Goal: Task Accomplishment & Management: Manage account settings

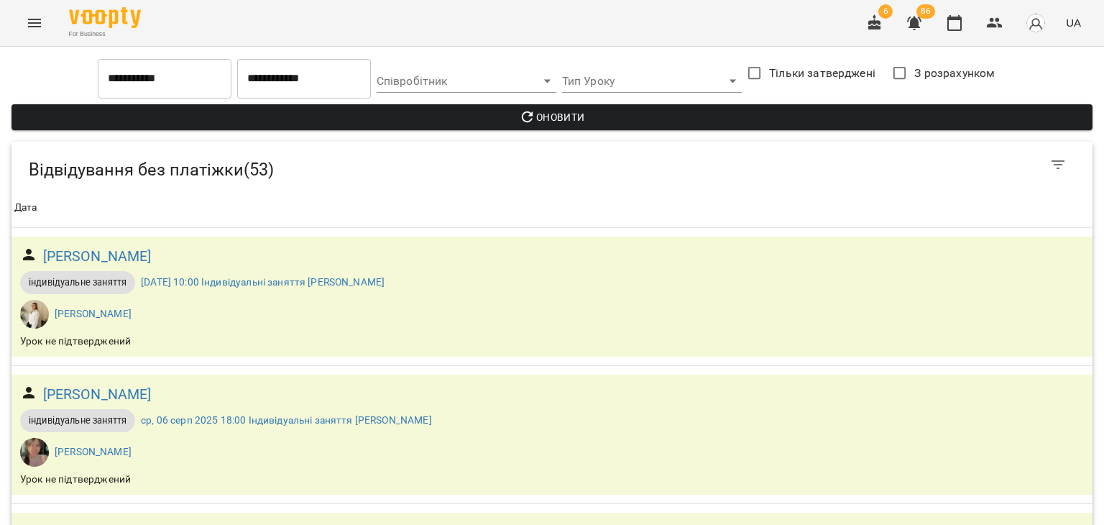
scroll to position [359, 0]
click at [923, 24] on icon "button" at bounding box center [914, 22] width 17 height 17
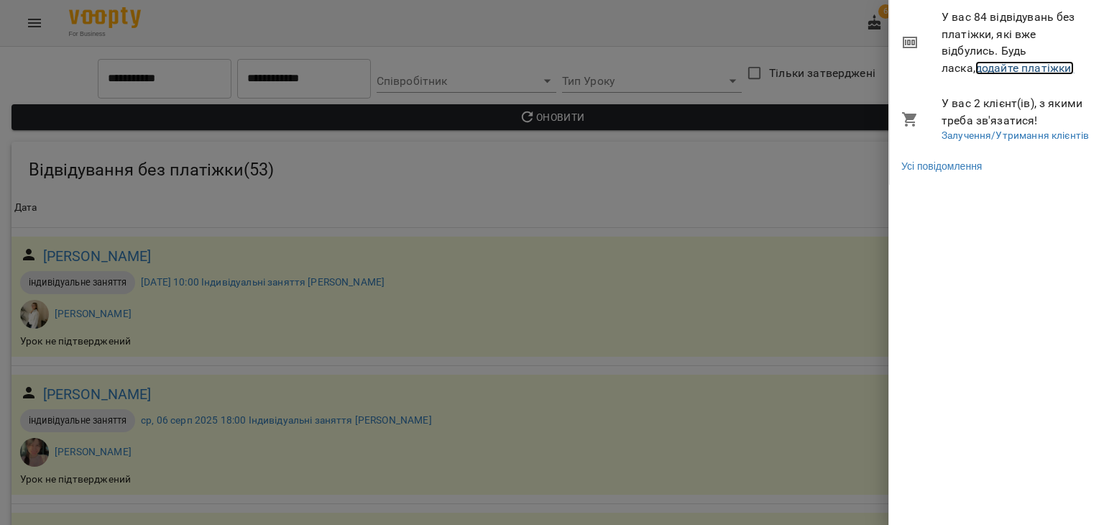
click at [1000, 66] on link "додайте платіжки!" at bounding box center [1025, 68] width 99 height 14
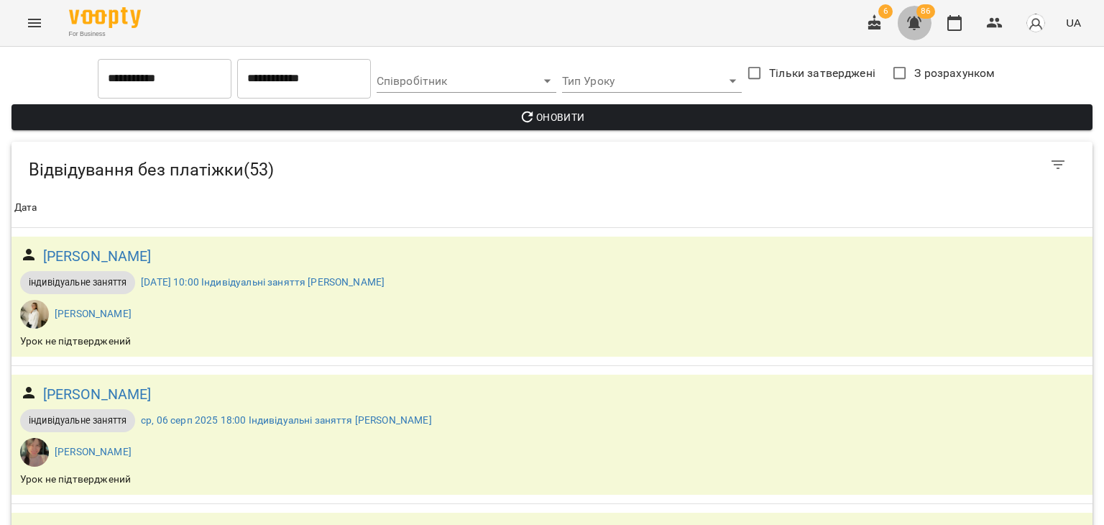
click at [904, 30] on button "button" at bounding box center [914, 23] width 35 height 35
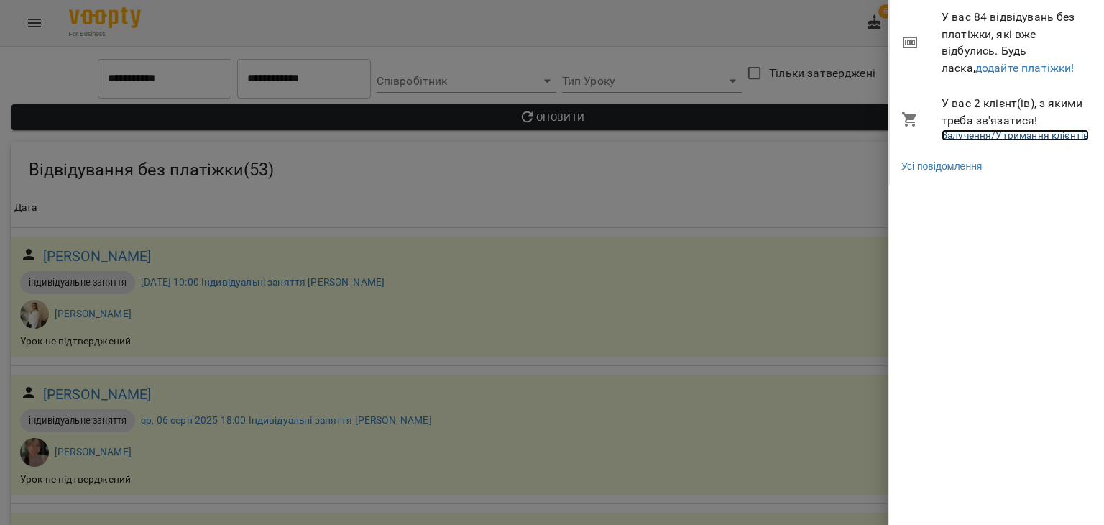
click at [963, 135] on link "Залучення/Утримання клієнтів" at bounding box center [1015, 135] width 147 height 12
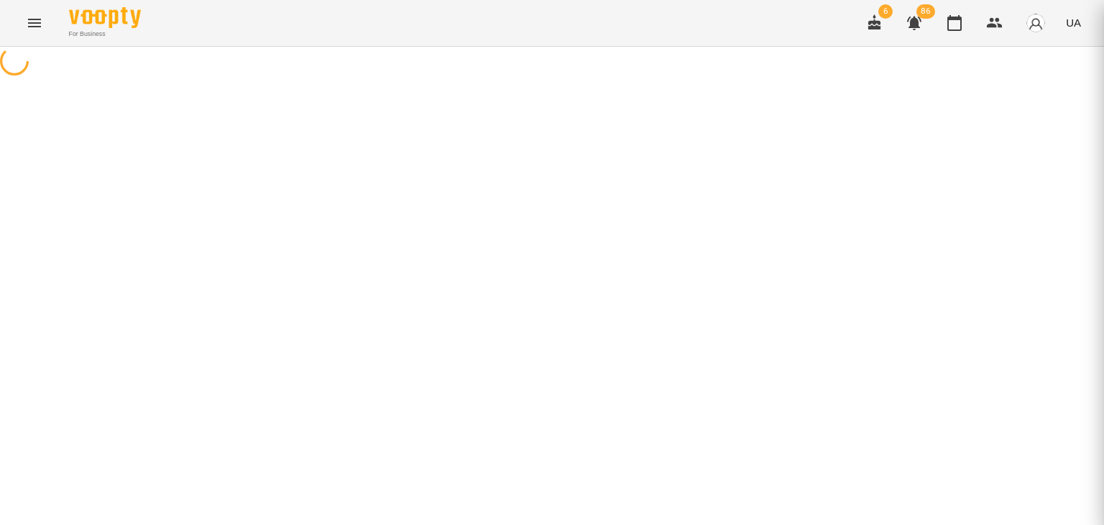
select select "**********"
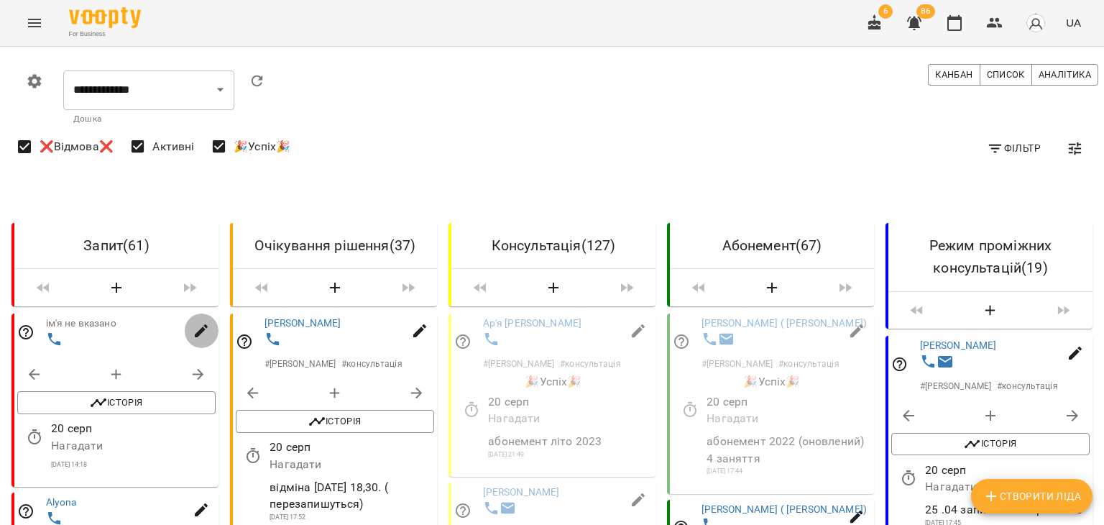
click at [193, 329] on icon "button" at bounding box center [201, 330] width 17 height 17
select select "**"
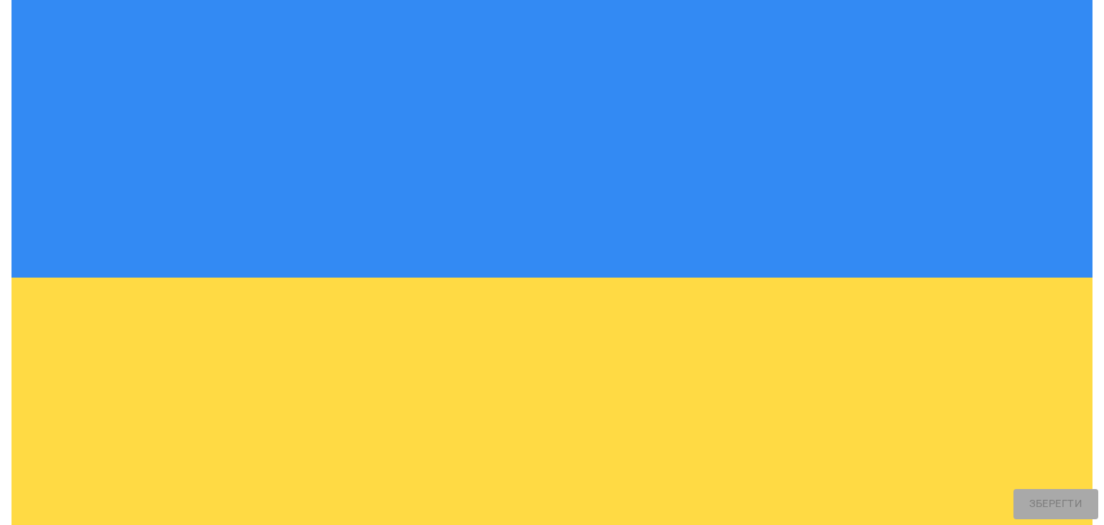
scroll to position [378, 0]
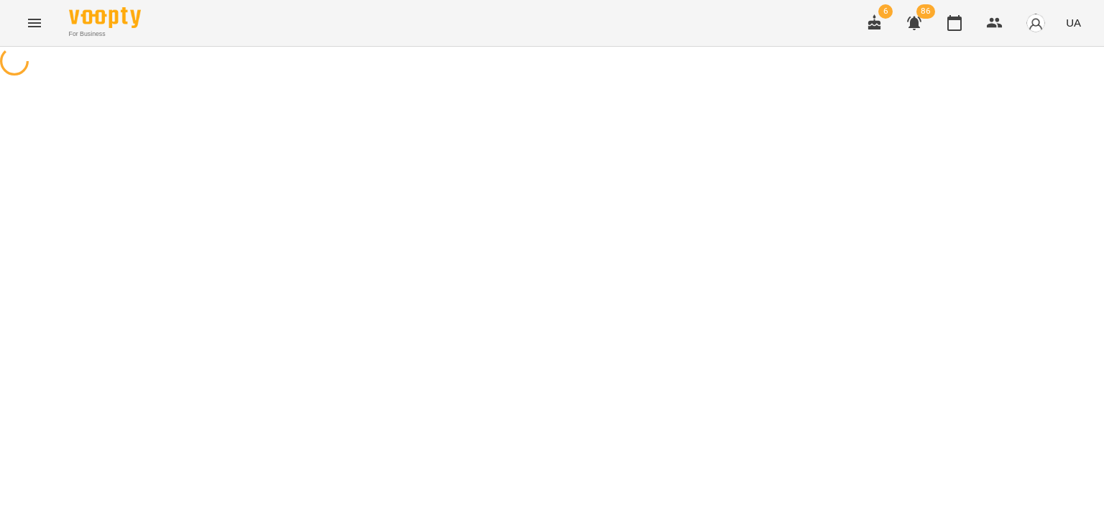
select select "**********"
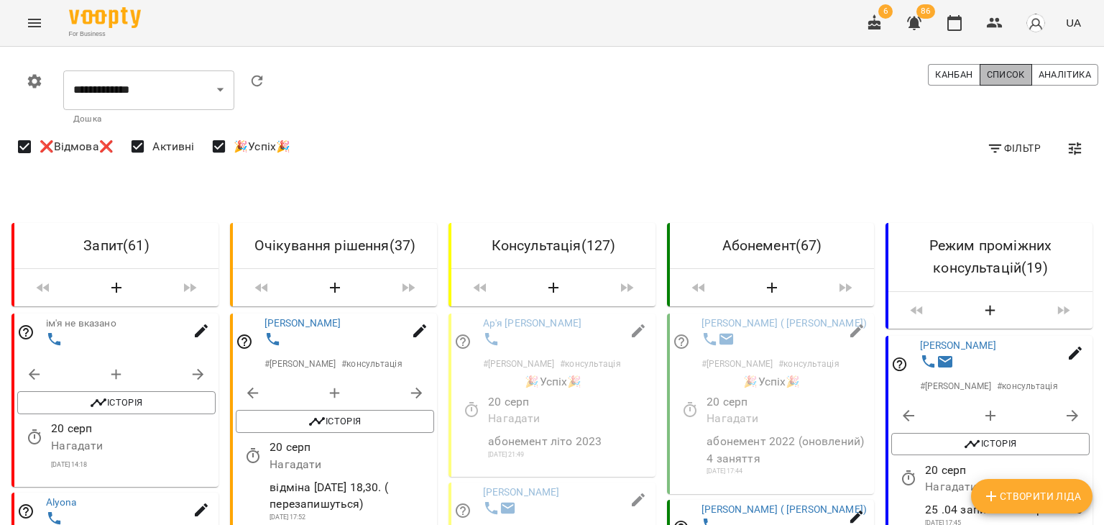
click at [987, 73] on span "Список" at bounding box center [1006, 75] width 38 height 16
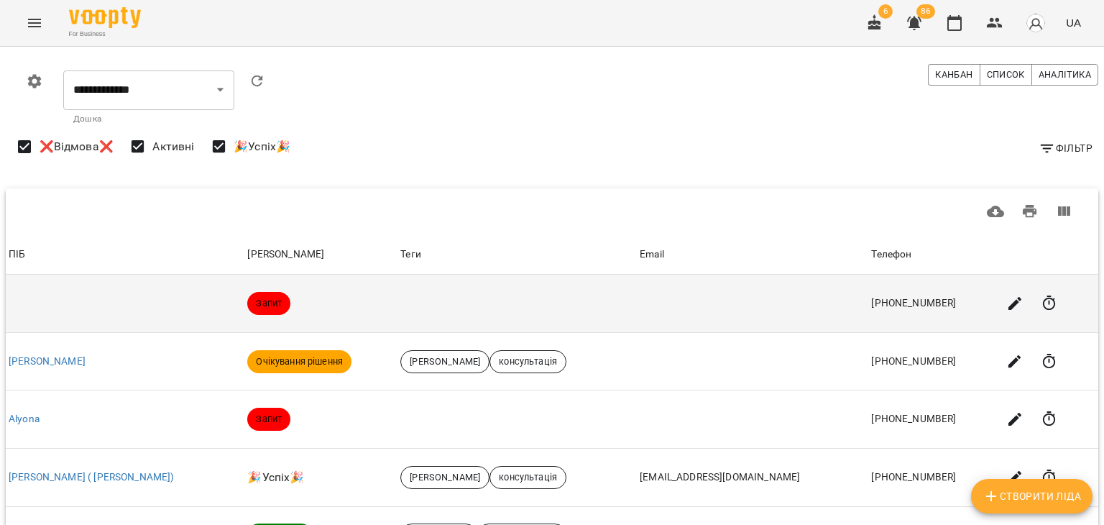
click at [47, 307] on td at bounding box center [125, 304] width 239 height 58
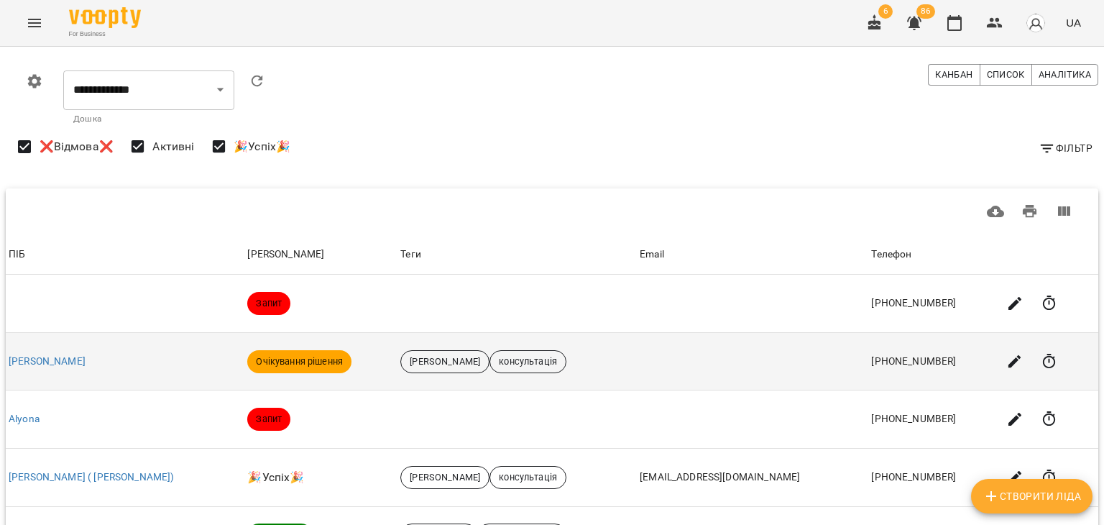
click at [69, 377] on td "Даніель Панкрухін" at bounding box center [125, 361] width 239 height 58
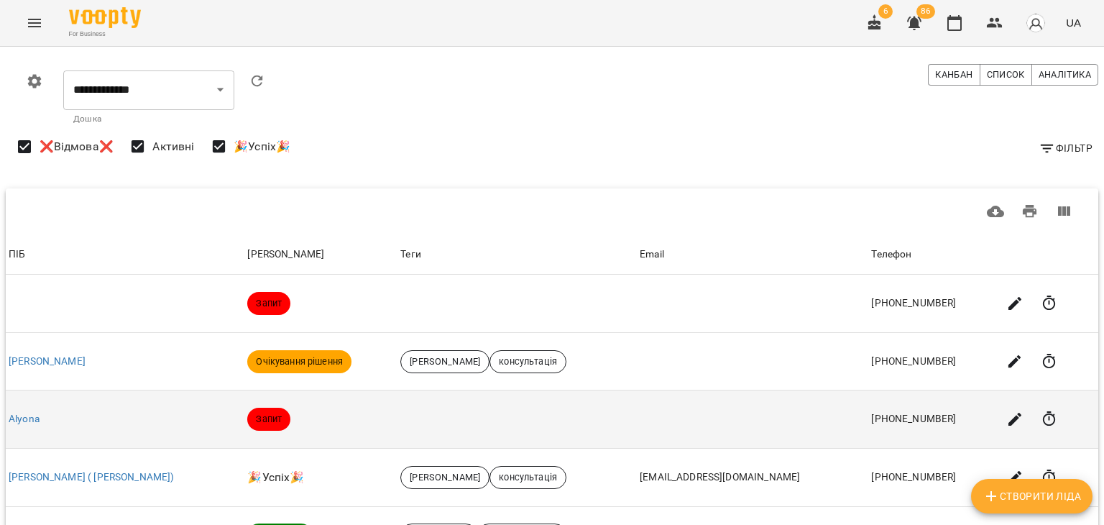
click at [65, 431] on td "Alyona" at bounding box center [125, 419] width 239 height 58
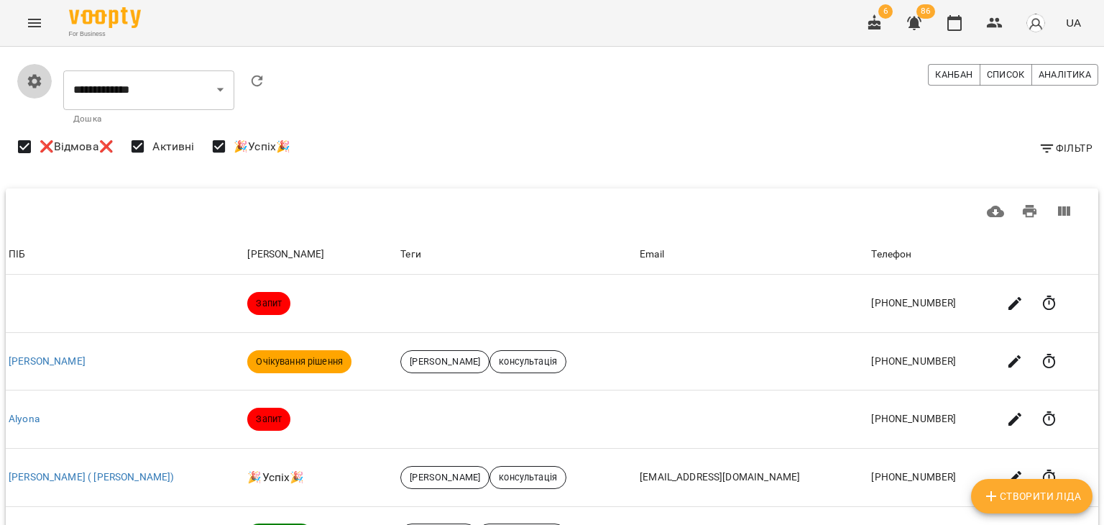
click at [40, 74] on icon "button" at bounding box center [34, 81] width 17 height 17
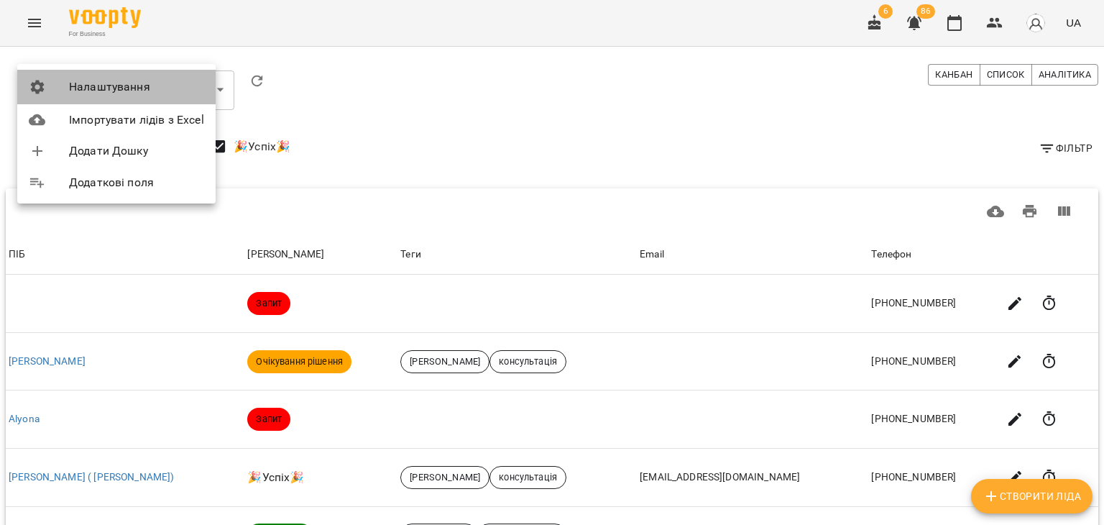
click at [44, 90] on icon at bounding box center [37, 86] width 17 height 17
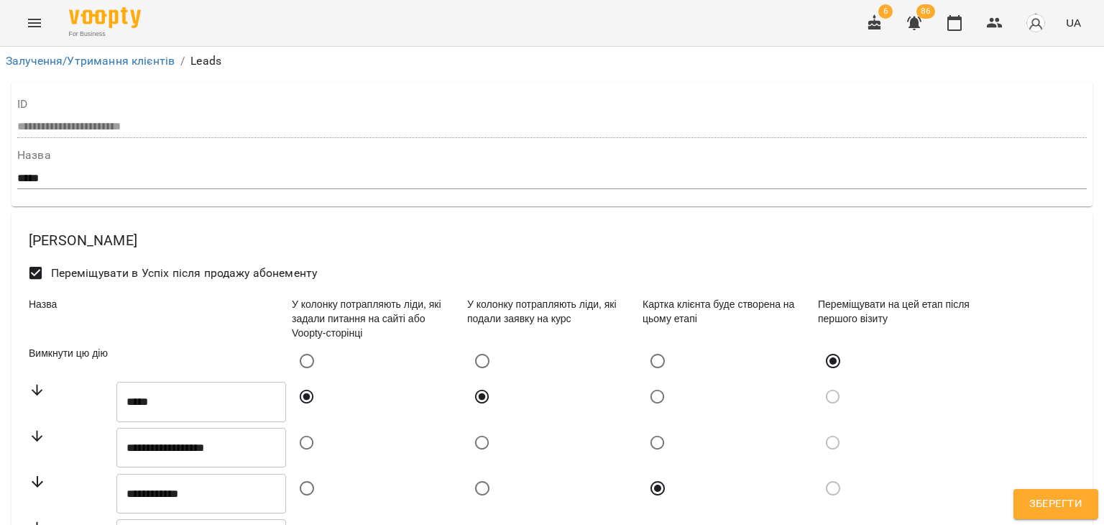
click at [72, 269] on span "Переміщувати в Успіх після продажу абонементу" at bounding box center [184, 273] width 267 height 17
click at [926, 35] on button "button" at bounding box center [914, 23] width 35 height 35
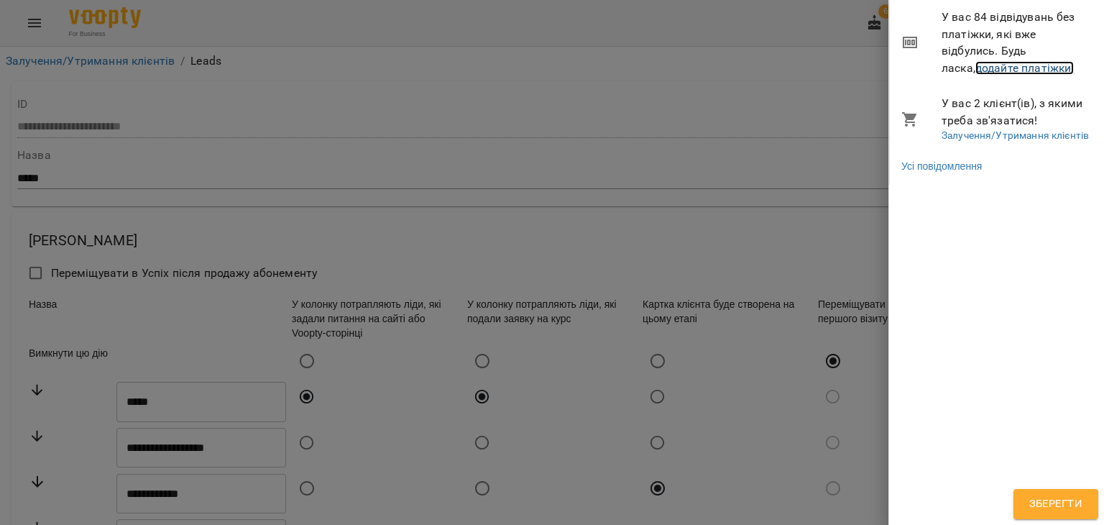
click at [976, 64] on link "додайте платіжки!" at bounding box center [1025, 68] width 99 height 14
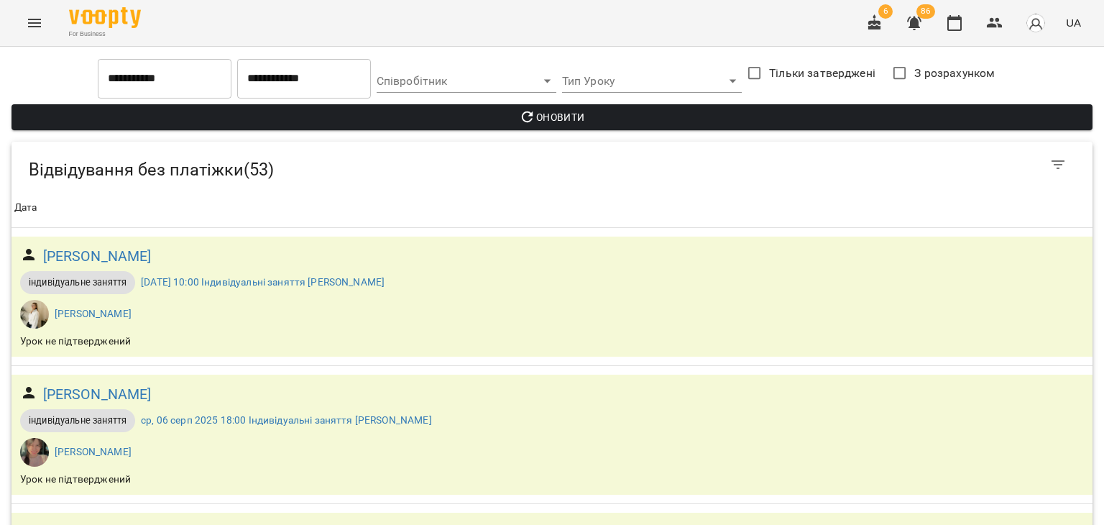
click at [122, 74] on input "**********" at bounding box center [165, 78] width 134 height 40
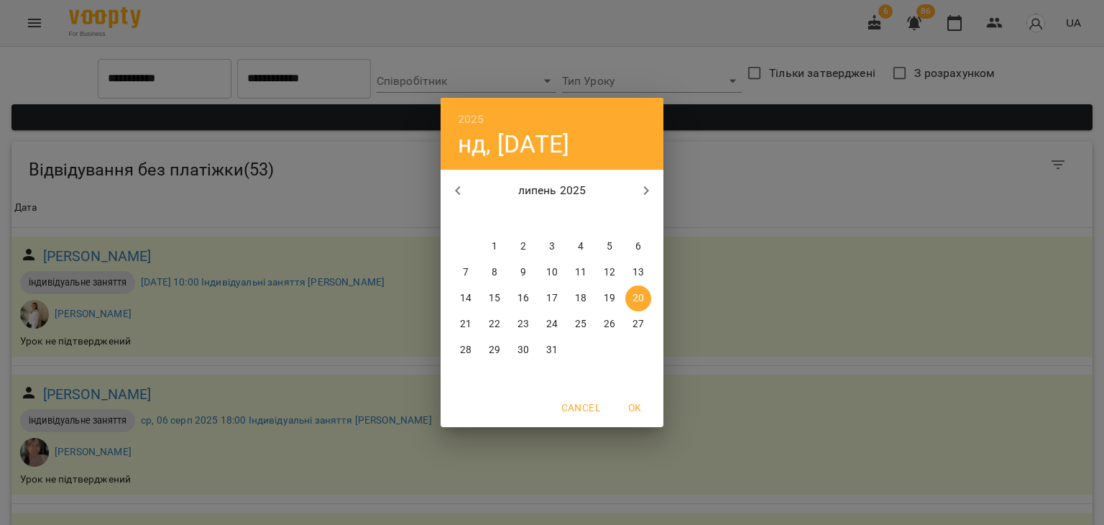
click at [579, 189] on p "липень 2025" at bounding box center [552, 190] width 155 height 17
click at [474, 122] on h6 "2025" at bounding box center [471, 119] width 27 height 20
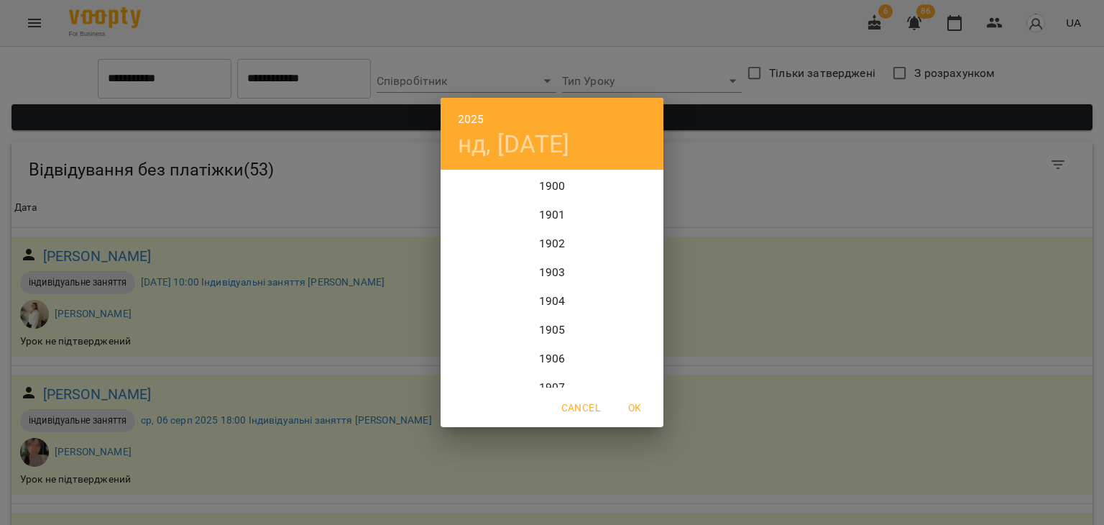
scroll to position [3508, 0]
click at [529, 252] on div "2024" at bounding box center [552, 243] width 223 height 29
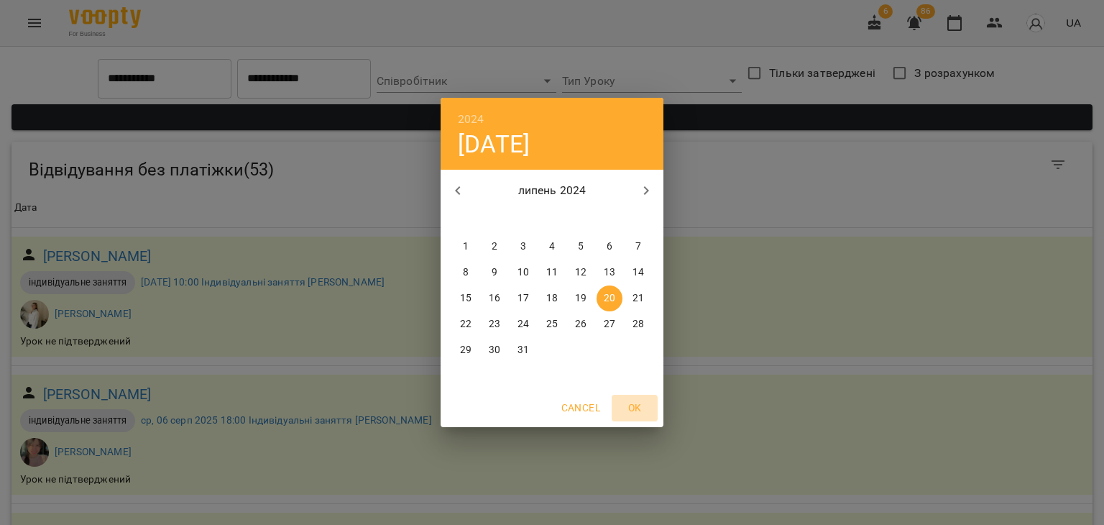
click at [632, 415] on span "OK" at bounding box center [635, 407] width 35 height 17
type input "**********"
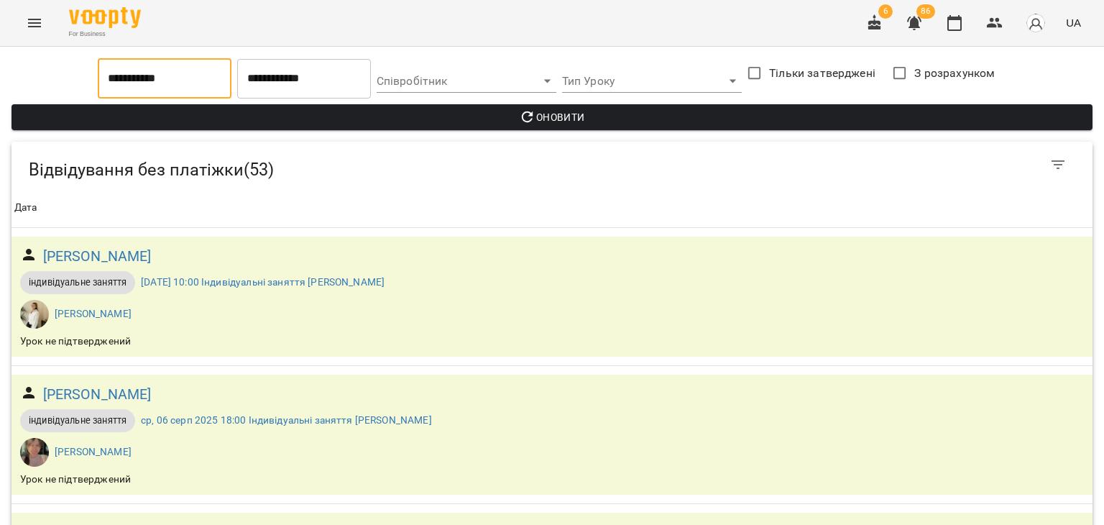
click at [571, 93] on div "Тип Уроку ​" at bounding box center [651, 78] width 185 height 46
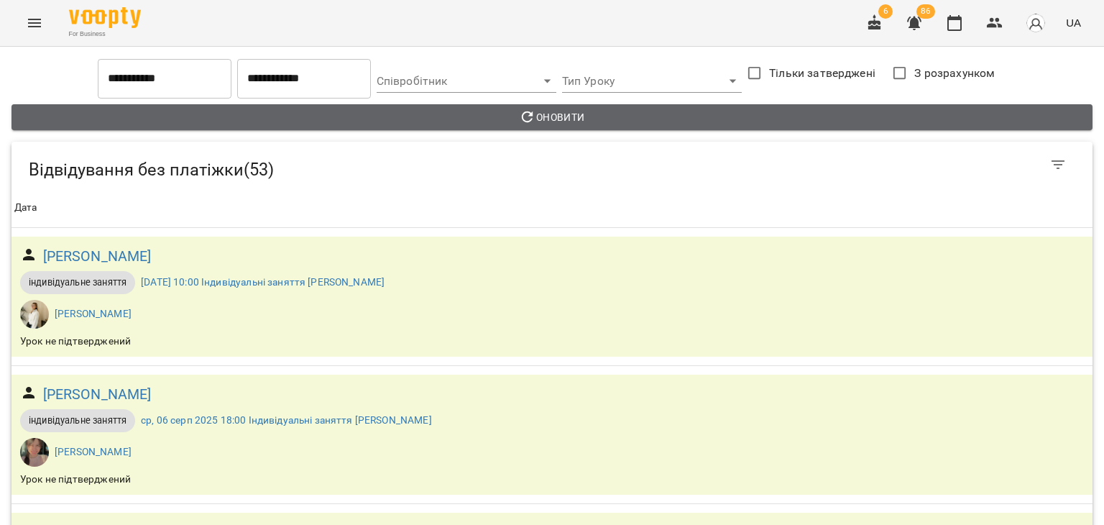
click at [571, 109] on span "Оновити" at bounding box center [552, 117] width 1058 height 17
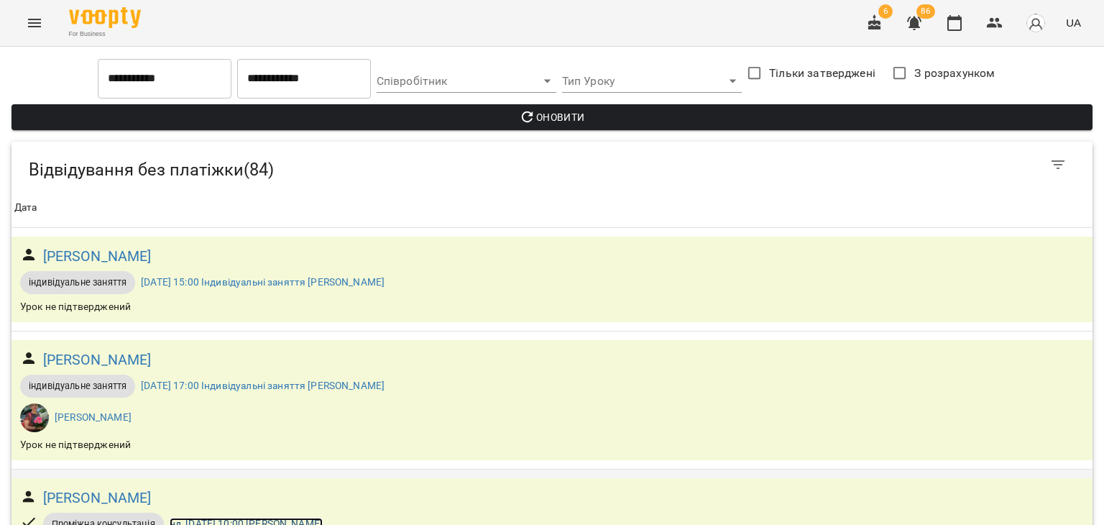
scroll to position [359, 0]
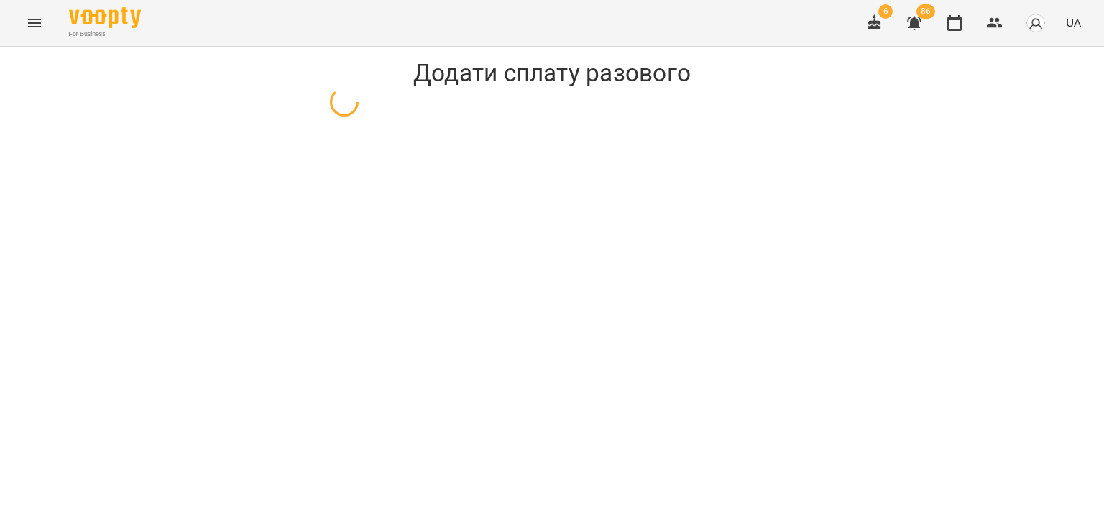
select select "**********"
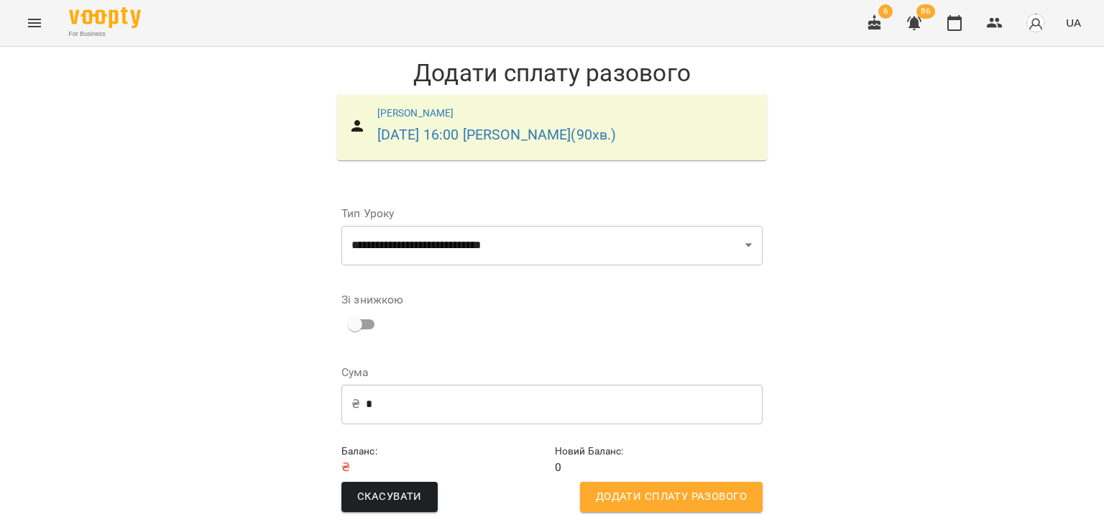
click at [693, 489] on span "Додати сплату разового" at bounding box center [671, 496] width 151 height 19
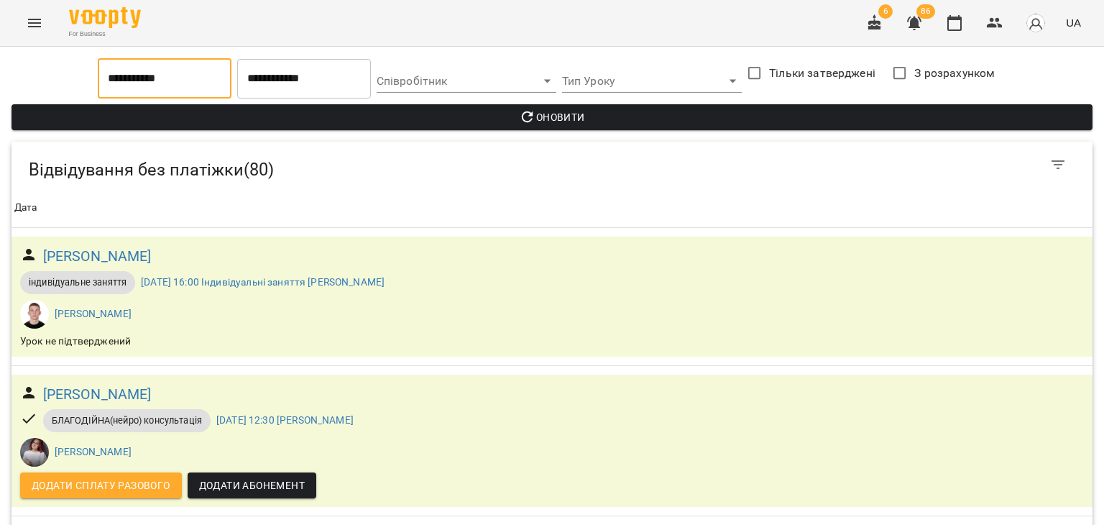
click at [98, 86] on input "**********" at bounding box center [165, 78] width 134 height 40
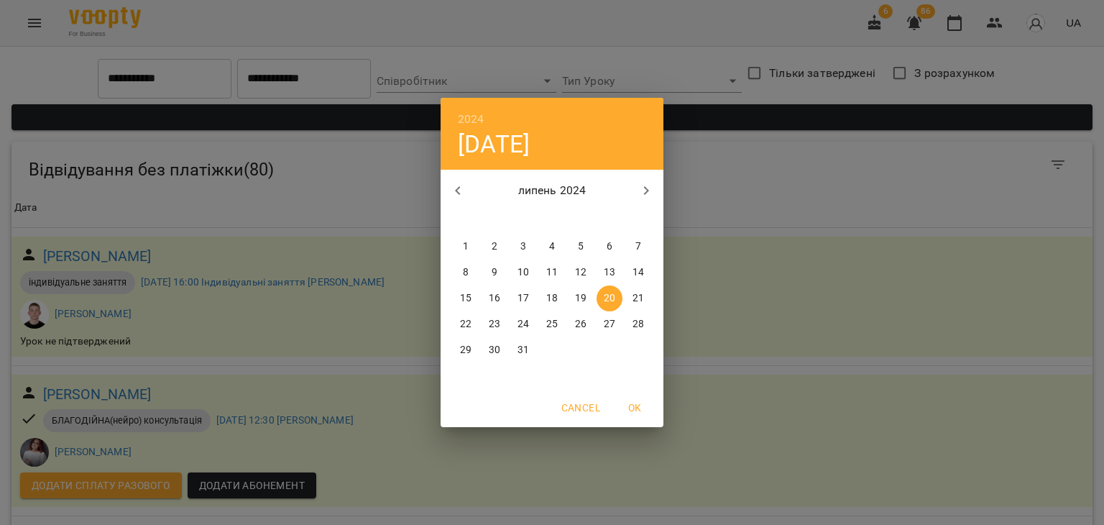
click at [124, 110] on div "2024 сб, лип 20 липень 2024 пн вт ср чт пт сб нд 1 2 3 4 5 6 7 8 9 10 11 12 13 …" at bounding box center [552, 262] width 1104 height 525
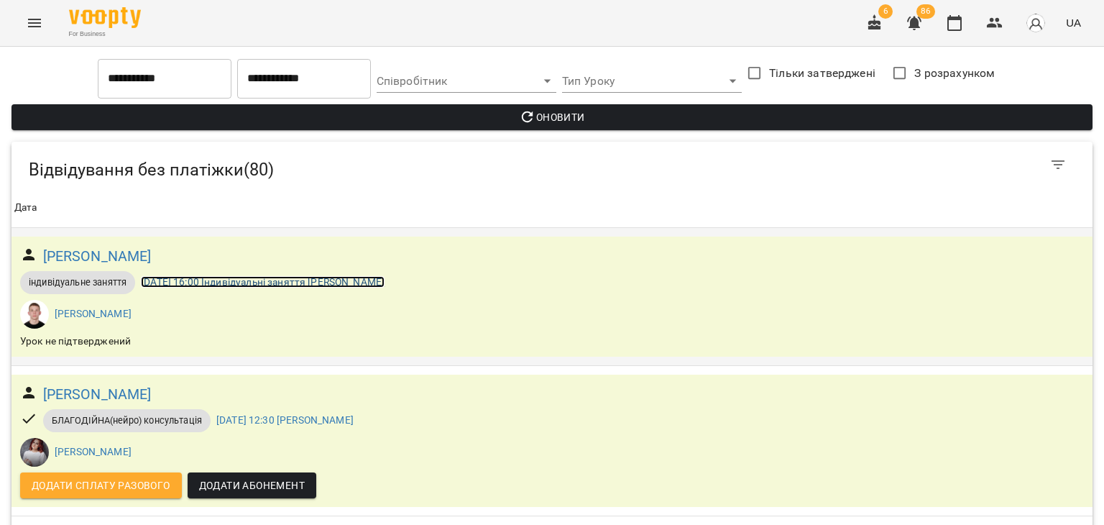
scroll to position [144, 0]
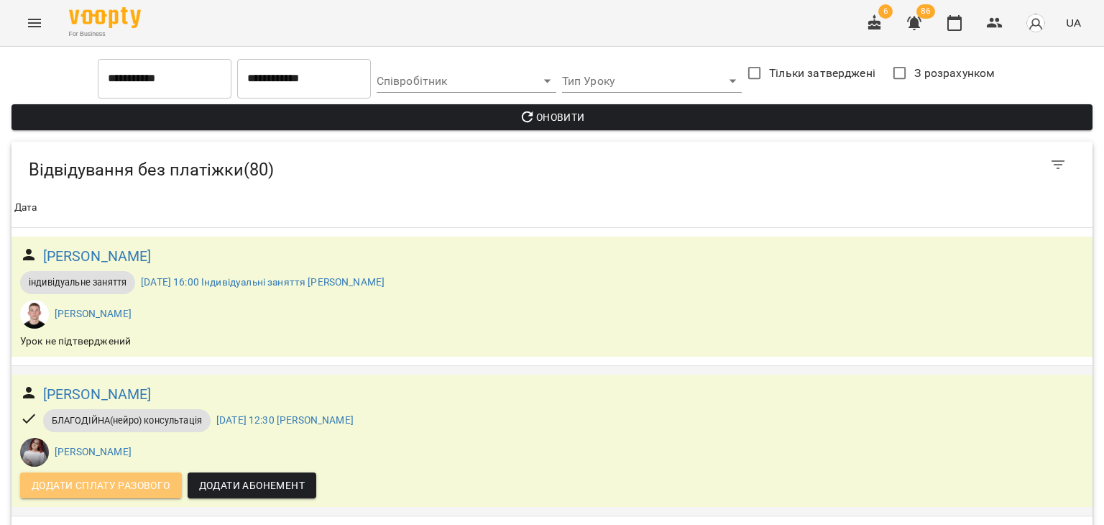
click at [150, 477] on span "Додати сплату разового" at bounding box center [101, 485] width 139 height 17
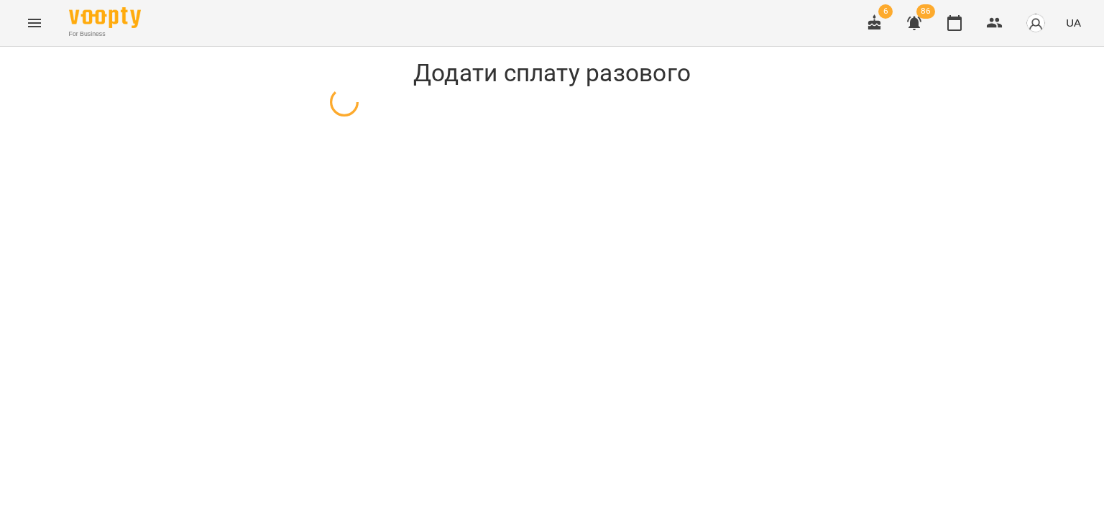
select select "**********"
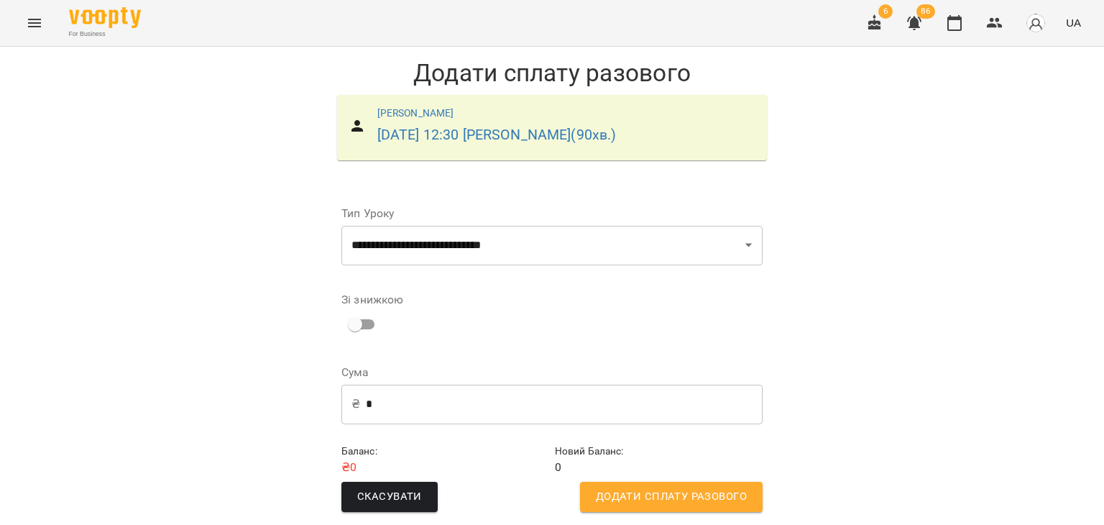
click at [605, 493] on span "Додати сплату разового" at bounding box center [671, 496] width 151 height 19
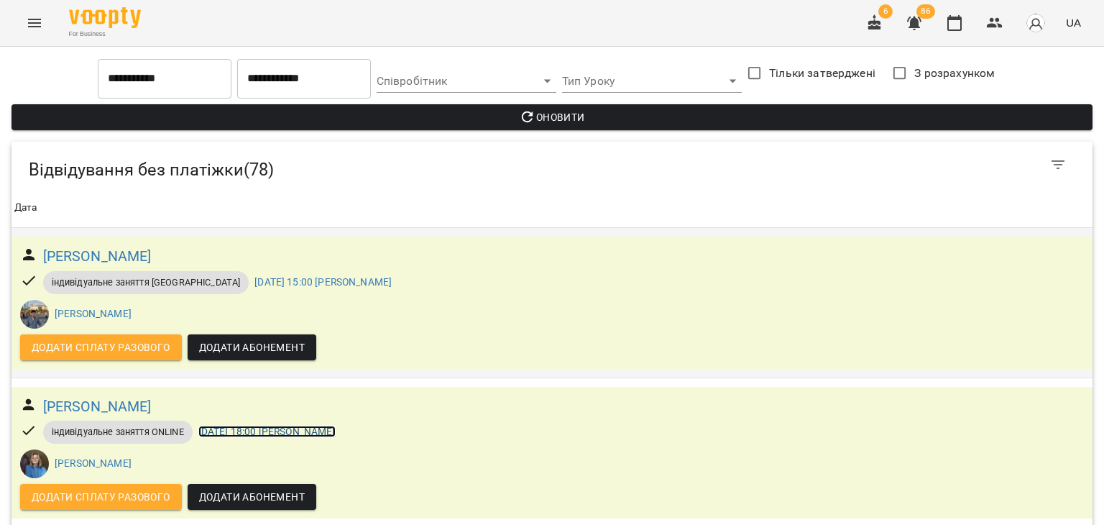
scroll to position [359, 0]
drag, startPoint x: 165, startPoint y: 189, endPoint x: 198, endPoint y: 196, distance: 33.1
drag, startPoint x: 188, startPoint y: 237, endPoint x: 188, endPoint y: 226, distance: 10.1
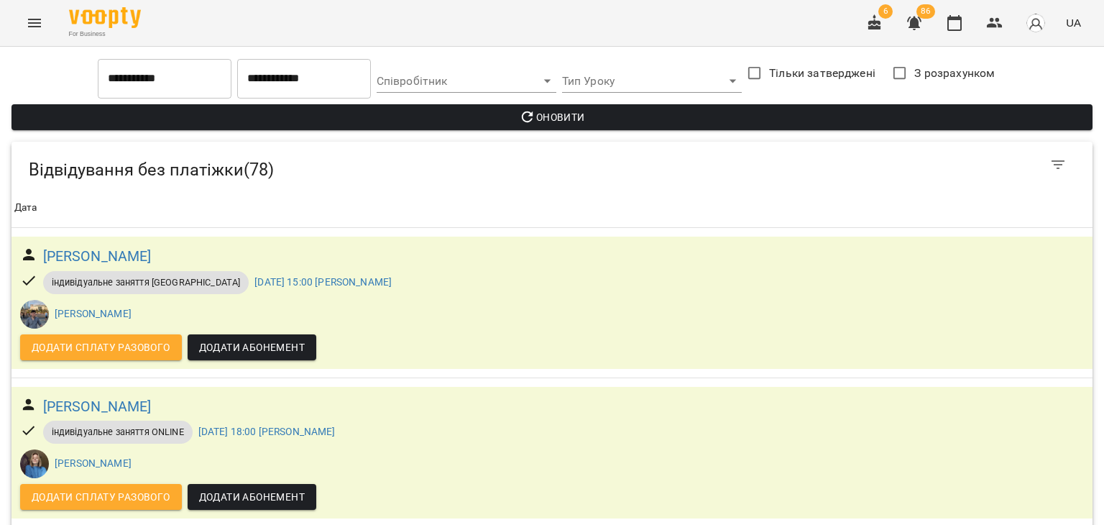
scroll to position [719, 0]
drag, startPoint x: 182, startPoint y: 293, endPoint x: 165, endPoint y: 303, distance: 19.4
drag, startPoint x: 253, startPoint y: 236, endPoint x: 303, endPoint y: 242, distance: 49.9
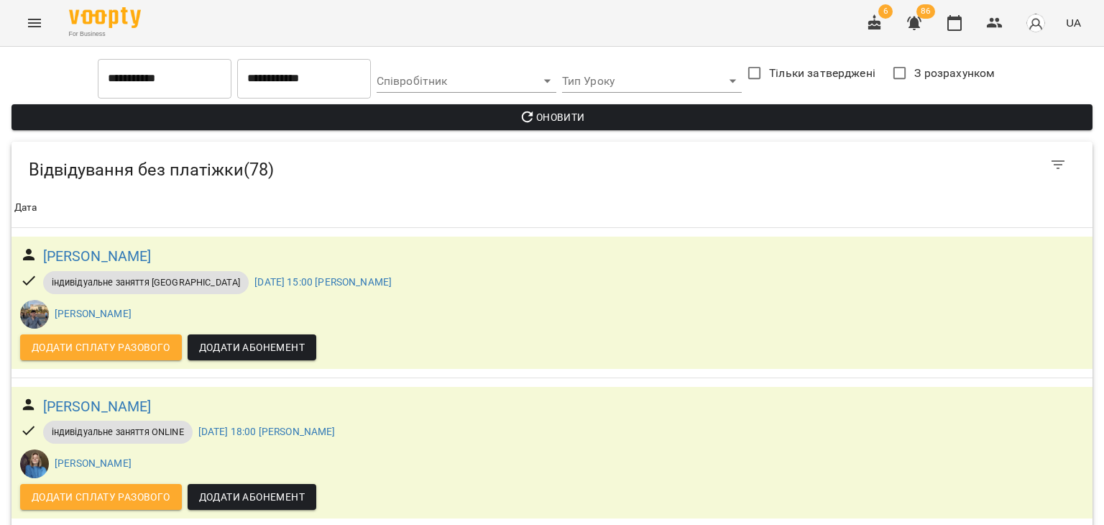
scroll to position [2732, 0]
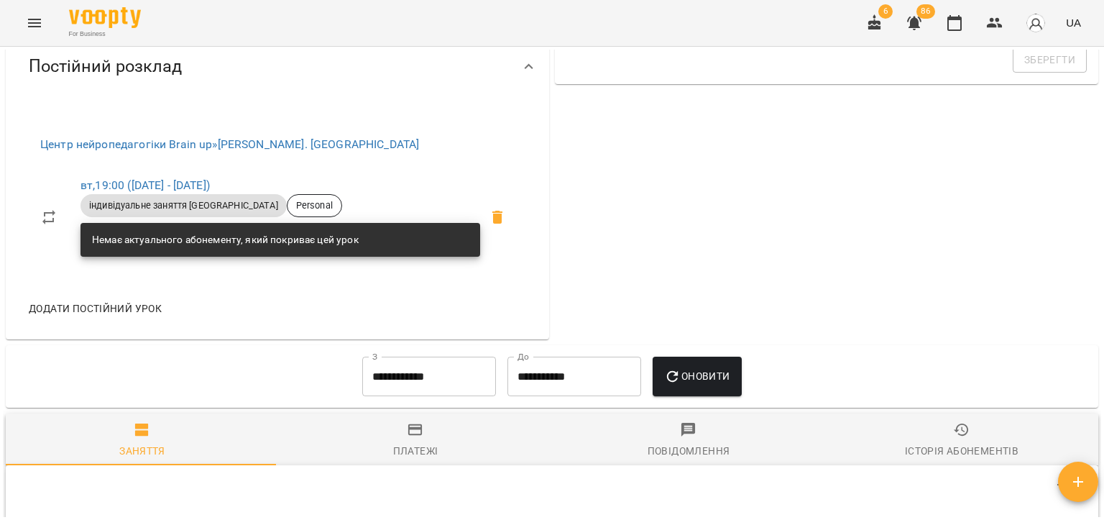
scroll to position [791, 0]
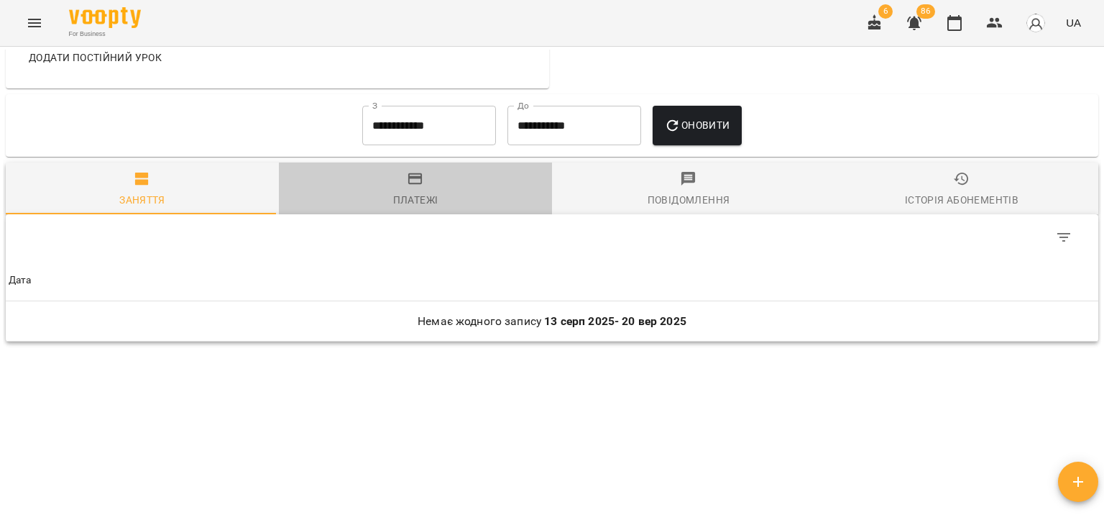
click at [417, 180] on icon "button" at bounding box center [415, 178] width 17 height 17
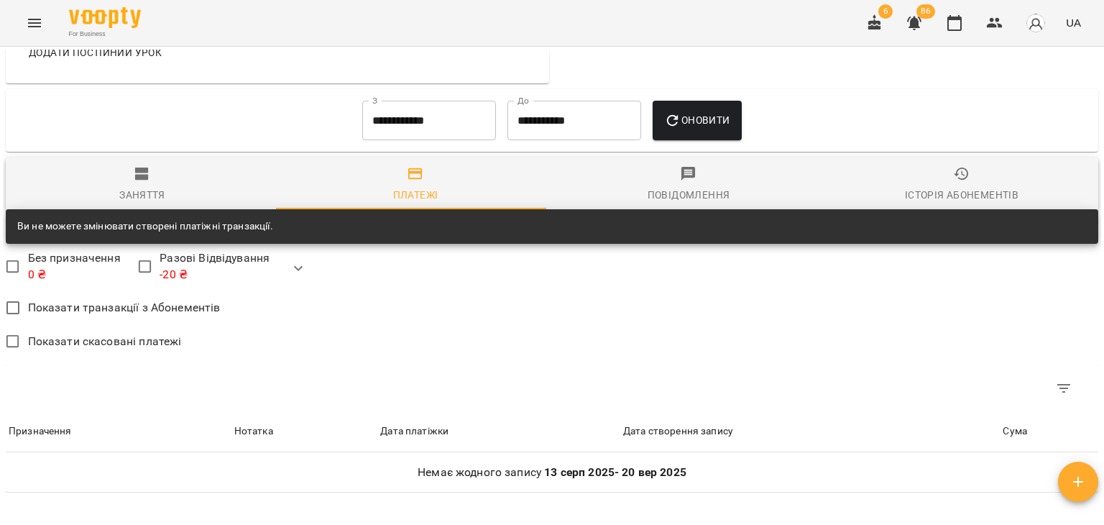
click at [419, 124] on input "**********" at bounding box center [429, 121] width 134 height 40
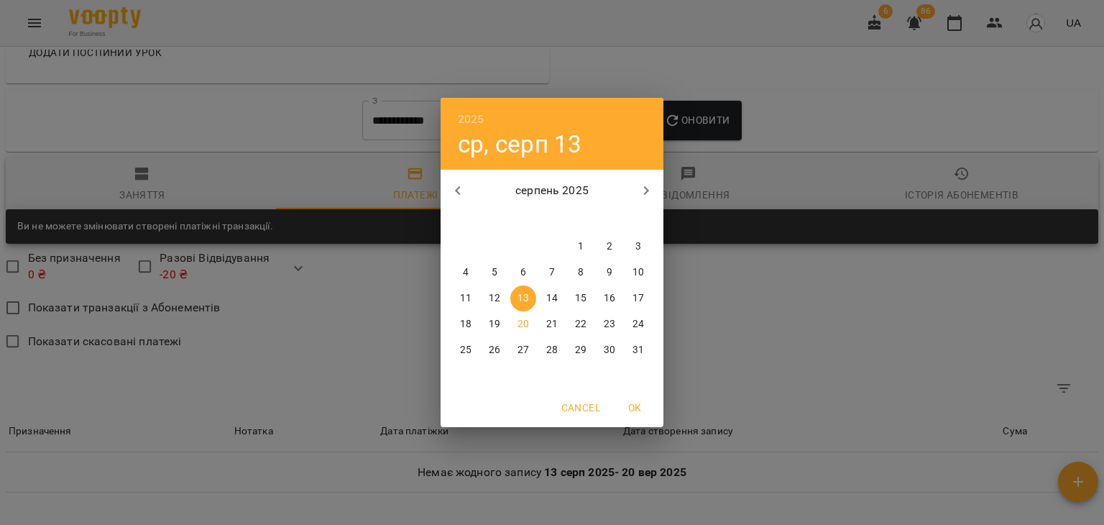
click at [469, 118] on h6 "2025" at bounding box center [471, 119] width 27 height 20
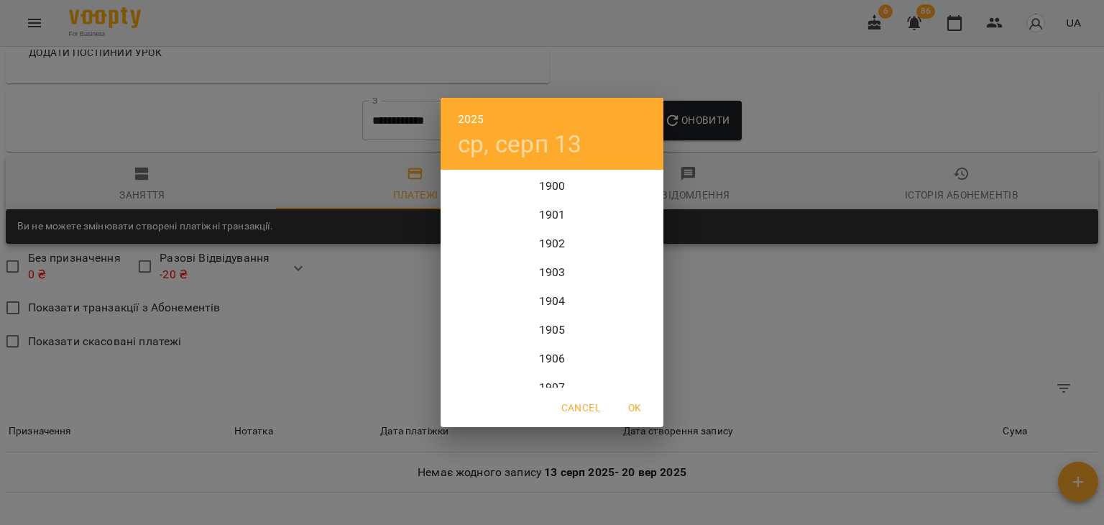
scroll to position [3508, 0]
click at [547, 238] on div "2024" at bounding box center [552, 243] width 223 height 29
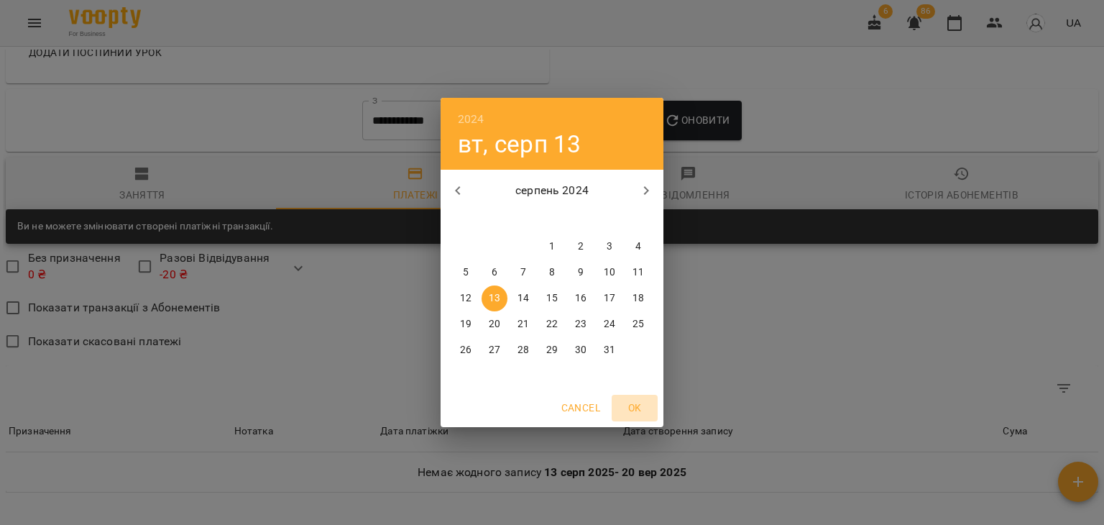
click at [643, 405] on span "OK" at bounding box center [635, 407] width 35 height 17
type input "**********"
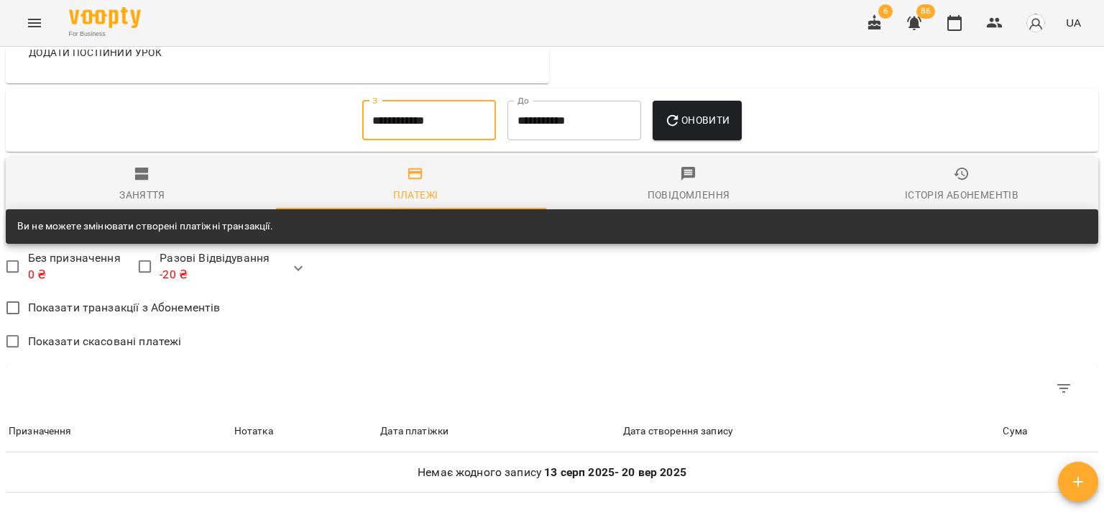
click at [703, 134] on button "Оновити" at bounding box center [697, 121] width 88 height 40
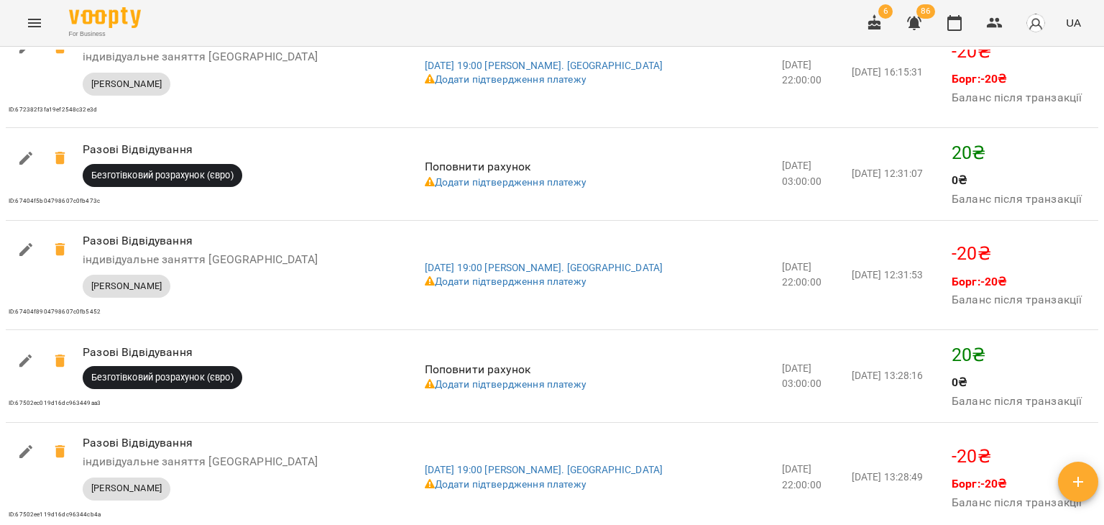
scroll to position [2134, 0]
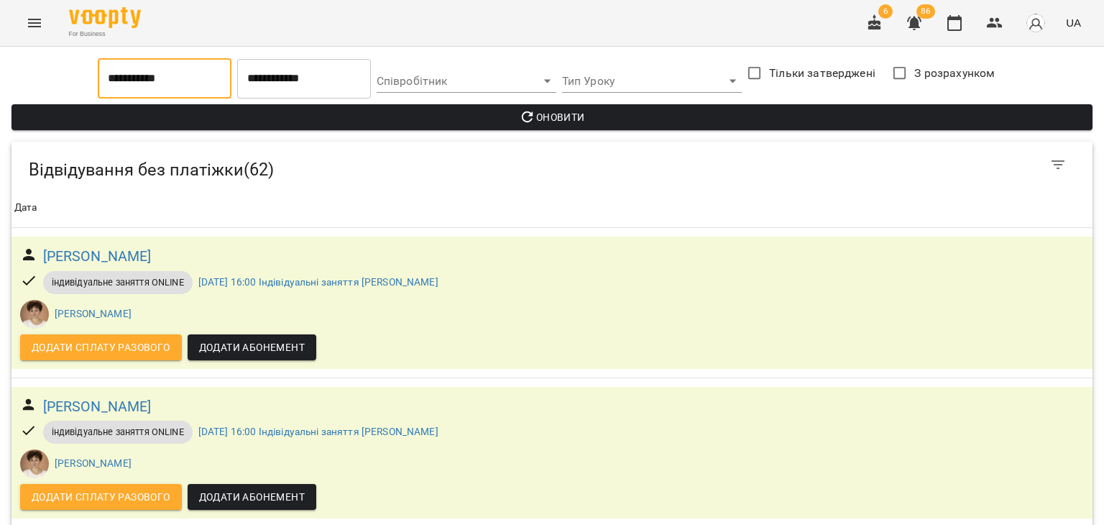
click at [189, 86] on input "**********" at bounding box center [165, 78] width 134 height 40
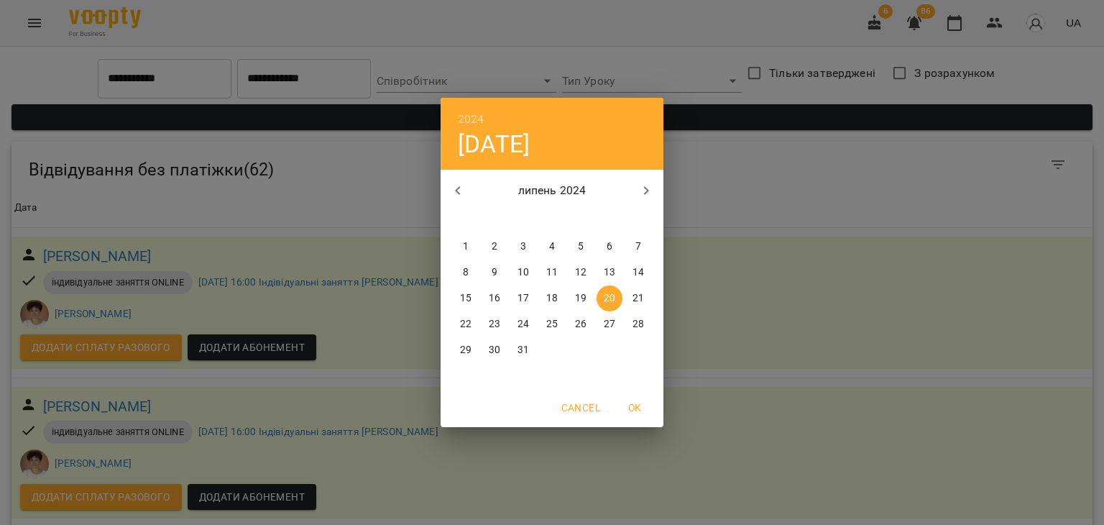
click at [472, 114] on h6 "2024" at bounding box center [471, 119] width 27 height 20
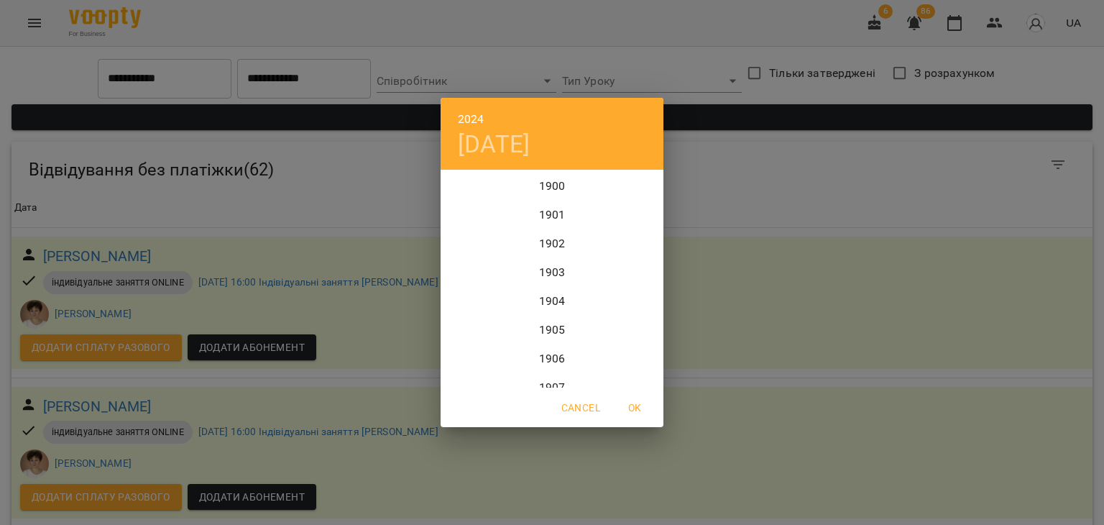
scroll to position [3479, 0]
click at [550, 242] on div "2023" at bounding box center [552, 243] width 223 height 29
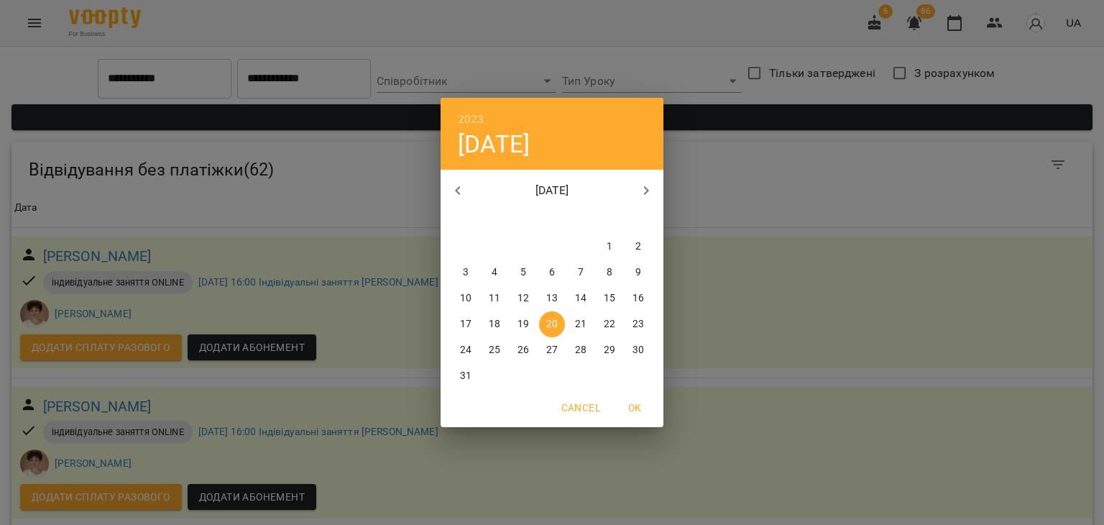
click at [629, 406] on span "OK" at bounding box center [635, 407] width 35 height 17
type input "**********"
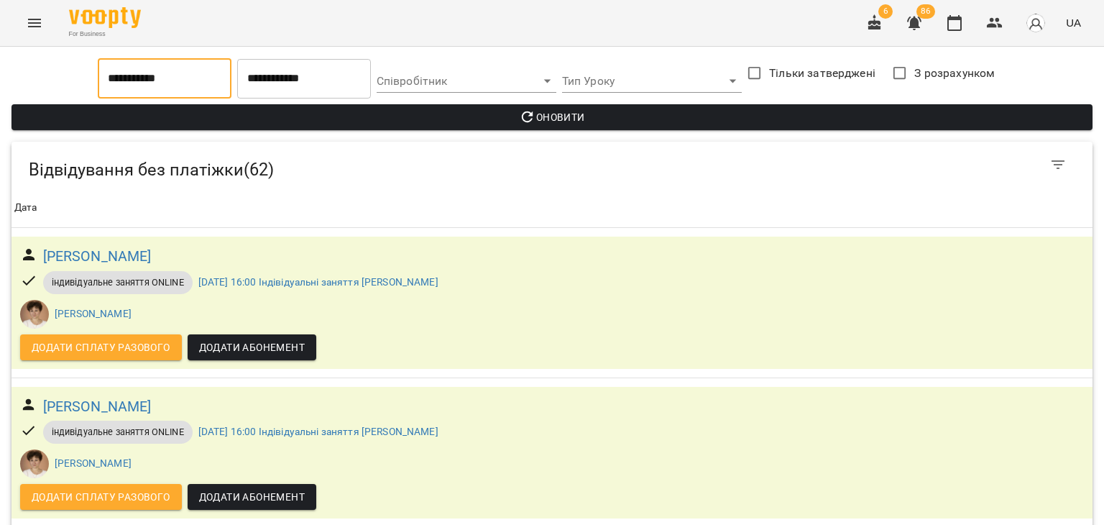
click at [510, 121] on span "Оновити" at bounding box center [552, 117] width 1058 height 17
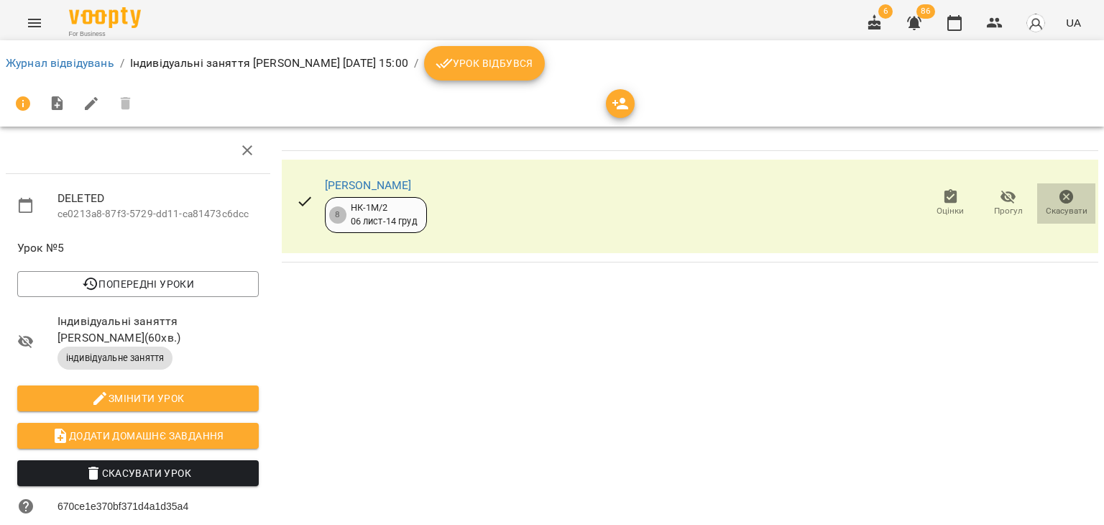
click at [1065, 201] on span "Скасувати" at bounding box center [1066, 202] width 41 height 29
click at [533, 61] on span "Урок відбувся" at bounding box center [485, 63] width 98 height 17
click at [1069, 193] on span "Скасувати" at bounding box center [1066, 202] width 41 height 29
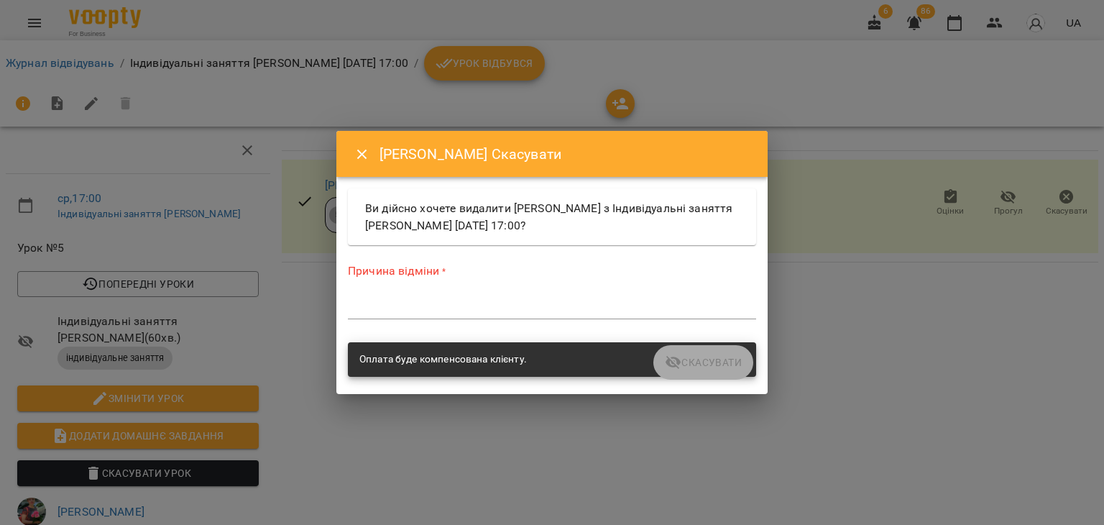
click at [661, 311] on textarea at bounding box center [552, 307] width 408 height 14
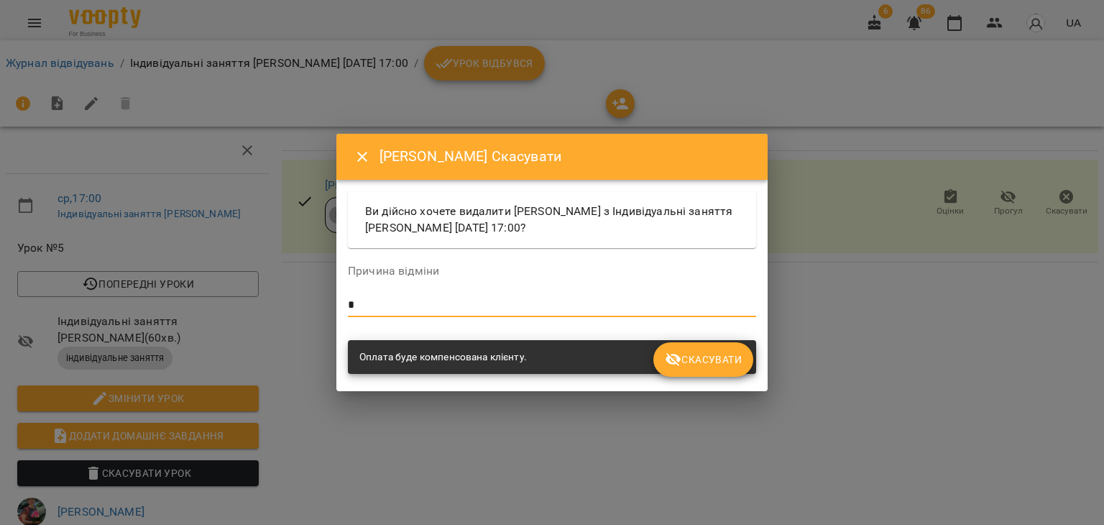
type textarea "*"
click at [718, 352] on span "Скасувати" at bounding box center [703, 359] width 77 height 17
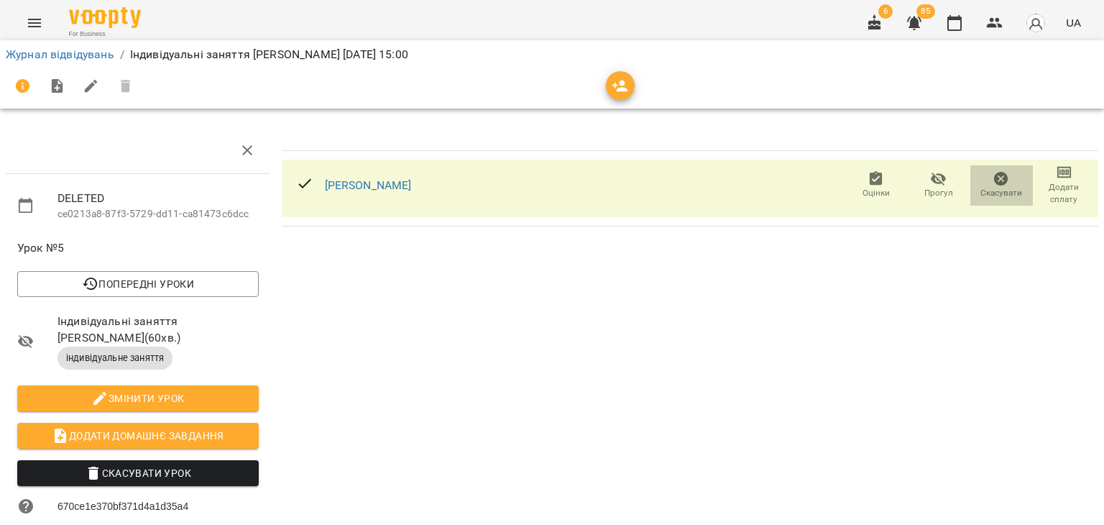
click at [993, 173] on icon "button" at bounding box center [1001, 178] width 17 height 17
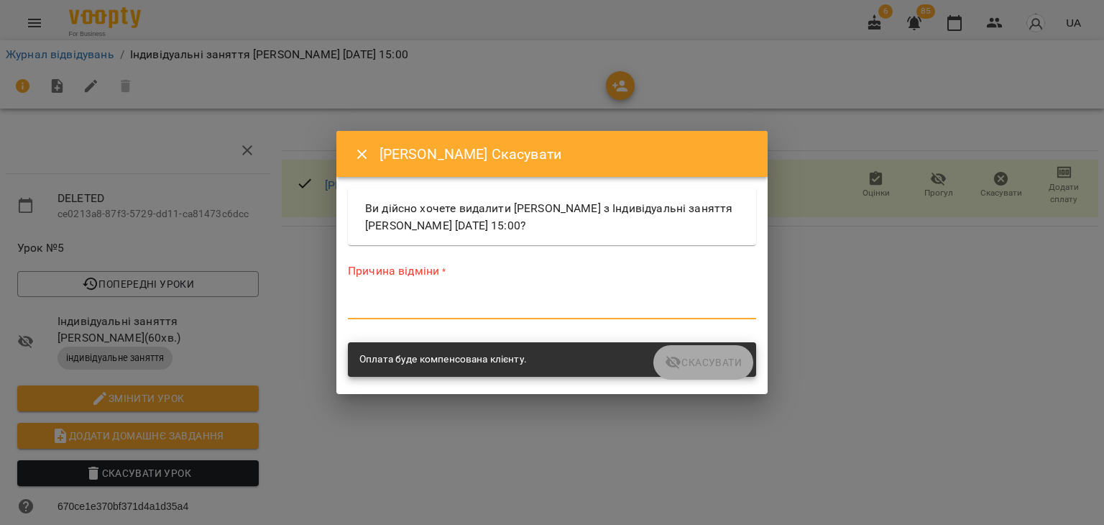
click at [610, 306] on textarea at bounding box center [552, 307] width 408 height 14
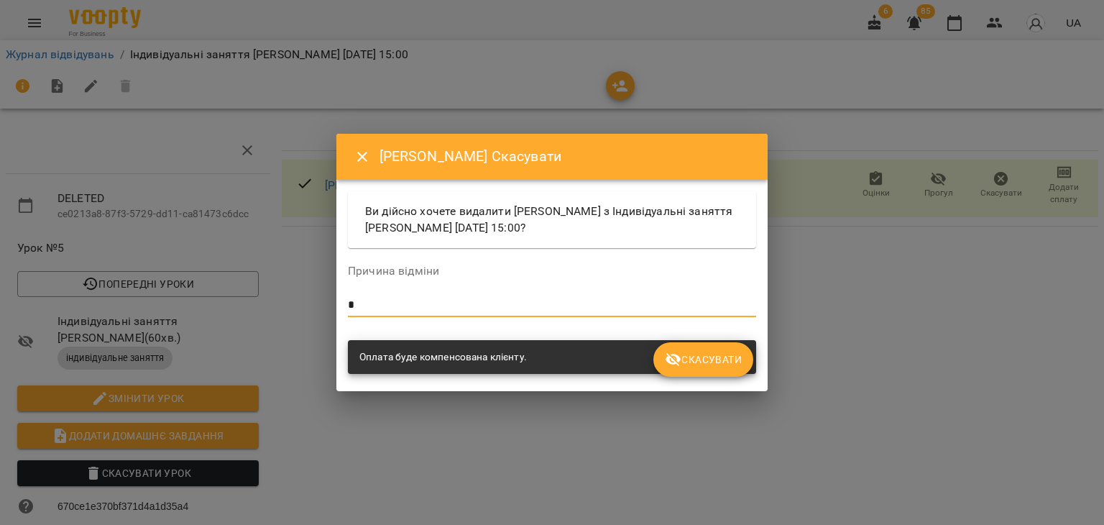
type textarea "*"
click at [702, 362] on span "Скасувати" at bounding box center [703, 359] width 77 height 17
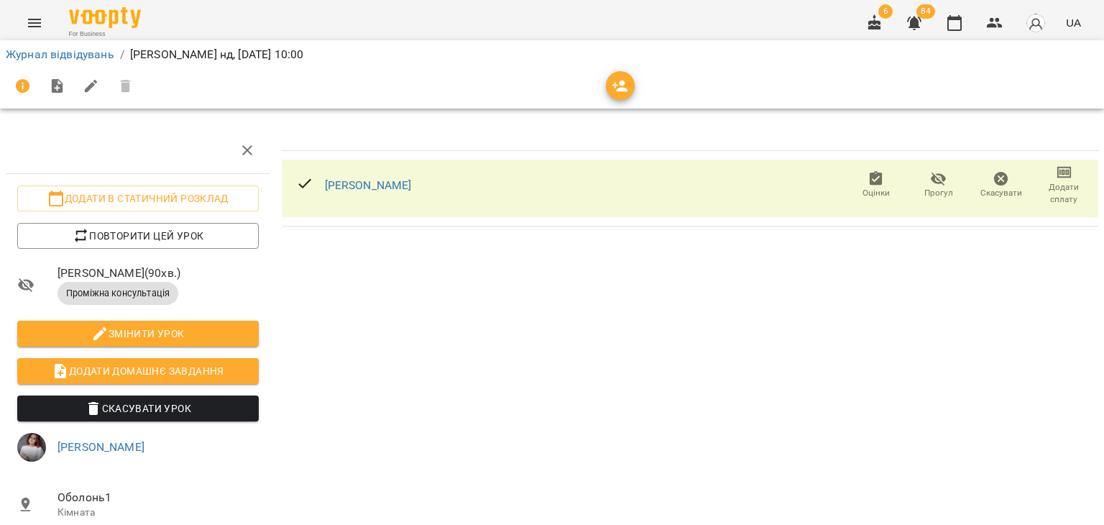
click at [994, 179] on icon "button" at bounding box center [1001, 179] width 14 height 14
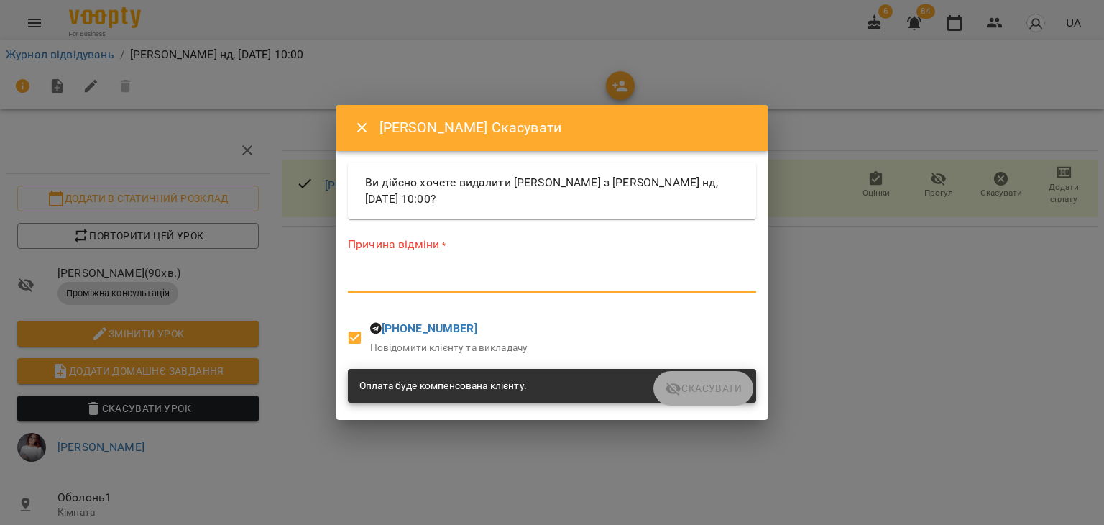
click at [515, 280] on textarea at bounding box center [552, 281] width 408 height 14
click at [529, 284] on textarea at bounding box center [552, 281] width 408 height 14
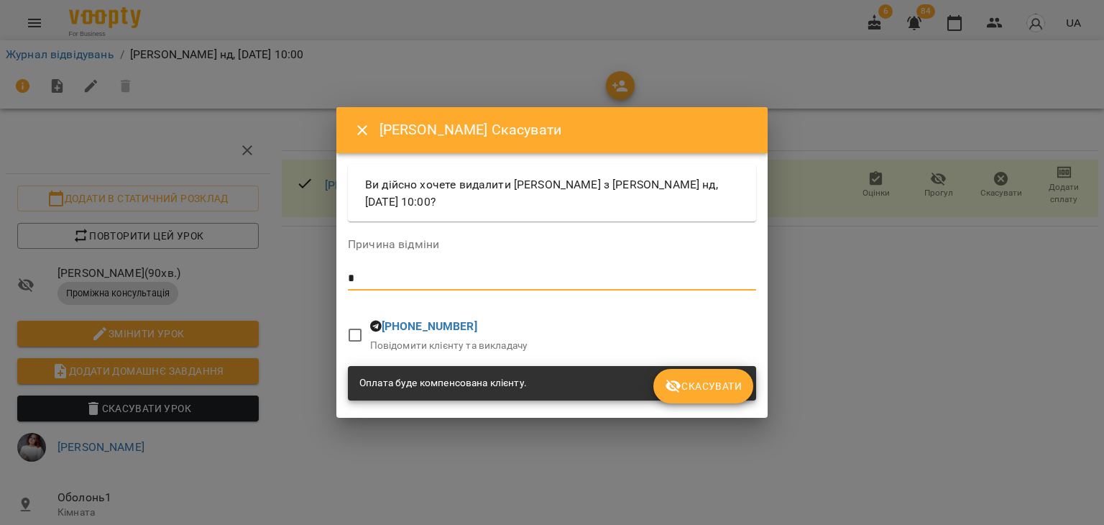
type textarea "*"
drag, startPoint x: 661, startPoint y: 370, endPoint x: 677, endPoint y: 376, distance: 17.1
click at [664, 370] on div "Ви дійсно хочете видалити Андрій Халюта з Андрій Халюта нд, 24 лист 2024 10:00?…" at bounding box center [552, 285] width 414 height 247
click at [677, 376] on button "Скасувати" at bounding box center [703, 386] width 100 height 35
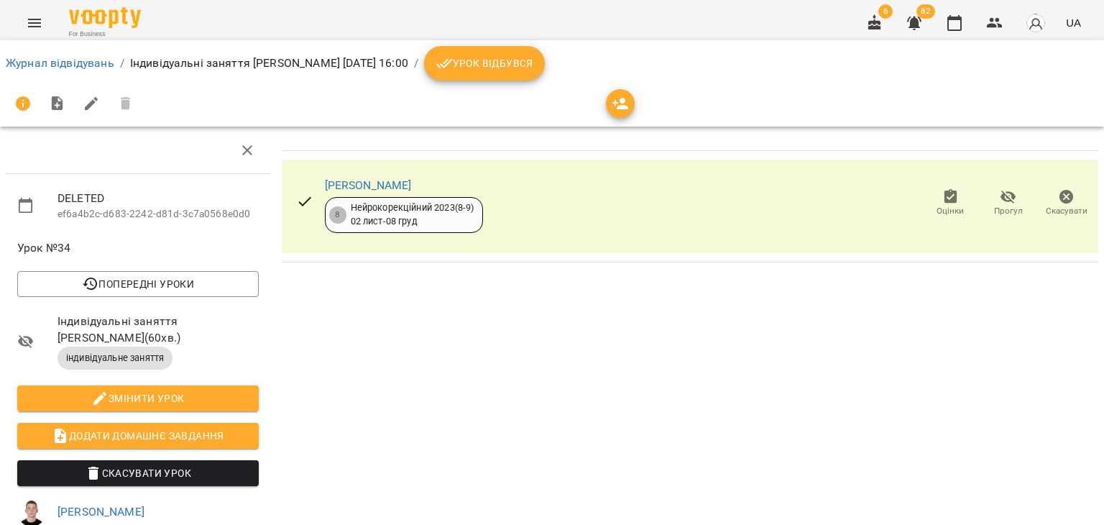
click at [1060, 209] on span "Скасувати" at bounding box center [1067, 211] width 42 height 12
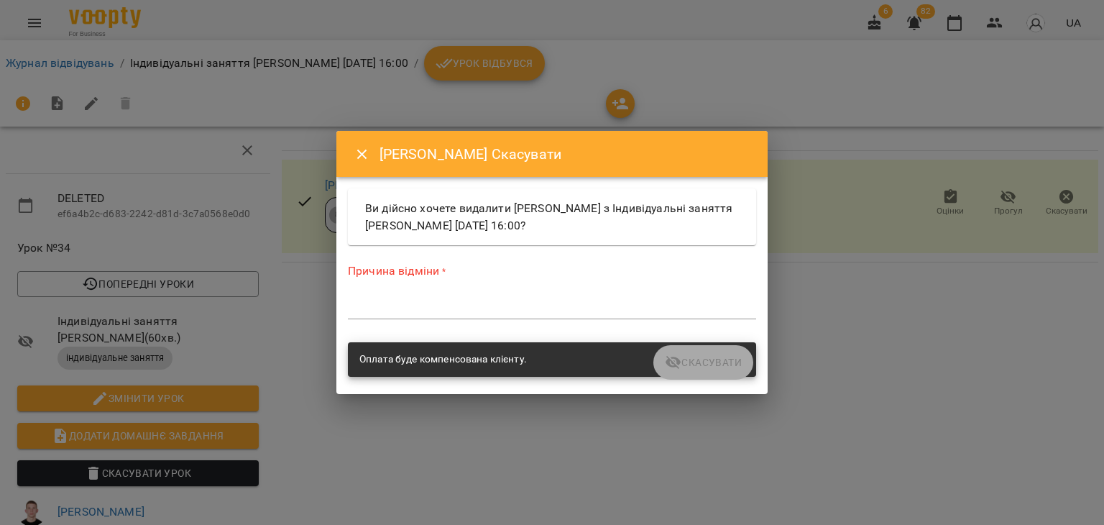
click at [570, 318] on div "*" at bounding box center [552, 307] width 408 height 23
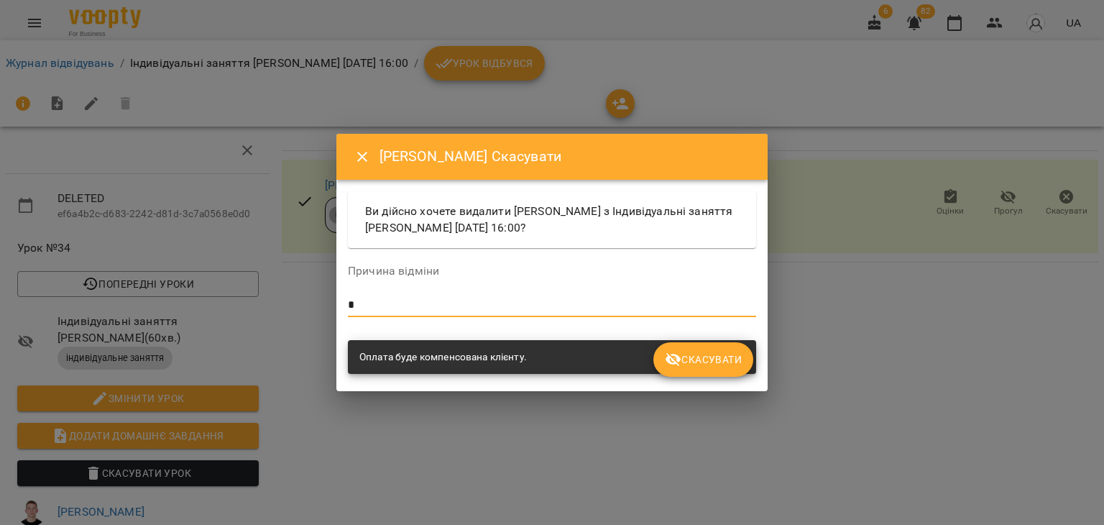
type textarea "*"
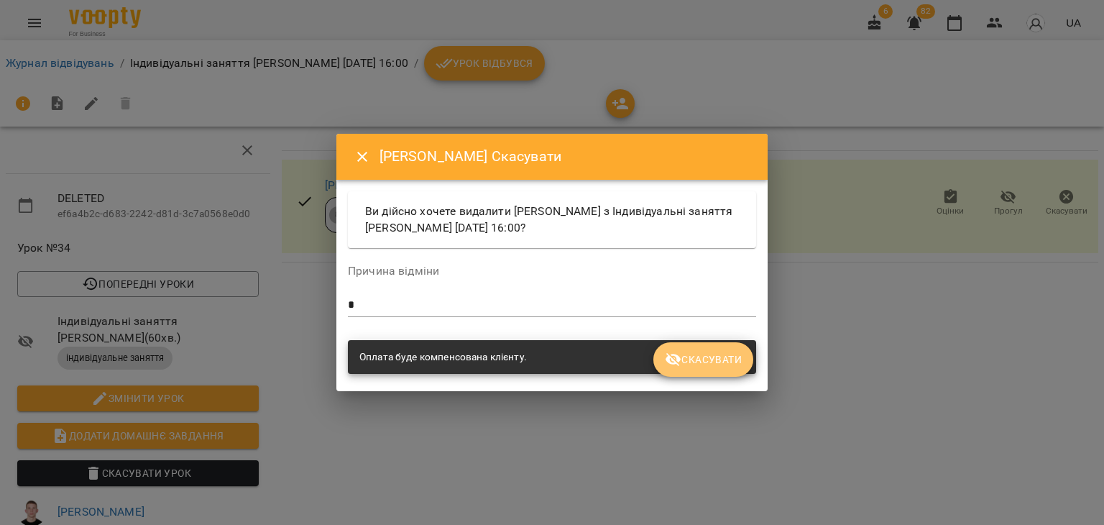
click at [668, 360] on icon "submit" at bounding box center [674, 360] width 16 height 14
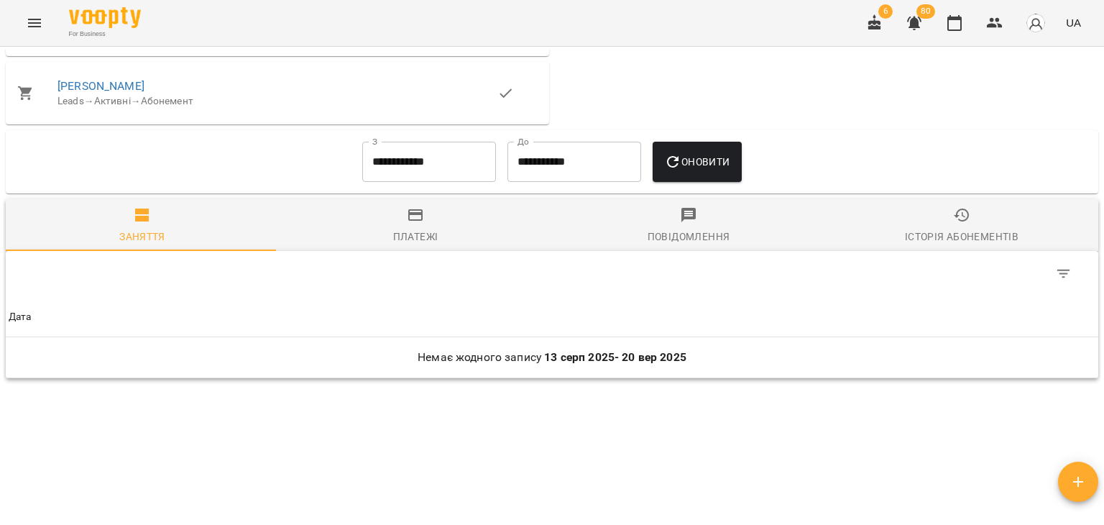
scroll to position [1006, 0]
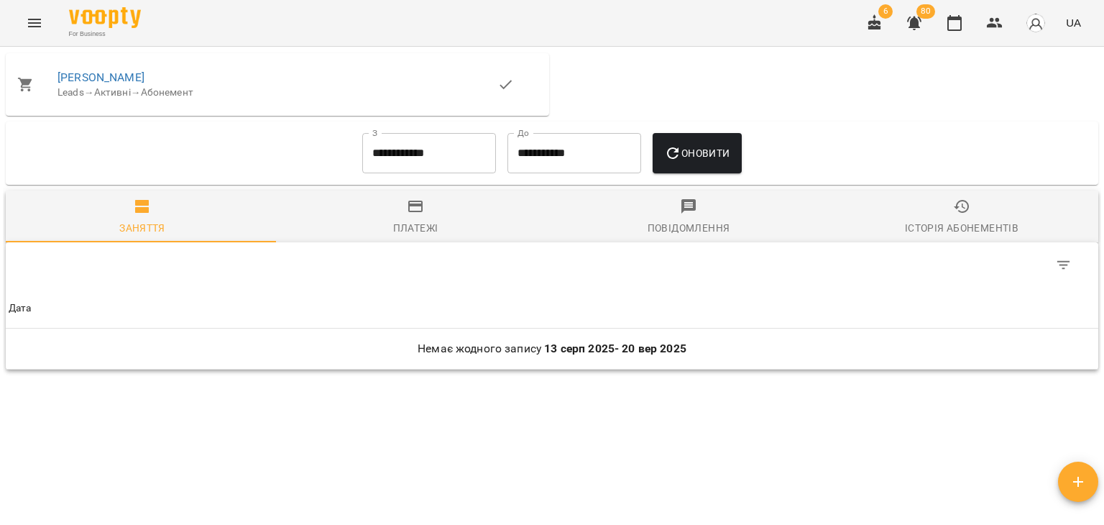
click at [452, 165] on input "**********" at bounding box center [429, 153] width 134 height 40
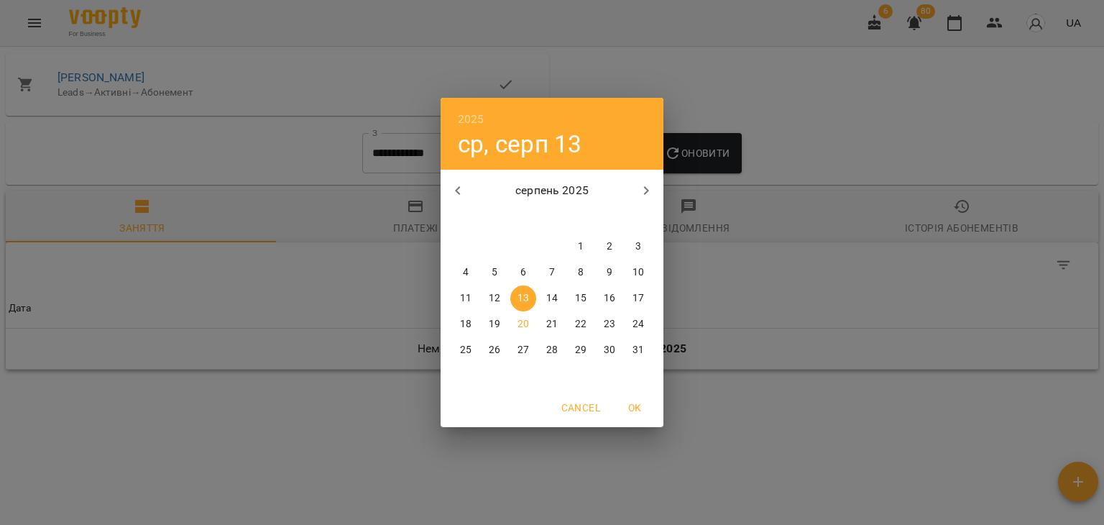
click at [470, 120] on h6 "2025" at bounding box center [471, 119] width 27 height 20
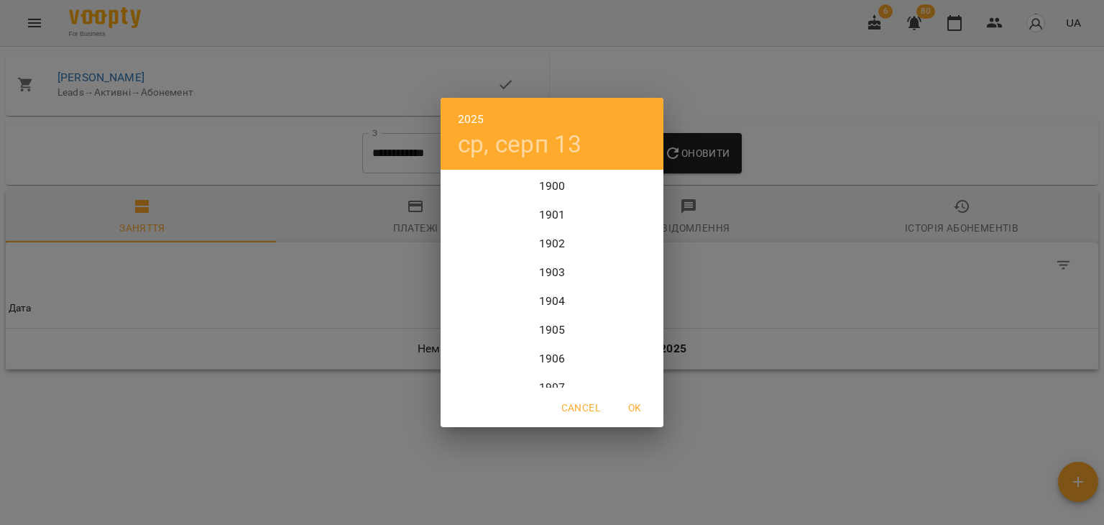
scroll to position [3508, 0]
click at [548, 242] on div "2024" at bounding box center [552, 243] width 223 height 29
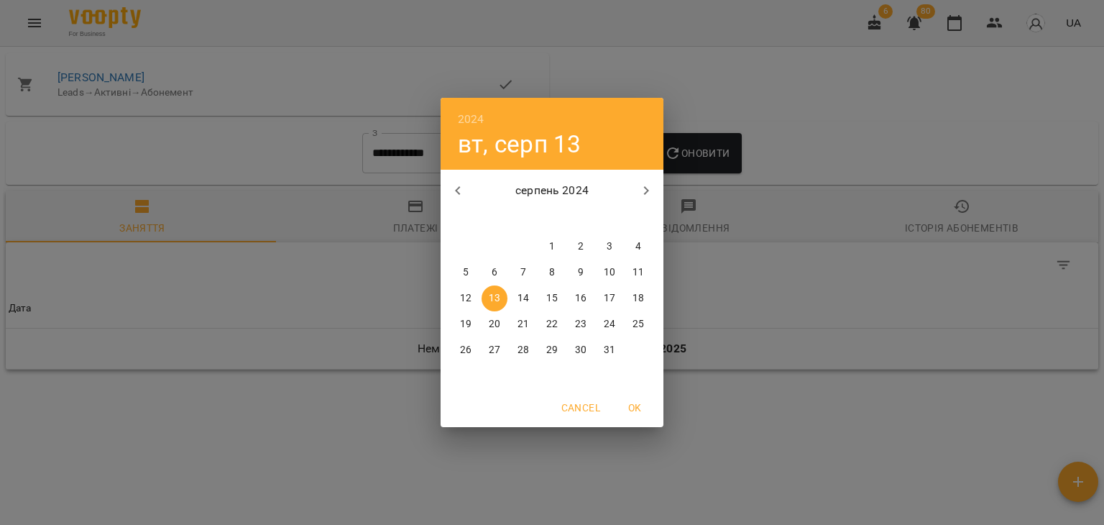
click at [635, 409] on span "OK" at bounding box center [635, 407] width 35 height 17
type input "**********"
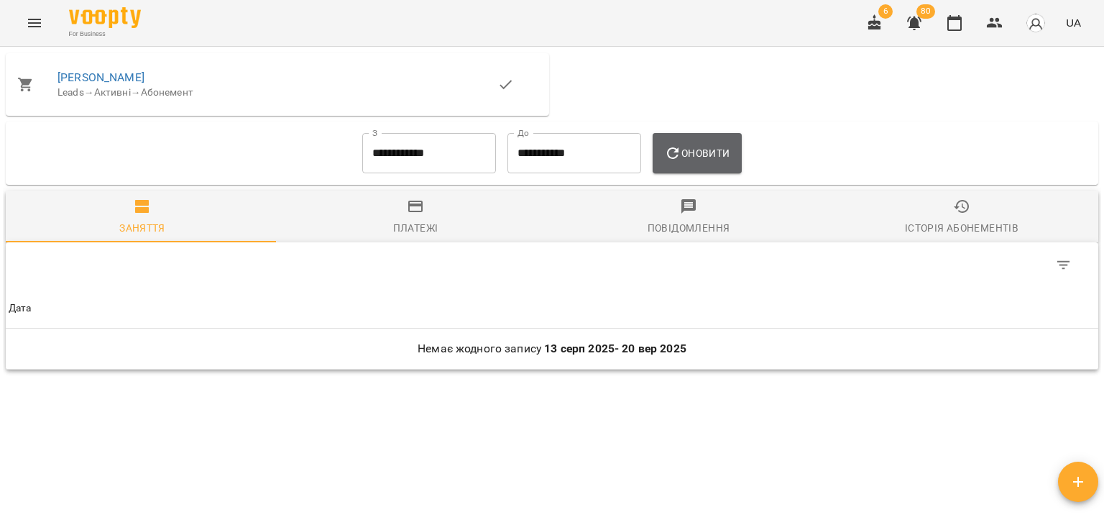
click at [741, 145] on button "Оновити" at bounding box center [697, 153] width 88 height 40
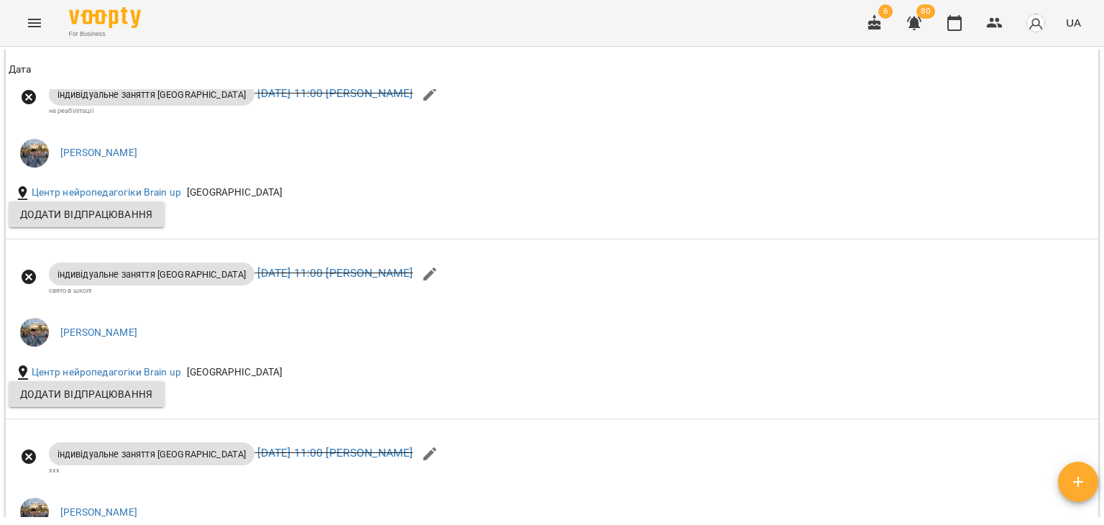
scroll to position [4529, 0]
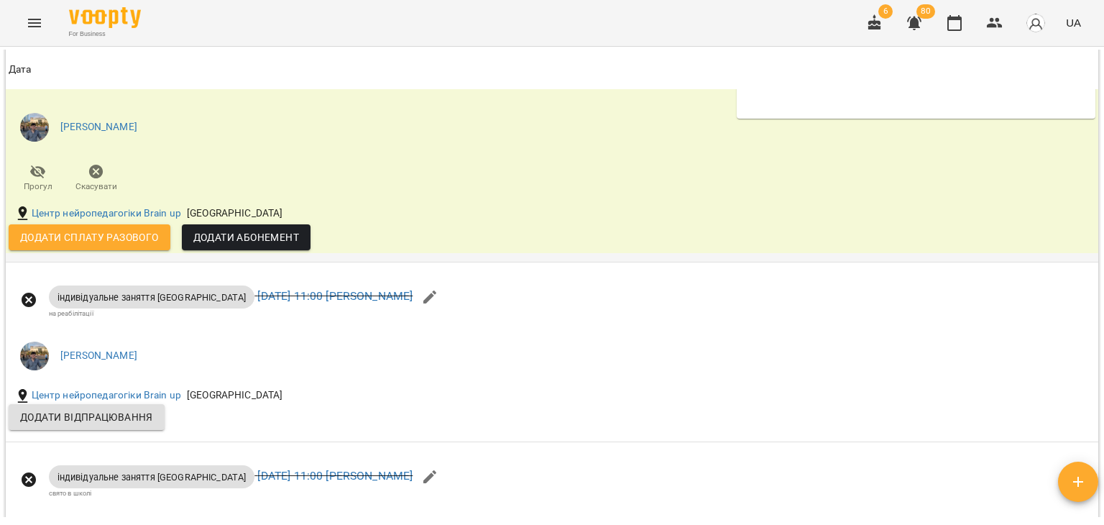
click at [145, 246] on span "Додати сплату разового" at bounding box center [89, 237] width 139 height 17
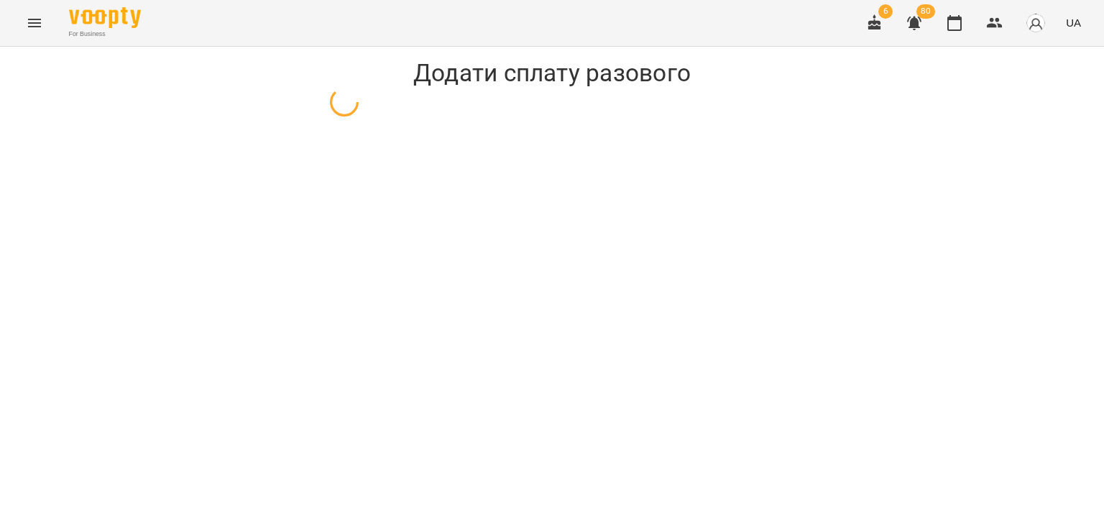
select select "**********"
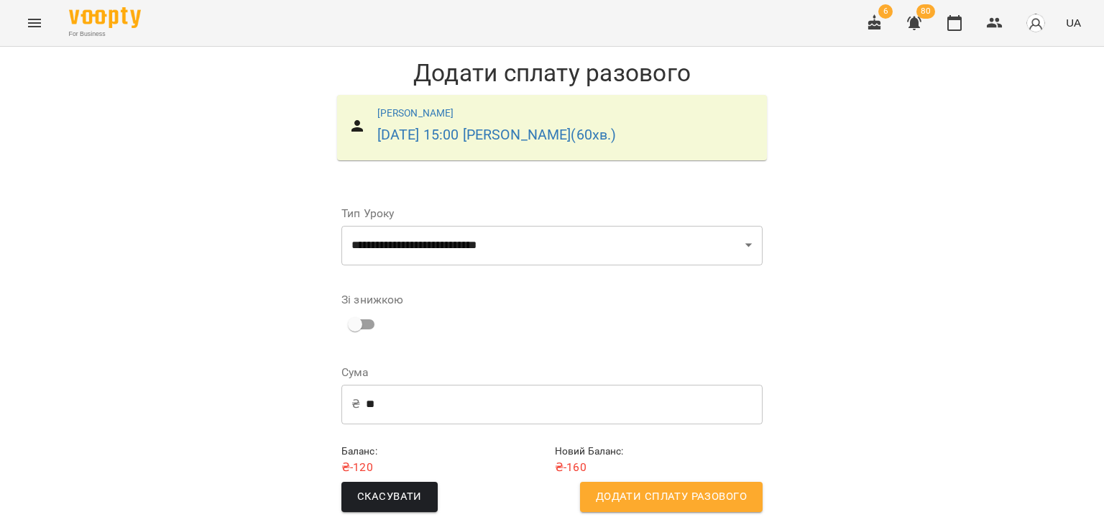
scroll to position [9, 0]
click at [631, 495] on span "Додати сплату разового" at bounding box center [671, 496] width 151 height 19
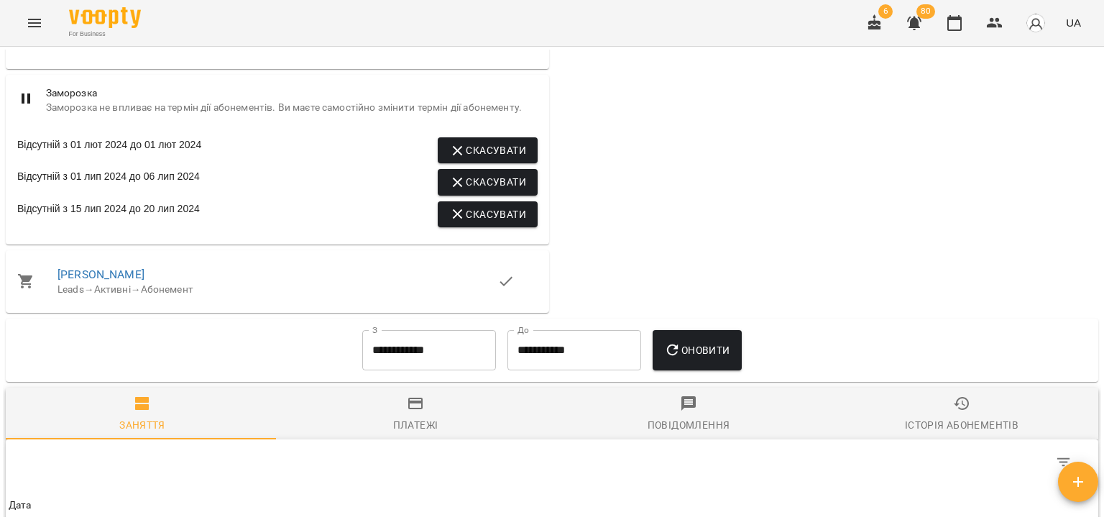
scroll to position [1078, 0]
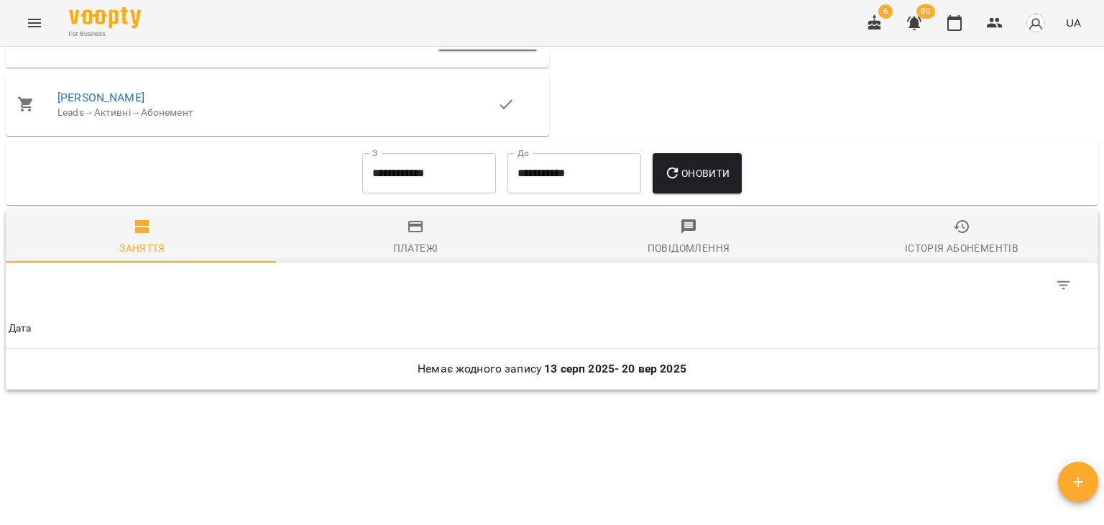
click at [436, 242] on span "Платежі" at bounding box center [416, 237] width 256 height 39
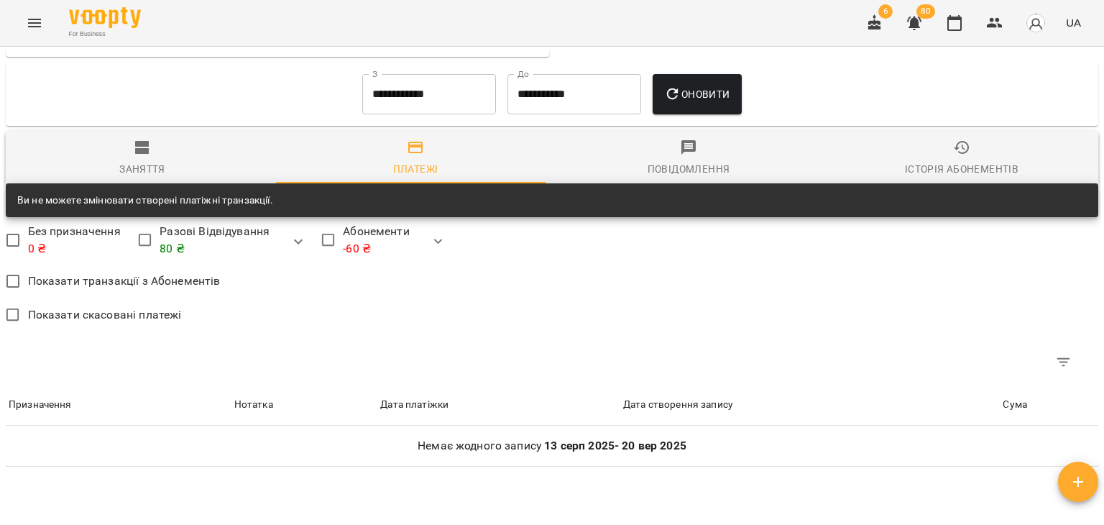
scroll to position [1149, 0]
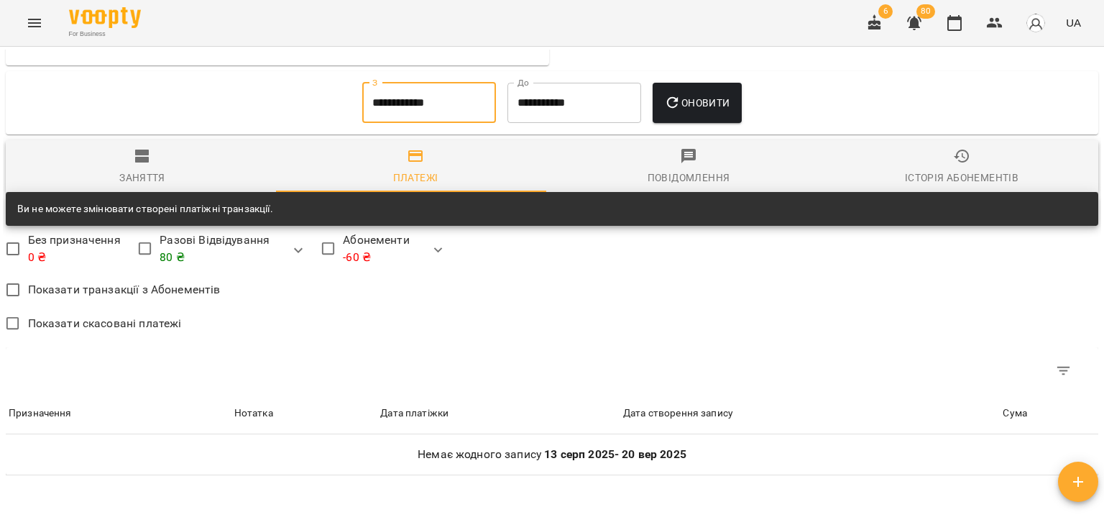
click at [381, 122] on input "**********" at bounding box center [429, 103] width 134 height 40
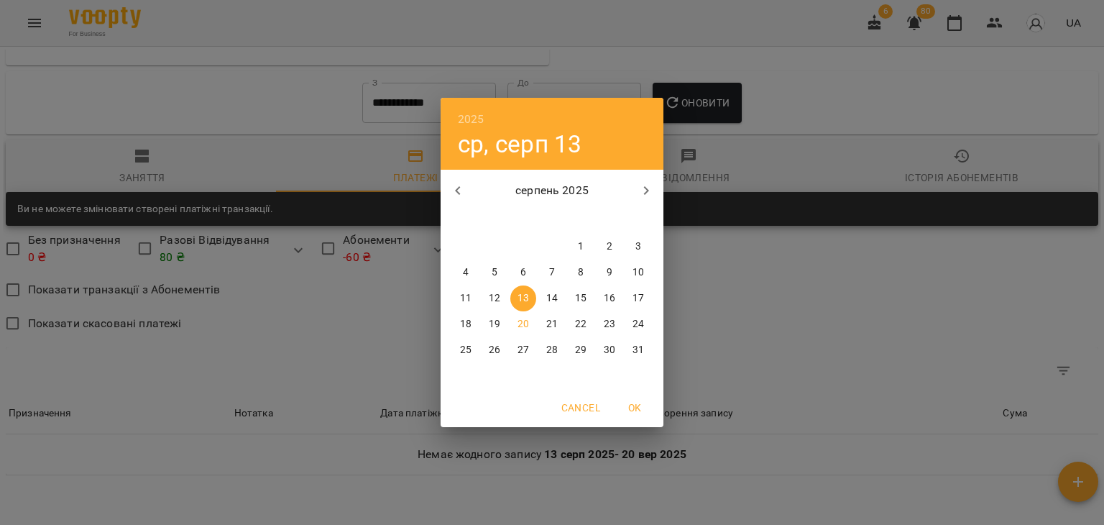
click at [472, 120] on h6 "2025" at bounding box center [471, 119] width 27 height 20
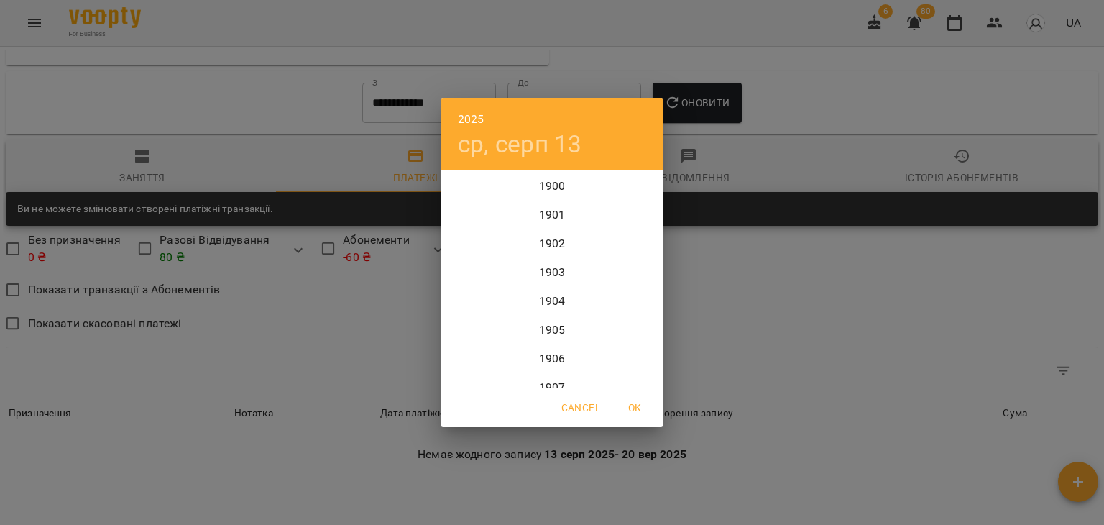
scroll to position [3508, 0]
click at [541, 241] on div "2024" at bounding box center [552, 243] width 223 height 29
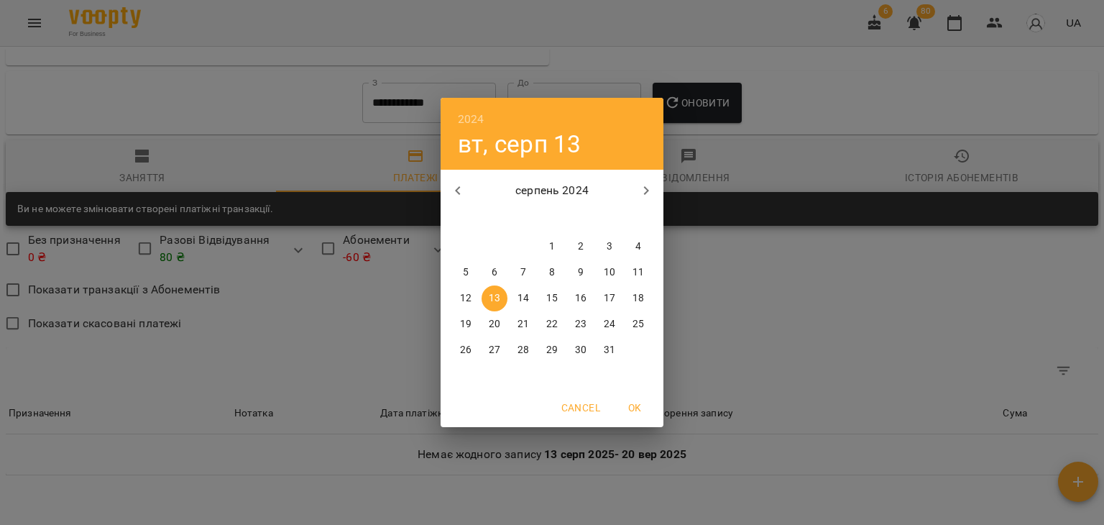
click at [633, 403] on span "OK" at bounding box center [635, 407] width 35 height 17
type input "**********"
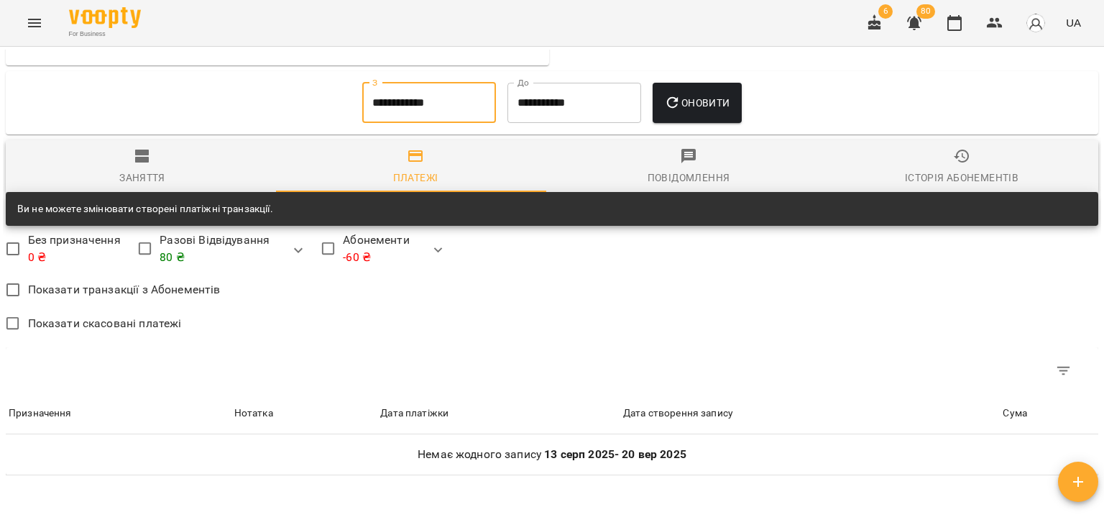
click at [711, 106] on span "Оновити" at bounding box center [696, 102] width 65 height 17
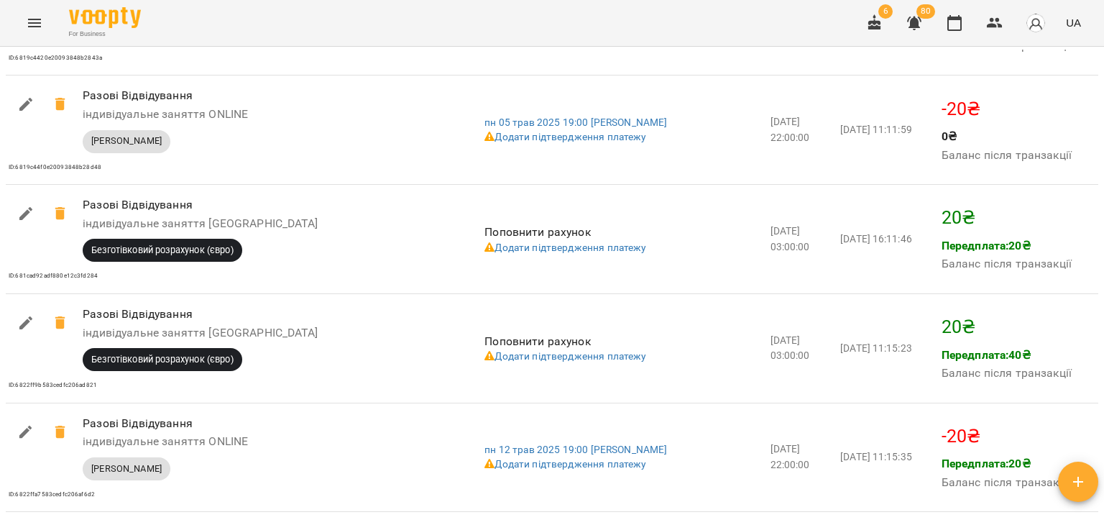
scroll to position [7065, 0]
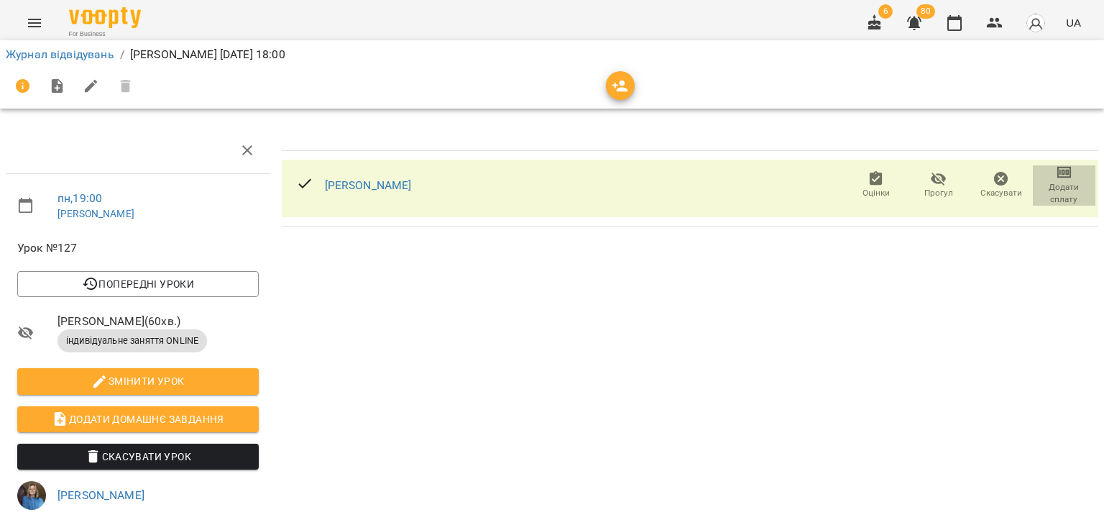
click at [1070, 173] on span "Додати сплату" at bounding box center [1064, 184] width 45 height 41
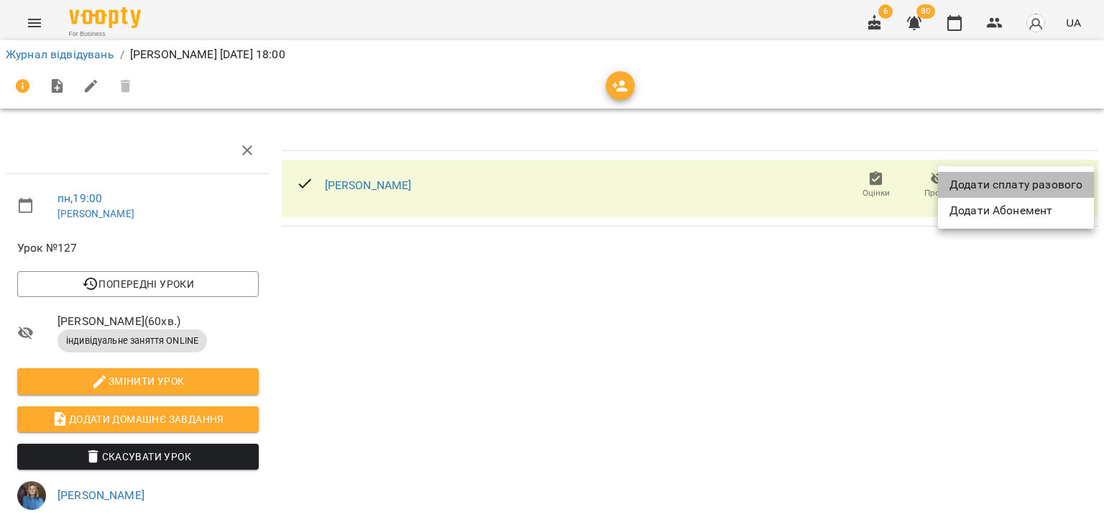
click at [1054, 185] on li "Додати сплату разового" at bounding box center [1016, 185] width 156 height 26
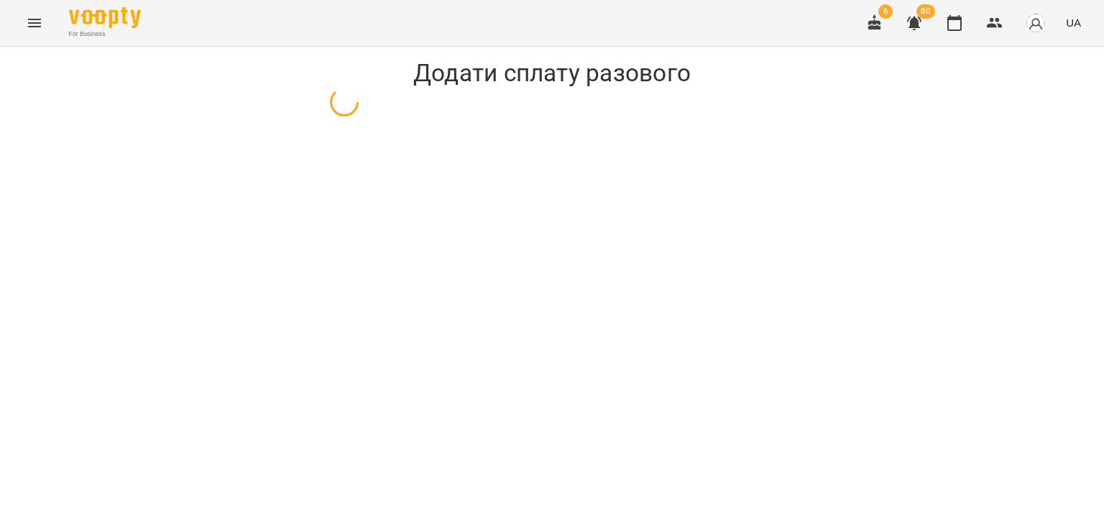
select select "**********"
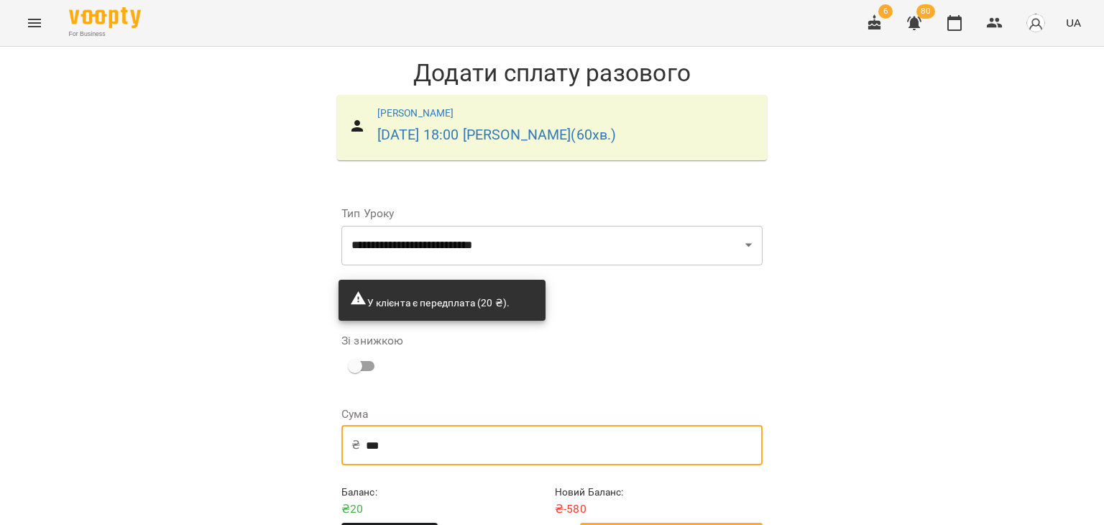
drag, startPoint x: 398, startPoint y: 444, endPoint x: 234, endPoint y: 440, distance: 163.2
click at [239, 443] on div "**********" at bounding box center [552, 311] width 1104 height 529
type input "**"
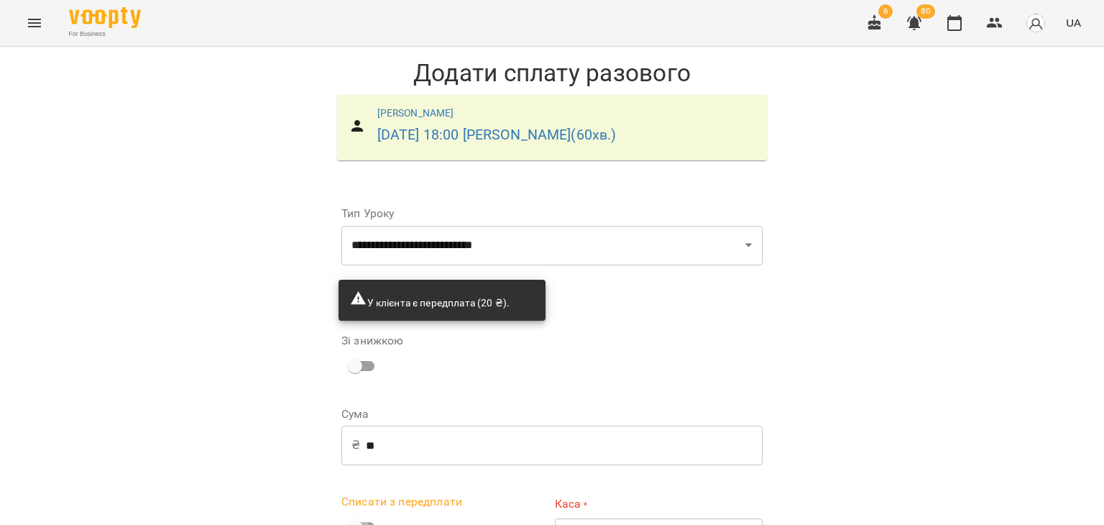
scroll to position [50, 0]
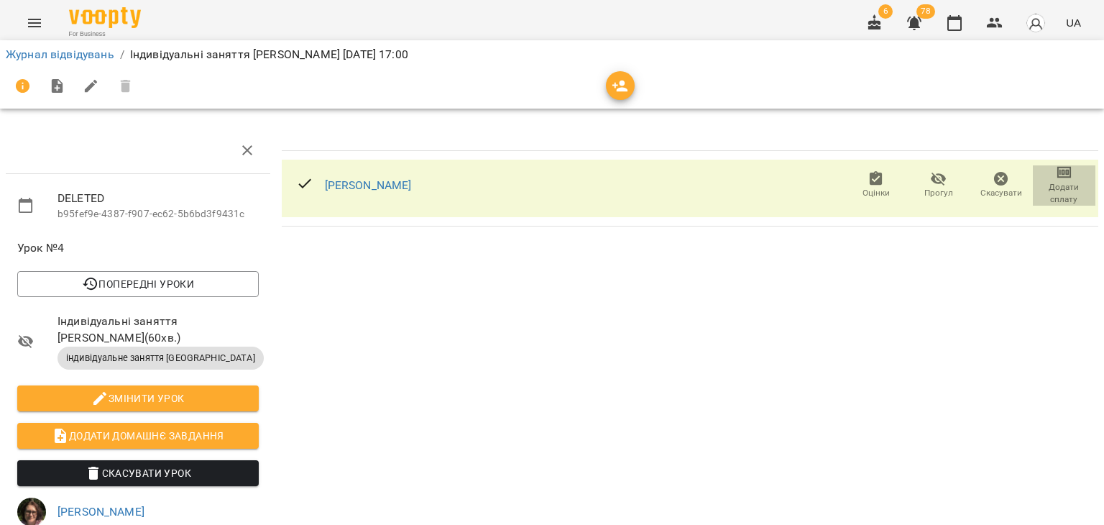
click at [1052, 191] on span "Додати сплату" at bounding box center [1064, 193] width 45 height 24
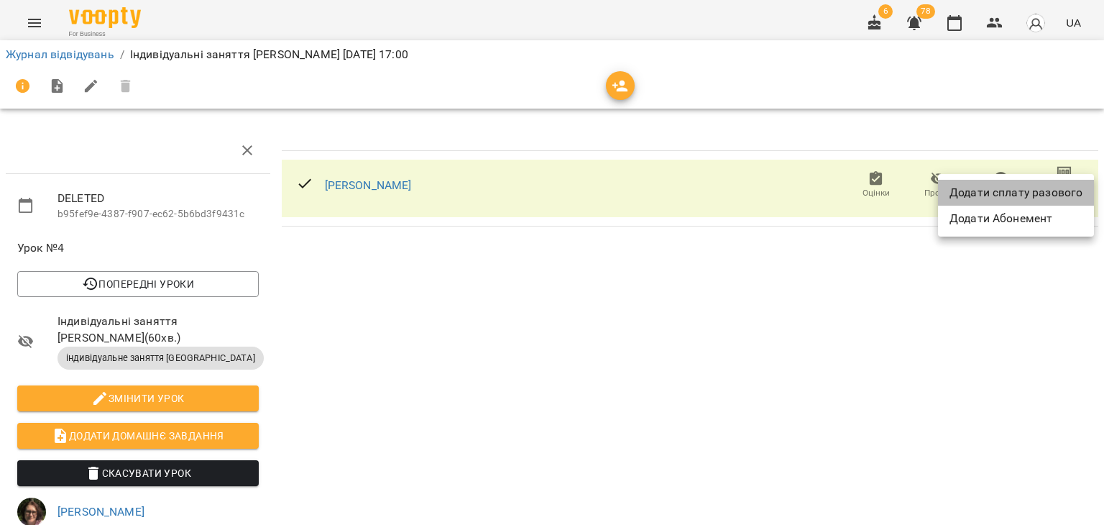
click at [1052, 191] on li "Додати сплату разового" at bounding box center [1016, 193] width 156 height 26
select select "**********"
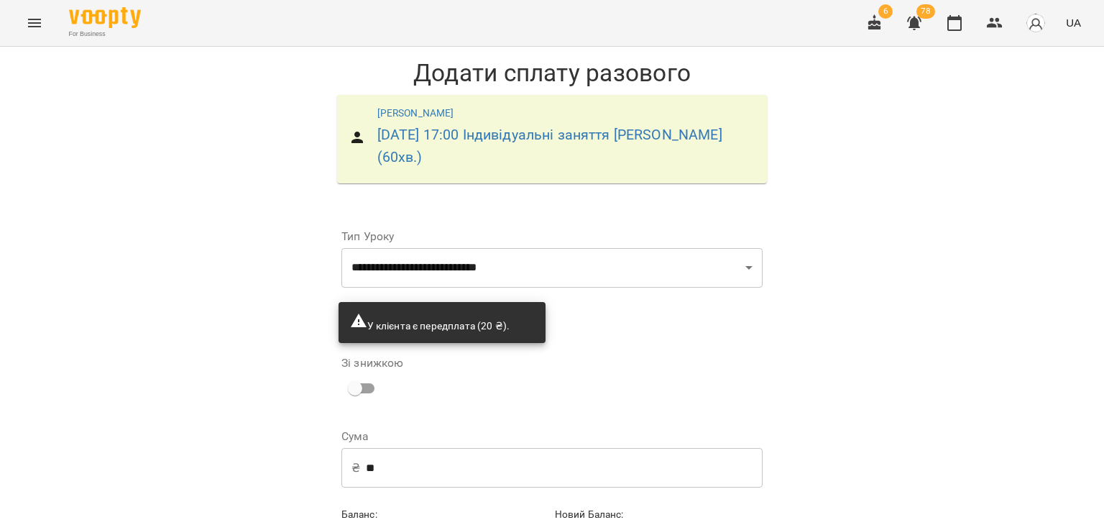
scroll to position [73, 0]
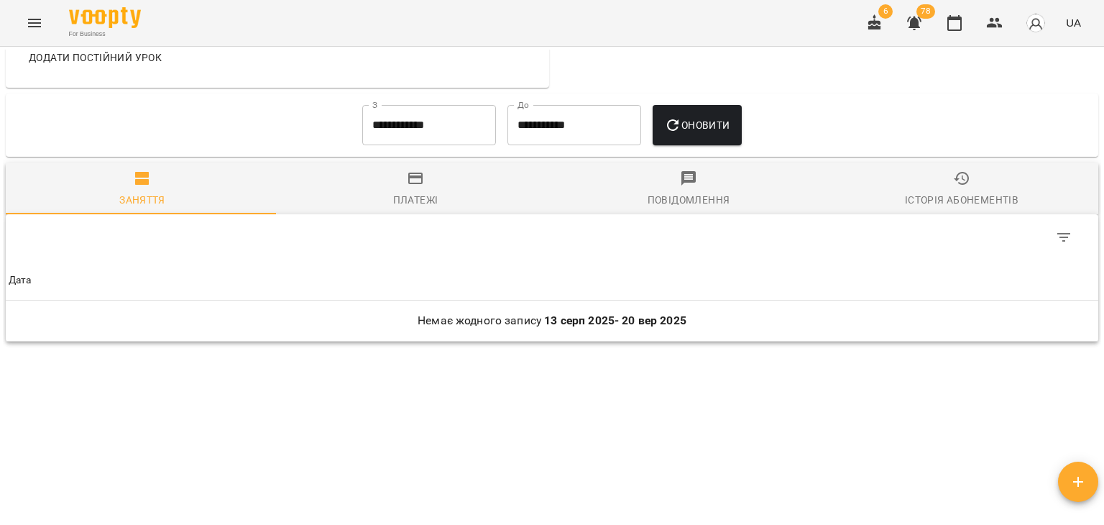
click at [423, 187] on span "Платежі" at bounding box center [416, 189] width 256 height 39
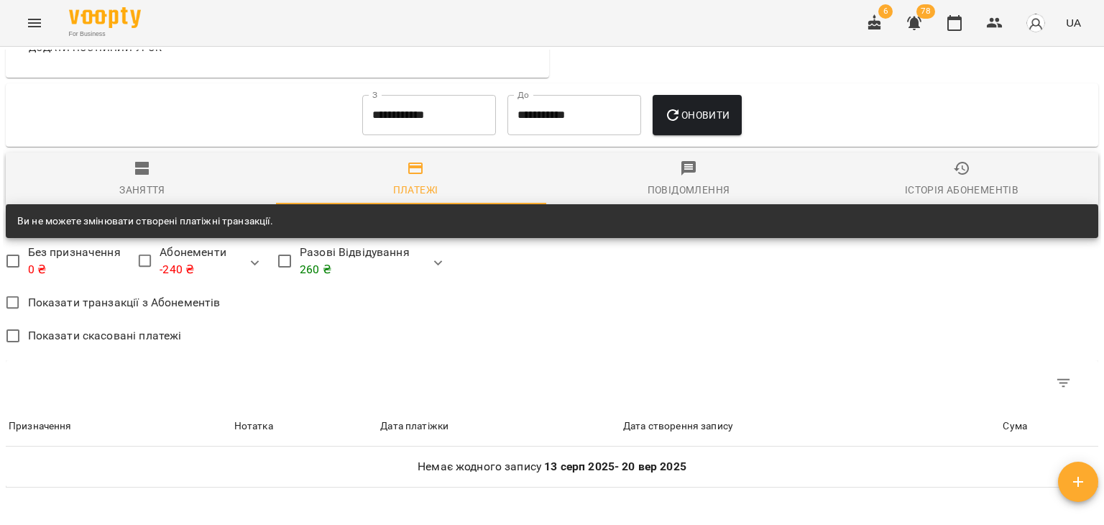
scroll to position [679, 0]
click at [441, 123] on input "**********" at bounding box center [429, 115] width 134 height 40
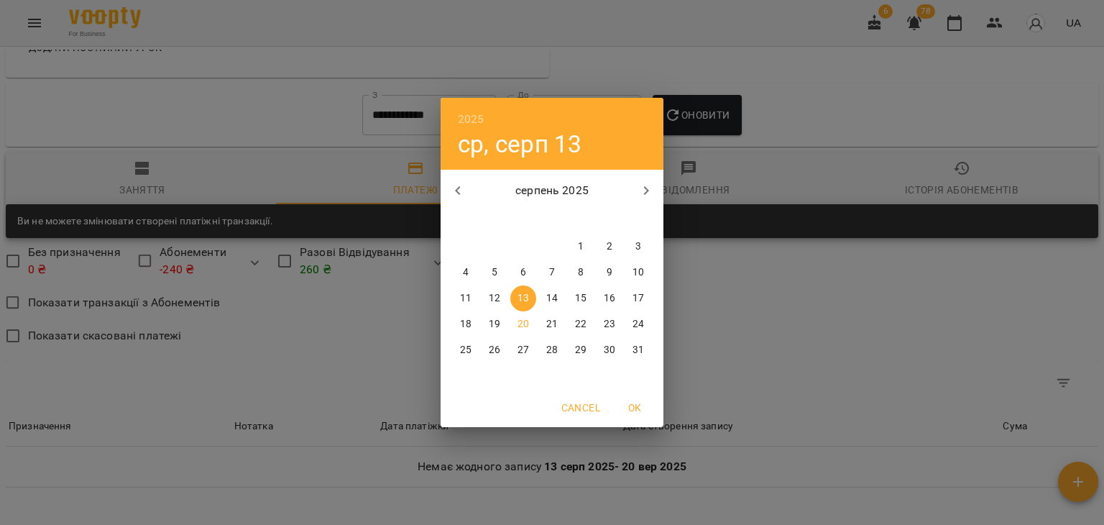
click at [474, 109] on h6 "2025" at bounding box center [471, 119] width 27 height 20
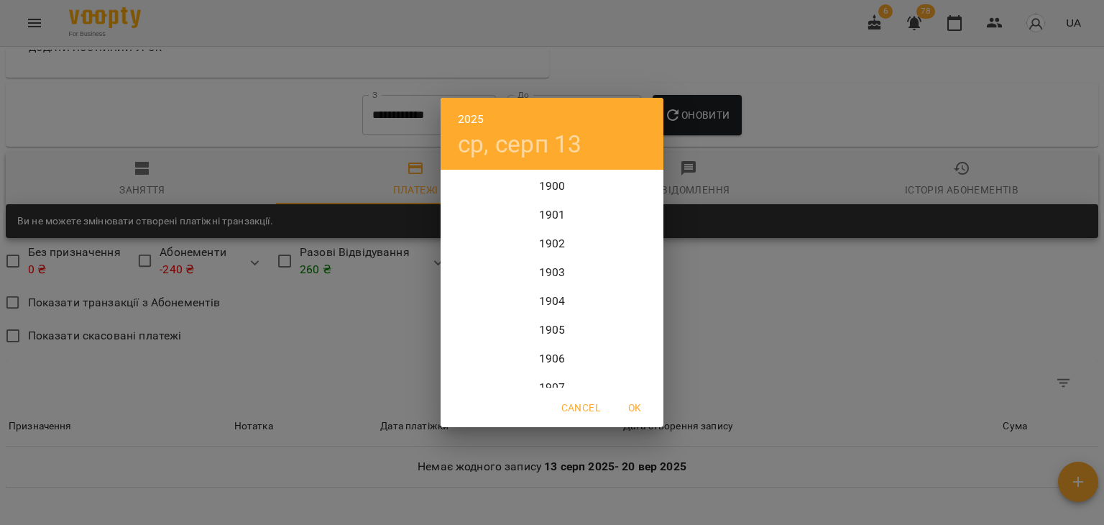
scroll to position [3508, 0]
click at [531, 233] on div "2024" at bounding box center [552, 243] width 223 height 29
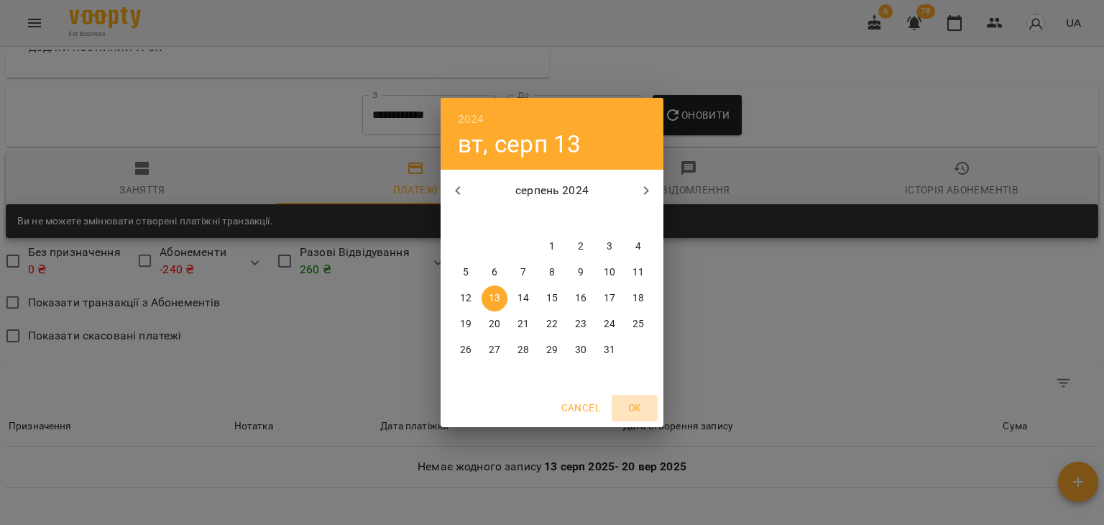
drag, startPoint x: 640, startPoint y: 400, endPoint x: 678, endPoint y: 243, distance: 161.3
click at [639, 400] on span "OK" at bounding box center [635, 407] width 35 height 17
type input "**********"
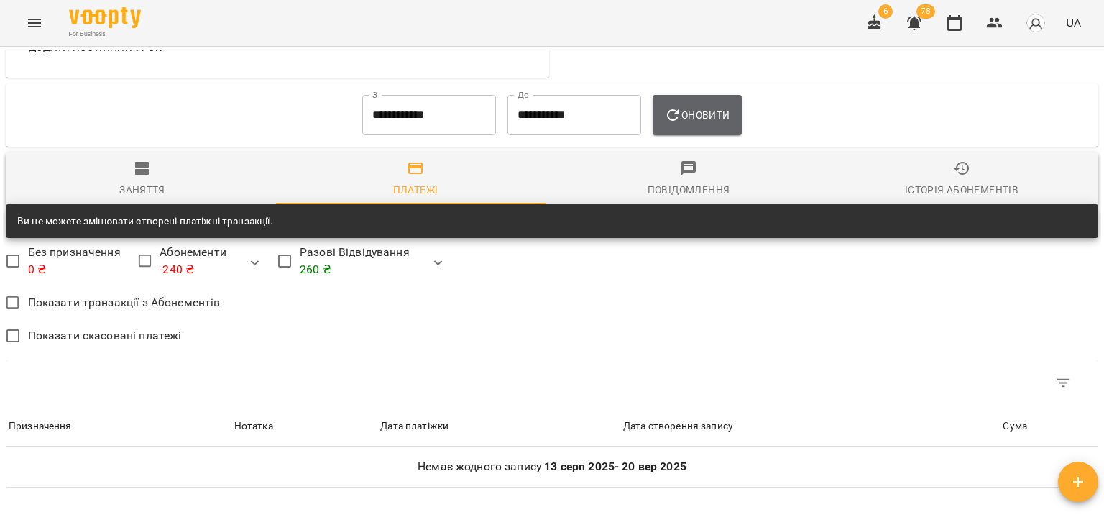
click at [715, 107] on button "Оновити" at bounding box center [697, 115] width 88 height 40
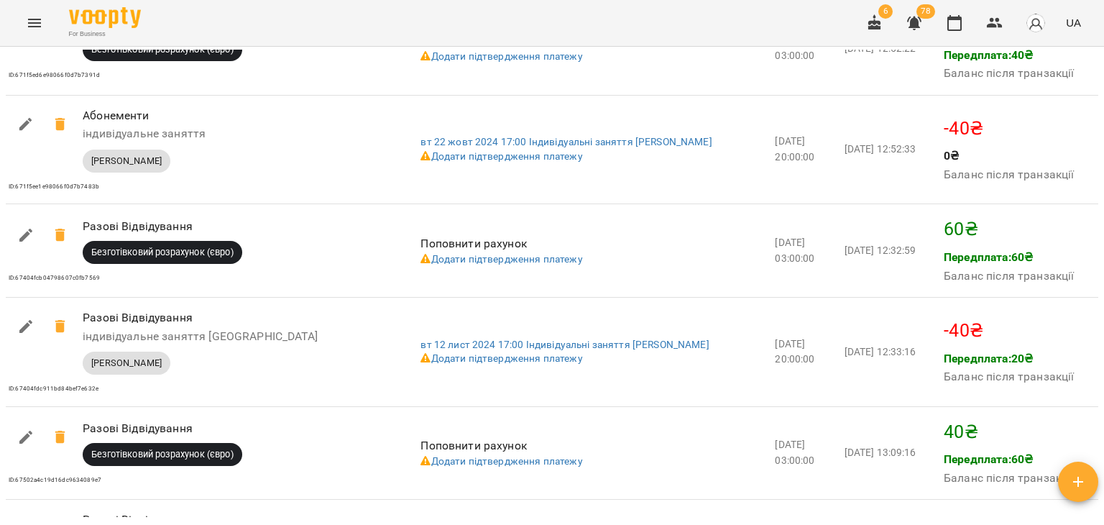
scroll to position [1829, 0]
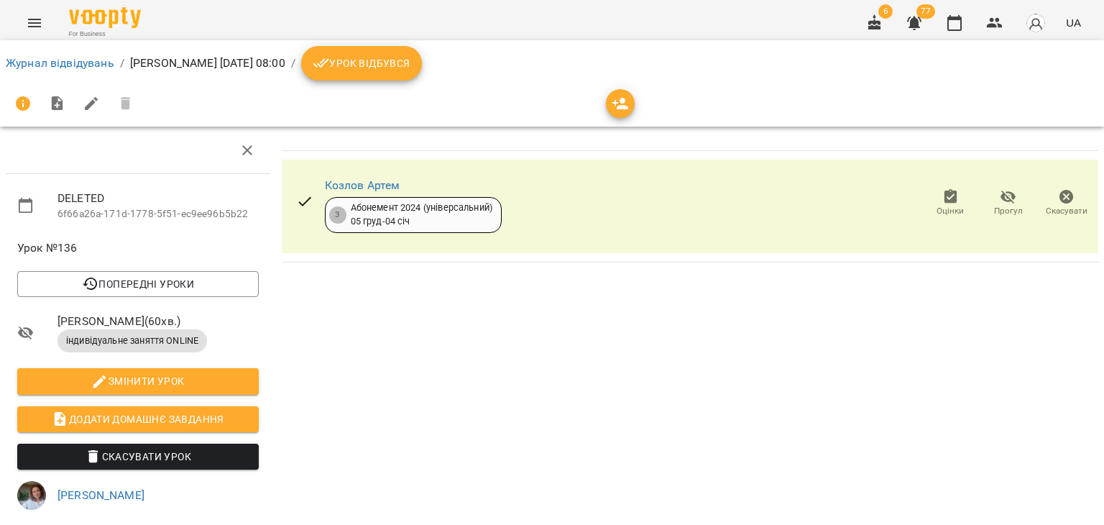
click at [1054, 205] on span "Скасувати" at bounding box center [1067, 211] width 42 height 12
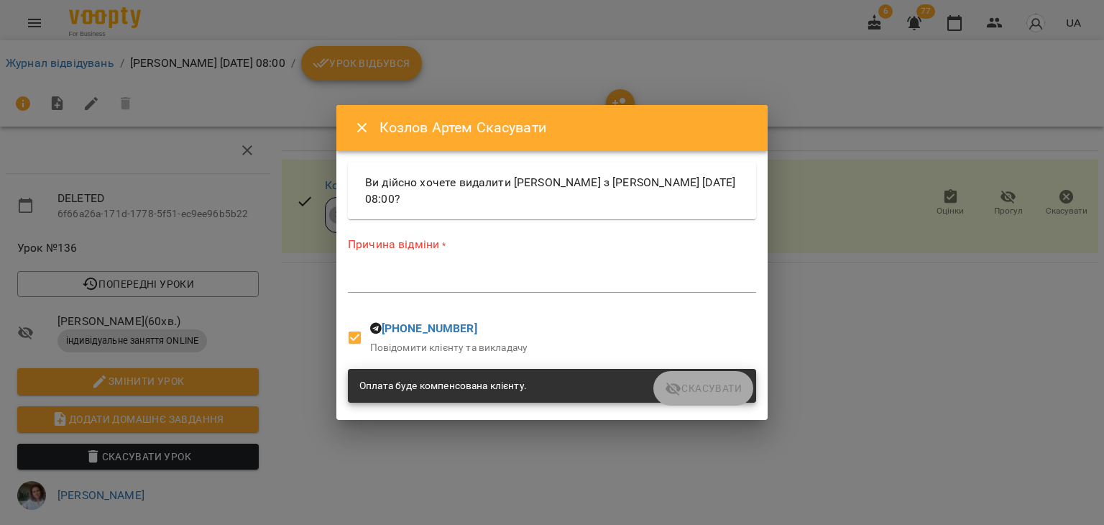
click at [572, 285] on textarea at bounding box center [552, 281] width 408 height 14
click at [405, 276] on textarea at bounding box center [552, 281] width 408 height 14
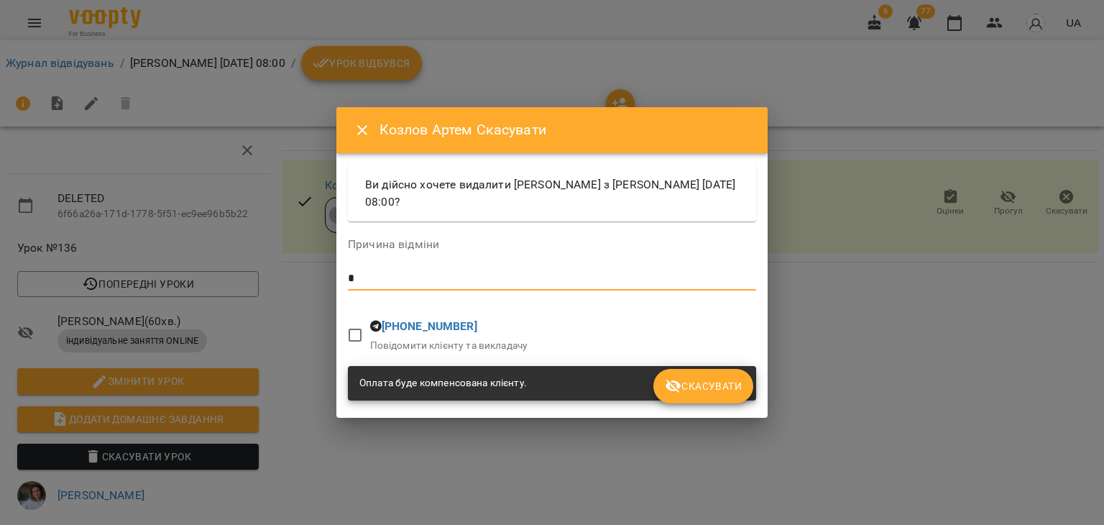
type textarea "*"
click at [689, 378] on span "Скасувати" at bounding box center [703, 385] width 77 height 17
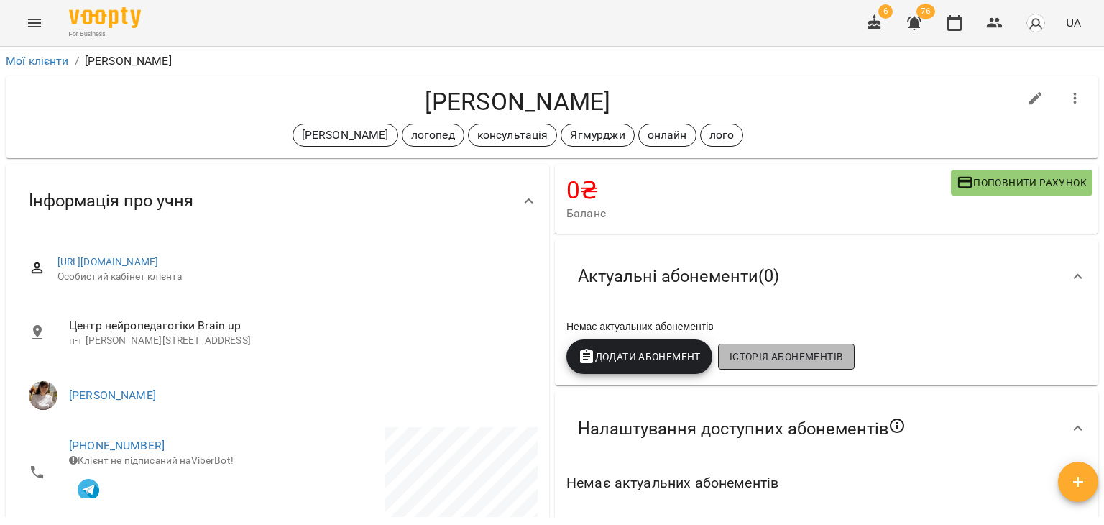
click at [767, 347] on button "Історія абонементів" at bounding box center [786, 357] width 137 height 26
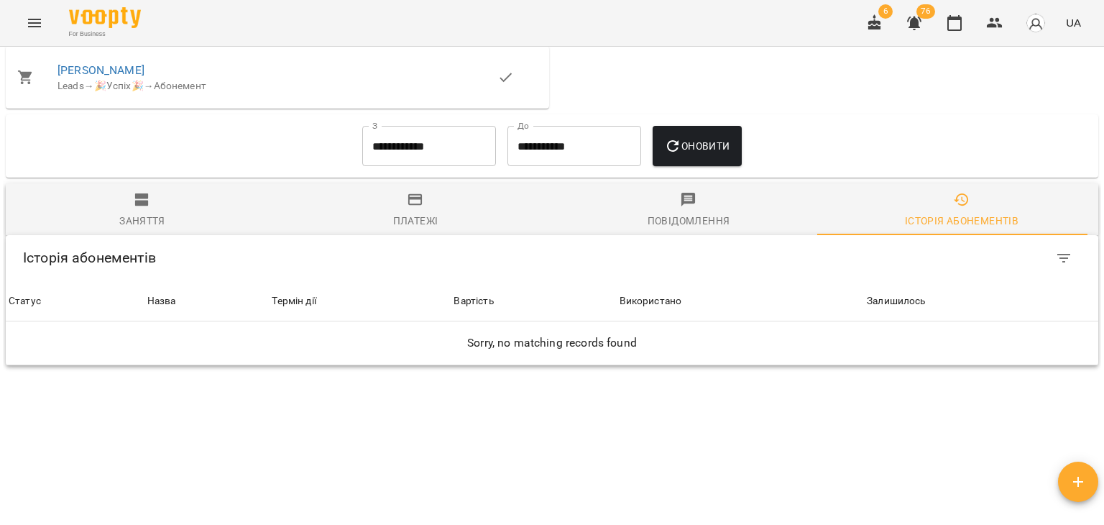
scroll to position [1064, 0]
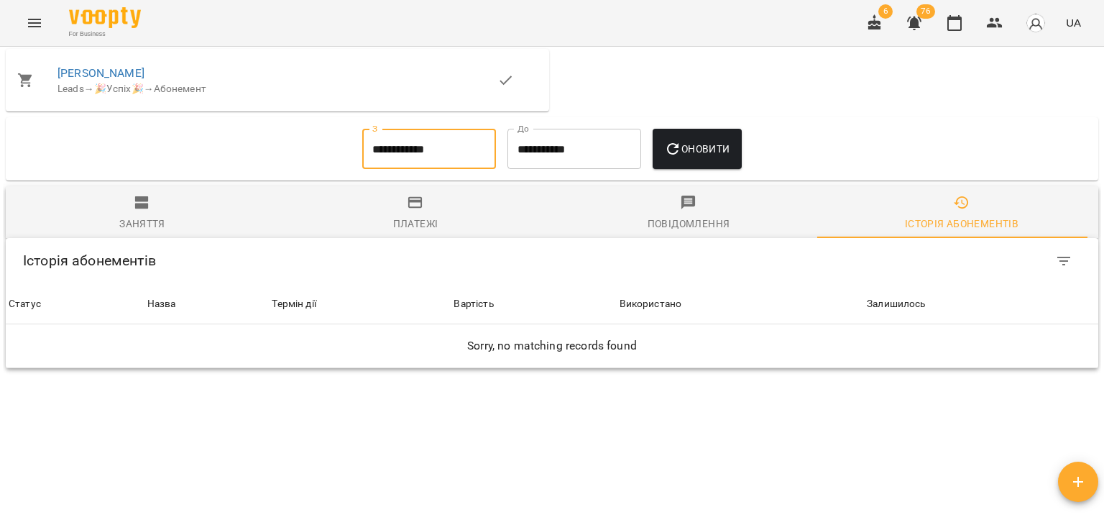
click at [390, 129] on input "**********" at bounding box center [429, 149] width 134 height 40
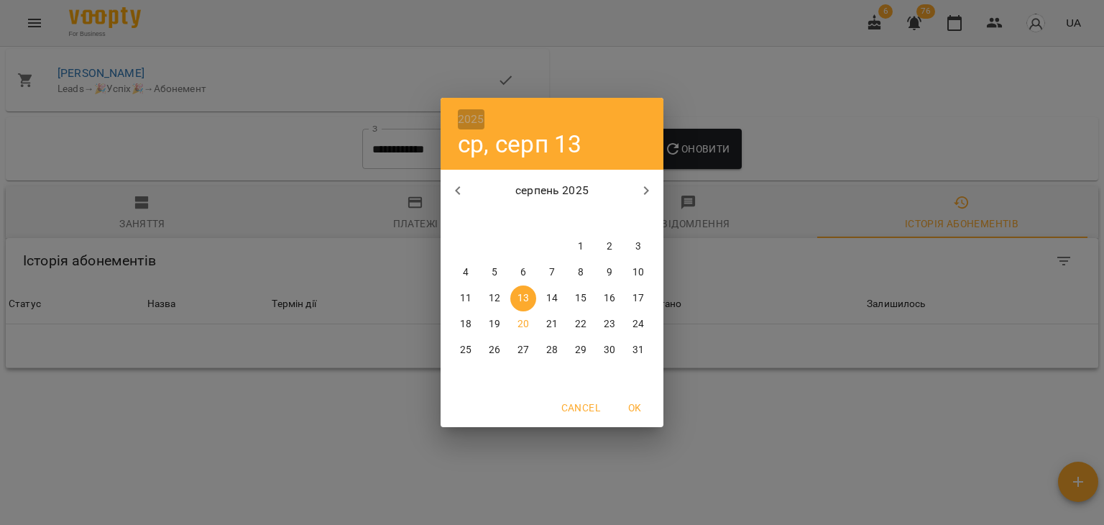
click at [466, 121] on h6 "2025" at bounding box center [471, 119] width 27 height 20
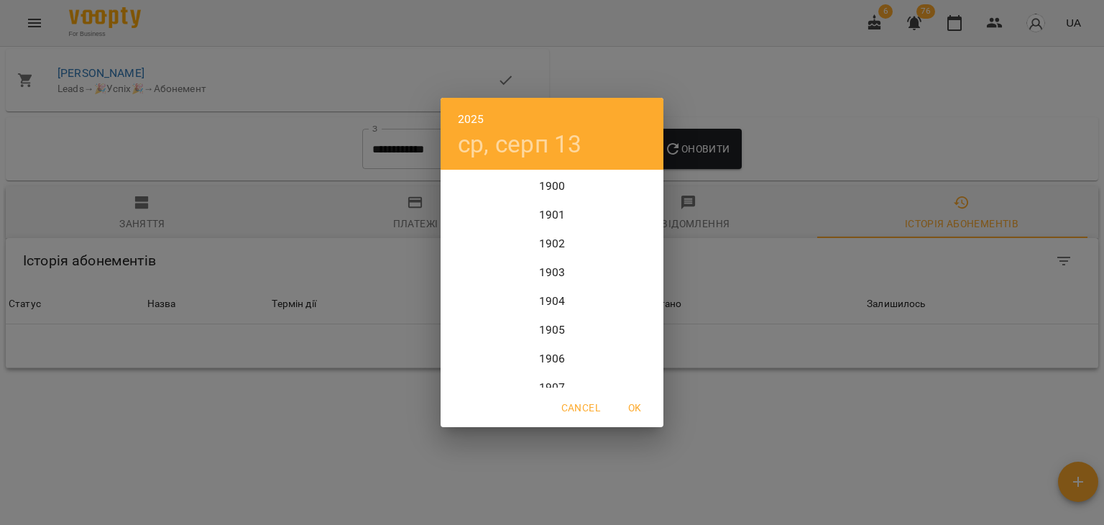
scroll to position [3508, 0]
click at [531, 239] on div "2024" at bounding box center [552, 243] width 223 height 29
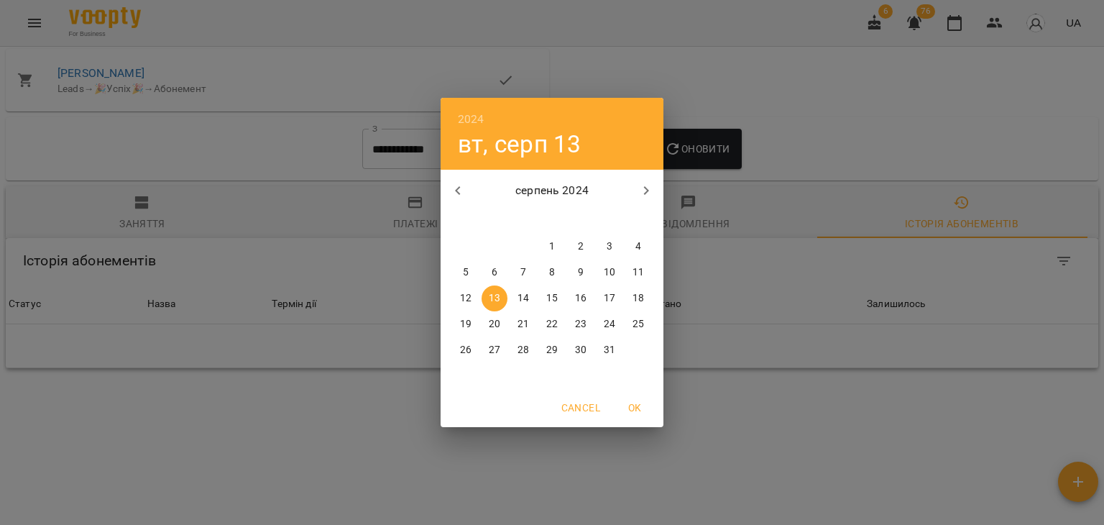
drag, startPoint x: 637, startPoint y: 408, endPoint x: 653, endPoint y: 319, distance: 89.8
click at [637, 403] on span "OK" at bounding box center [635, 407] width 35 height 17
type input "**********"
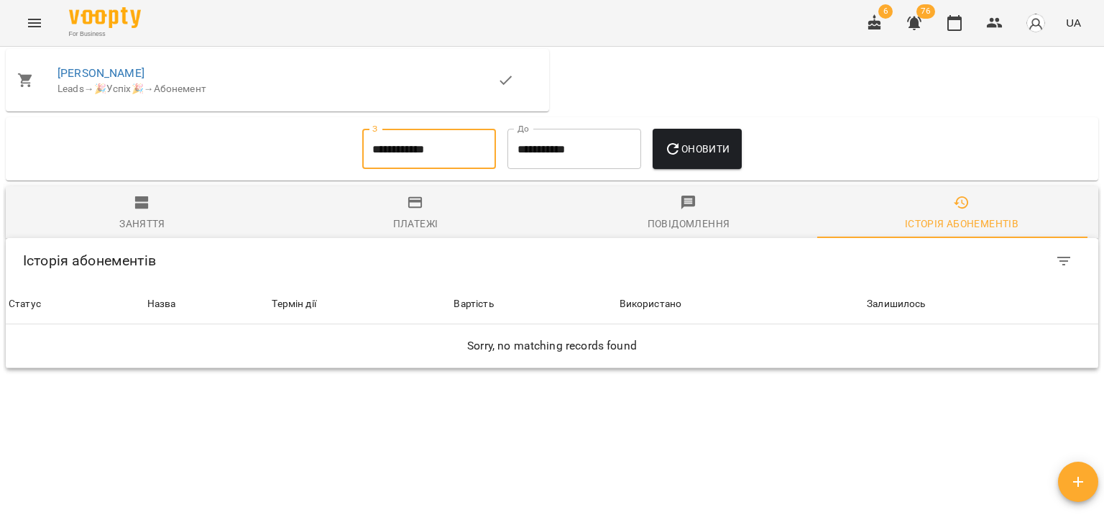
click at [682, 140] on icon "button" at bounding box center [672, 148] width 17 height 17
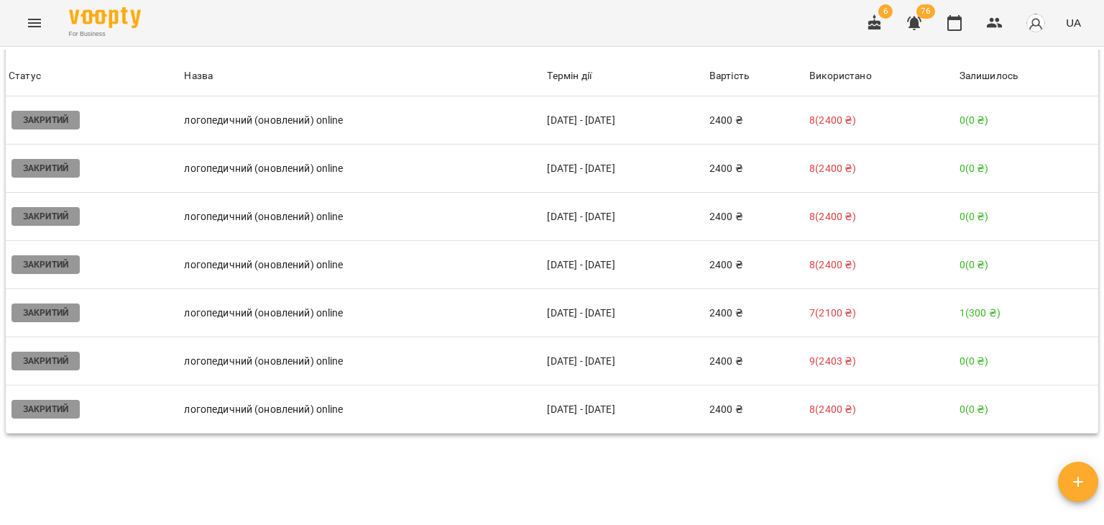
scroll to position [1423, 0]
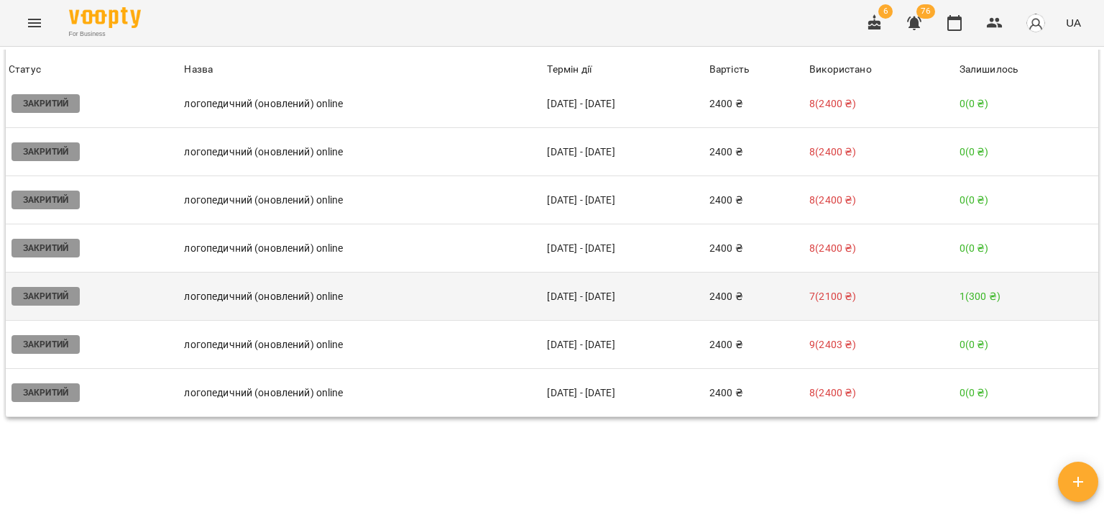
click at [588, 272] on td "[DATE] - [DATE]" at bounding box center [625, 296] width 162 height 48
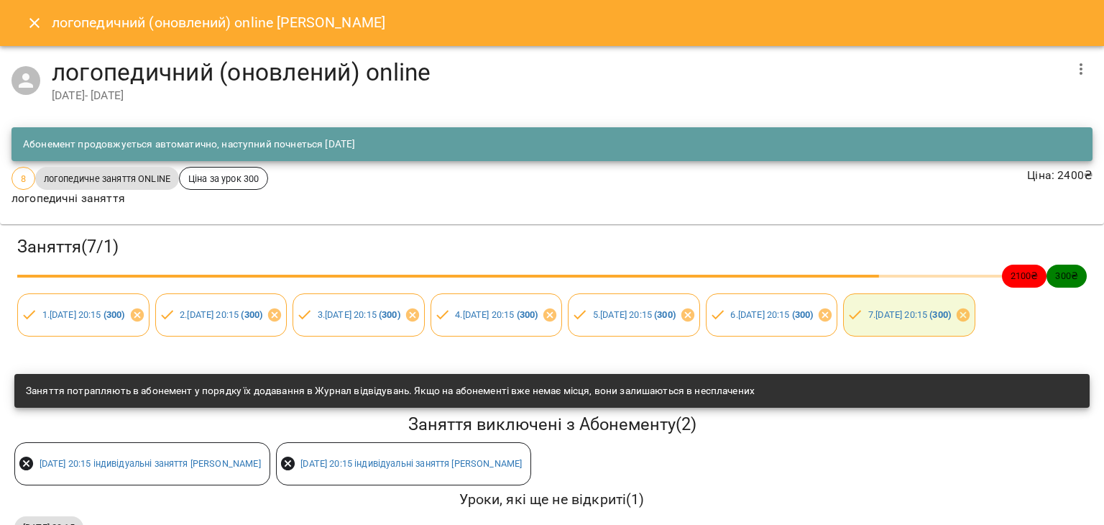
click at [1073, 60] on icon "button" at bounding box center [1081, 68] width 17 height 17
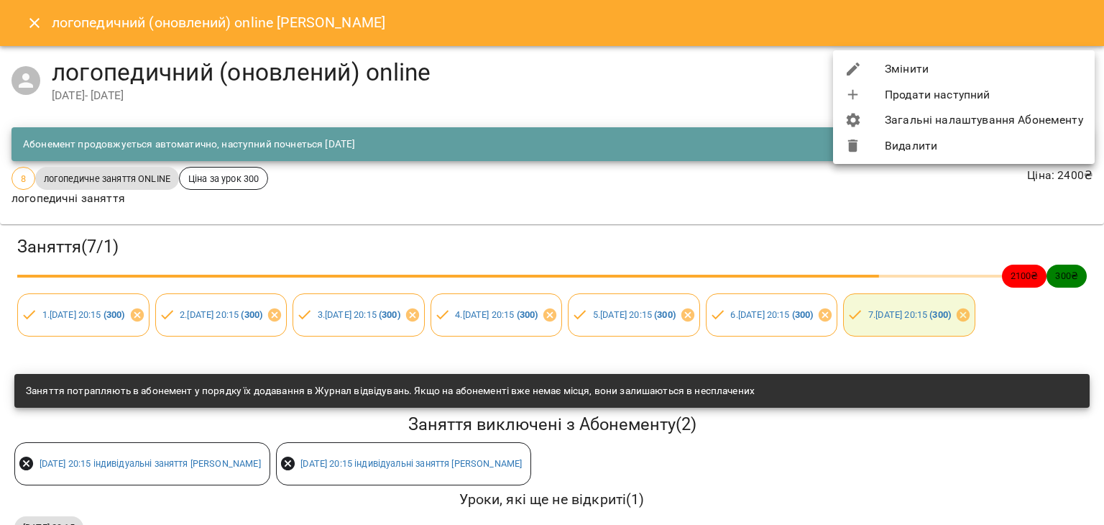
click at [958, 75] on li "Змінити" at bounding box center [964, 69] width 262 height 26
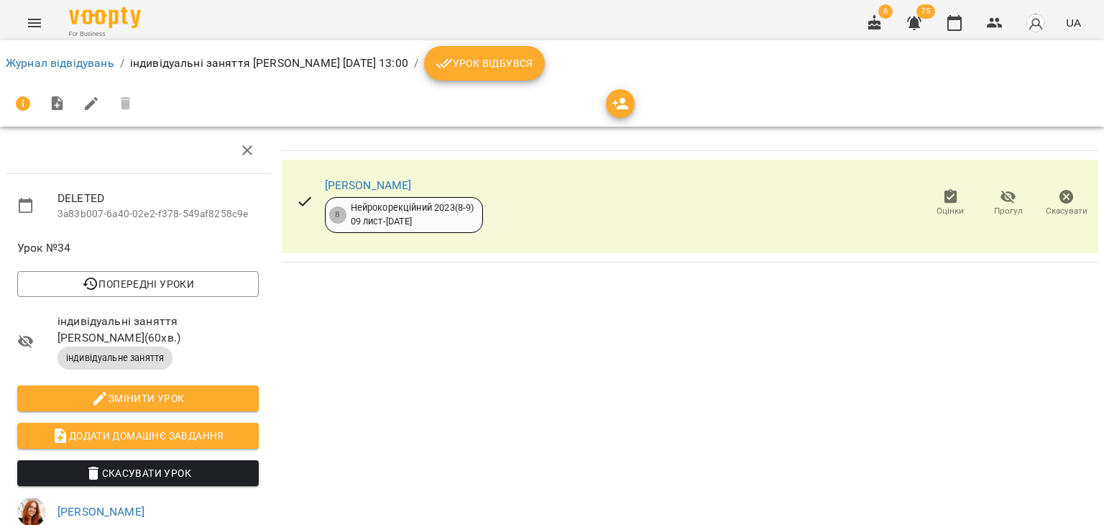
click at [1056, 208] on span "Скасувати" at bounding box center [1067, 211] width 42 height 12
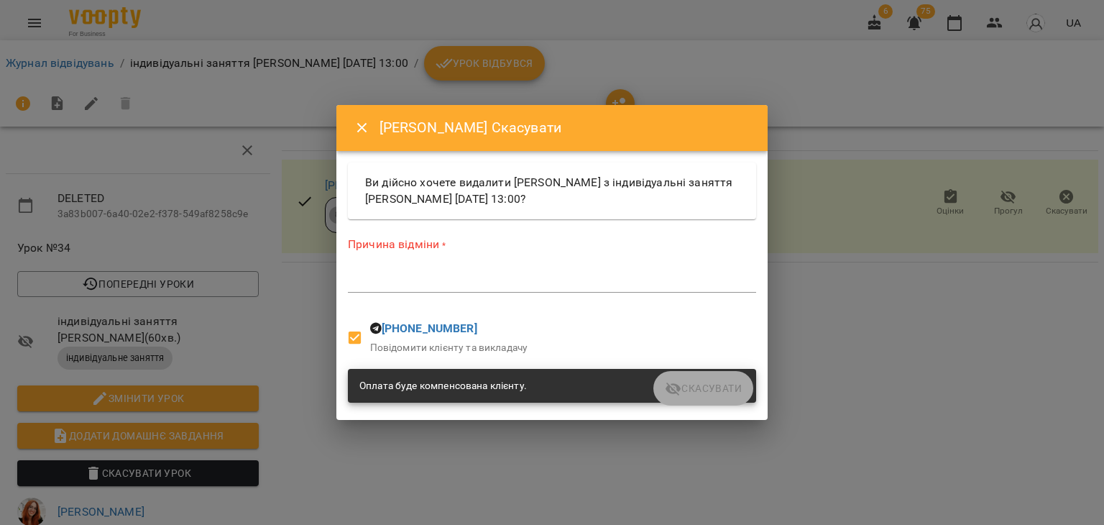
drag, startPoint x: 657, startPoint y: 280, endPoint x: 618, endPoint y: 292, distance: 40.7
click at [656, 280] on textarea at bounding box center [552, 281] width 408 height 14
click at [618, 282] on textarea at bounding box center [552, 281] width 408 height 14
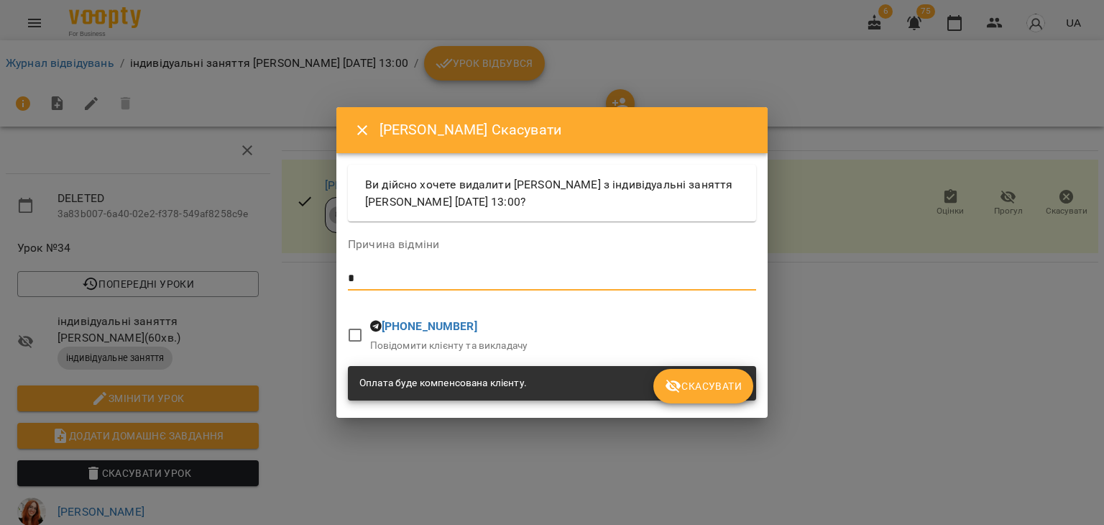
type textarea "*"
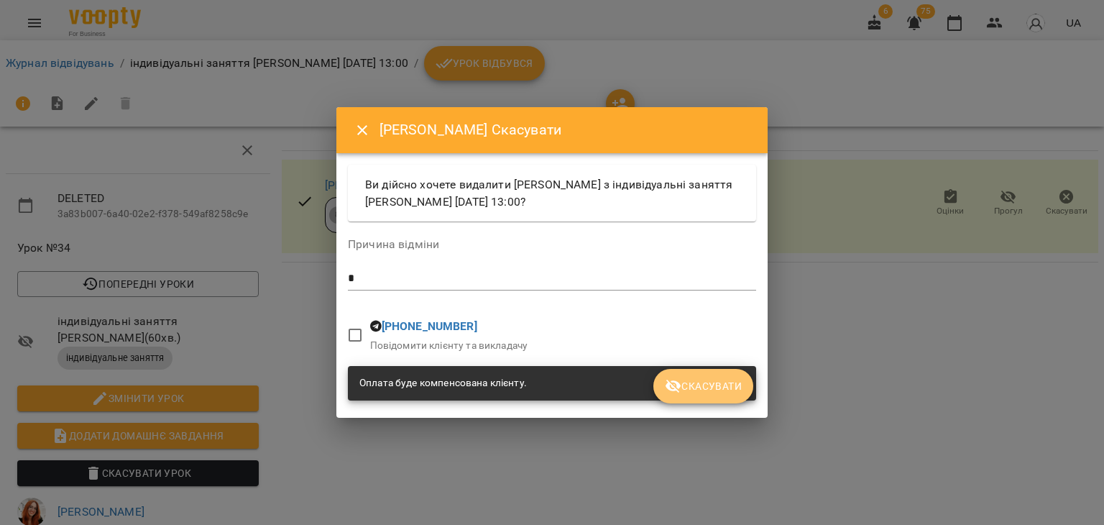
click at [686, 383] on span "Скасувати" at bounding box center [703, 385] width 77 height 17
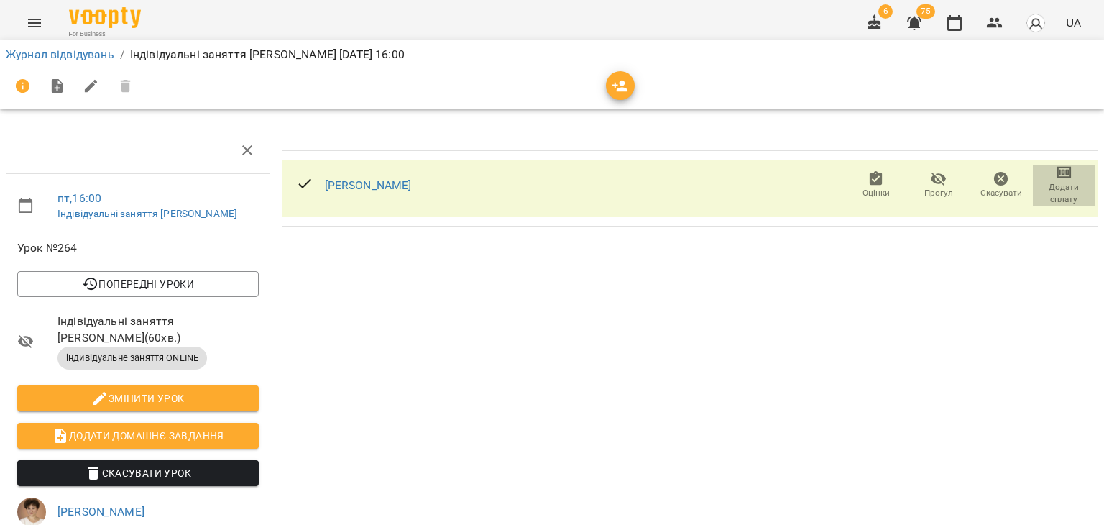
click at [1063, 188] on span "Додати сплату" at bounding box center [1064, 193] width 45 height 24
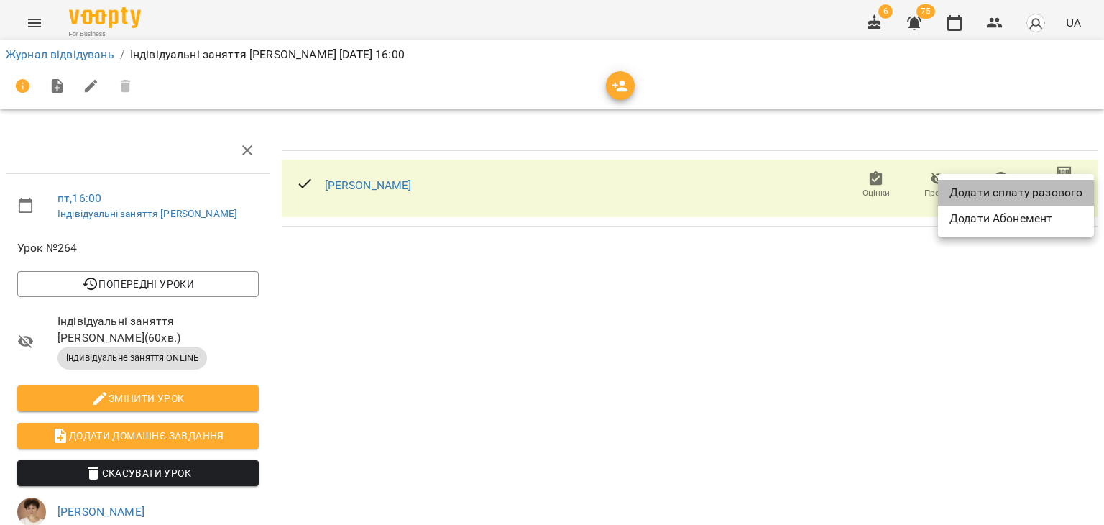
click at [1027, 194] on li "Додати сплату разового" at bounding box center [1016, 193] width 156 height 26
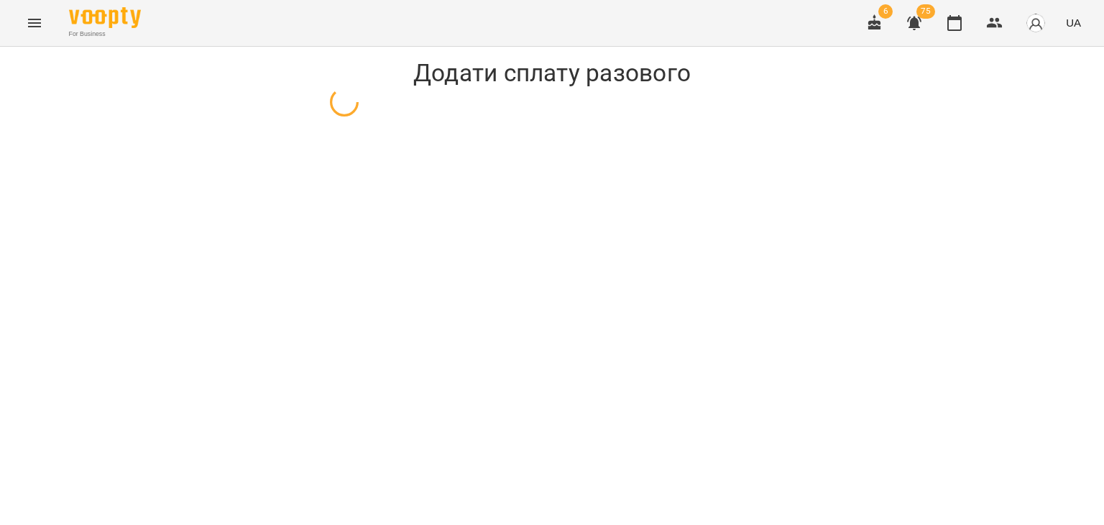
select select "**********"
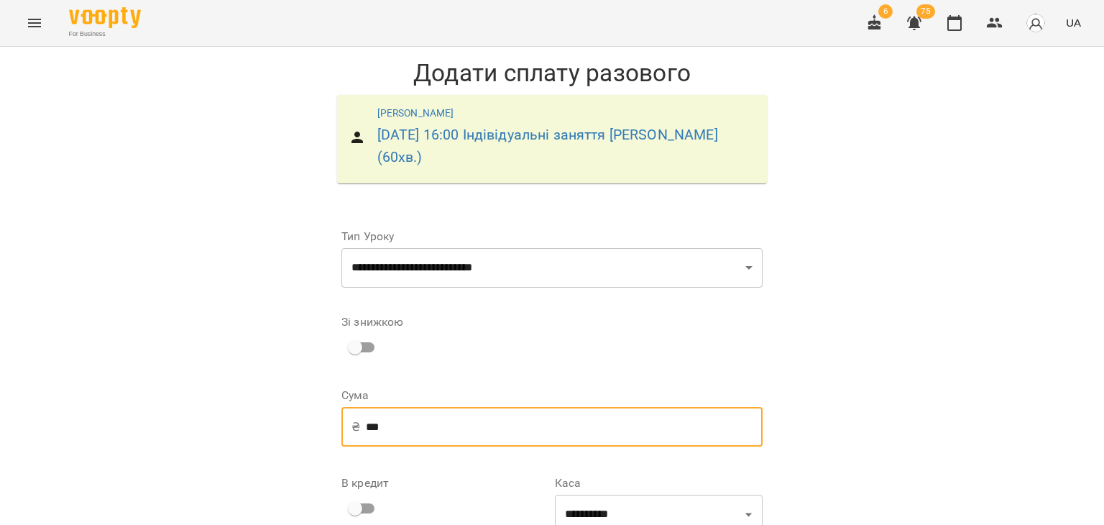
drag, startPoint x: 433, startPoint y: 444, endPoint x: 175, endPoint y: 449, distance: 258.1
click at [175, 449] on div "**********" at bounding box center [552, 379] width 1104 height 665
type input "*"
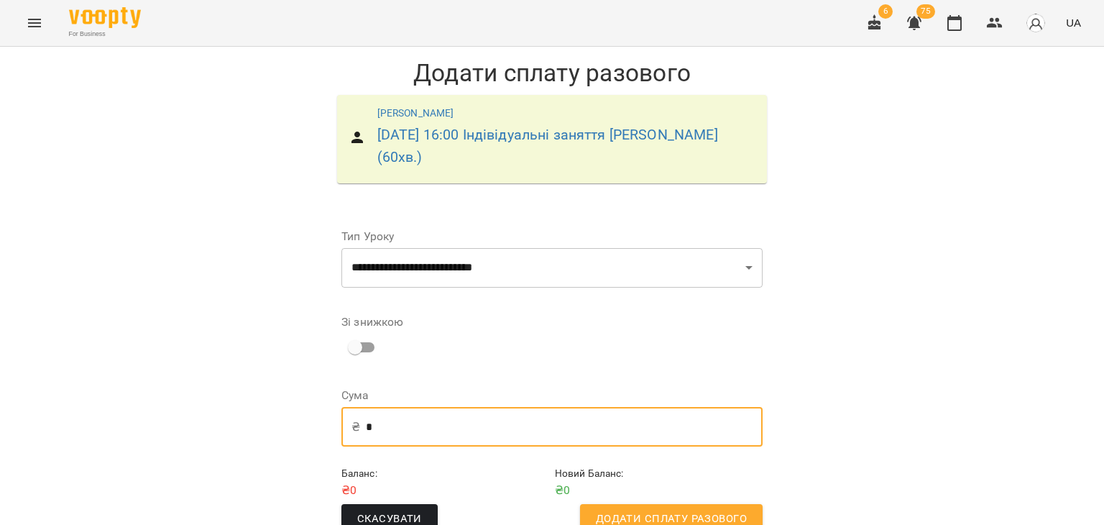
scroll to position [32, 0]
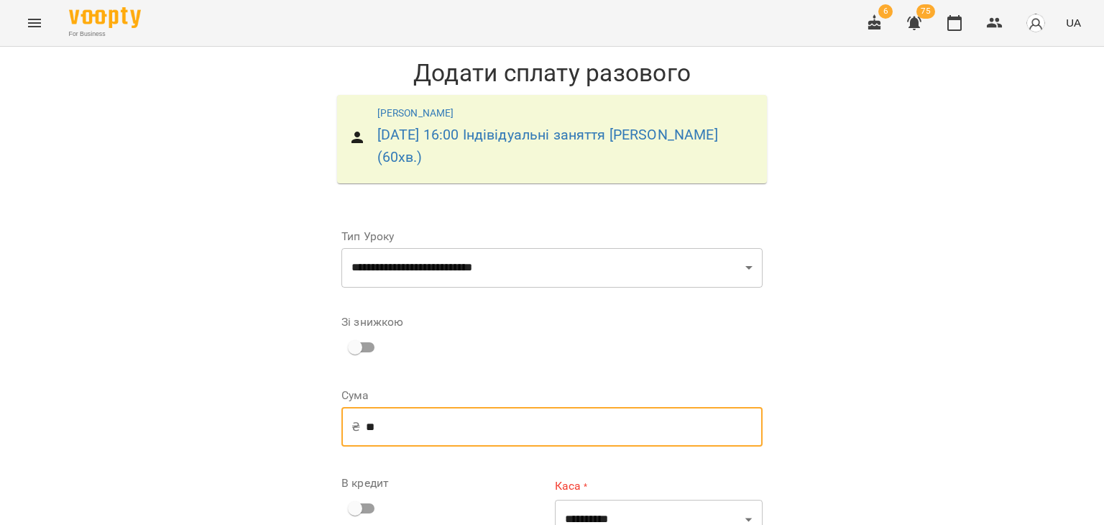
type input "***"
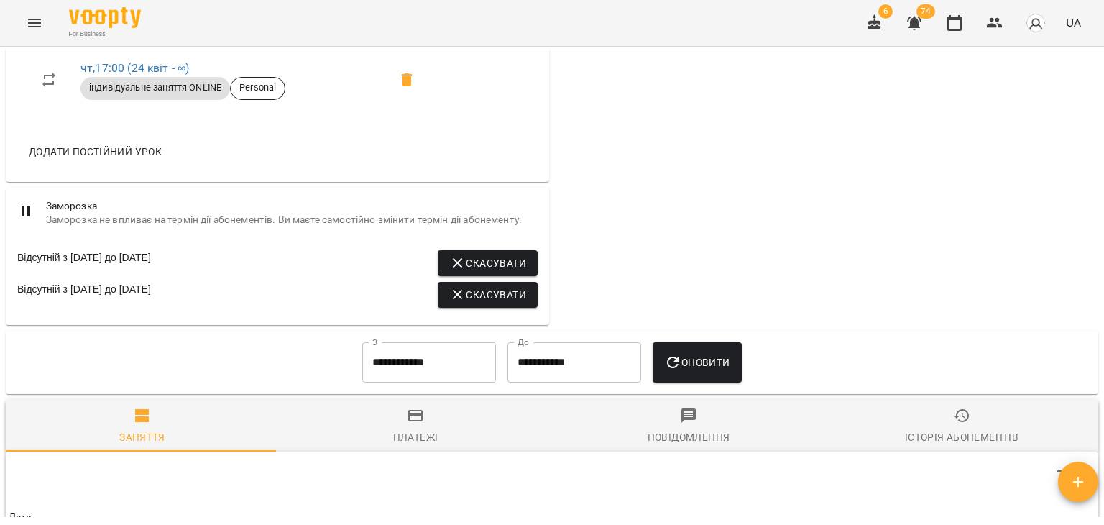
scroll to position [863, 0]
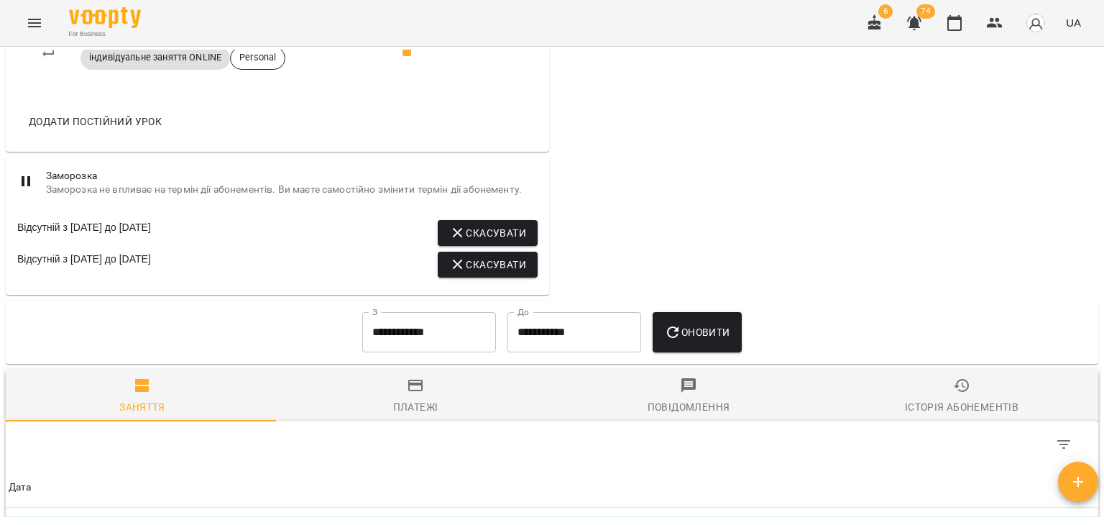
click at [418, 394] on icon "button" at bounding box center [415, 385] width 17 height 17
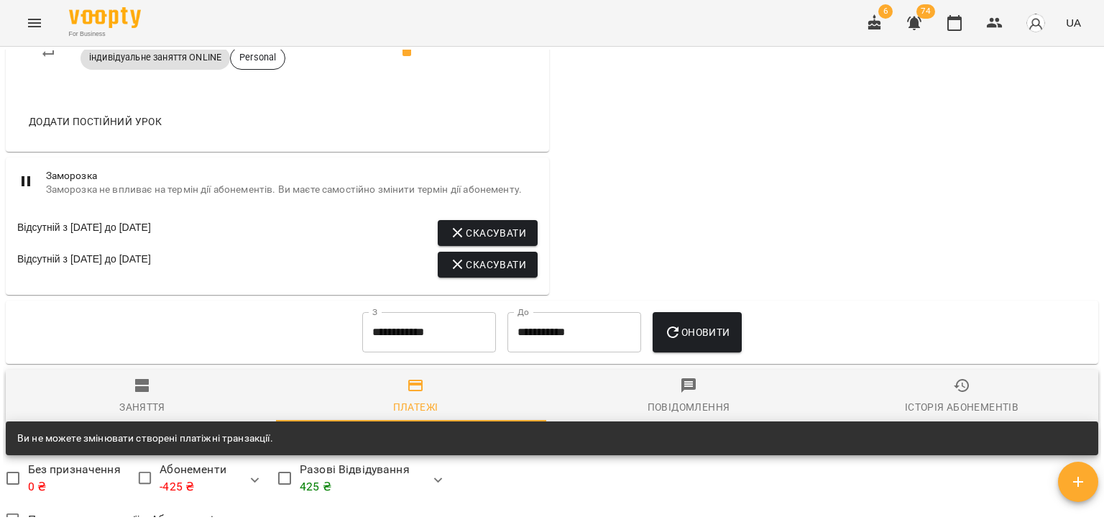
click at [404, 342] on input "**********" at bounding box center [429, 332] width 134 height 40
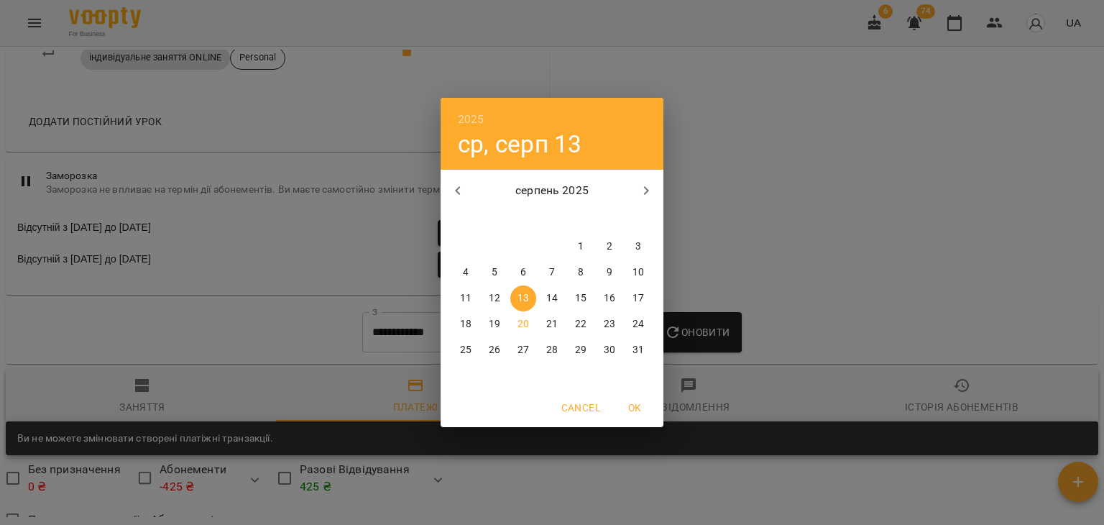
click at [451, 182] on icon "button" at bounding box center [457, 190] width 17 height 17
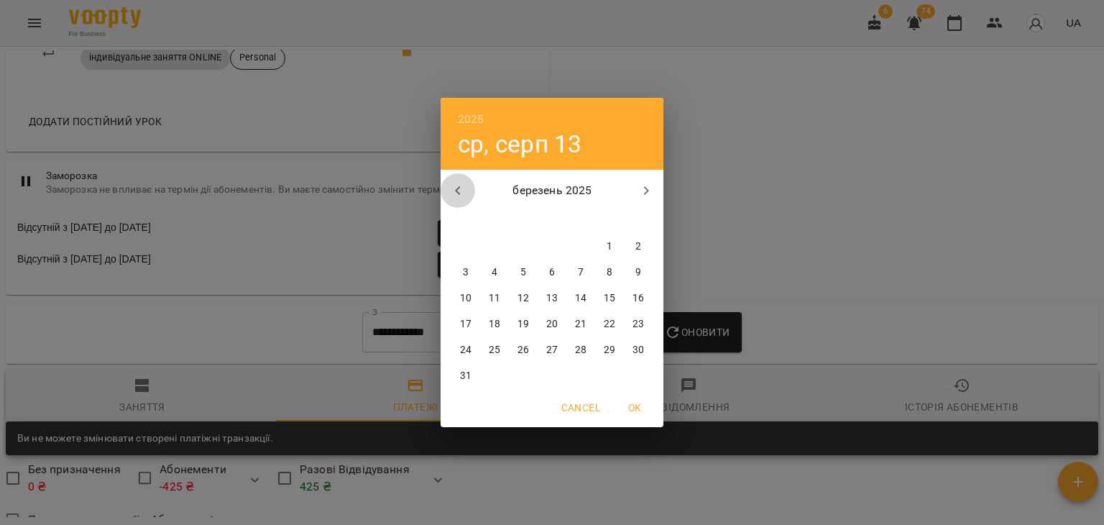
click at [451, 182] on icon "button" at bounding box center [457, 190] width 17 height 17
click at [626, 241] on span "1" at bounding box center [638, 246] width 26 height 14
type input "**********"
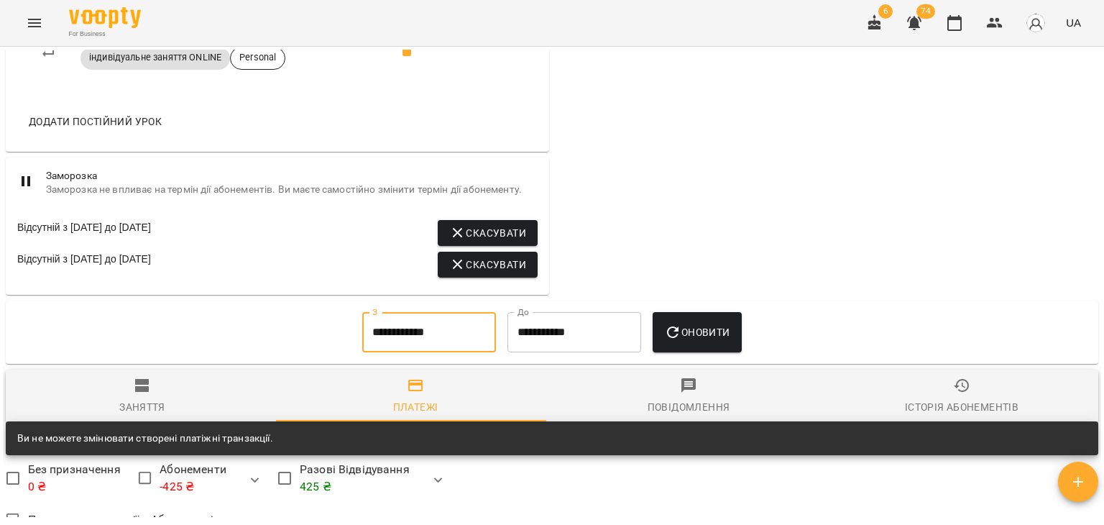
click at [695, 306] on div "**********" at bounding box center [552, 331] width 1093 height 63
click at [694, 330] on span "Оновити" at bounding box center [696, 331] width 65 height 17
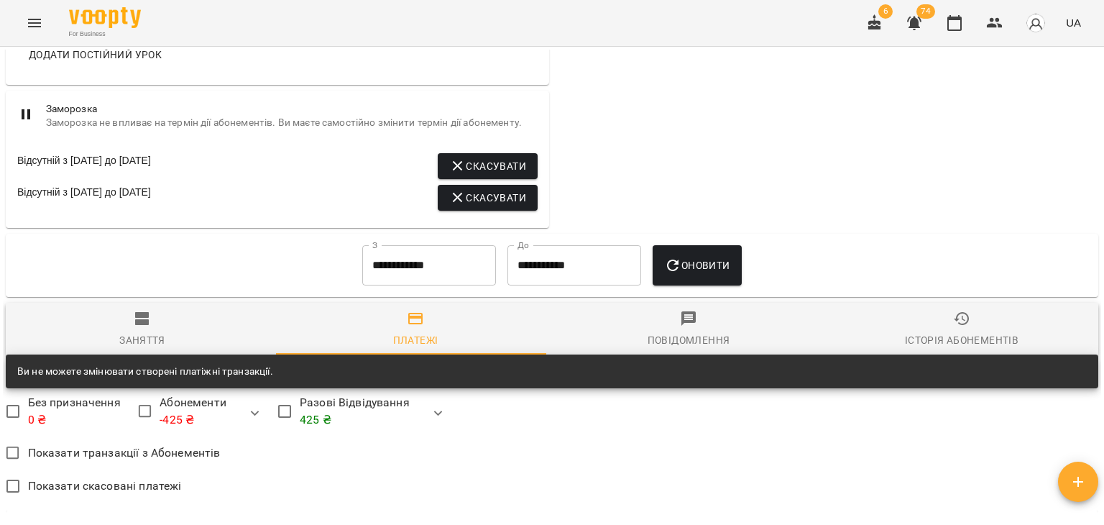
scroll to position [935, 0]
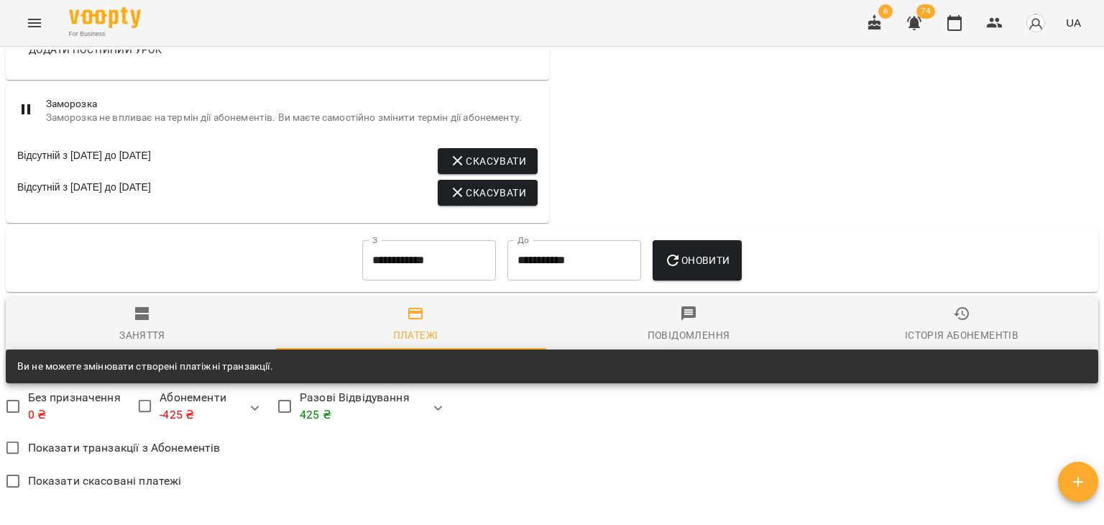
click at [128, 325] on span "Заняття" at bounding box center [142, 324] width 256 height 39
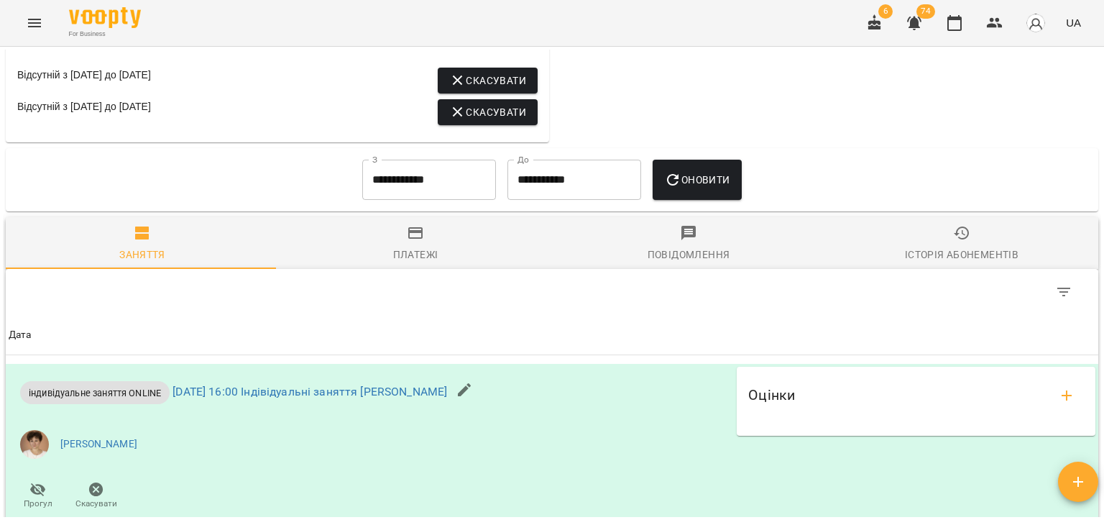
scroll to position [1006, 0]
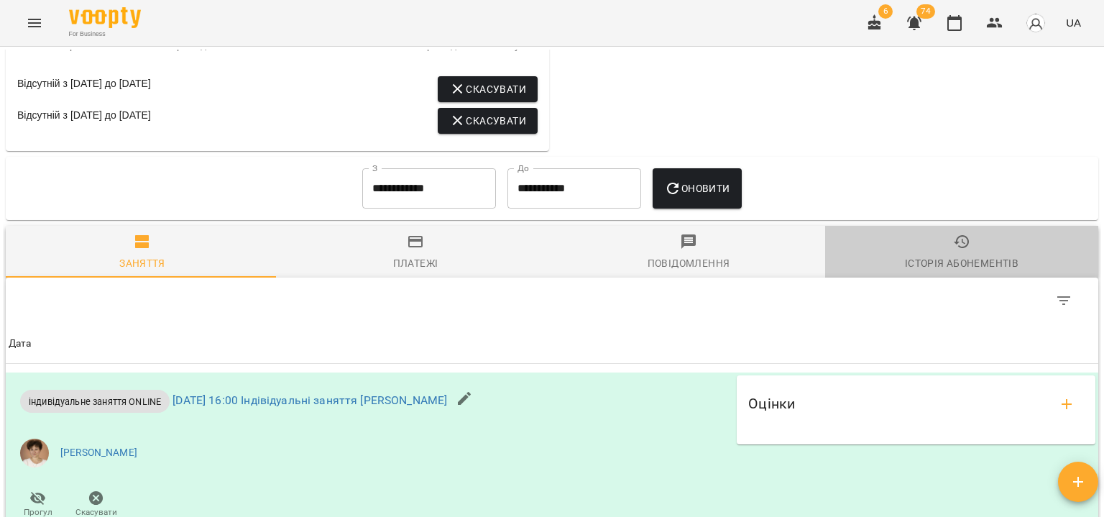
click at [962, 239] on span "Історія абонементів" at bounding box center [962, 252] width 256 height 39
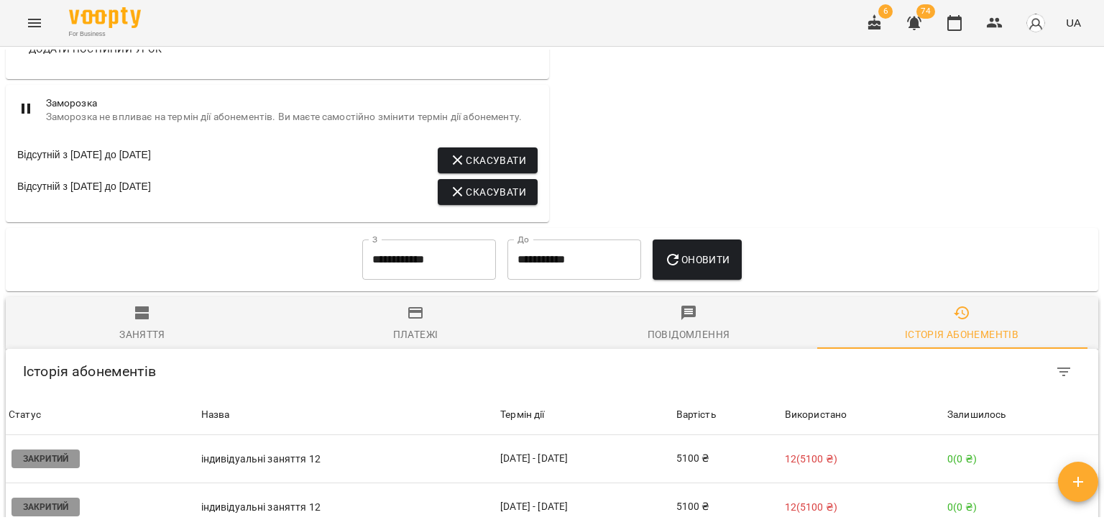
scroll to position [935, 0]
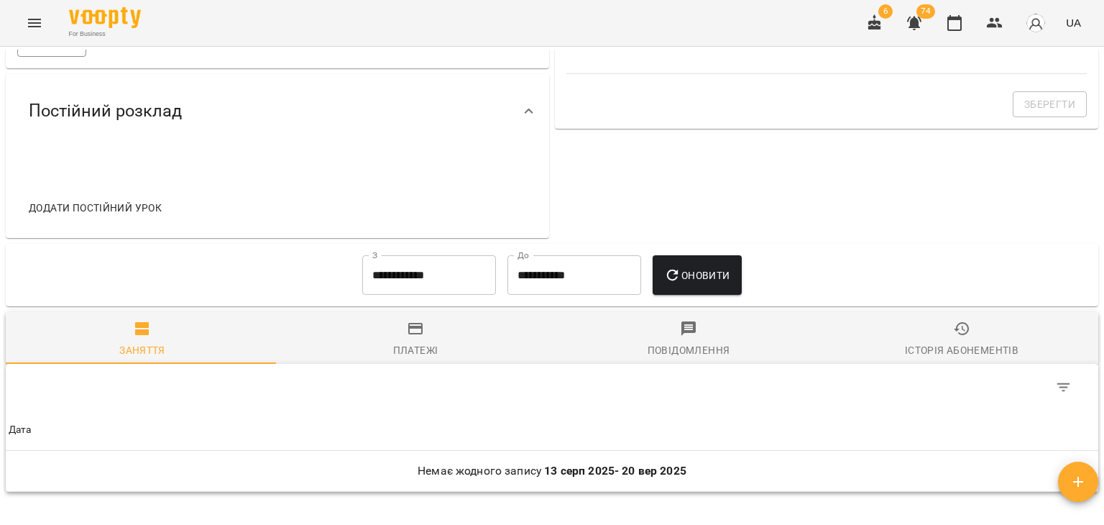
scroll to position [262, 0]
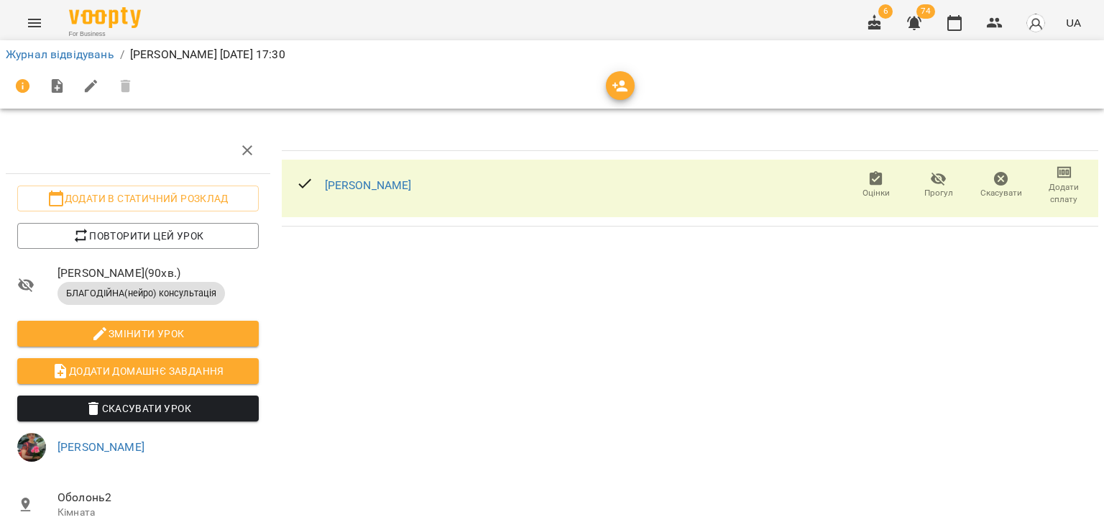
click at [1052, 193] on span "Додати сплату" at bounding box center [1064, 193] width 45 height 24
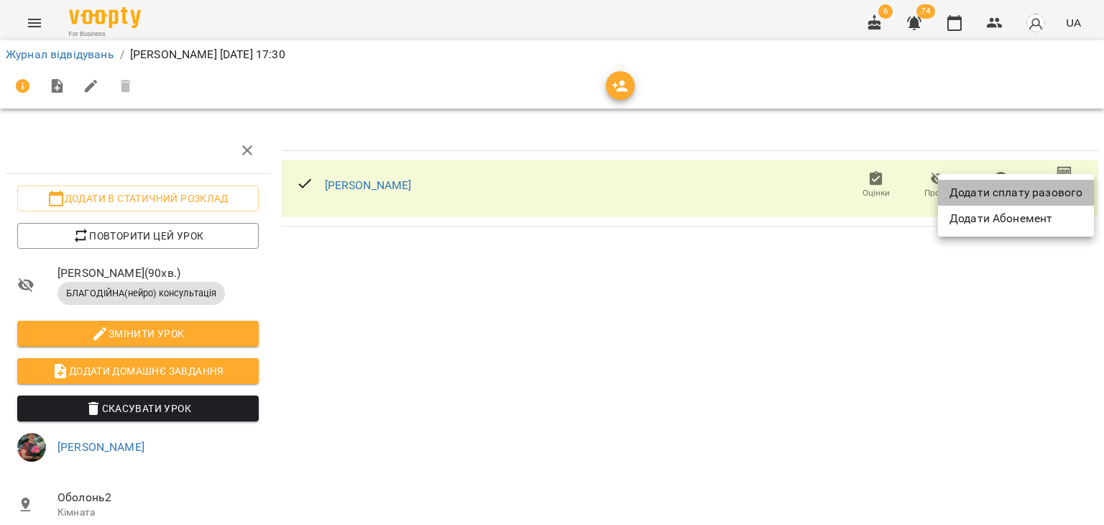
click at [1052, 193] on li "Додати сплату разового" at bounding box center [1016, 193] width 156 height 26
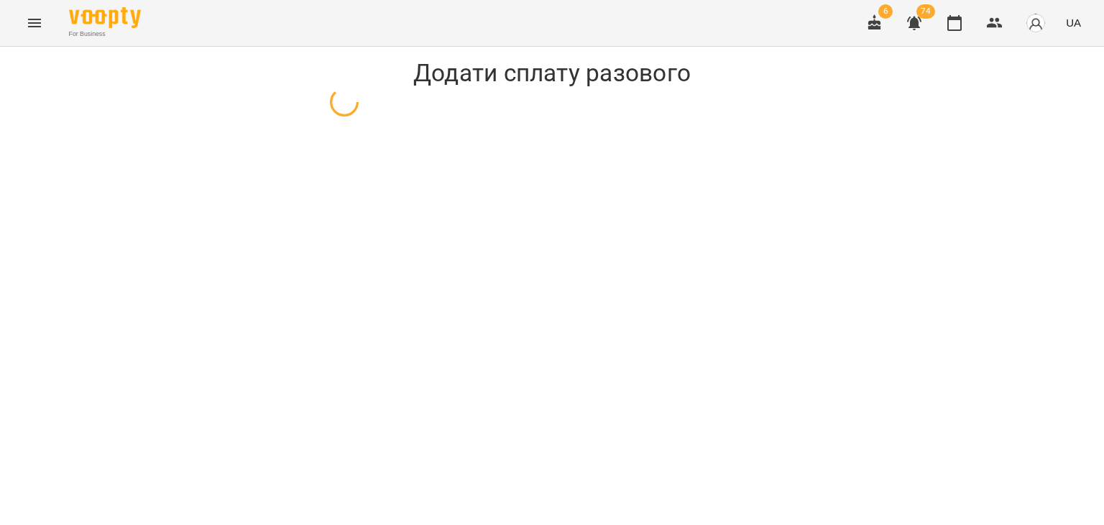
select select "**********"
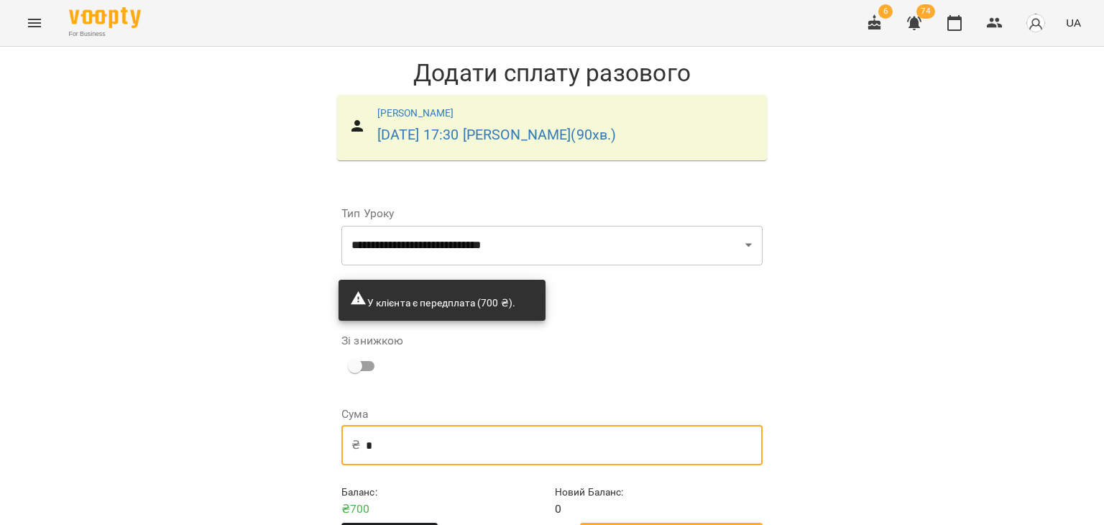
drag, startPoint x: 438, startPoint y: 436, endPoint x: 193, endPoint y: 467, distance: 247.1
click at [193, 467] on div "**********" at bounding box center [552, 311] width 1104 height 529
type input "***"
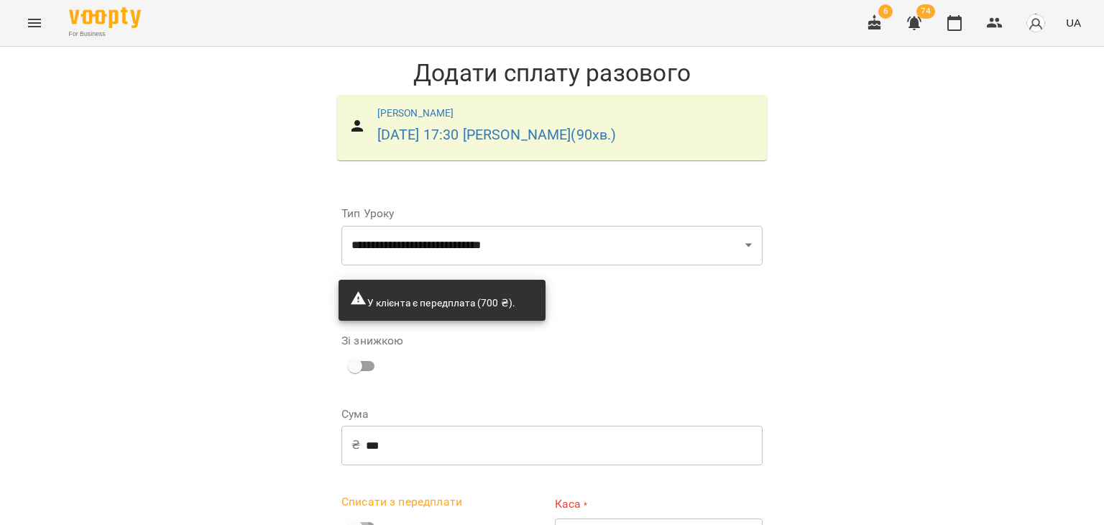
scroll to position [50, 0]
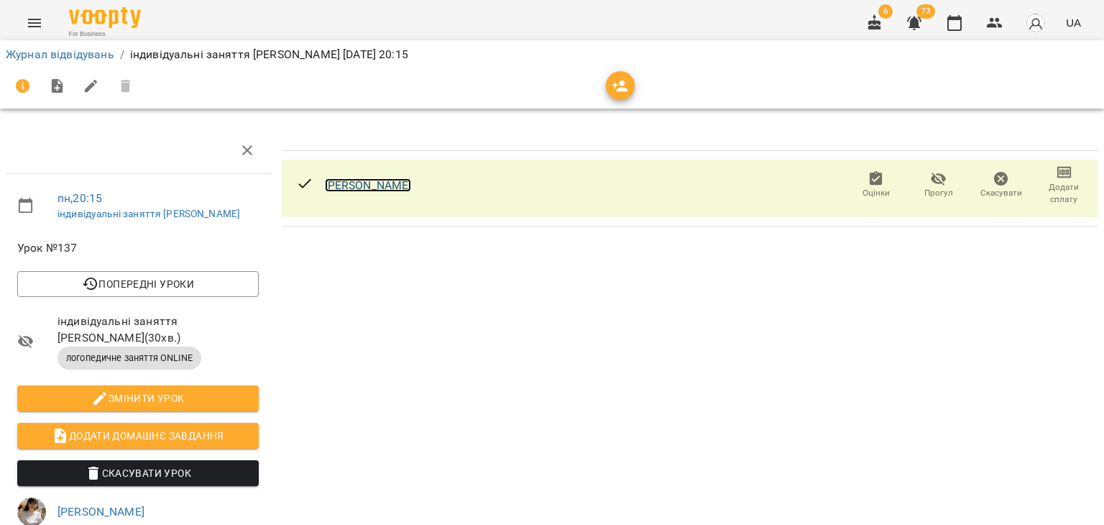
click at [395, 185] on link "[PERSON_NAME]" at bounding box center [368, 185] width 87 height 14
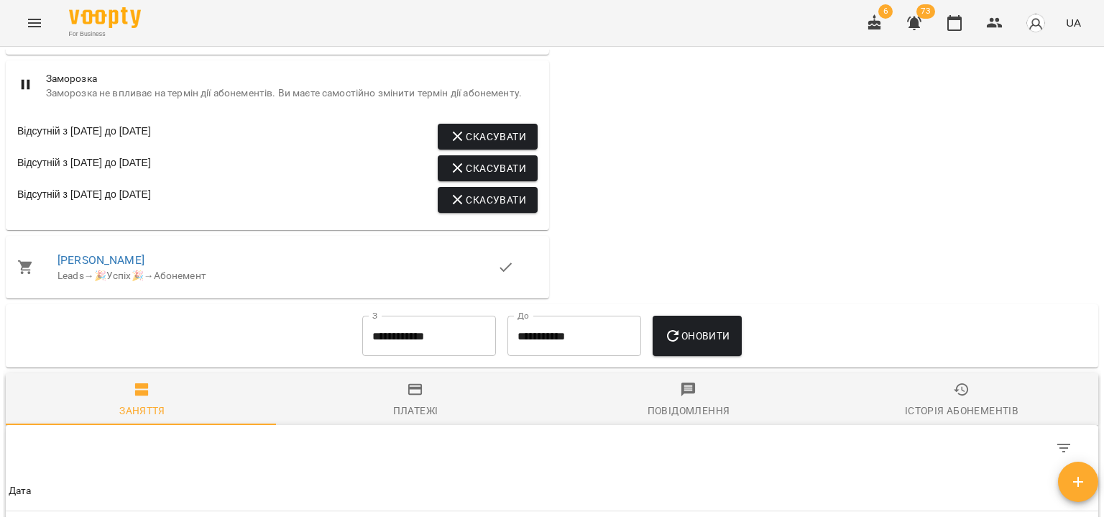
scroll to position [1064, 0]
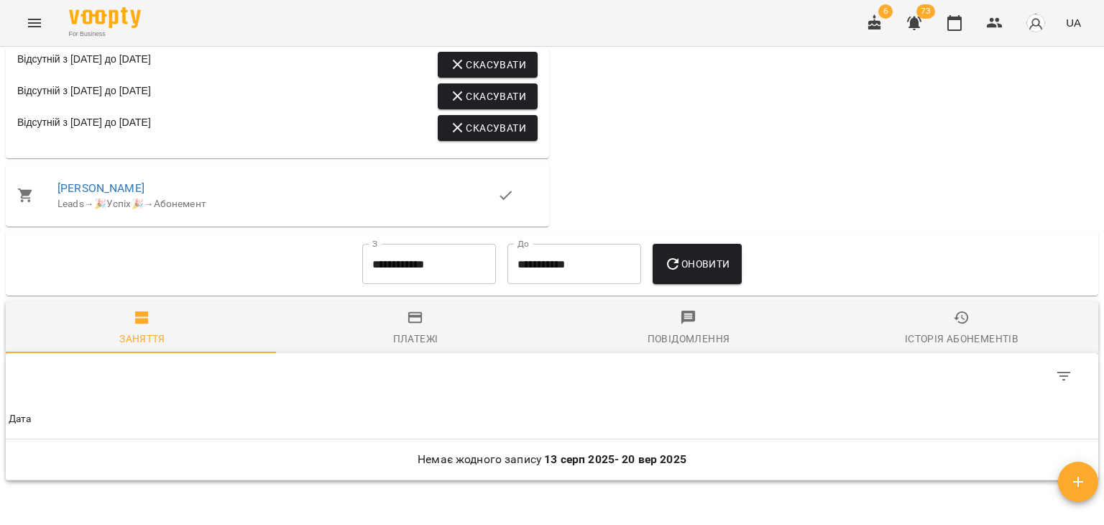
click at [400, 267] on input "**********" at bounding box center [429, 264] width 134 height 40
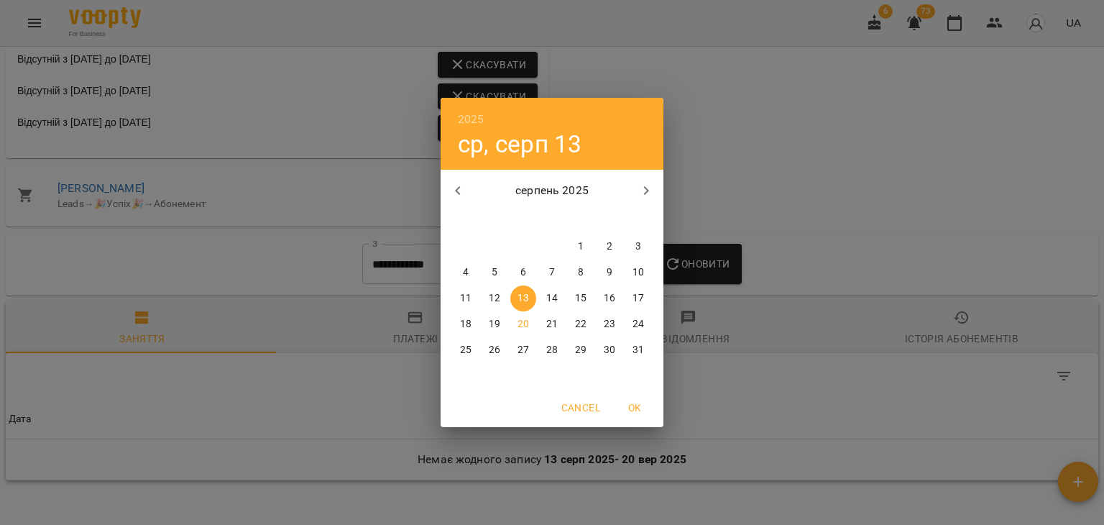
click at [460, 190] on icon "button" at bounding box center [457, 190] width 17 height 17
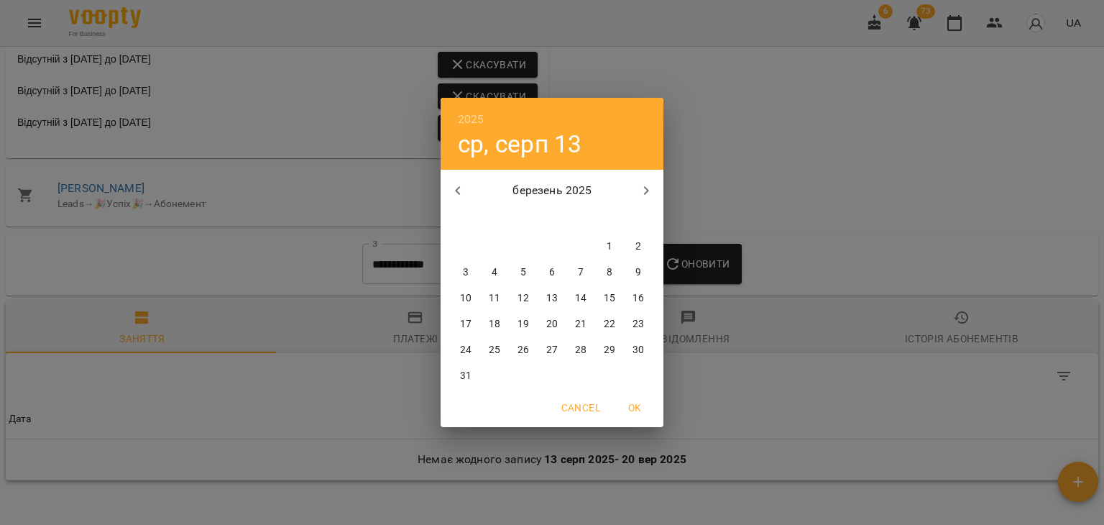
click at [460, 190] on icon "button" at bounding box center [457, 190] width 17 height 17
click at [630, 235] on div "1" at bounding box center [638, 247] width 29 height 26
type input "**********"
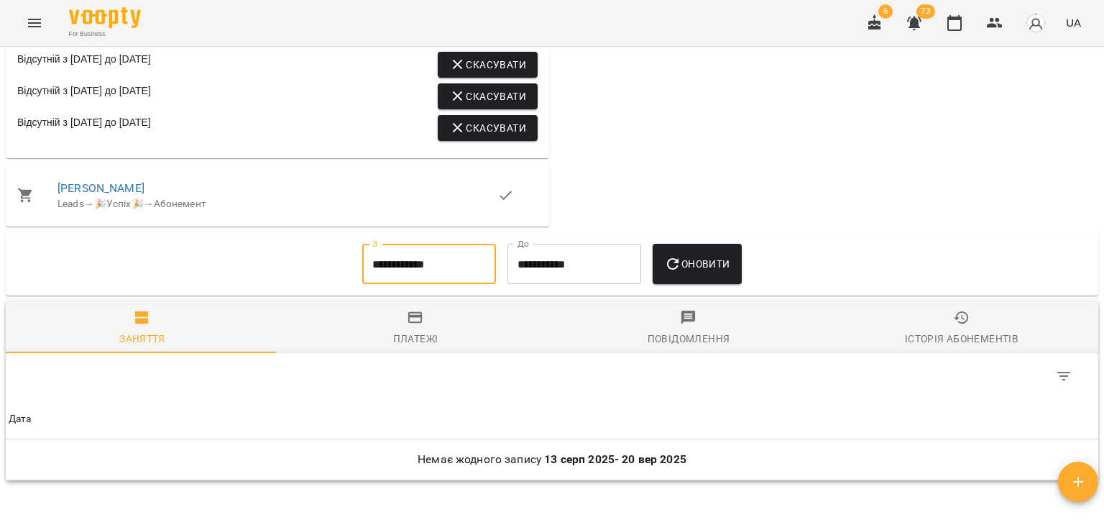
click at [676, 259] on button "Оновити" at bounding box center [697, 264] width 88 height 40
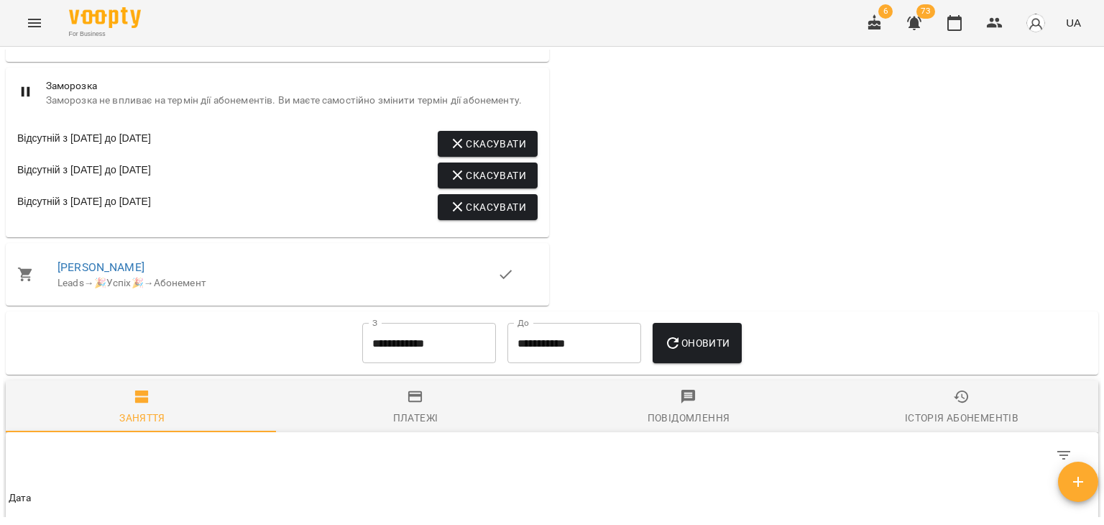
scroll to position [1217, 0]
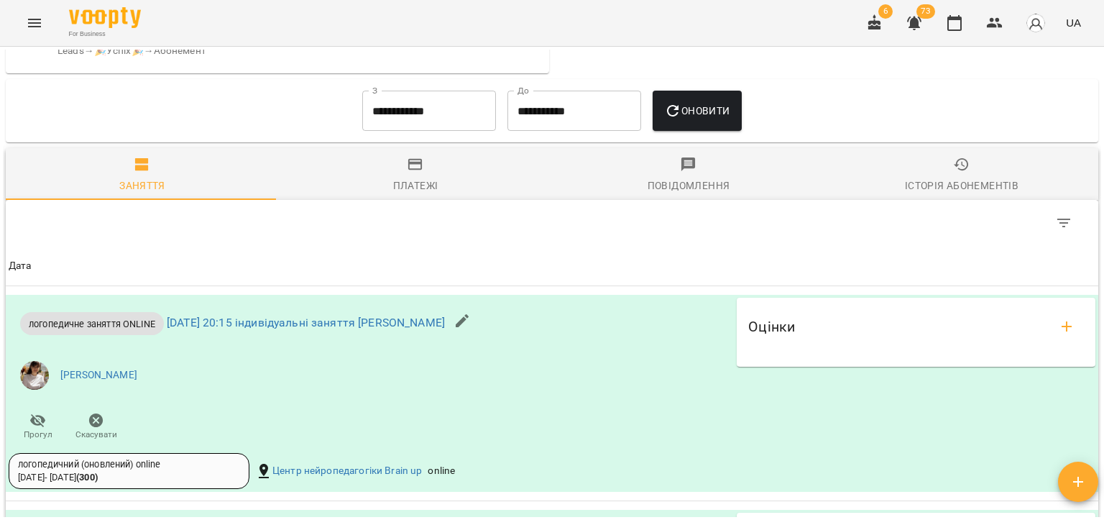
click at [954, 168] on icon "button" at bounding box center [961, 163] width 15 height 13
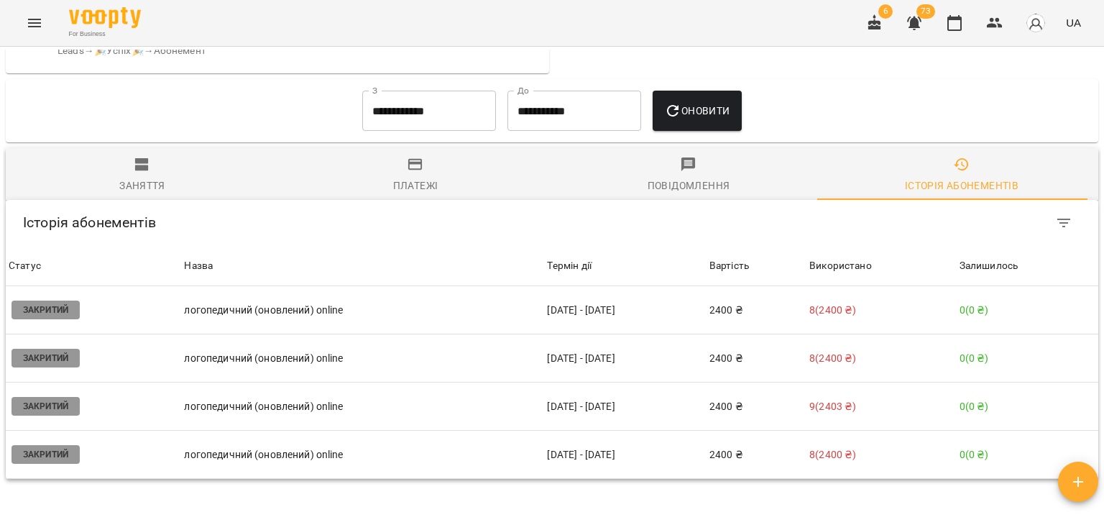
click at [134, 169] on icon "button" at bounding box center [142, 164] width 17 height 17
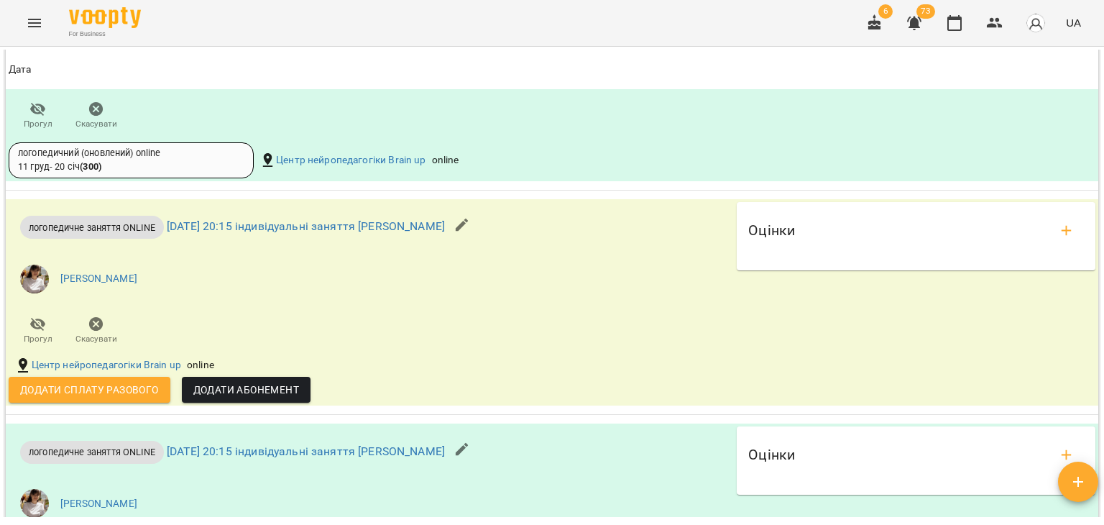
scroll to position [2152, 0]
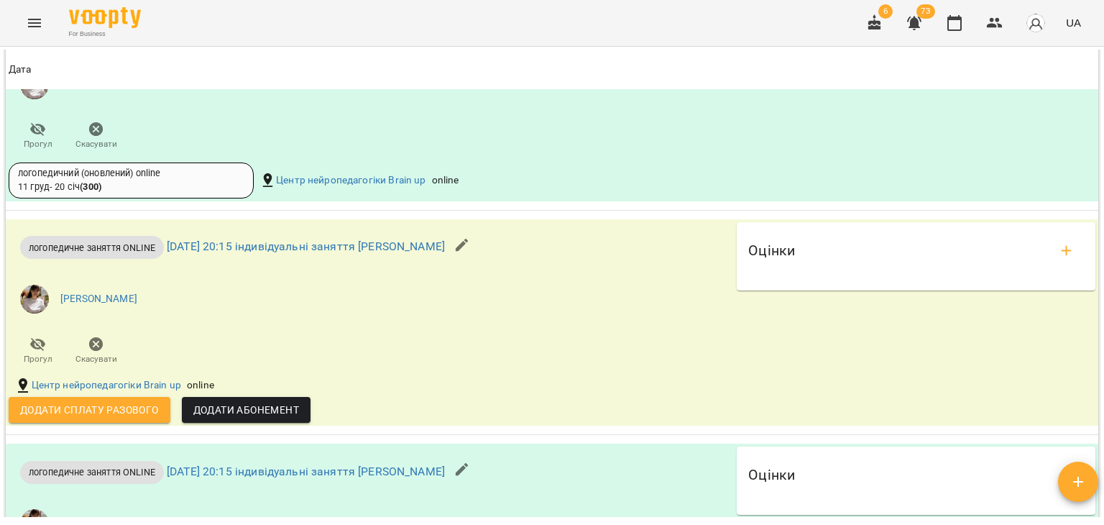
click at [132, 409] on span "Додати сплату разового" at bounding box center [89, 409] width 139 height 17
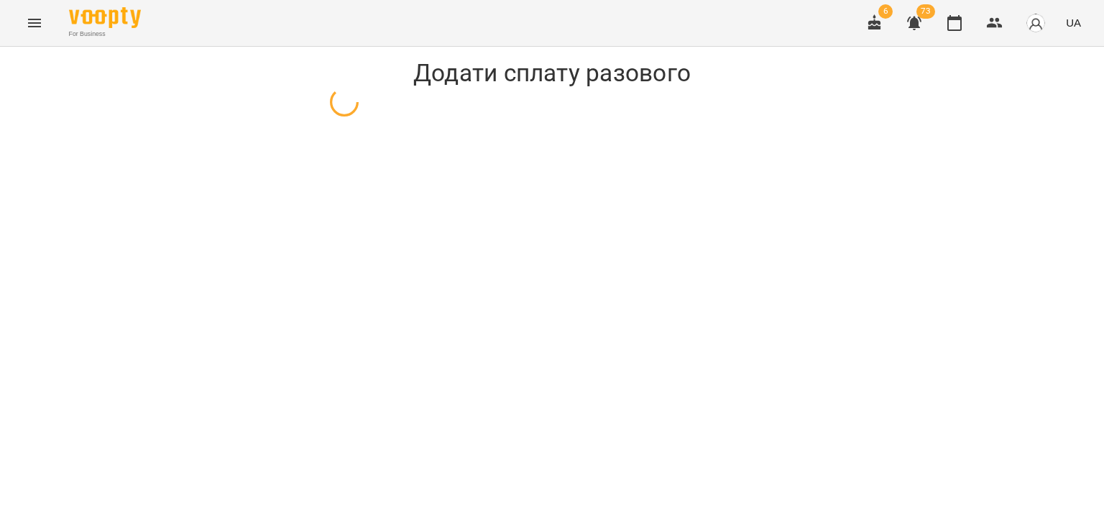
select select "**********"
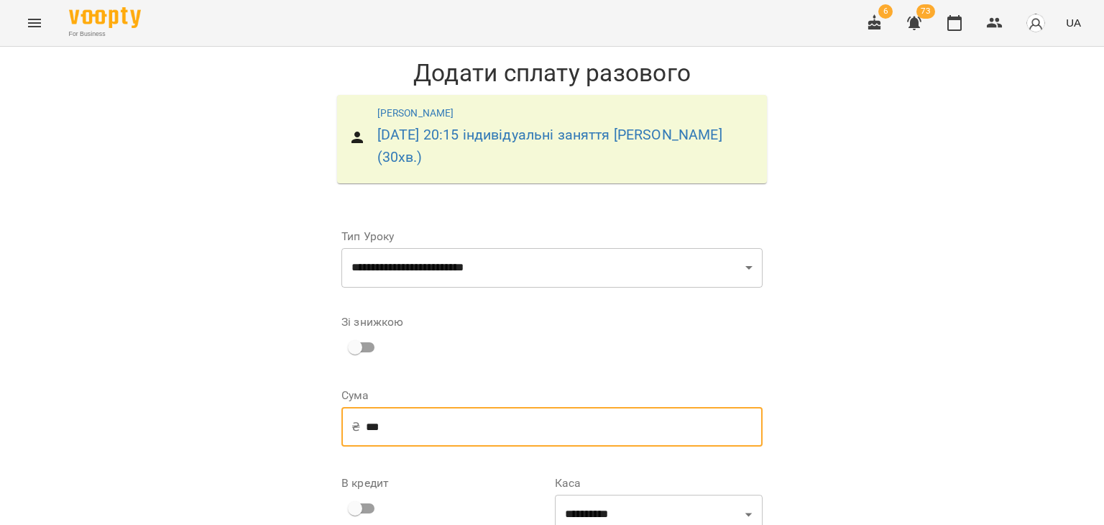
drag, startPoint x: 410, startPoint y: 420, endPoint x: 198, endPoint y: 392, distance: 213.9
click at [198, 392] on div "**********" at bounding box center [552, 379] width 1104 height 665
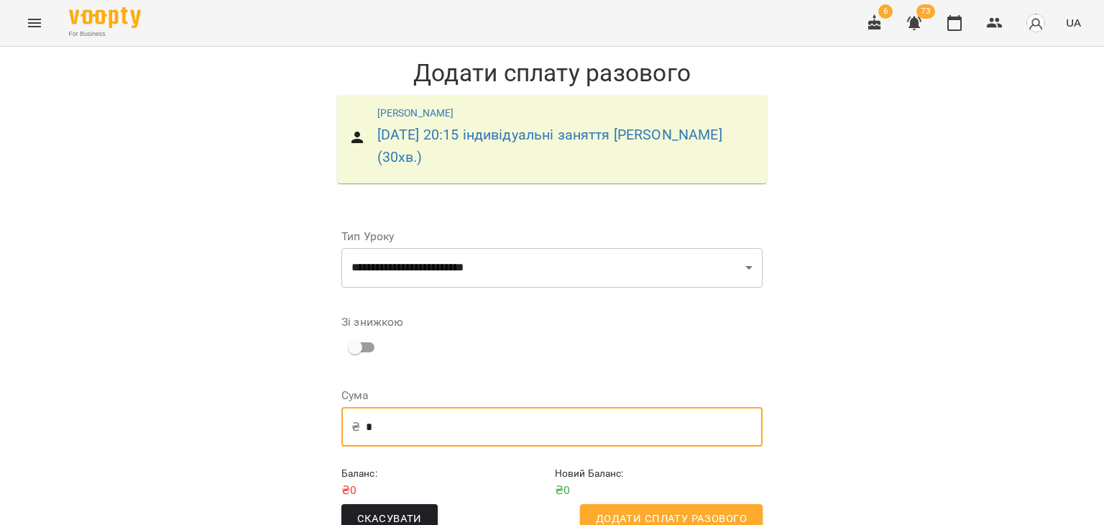
type input "*"
click at [610, 517] on span "Додати сплату разового" at bounding box center [671, 519] width 151 height 19
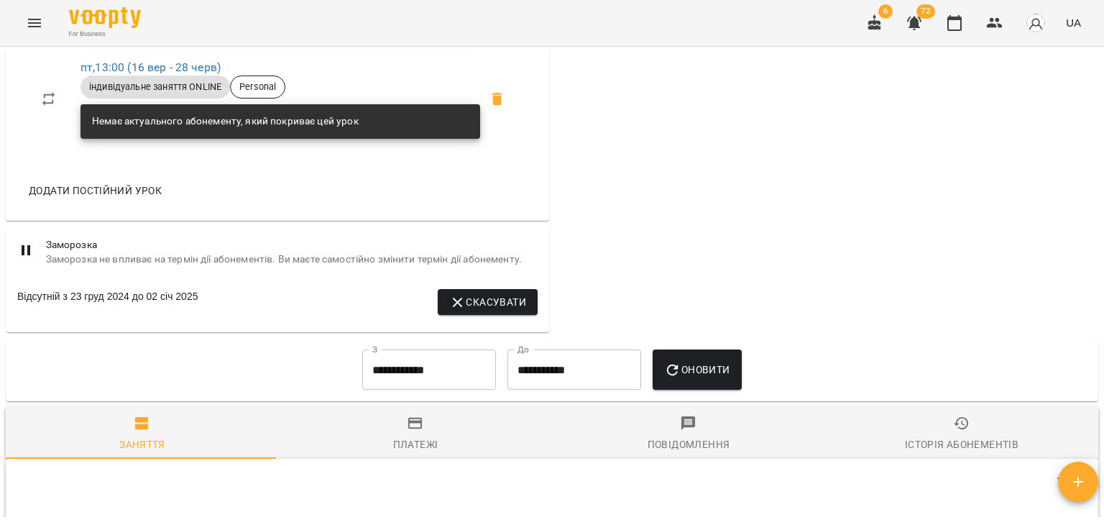
scroll to position [791, 0]
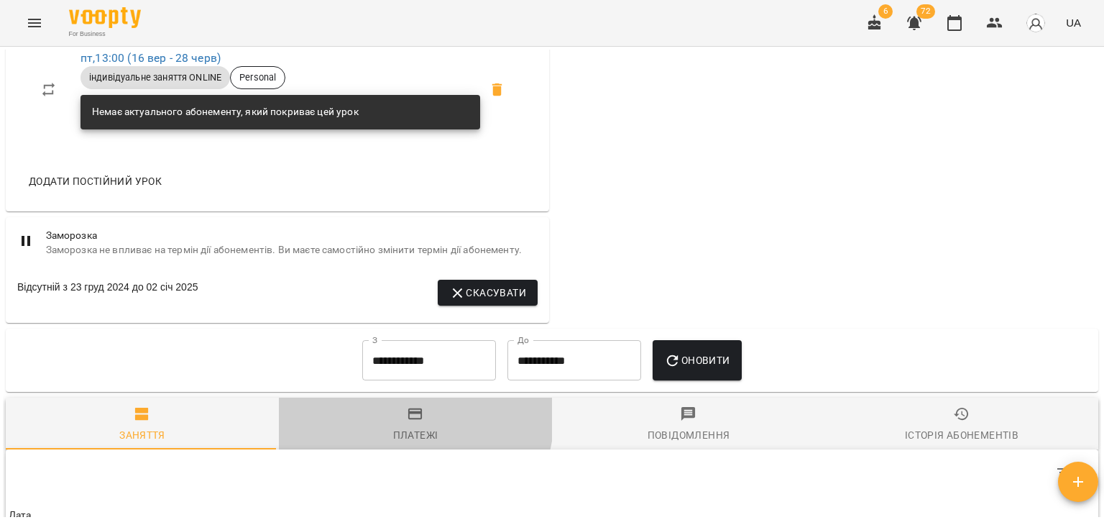
click at [377, 420] on span "Платежі" at bounding box center [416, 424] width 256 height 39
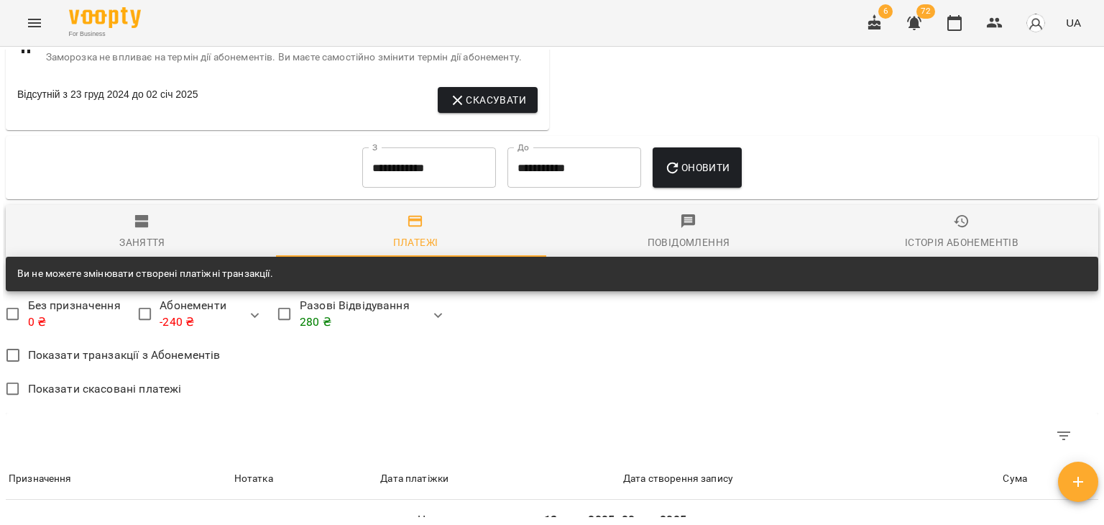
scroll to position [1006, 0]
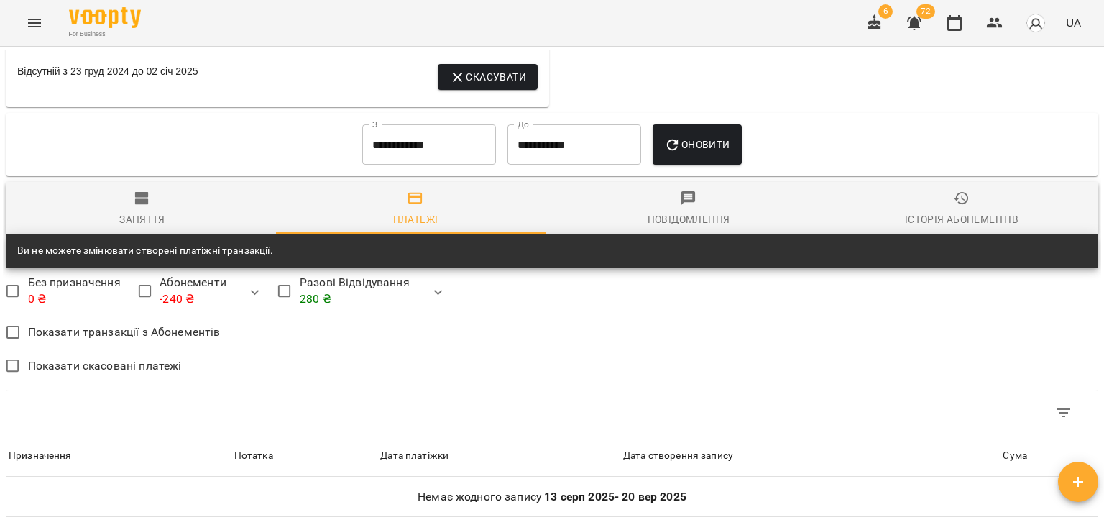
click at [405, 148] on input "**********" at bounding box center [429, 144] width 134 height 40
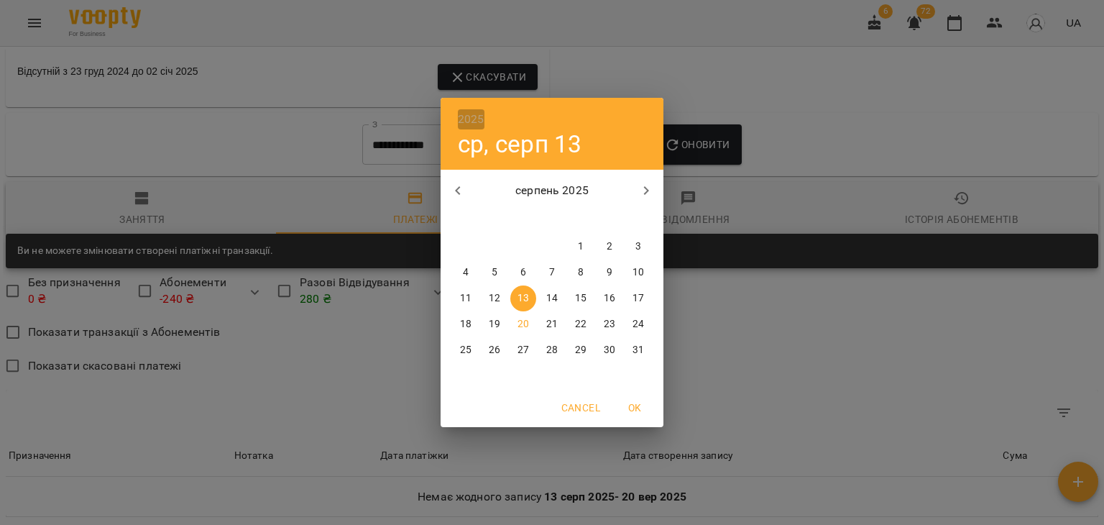
click at [461, 116] on h6 "2025" at bounding box center [471, 119] width 27 height 20
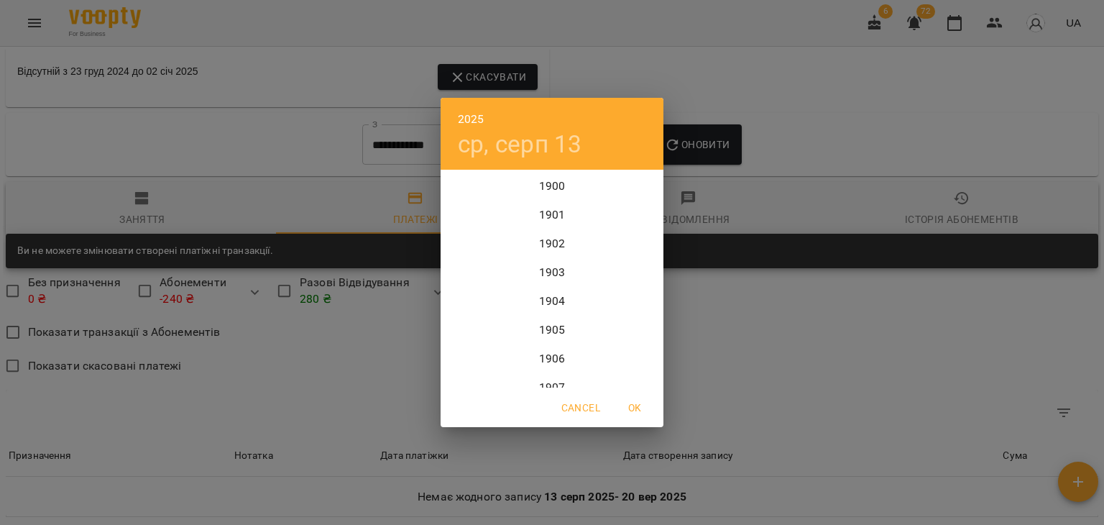
scroll to position [3508, 0]
click at [542, 233] on div "2024" at bounding box center [552, 243] width 223 height 29
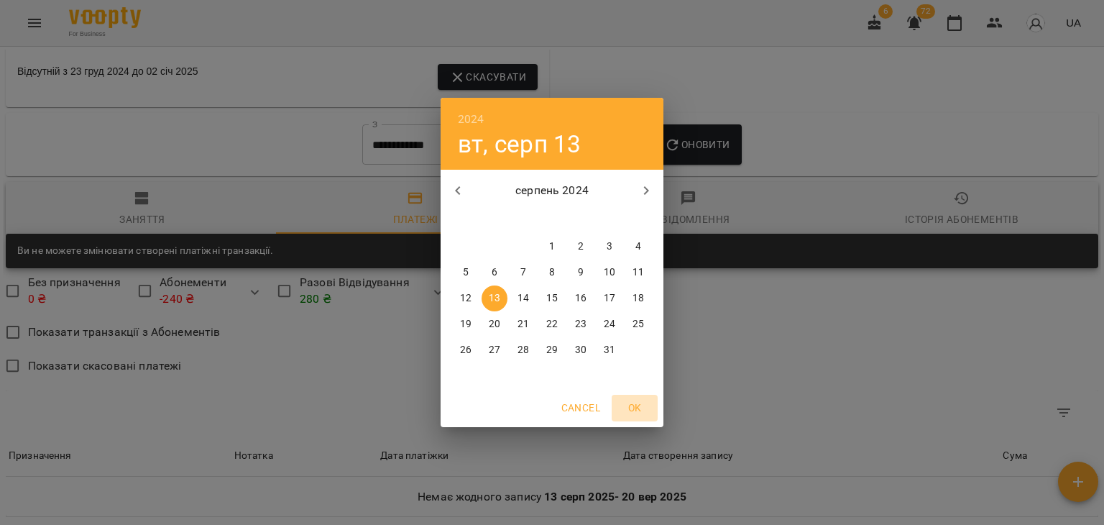
click at [628, 400] on span "OK" at bounding box center [635, 407] width 35 height 17
type input "**********"
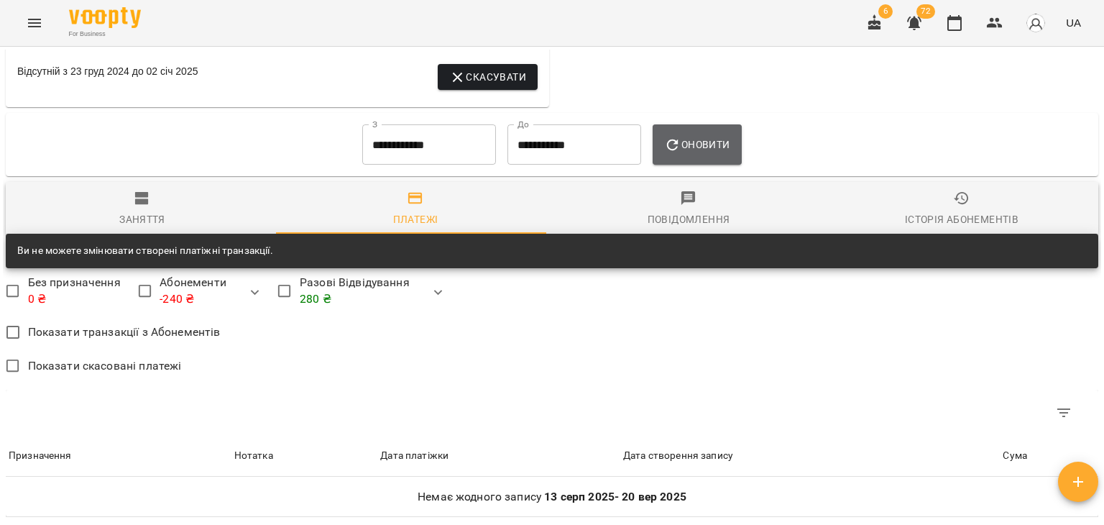
click at [720, 137] on button "Оновити" at bounding box center [697, 144] width 88 height 40
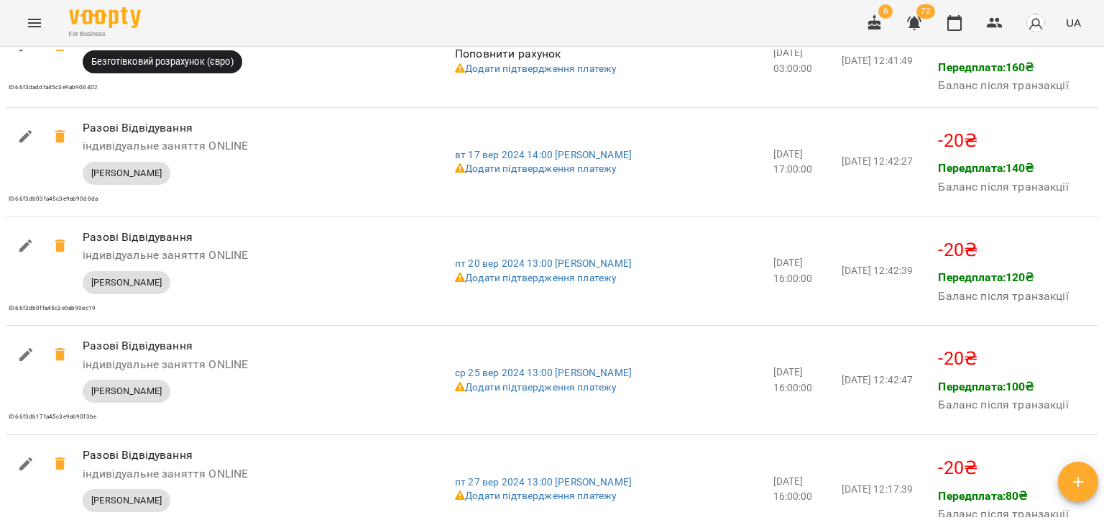
scroll to position [1222, 0]
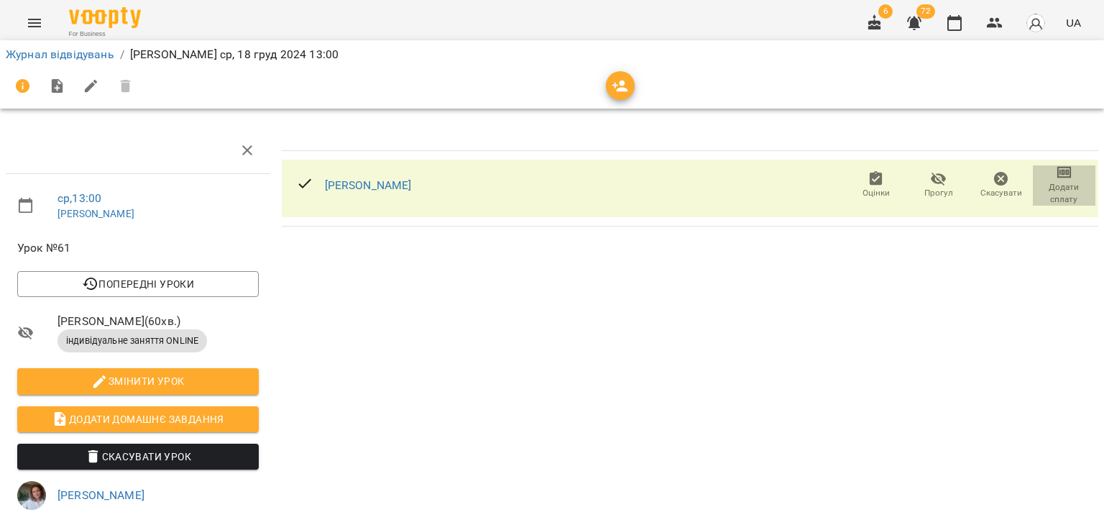
click at [1043, 169] on span "Додати сплату" at bounding box center [1064, 184] width 45 height 41
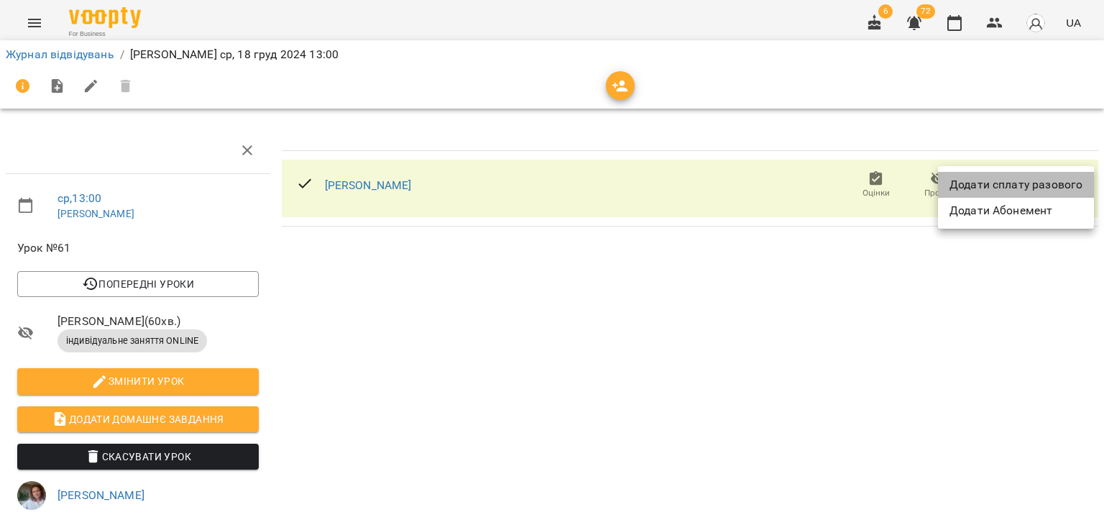
click at [1035, 173] on li "Додати сплату разового" at bounding box center [1016, 185] width 156 height 26
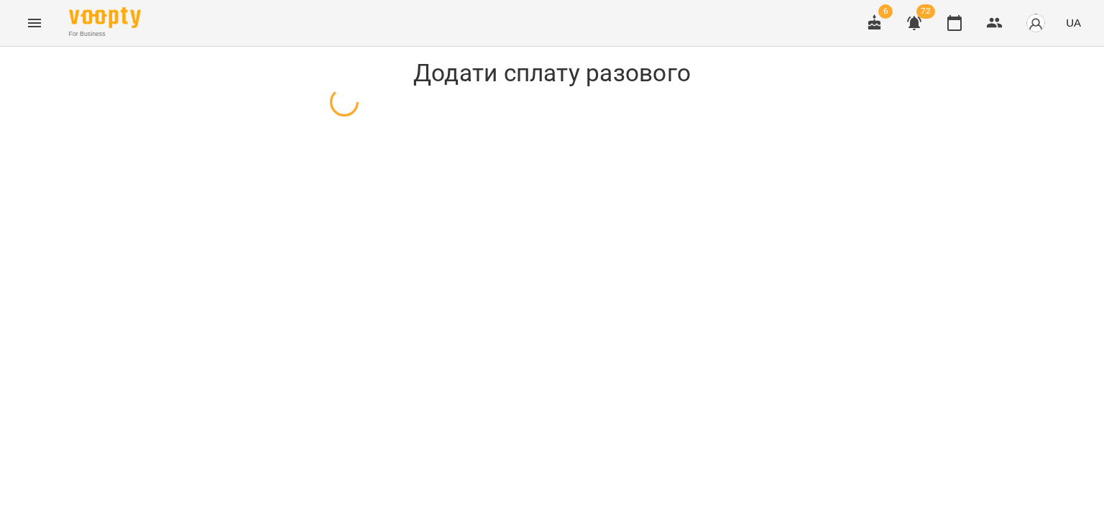
select select "**********"
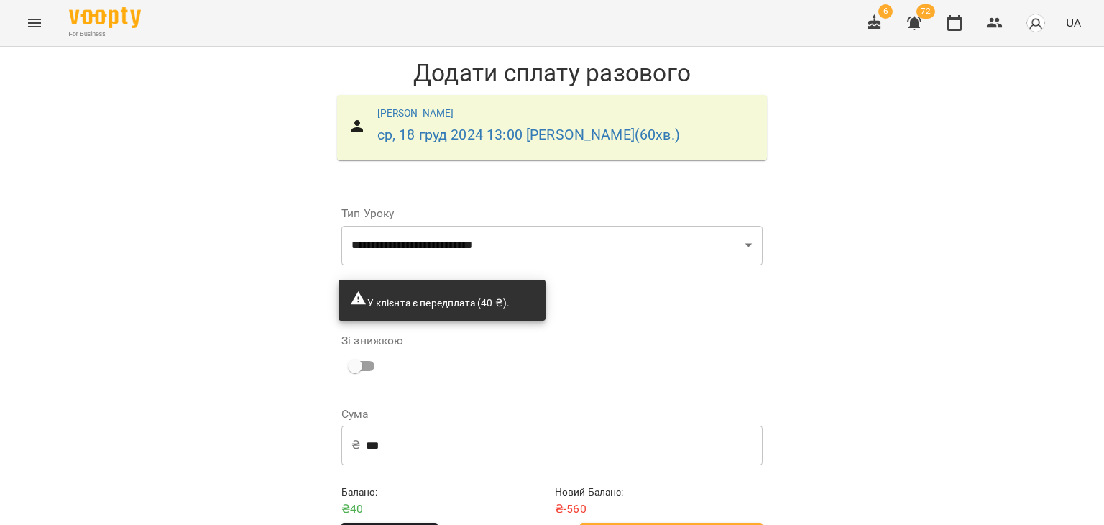
scroll to position [50, 0]
click at [460, 425] on input "***" at bounding box center [564, 445] width 397 height 40
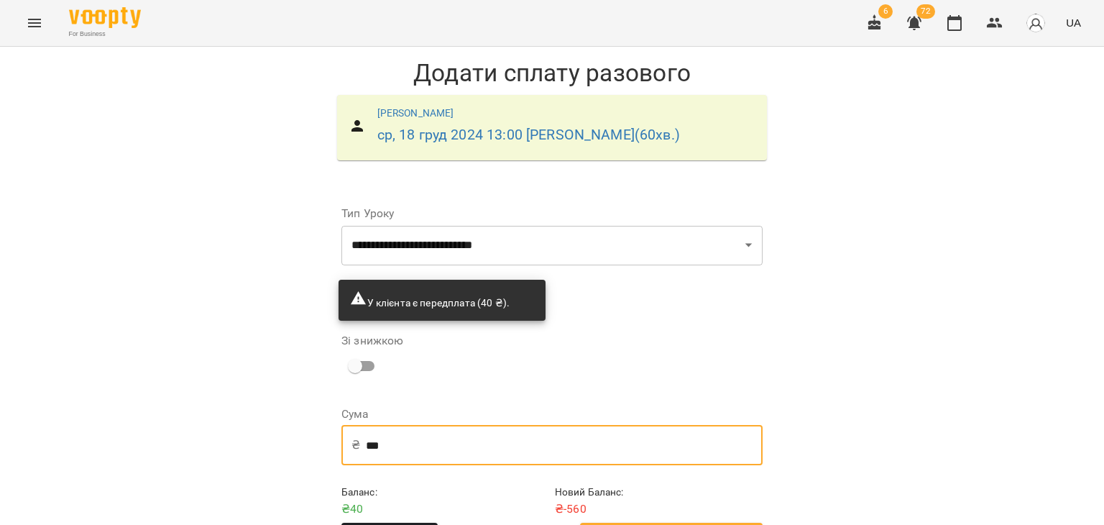
click at [460, 425] on input "***" at bounding box center [564, 445] width 397 height 40
type input "**"
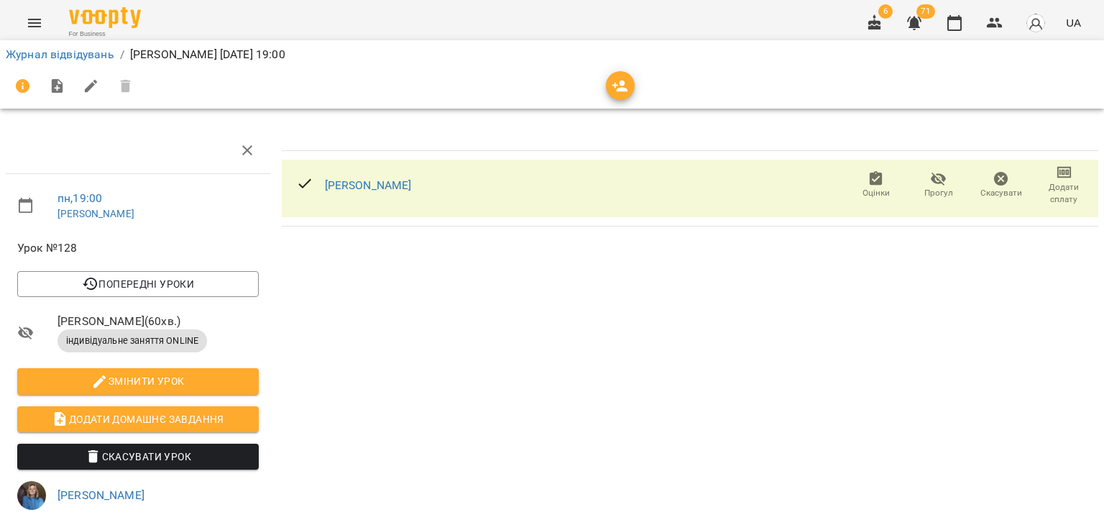
click at [1050, 195] on span "Додати сплату" at bounding box center [1064, 193] width 45 height 24
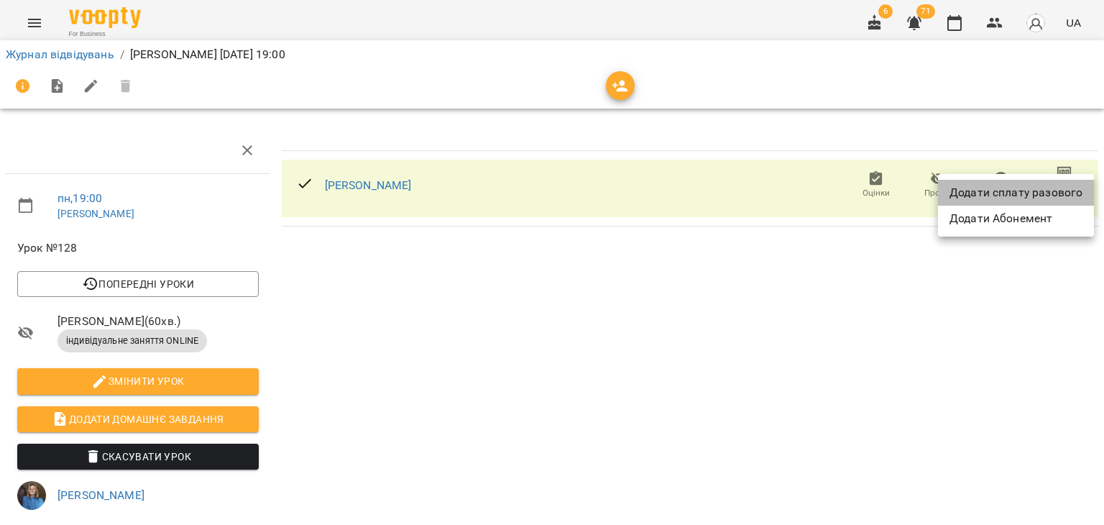
click at [1050, 195] on li "Додати сплату разового" at bounding box center [1016, 193] width 156 height 26
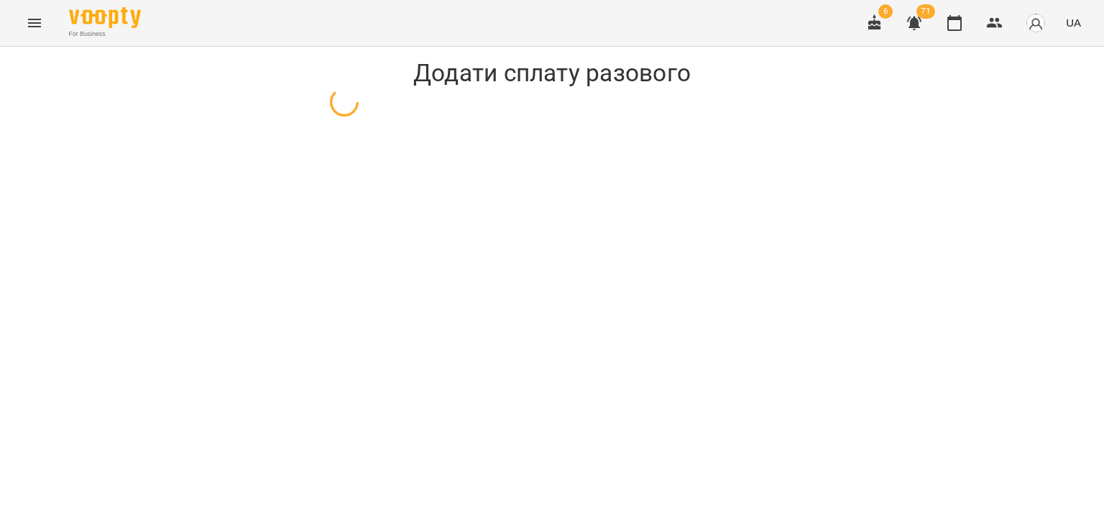
select select "**********"
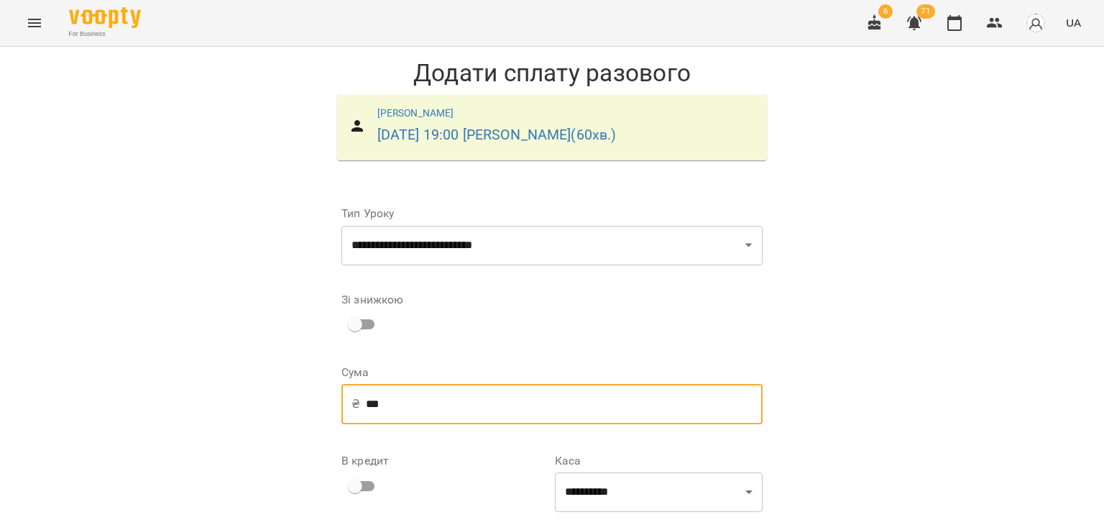
drag, startPoint x: 434, startPoint y: 400, endPoint x: 231, endPoint y: 403, distance: 203.5
click at [231, 403] on div "**********" at bounding box center [552, 368] width 1104 height 643
type input "**"
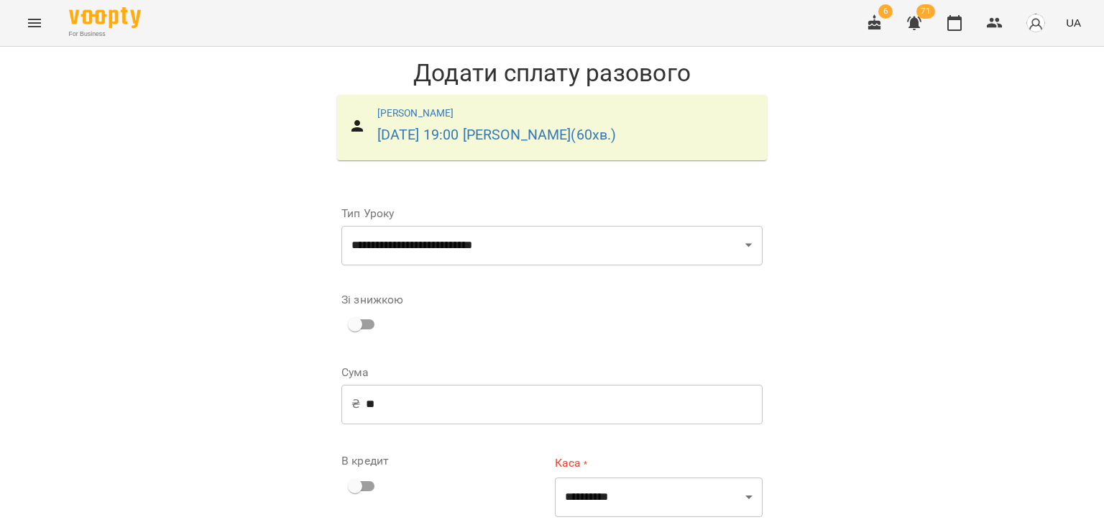
click at [366, 471] on div "В кредит" at bounding box center [445, 477] width 208 height 45
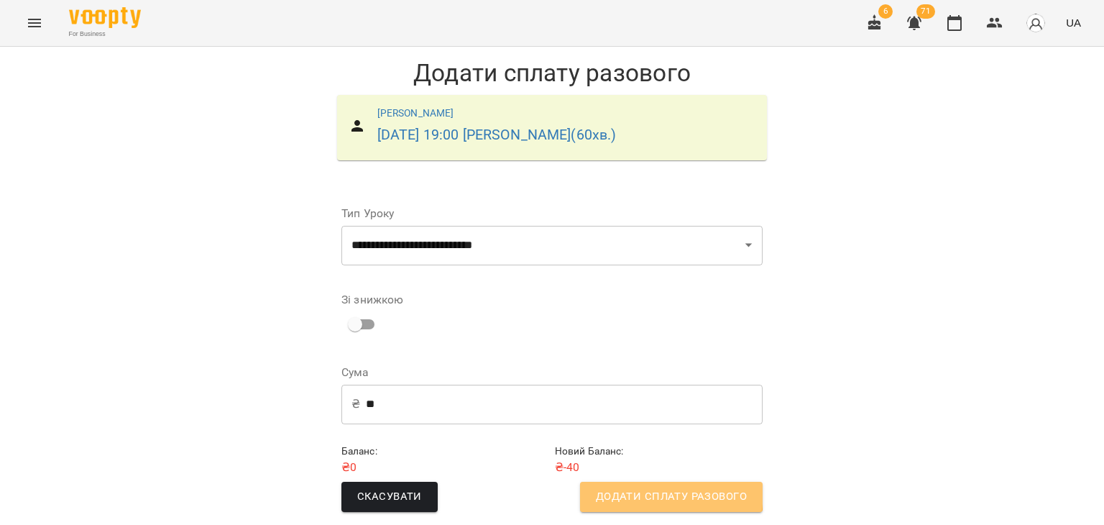
click at [610, 490] on span "Додати сплату разового" at bounding box center [671, 496] width 151 height 19
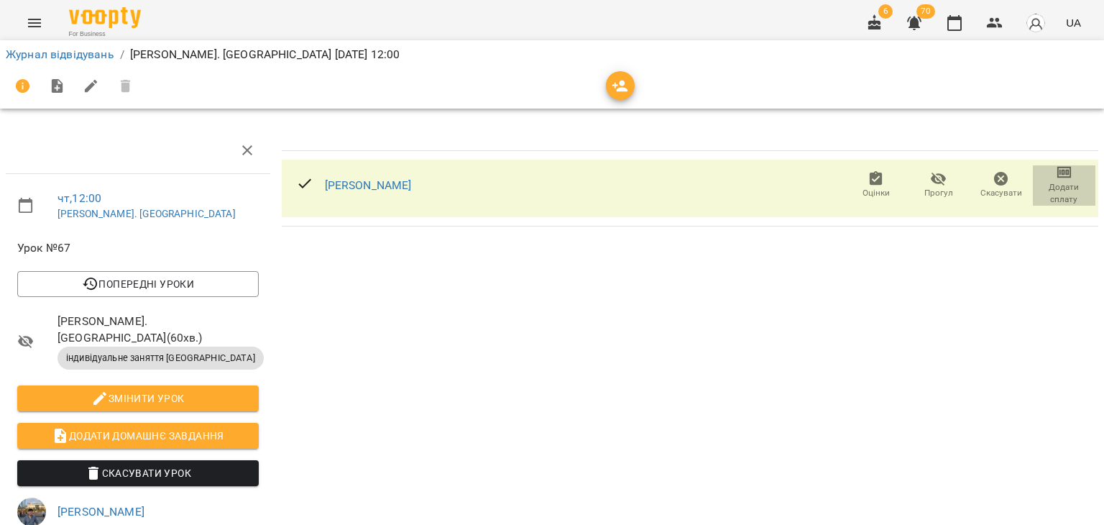
click at [1042, 188] on span "Додати сплату" at bounding box center [1064, 193] width 45 height 24
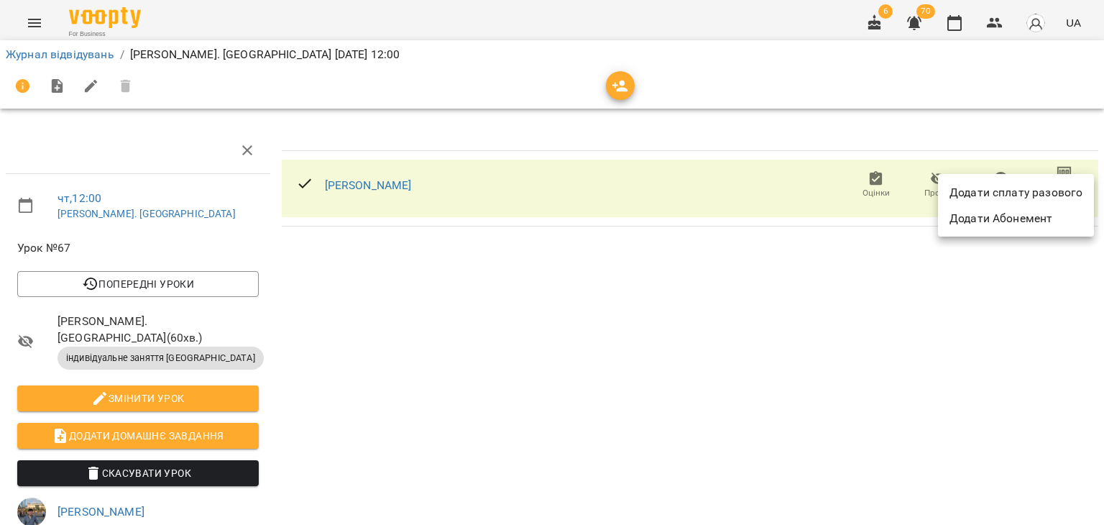
click at [1038, 188] on li "Додати сплату разового" at bounding box center [1016, 193] width 156 height 26
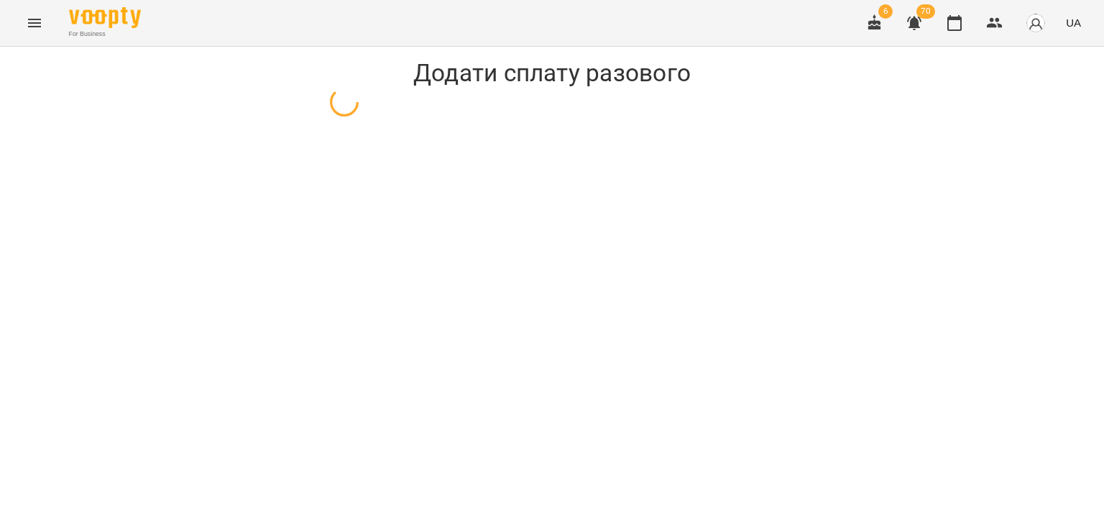
select select "**********"
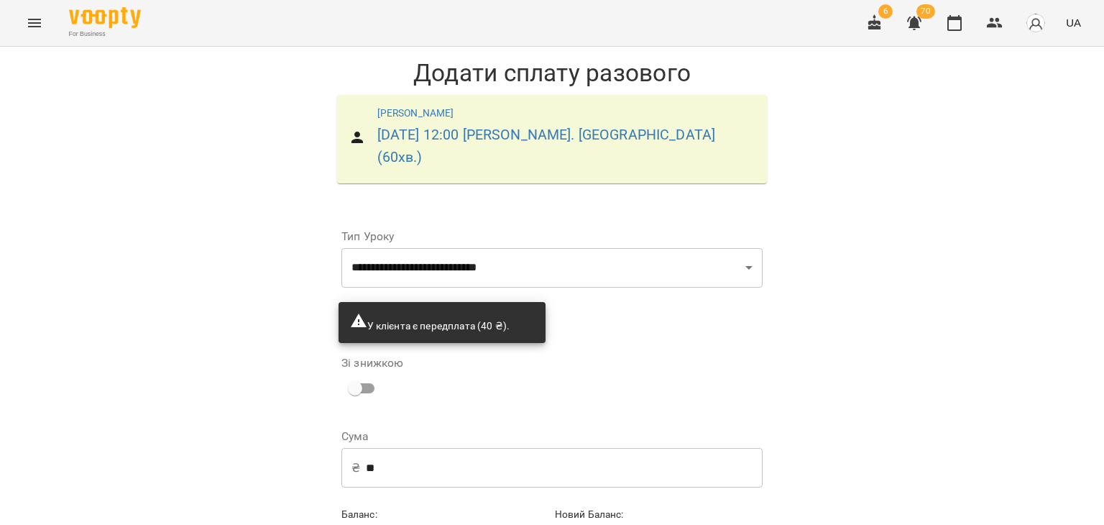
scroll to position [50, 0]
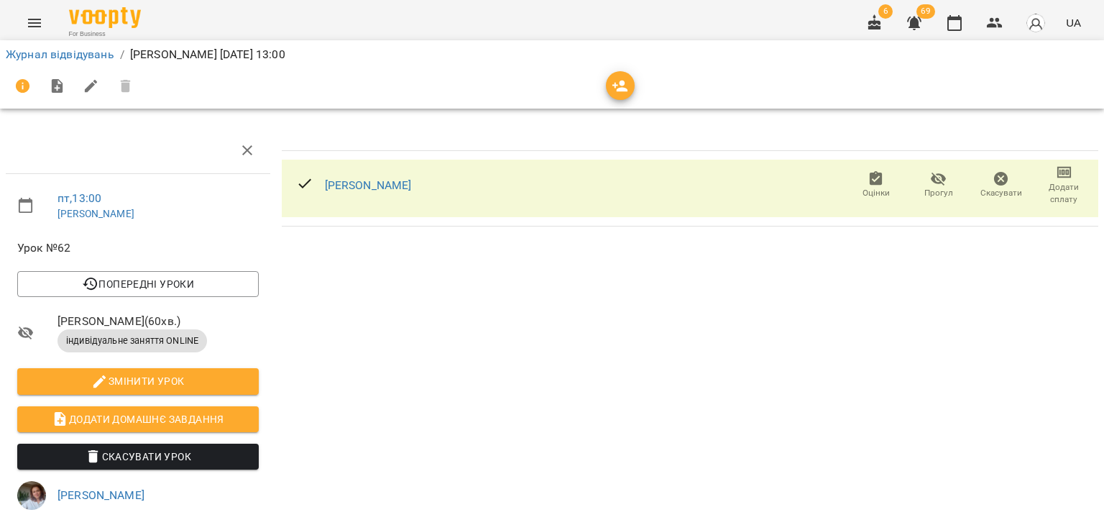
click at [1065, 186] on span "Додати сплату" at bounding box center [1064, 193] width 45 height 24
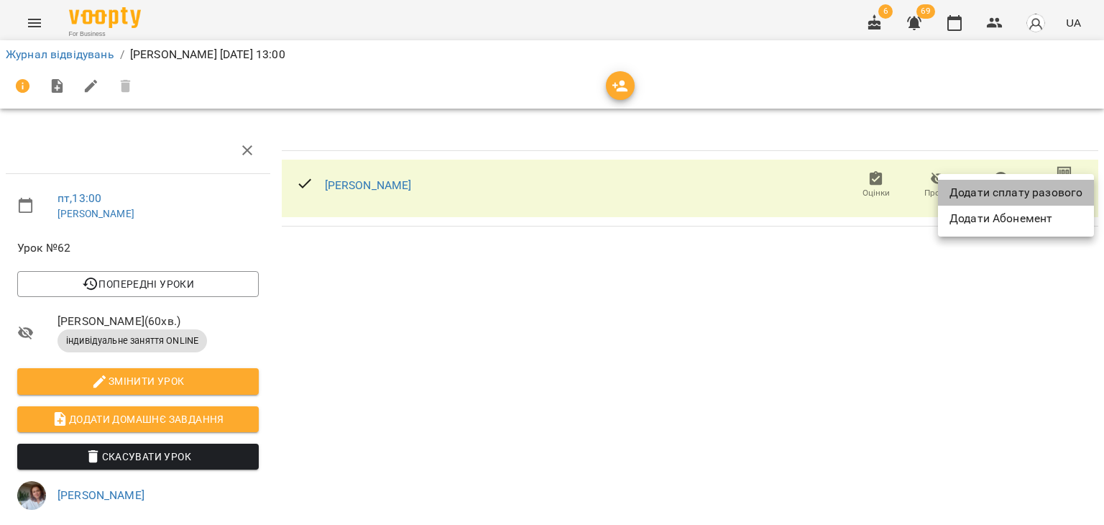
click at [1065, 186] on li "Додати сплату разового" at bounding box center [1016, 193] width 156 height 26
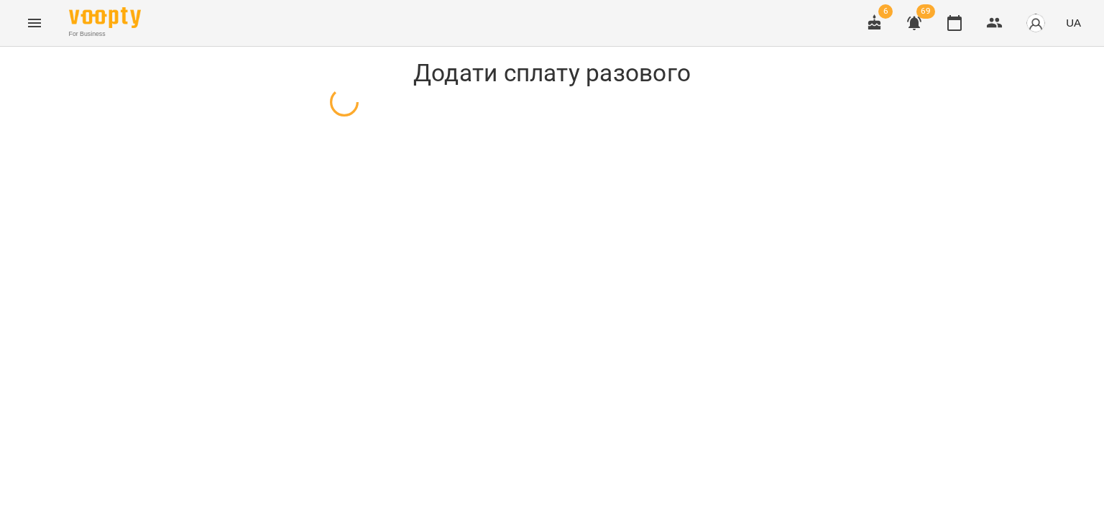
select select "**********"
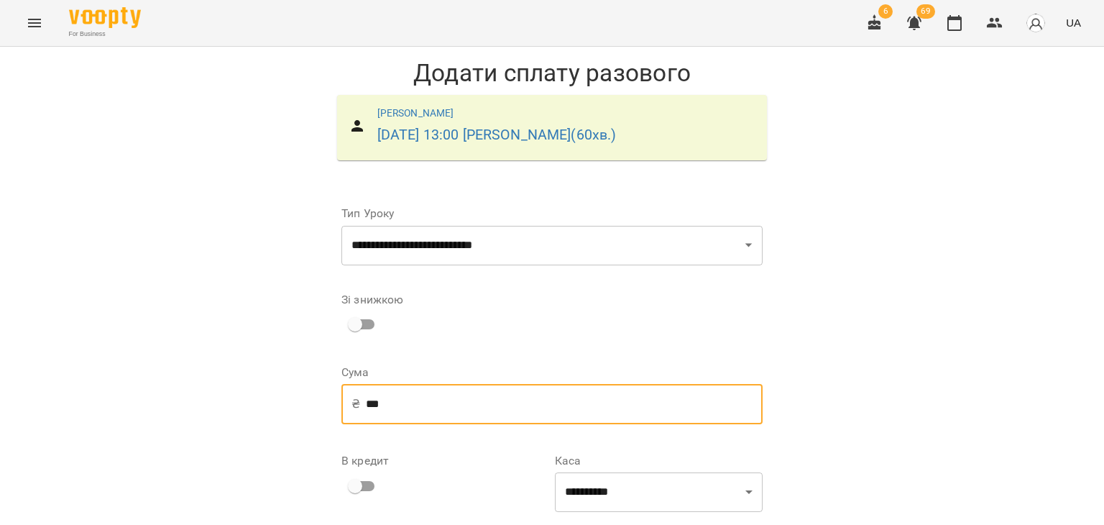
drag, startPoint x: 472, startPoint y: 399, endPoint x: 175, endPoint y: 415, distance: 296.6
click at [175, 415] on div "**********" at bounding box center [552, 368] width 1104 height 643
type input "**"
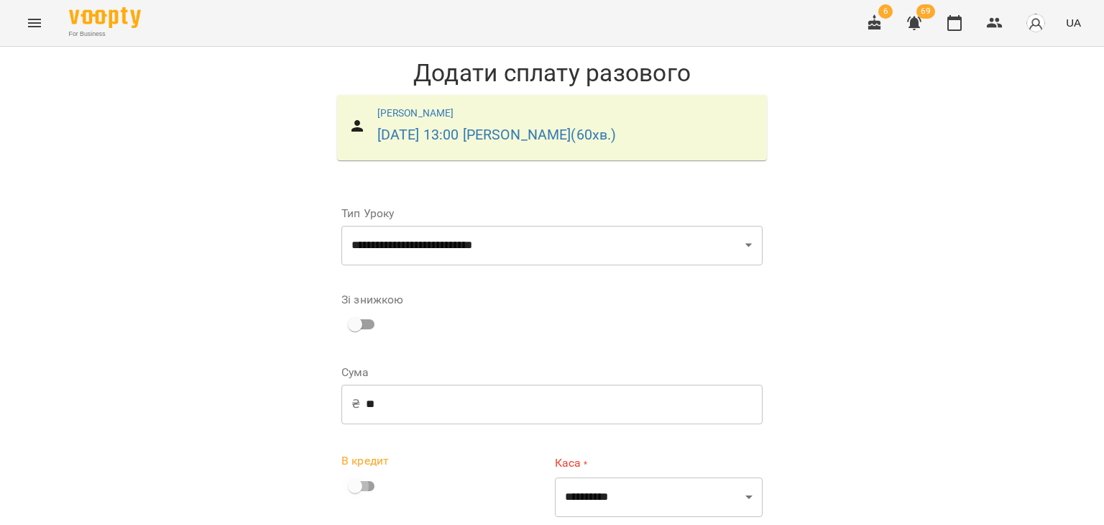
scroll to position [9, 0]
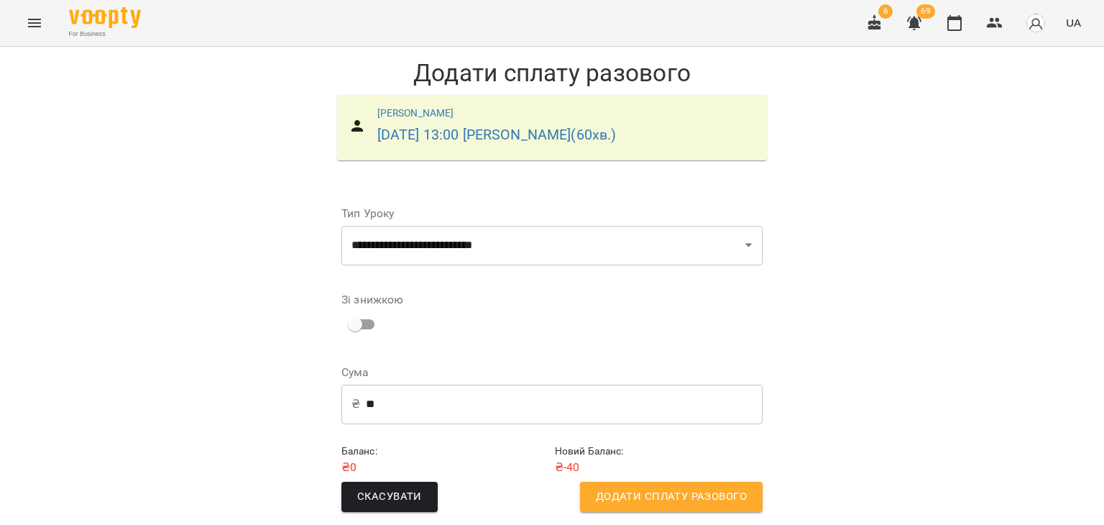
click at [615, 482] on button "Додати сплату разового" at bounding box center [671, 497] width 183 height 30
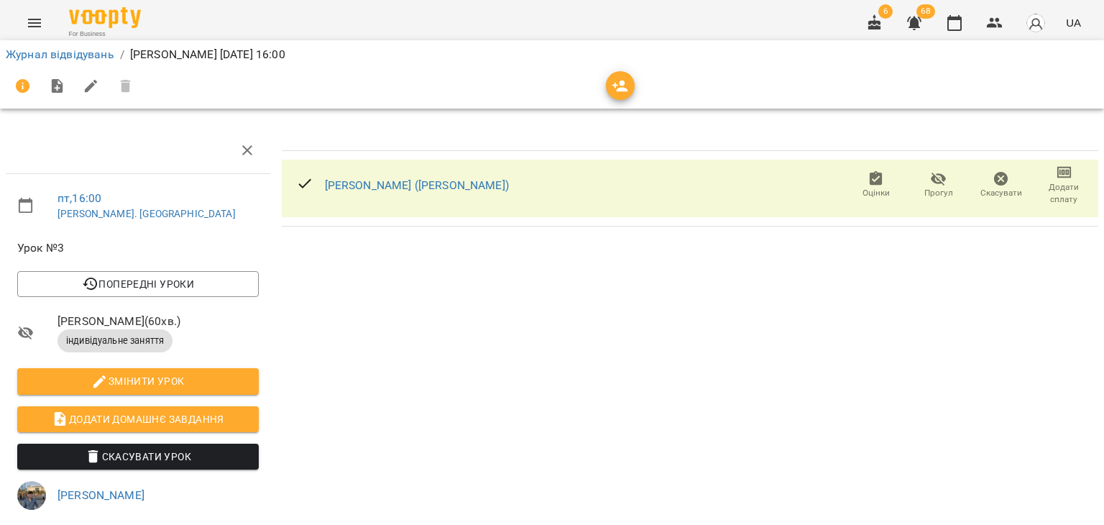
click at [1044, 183] on span "Додати сплату" at bounding box center [1064, 193] width 45 height 24
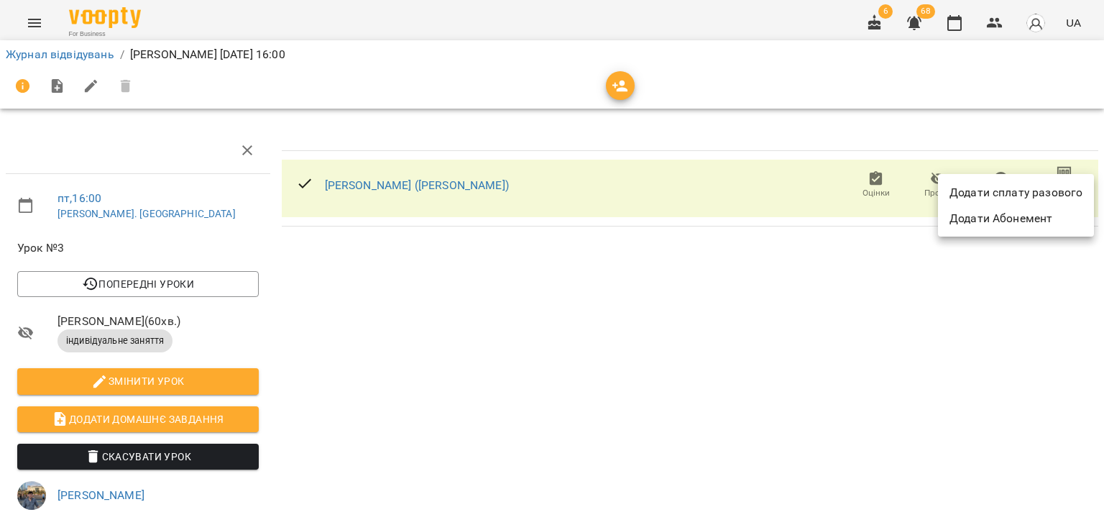
click at [1044, 183] on li "Додати сплату разового" at bounding box center [1016, 193] width 156 height 26
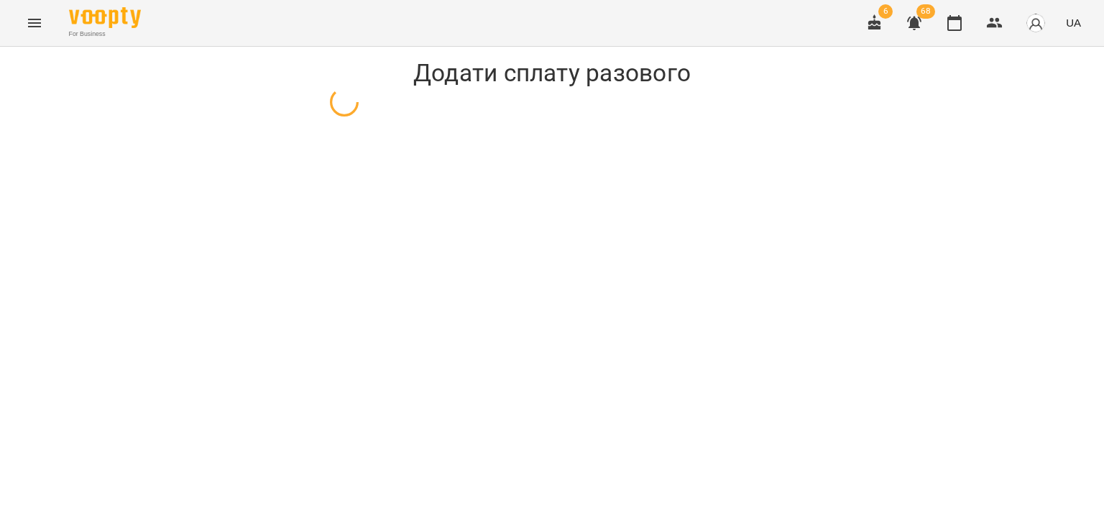
select select "**********"
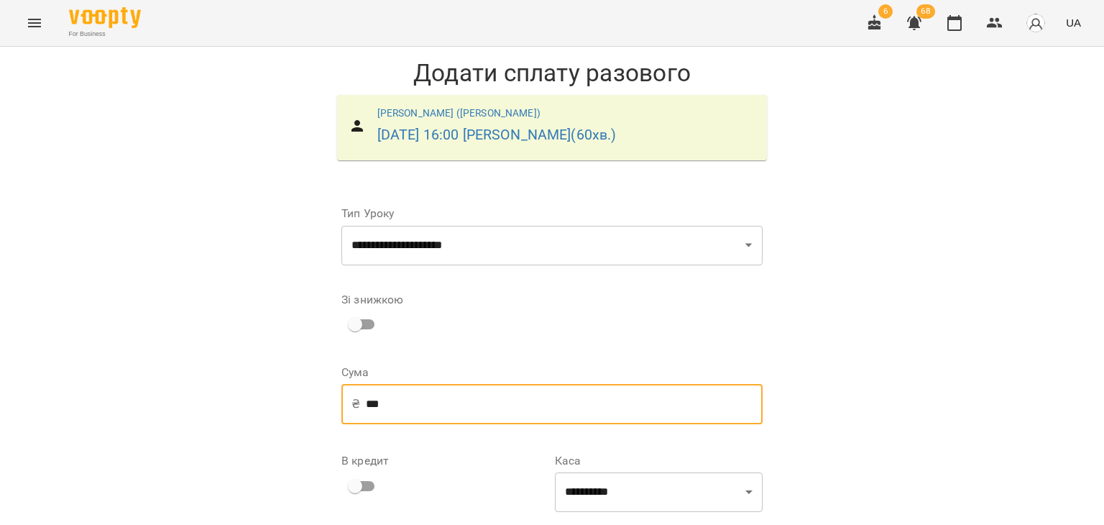
drag, startPoint x: 285, startPoint y: 399, endPoint x: 259, endPoint y: 400, distance: 25.9
click at [259, 400] on div "**********" at bounding box center [552, 368] width 1104 height 643
type input "**"
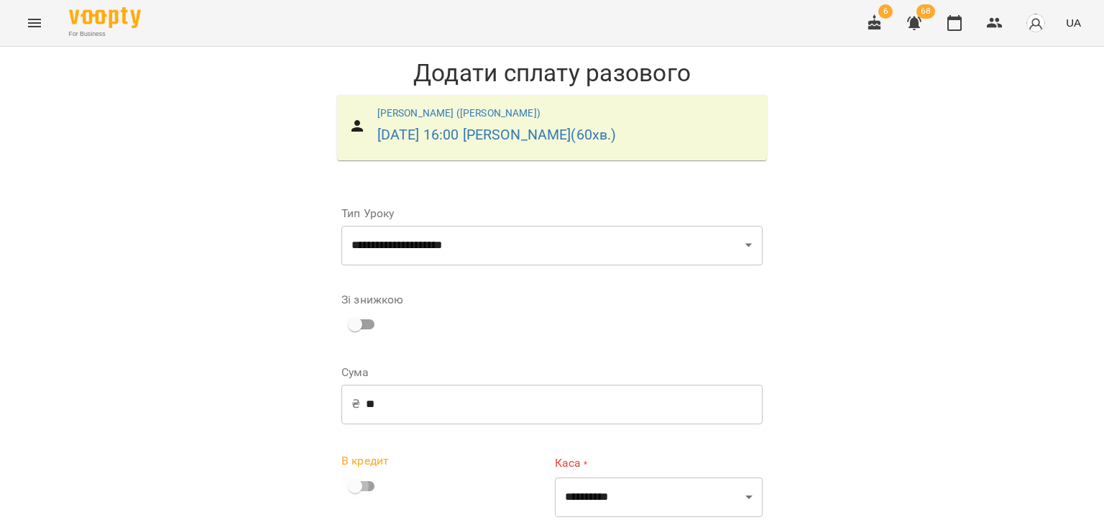
scroll to position [9, 0]
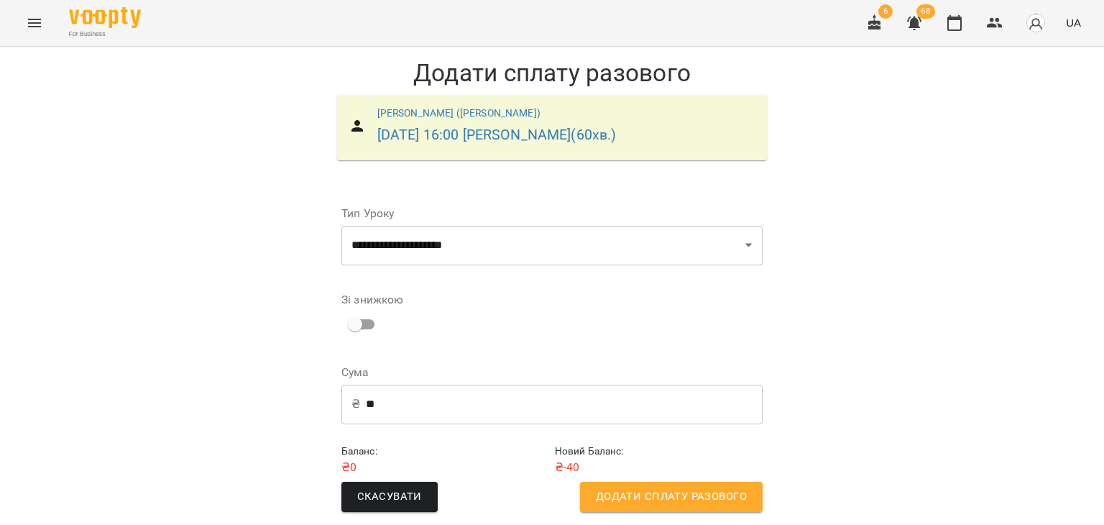
click at [589, 482] on button "Додати сплату разового" at bounding box center [671, 497] width 183 height 30
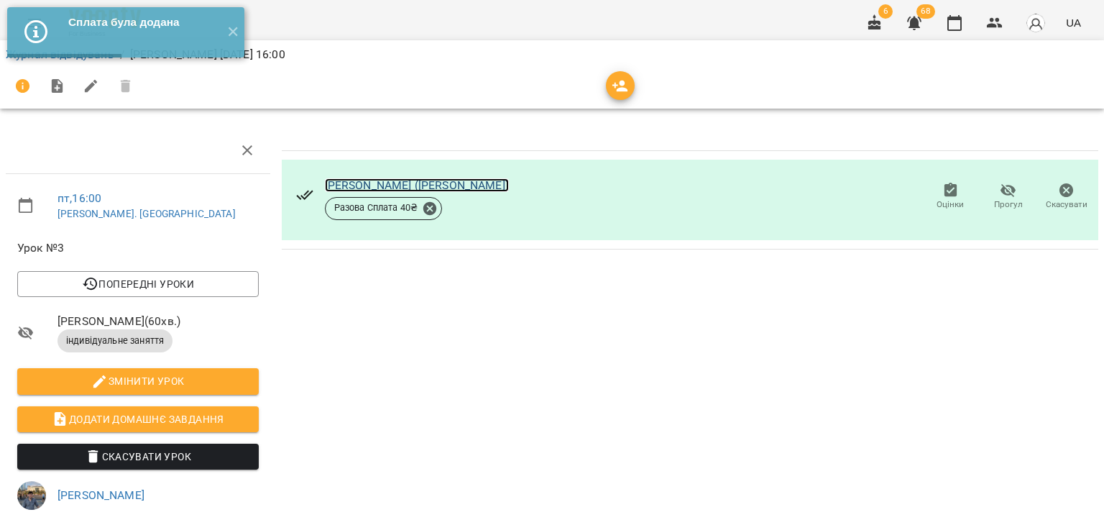
click at [395, 182] on link "[PERSON_NAME] ([PERSON_NAME])" at bounding box center [417, 185] width 184 height 14
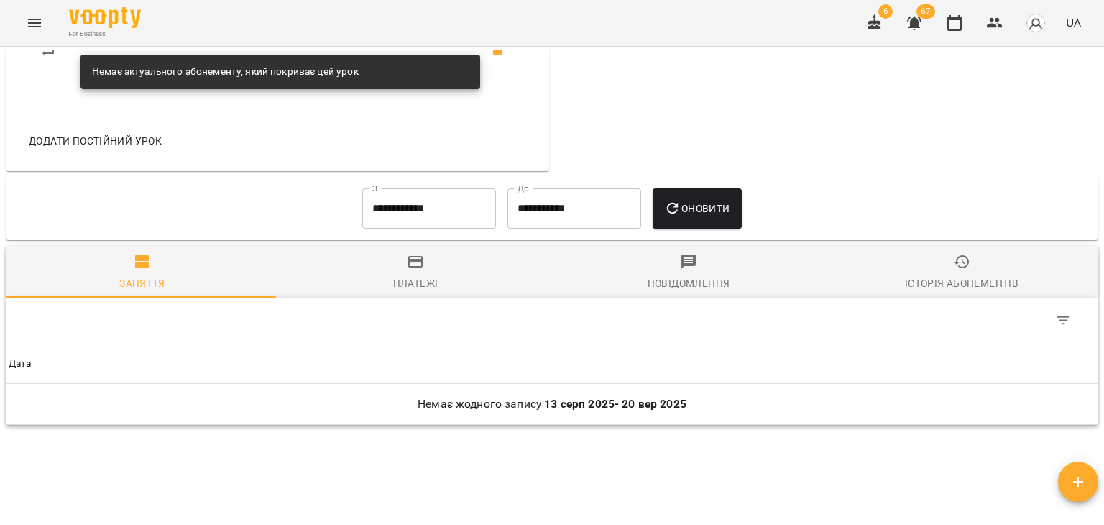
scroll to position [719, 0]
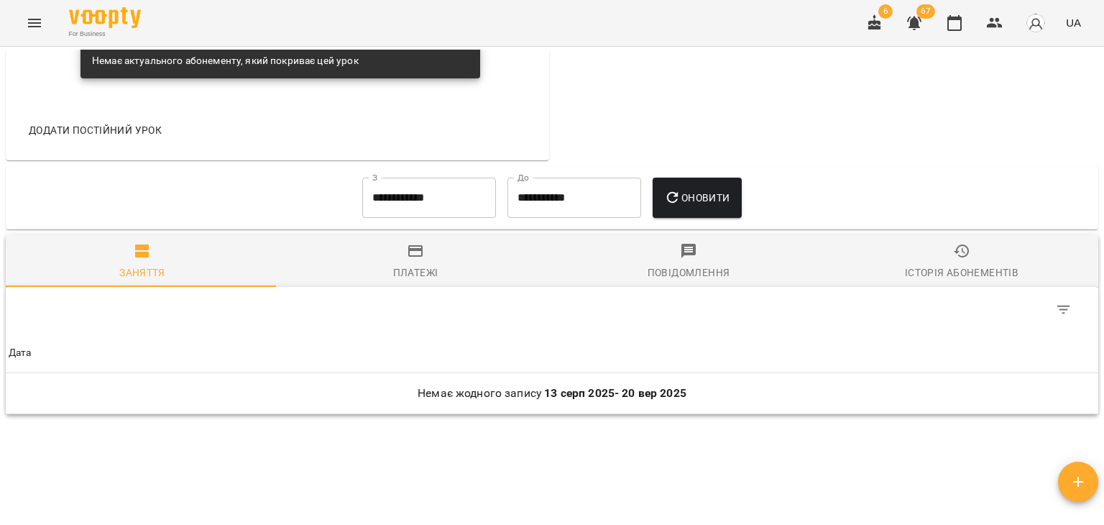
click at [405, 207] on input "**********" at bounding box center [429, 198] width 134 height 40
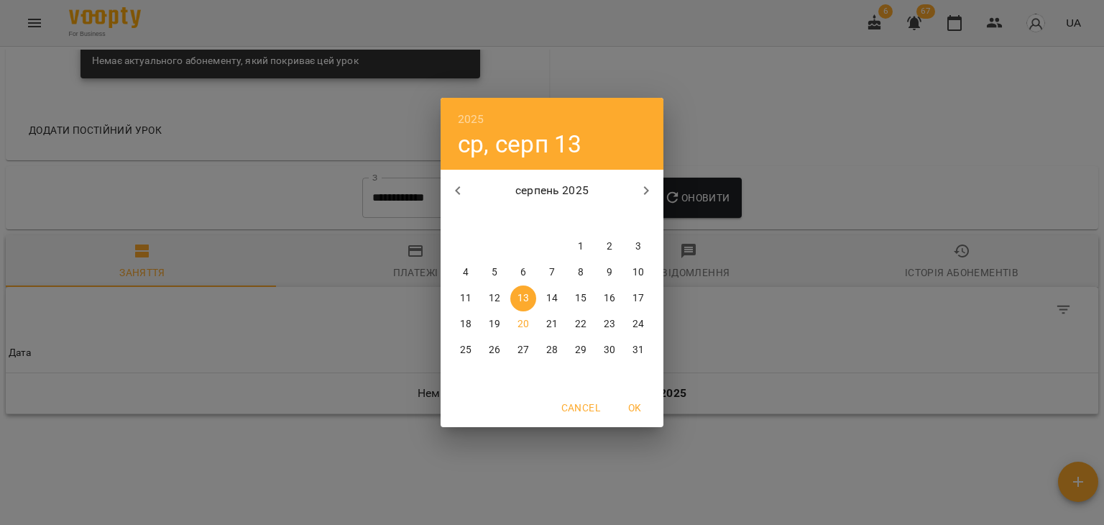
click at [459, 120] on h6 "2025" at bounding box center [471, 119] width 27 height 20
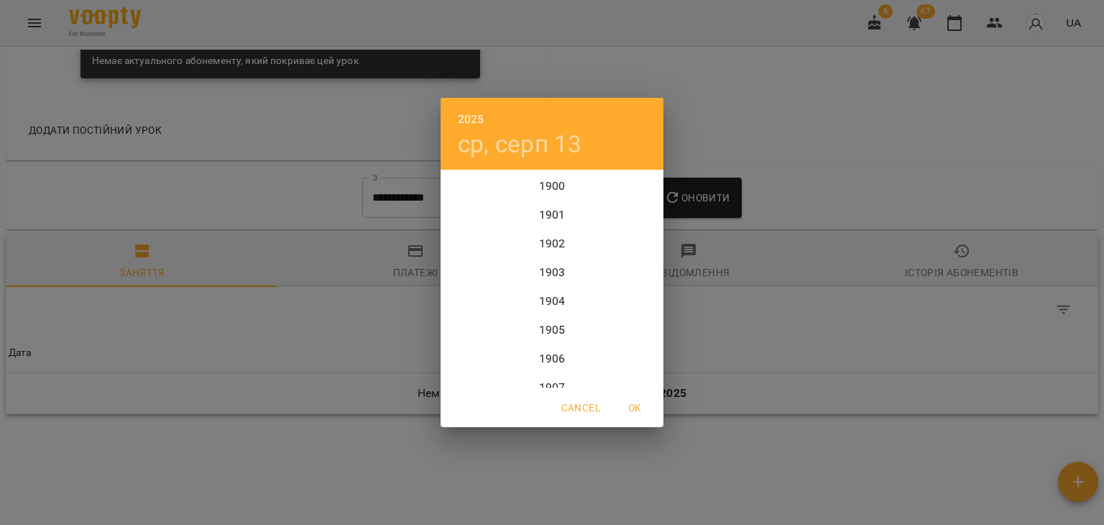
scroll to position [3508, 0]
click at [543, 240] on div "2024" at bounding box center [552, 243] width 223 height 29
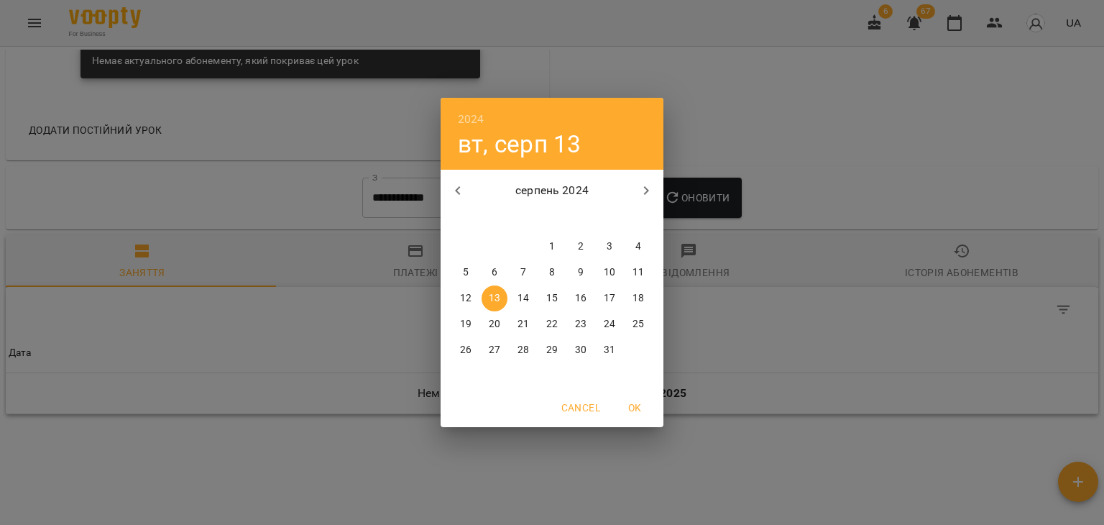
click at [641, 420] on button "OK" at bounding box center [635, 408] width 46 height 26
type input "**********"
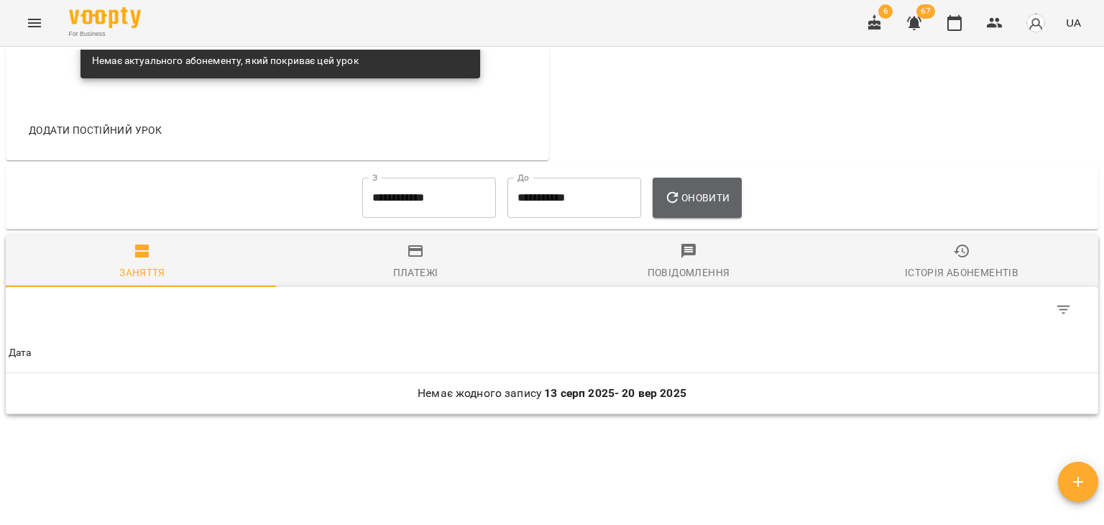
click at [702, 206] on span "Оновити" at bounding box center [696, 197] width 65 height 17
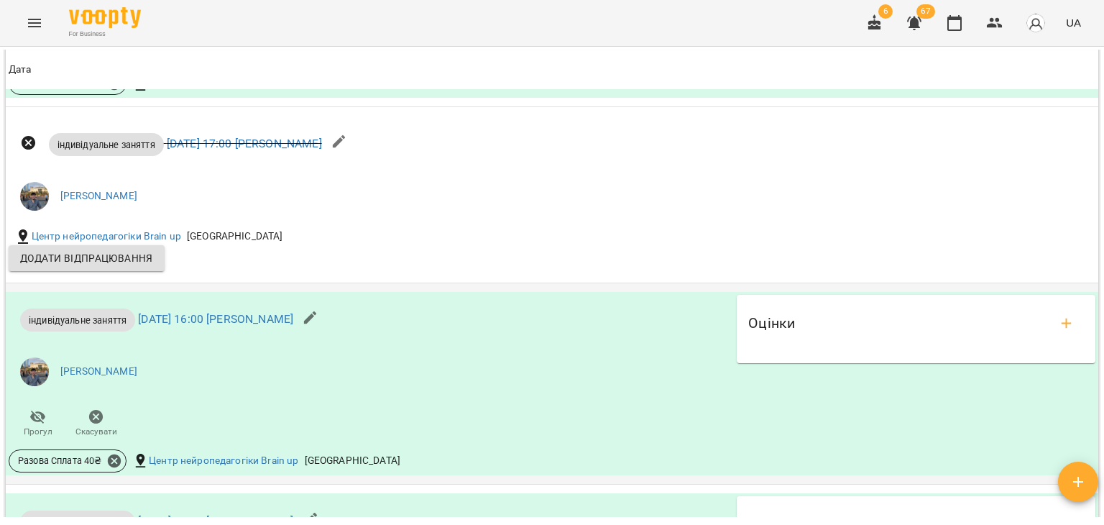
scroll to position [2444, 0]
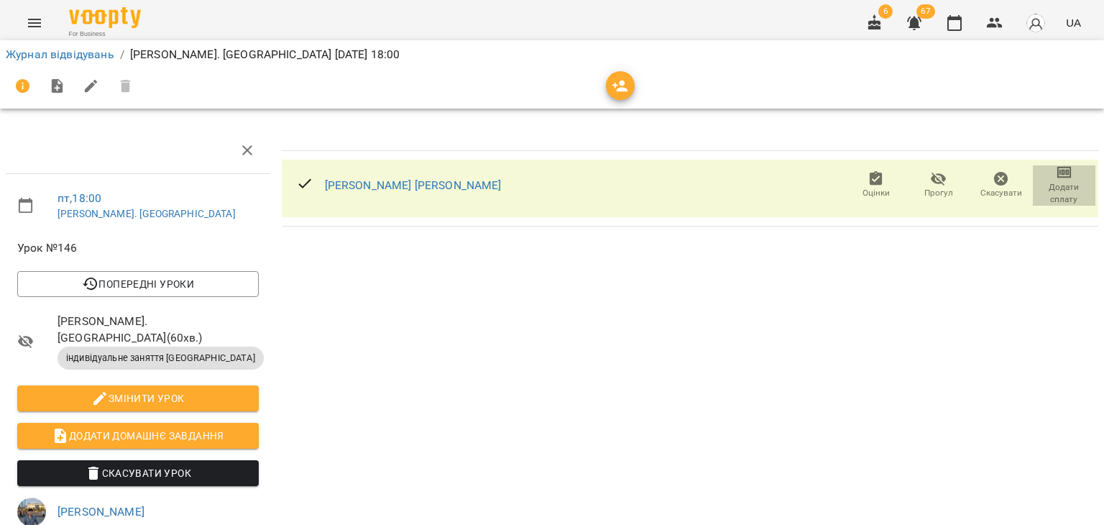
click at [1033, 188] on button "Додати сплату" at bounding box center [1064, 185] width 63 height 40
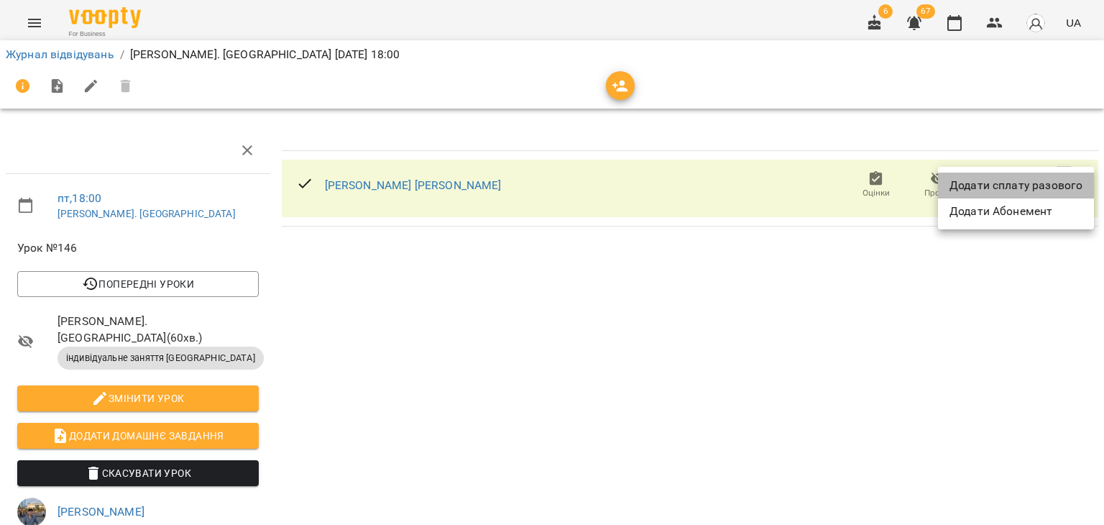
click at [1028, 188] on li "Додати сплату разового" at bounding box center [1016, 186] width 156 height 26
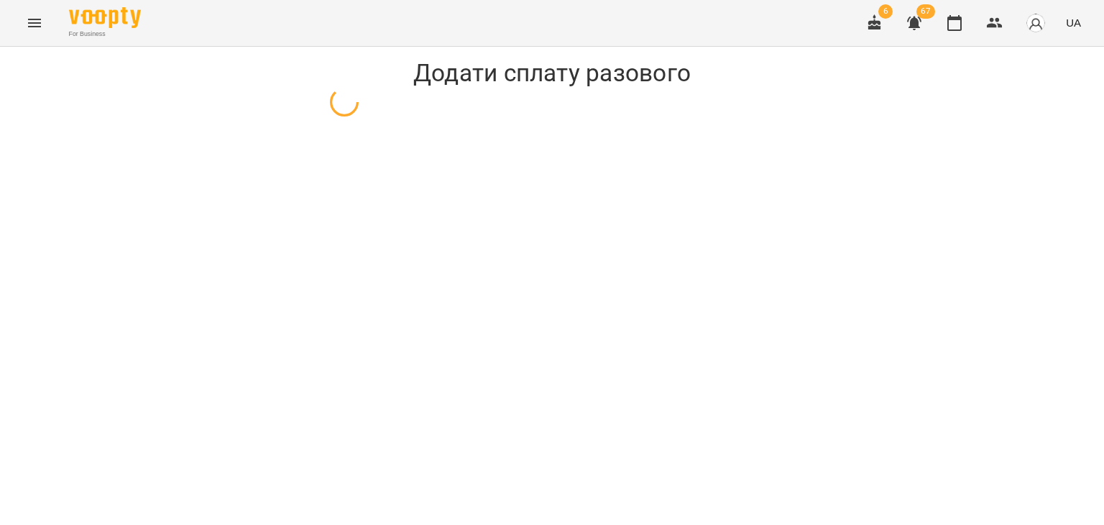
select select "**********"
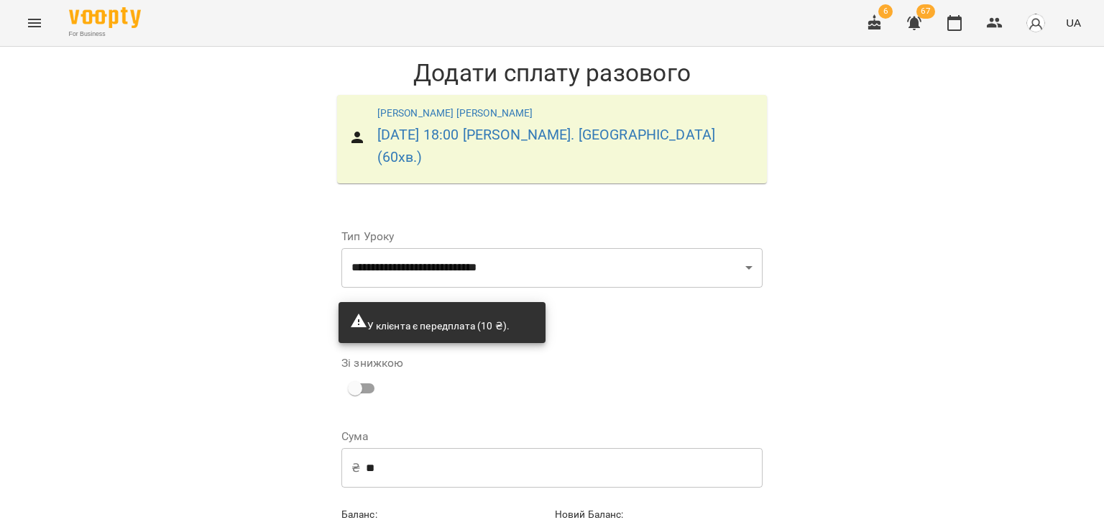
scroll to position [50, 0]
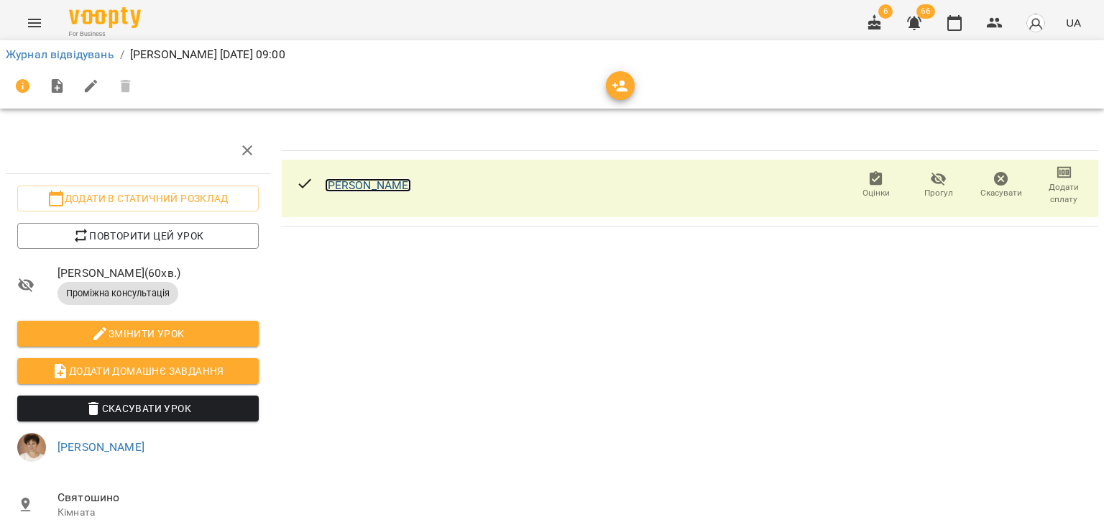
click at [382, 178] on link "[PERSON_NAME]" at bounding box center [368, 185] width 87 height 14
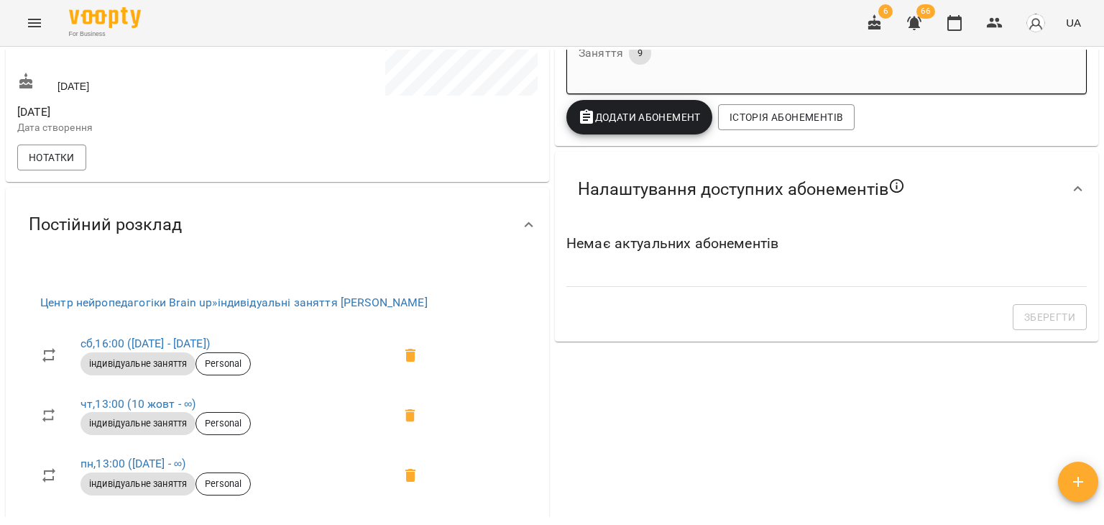
scroll to position [431, 0]
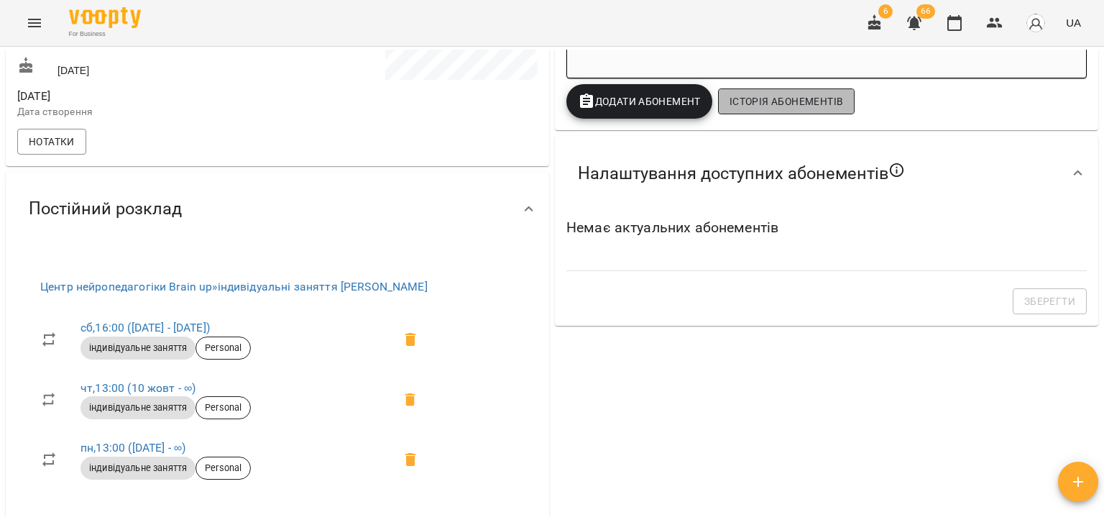
click at [722, 93] on button "Історія абонементів" at bounding box center [786, 101] width 137 height 26
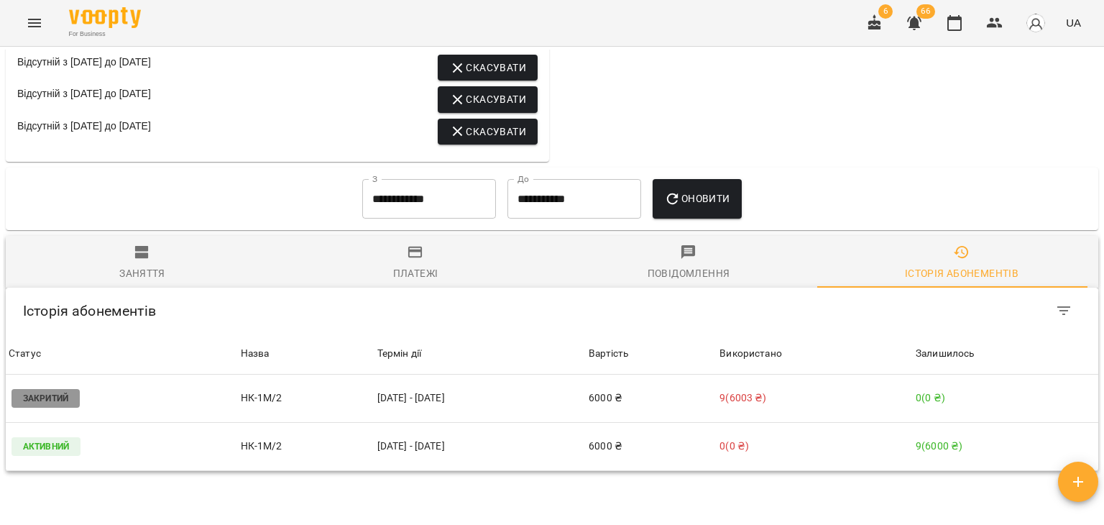
scroll to position [997, 0]
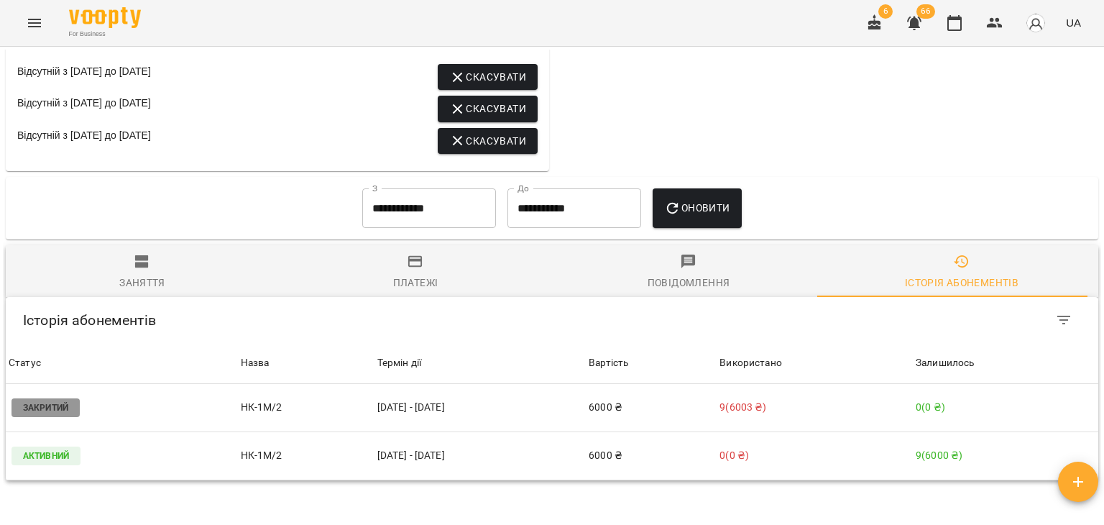
click at [454, 188] on input "**********" at bounding box center [429, 208] width 134 height 40
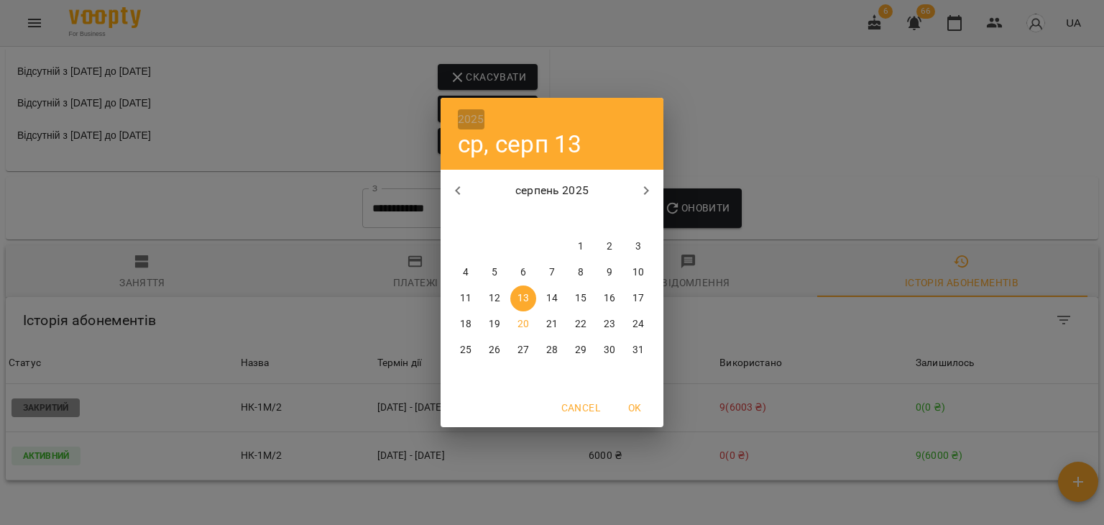
click at [478, 116] on h6 "2025" at bounding box center [471, 119] width 27 height 20
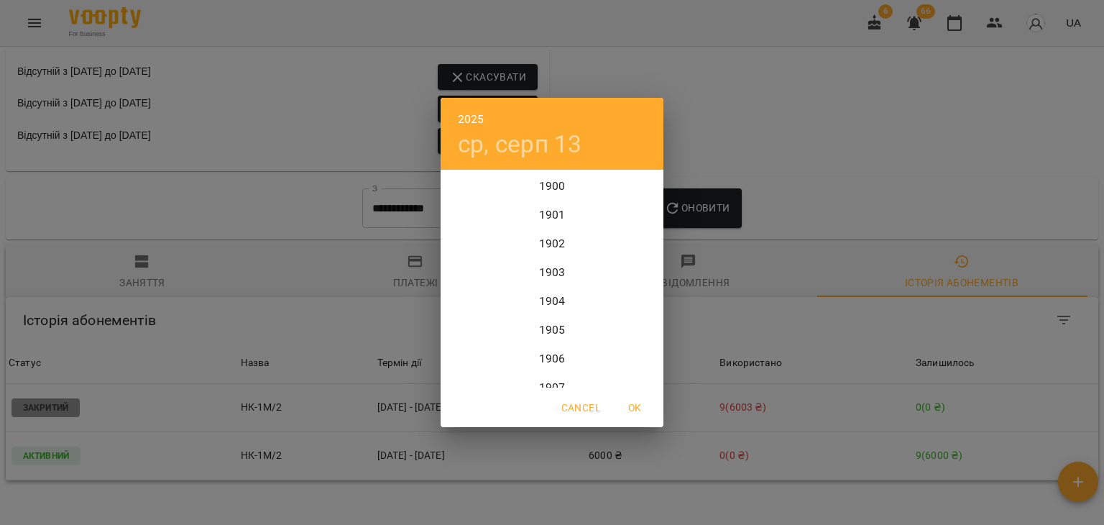
scroll to position [3508, 0]
click at [543, 240] on div "2024" at bounding box center [552, 243] width 223 height 29
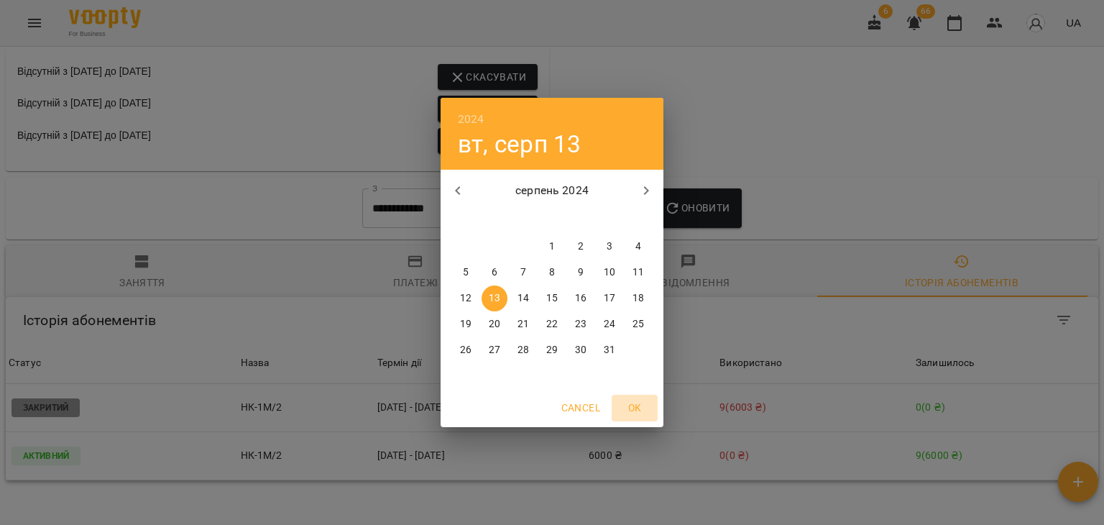
click at [642, 410] on span "OK" at bounding box center [635, 407] width 35 height 17
type input "**********"
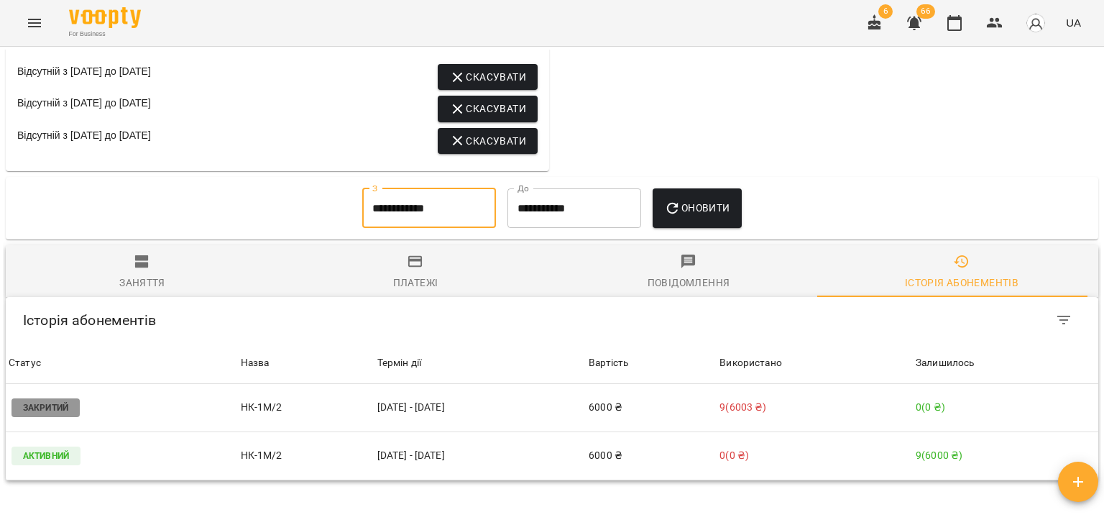
click at [711, 199] on span "Оновити" at bounding box center [696, 207] width 65 height 17
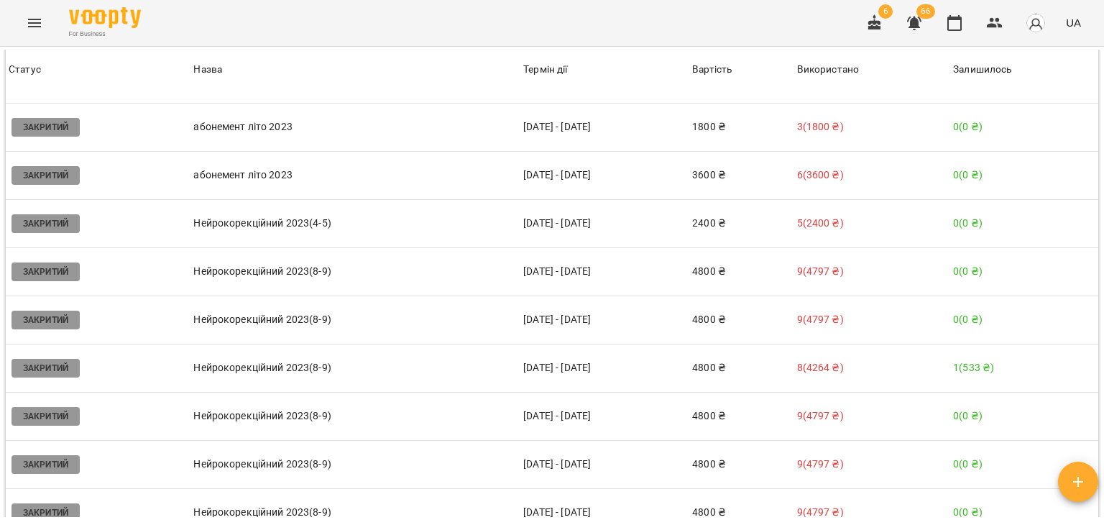
scroll to position [1357, 0]
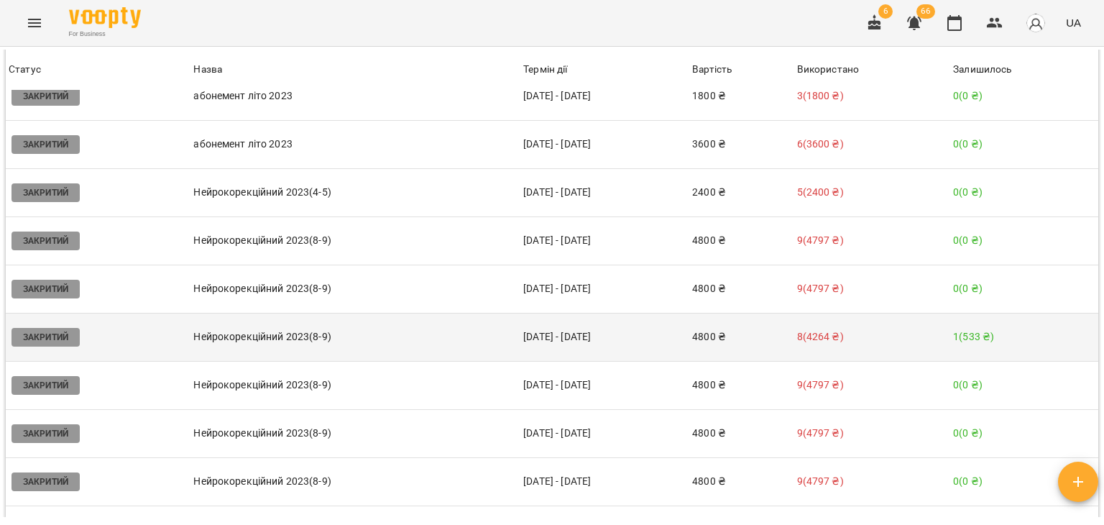
click at [666, 313] on td "14 груд - 23 січ" at bounding box center [604, 337] width 169 height 48
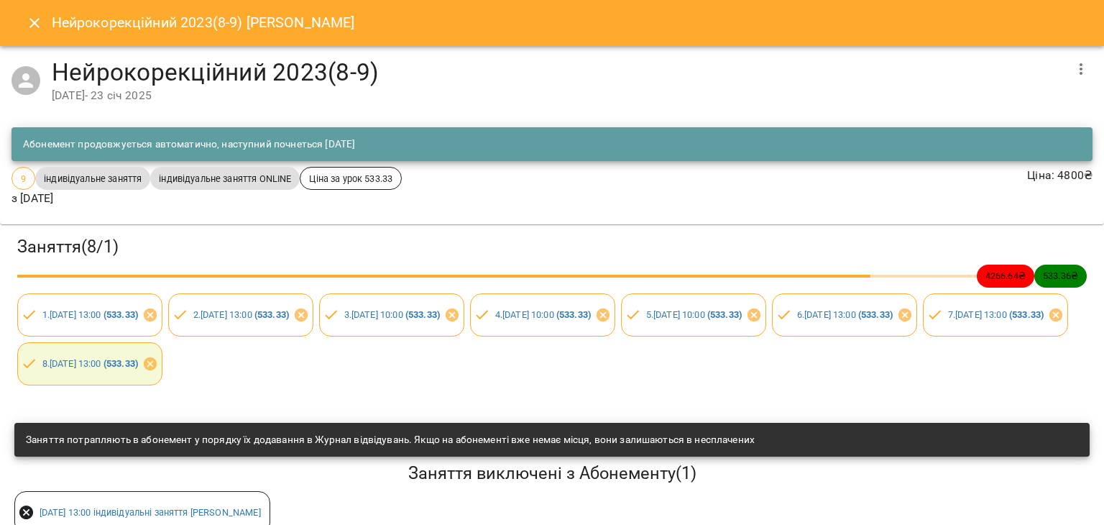
click at [1064, 59] on button "button" at bounding box center [1081, 69] width 35 height 35
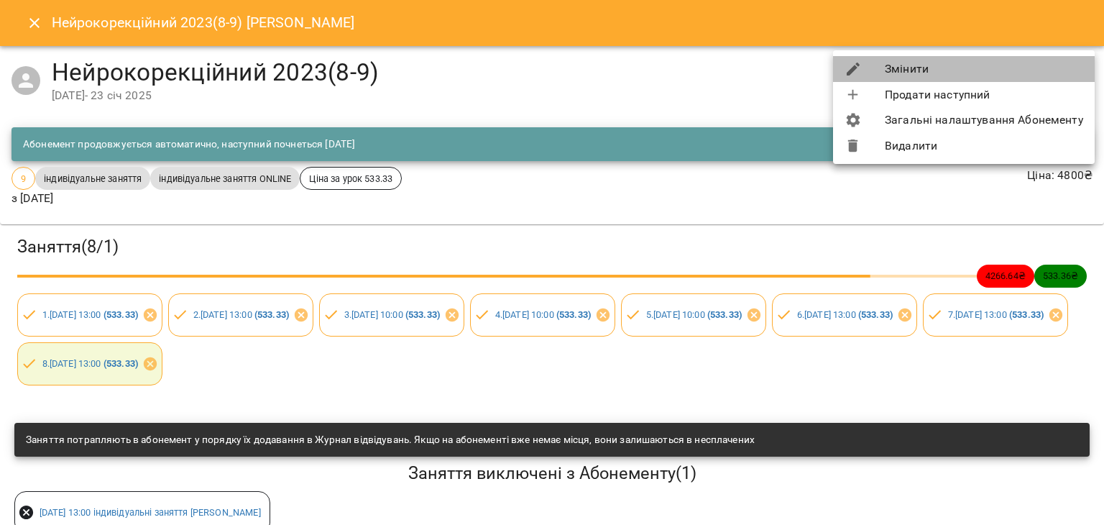
drag, startPoint x: 1033, startPoint y: 72, endPoint x: 992, endPoint y: 81, distance: 42.0
click at [1032, 72] on li "Змінити" at bounding box center [964, 69] width 262 height 26
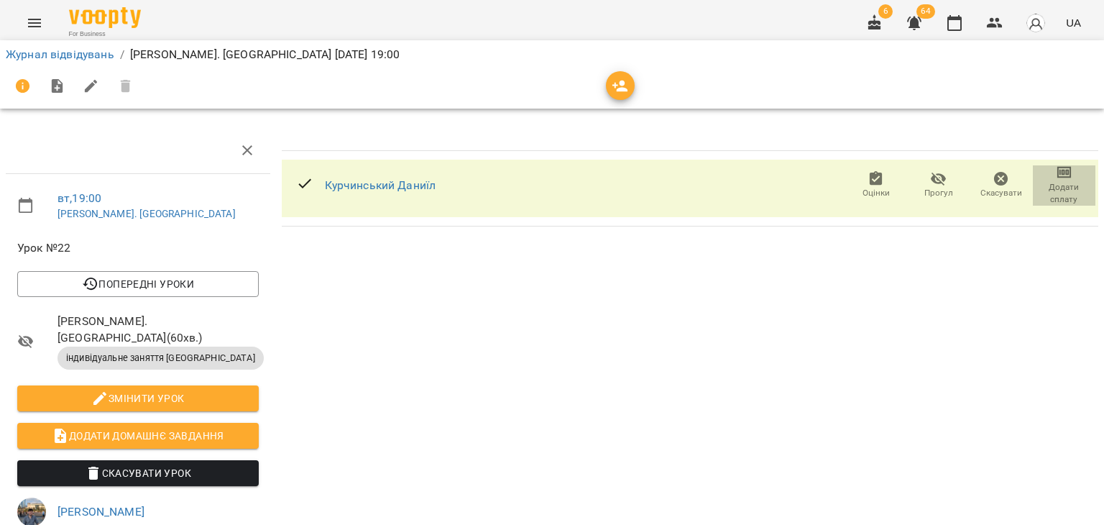
click at [1050, 196] on span "Додати сплату" at bounding box center [1064, 193] width 45 height 24
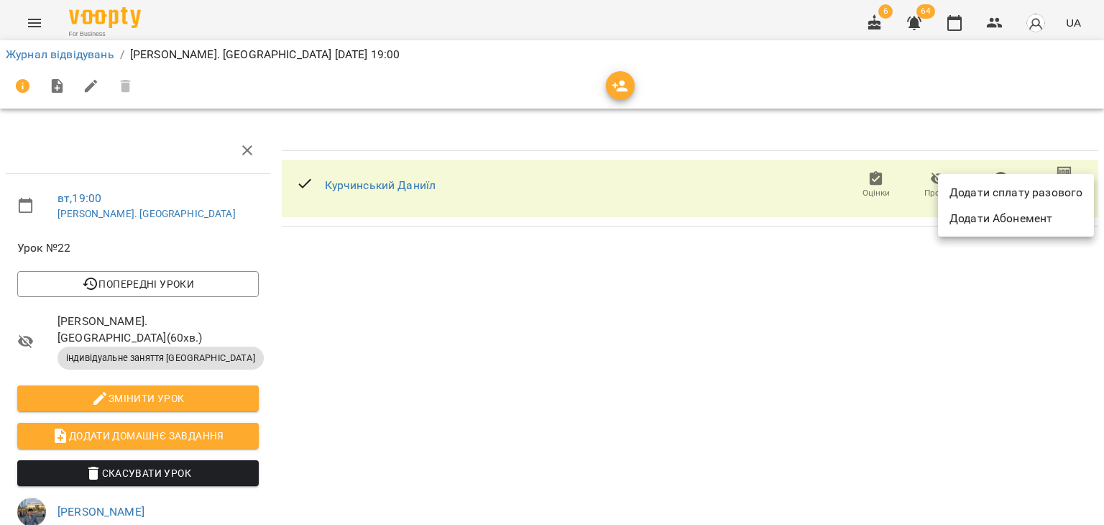
click at [1050, 196] on li "Додати сплату разового" at bounding box center [1016, 193] width 156 height 26
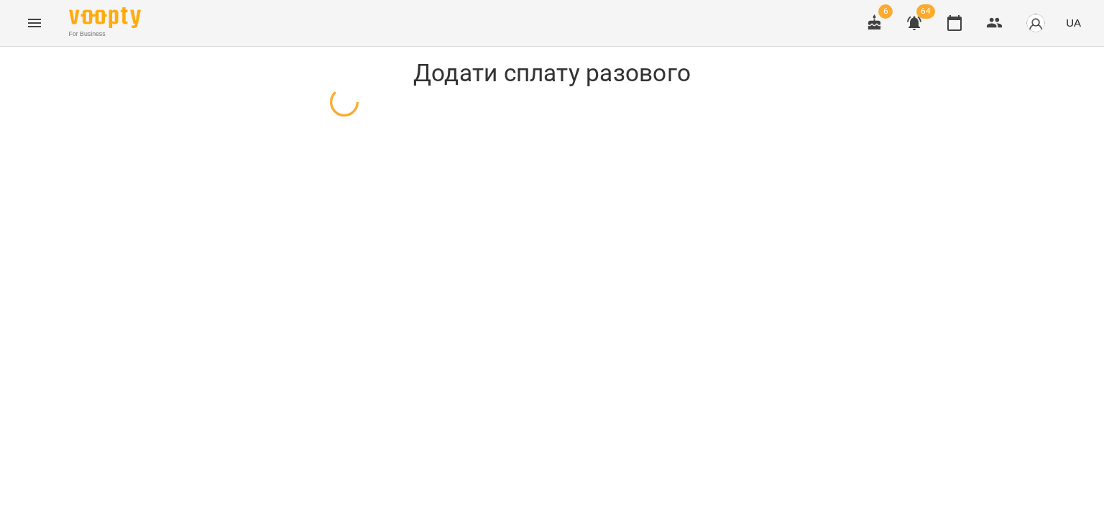
select select "**********"
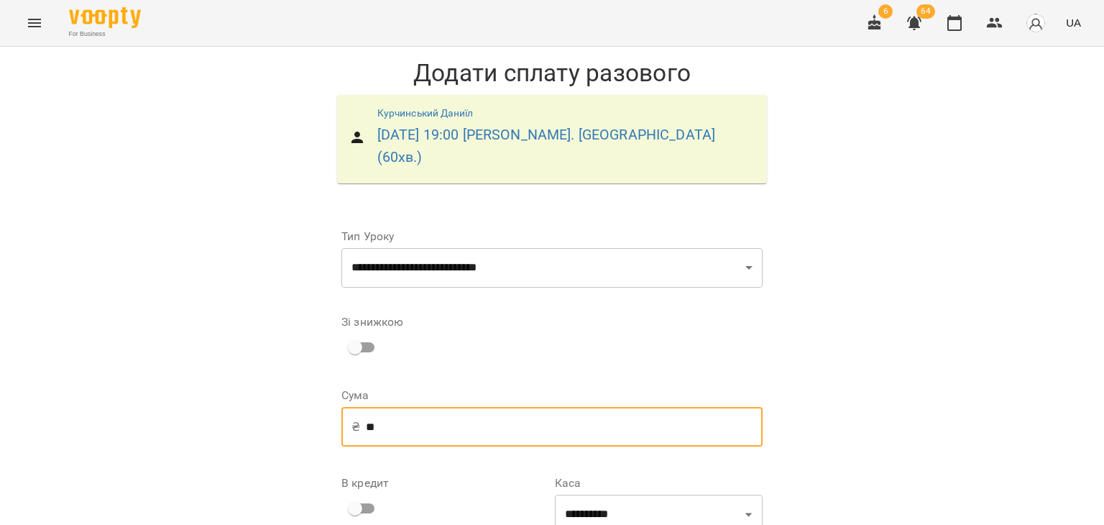
drag, startPoint x: 388, startPoint y: 415, endPoint x: 242, endPoint y: 400, distance: 146.6
click at [242, 400] on div "**********" at bounding box center [552, 379] width 1104 height 665
type input "**"
click at [354, 495] on span at bounding box center [354, 508] width 27 height 27
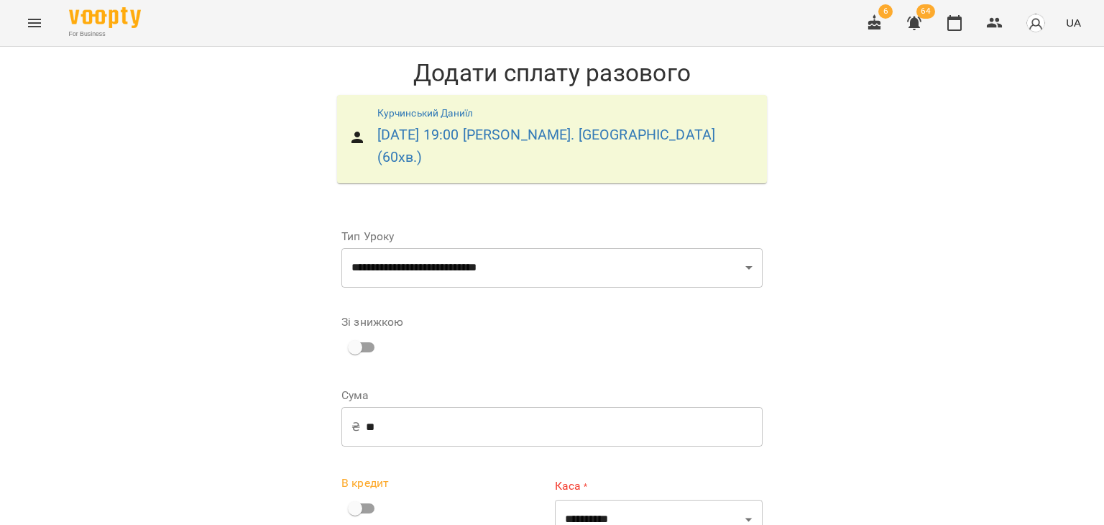
scroll to position [170, 0]
click at [359, 477] on div "В кредит" at bounding box center [445, 499] width 208 height 45
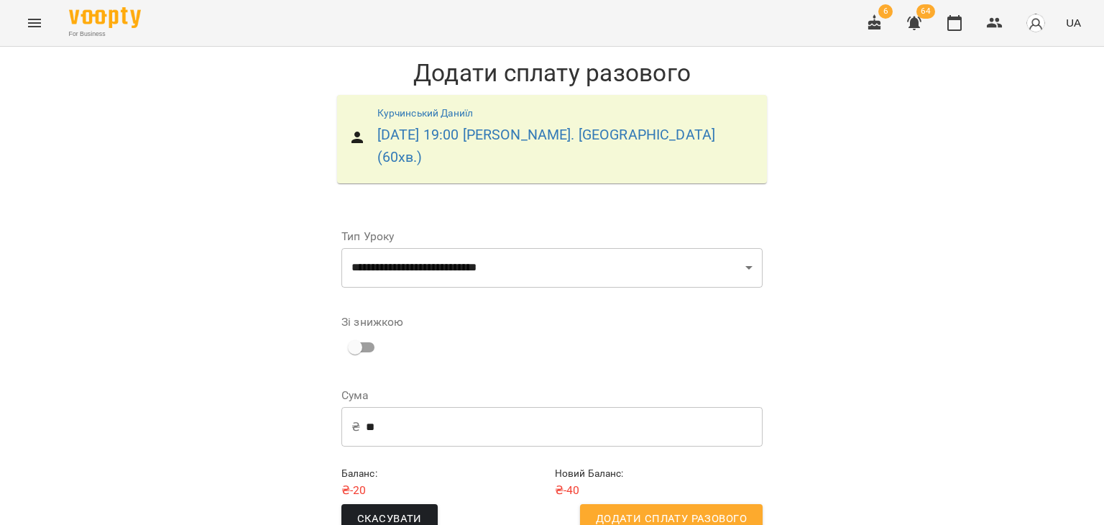
scroll to position [9, 0]
click at [626, 510] on span "Додати сплату разового" at bounding box center [671, 519] width 151 height 19
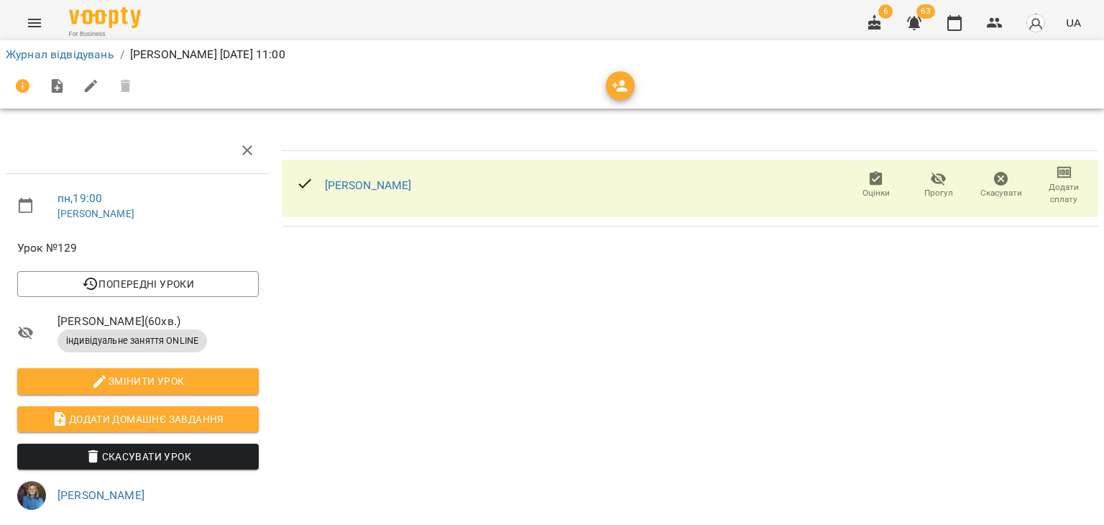
click at [1065, 185] on span "Додати сплату" at bounding box center [1064, 193] width 45 height 24
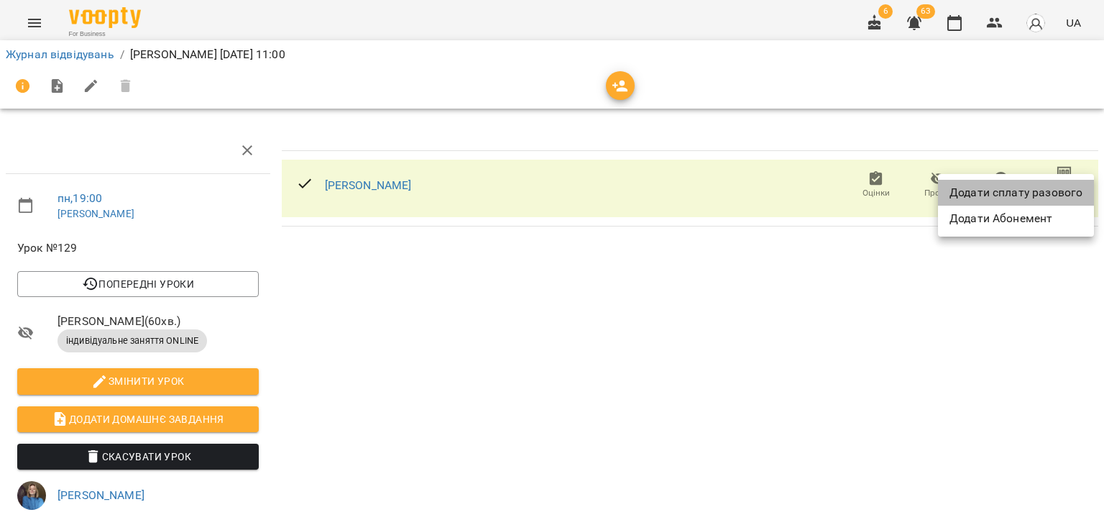
click at [1058, 191] on li "Додати сплату разового" at bounding box center [1016, 193] width 156 height 26
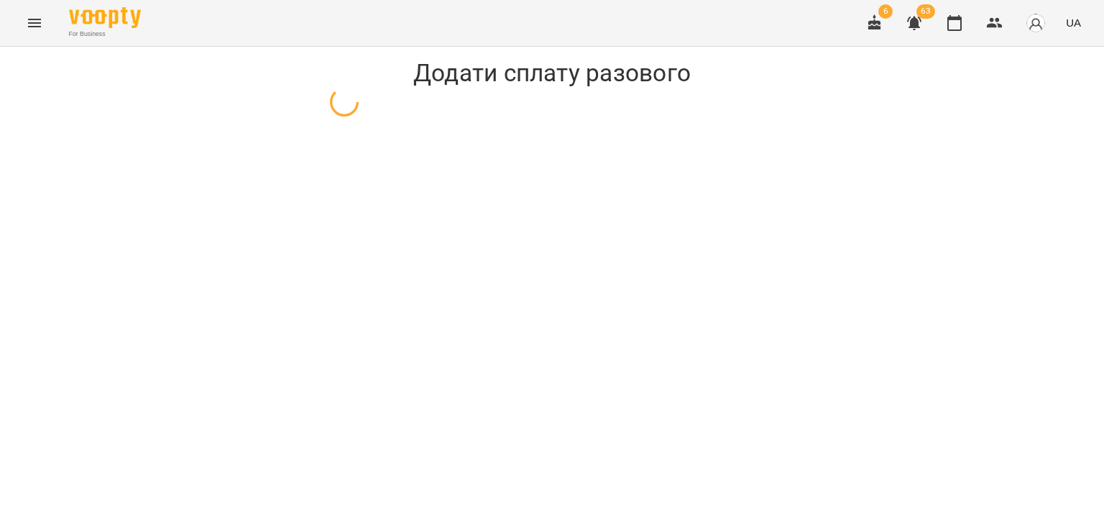
select select "**********"
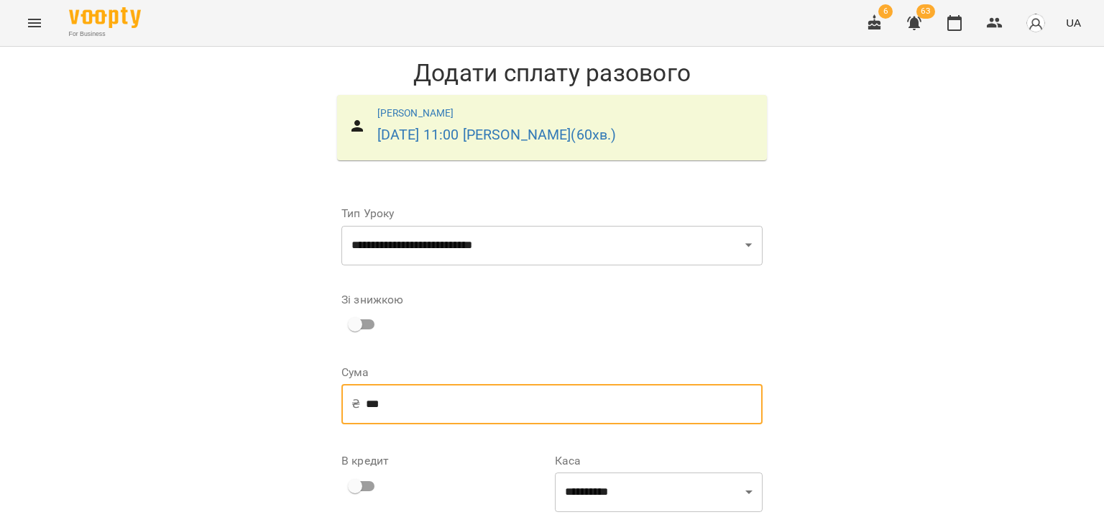
drag, startPoint x: 444, startPoint y: 399, endPoint x: 98, endPoint y: 433, distance: 347.4
click at [98, 433] on div "**********" at bounding box center [552, 368] width 1104 height 643
type input "**"
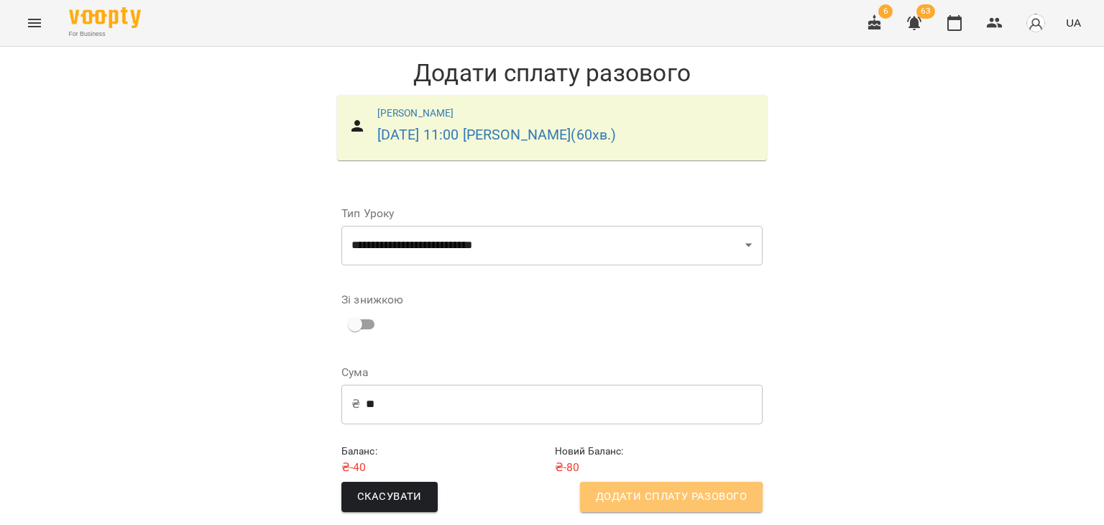
click at [633, 503] on span "Додати сплату разового" at bounding box center [671, 496] width 151 height 19
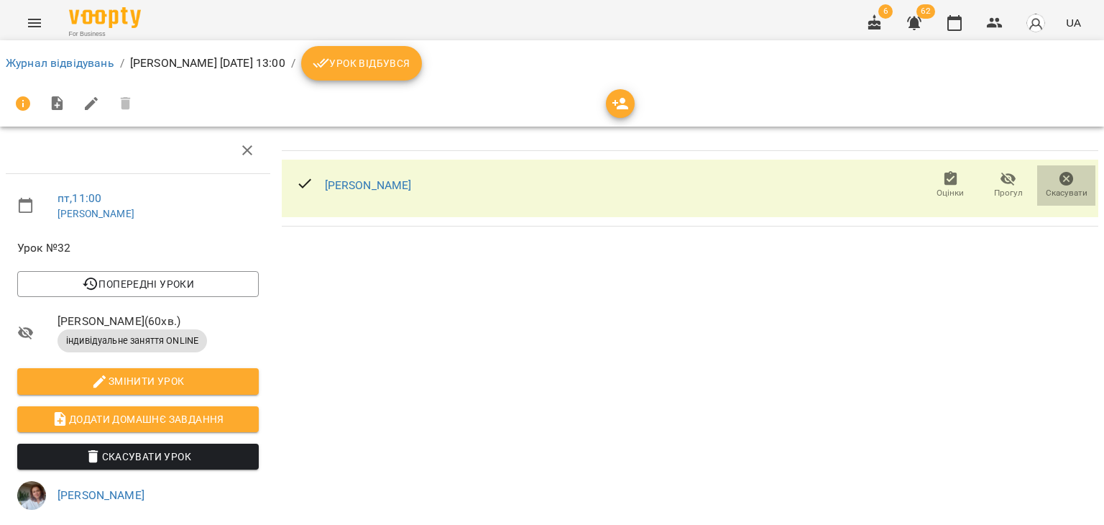
click at [1058, 173] on icon "button" at bounding box center [1066, 178] width 17 height 17
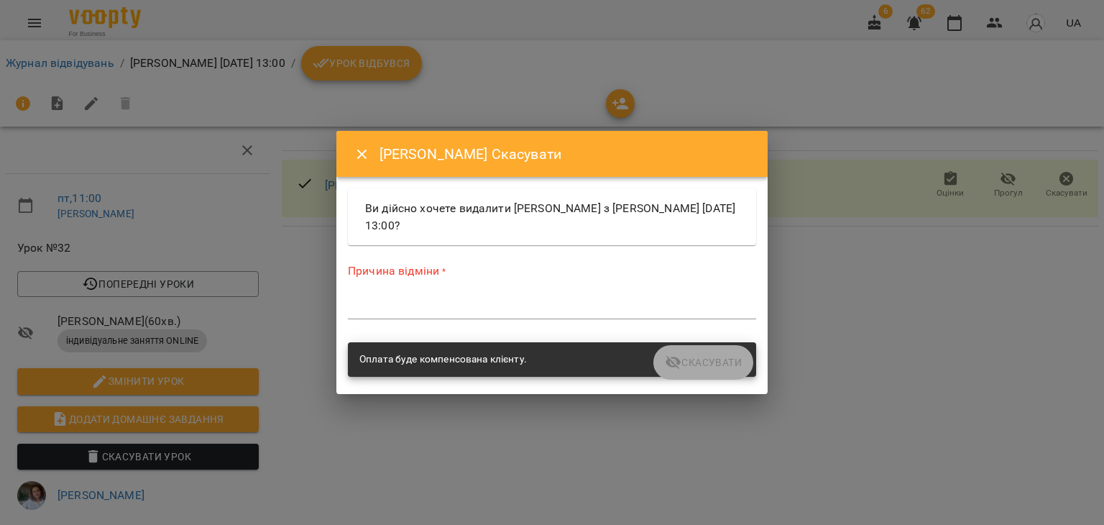
click at [559, 308] on textarea at bounding box center [552, 307] width 408 height 14
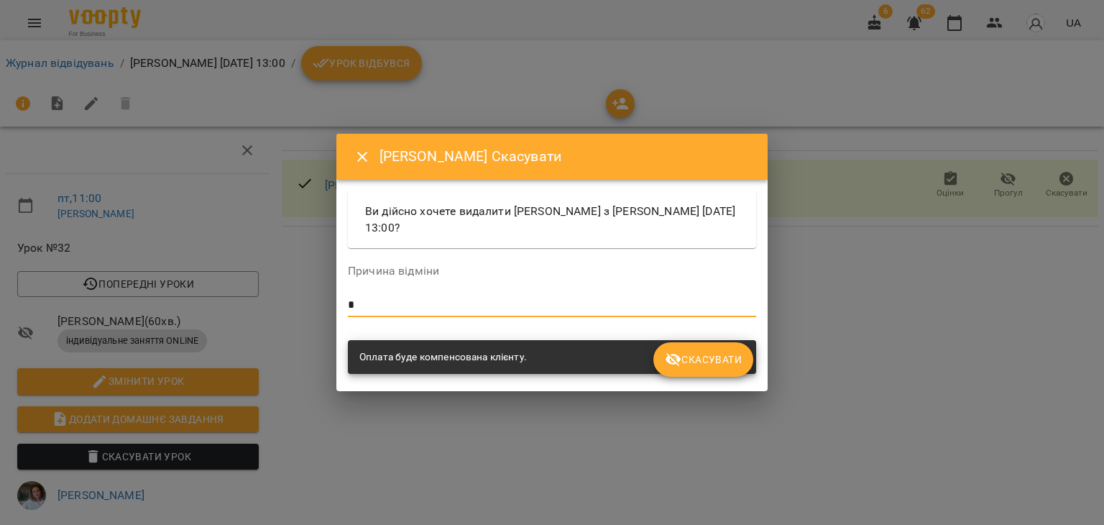
type textarea "*"
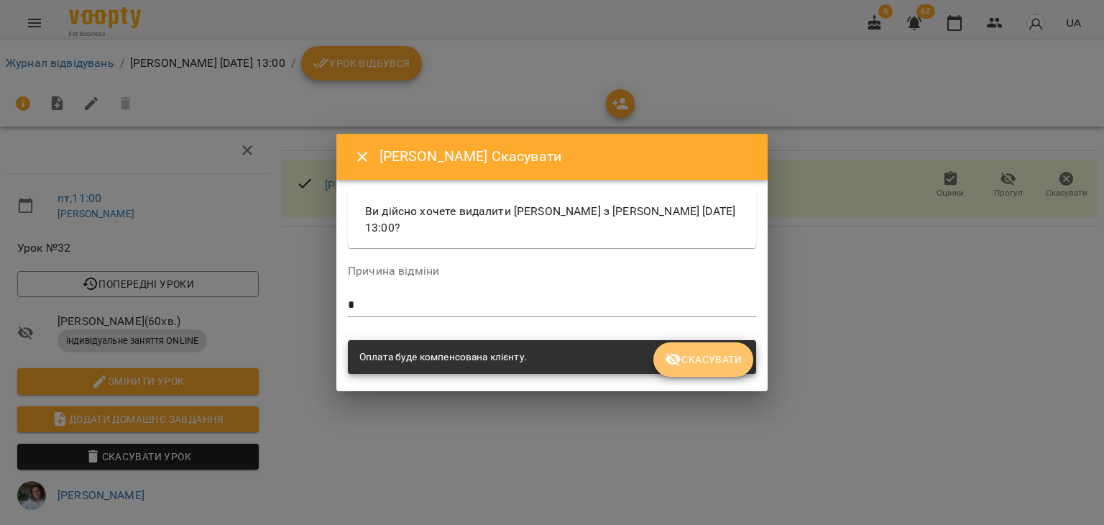
click at [690, 366] on span "Скасувати" at bounding box center [703, 359] width 77 height 17
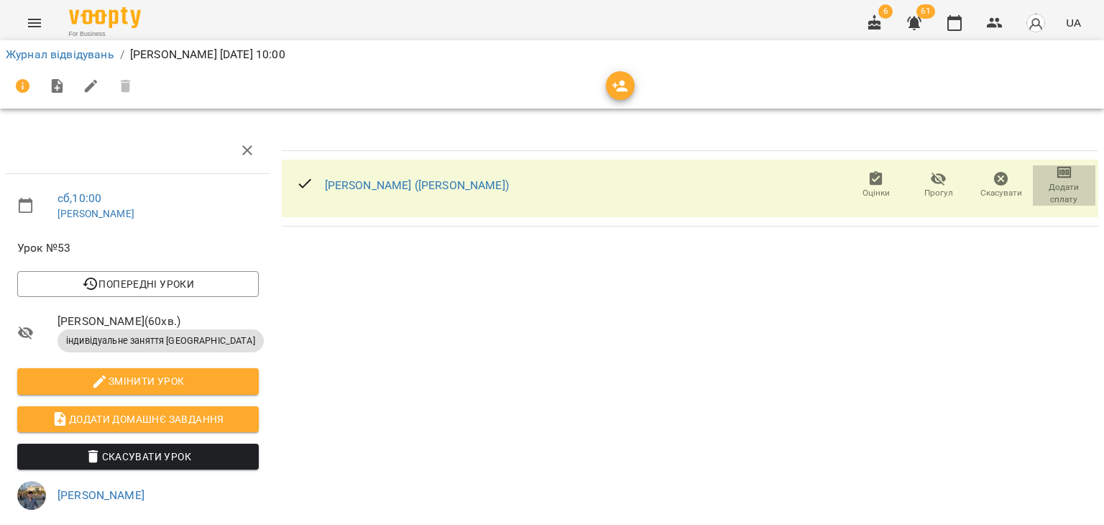
click at [1056, 189] on span "Додати сплату" at bounding box center [1064, 193] width 45 height 24
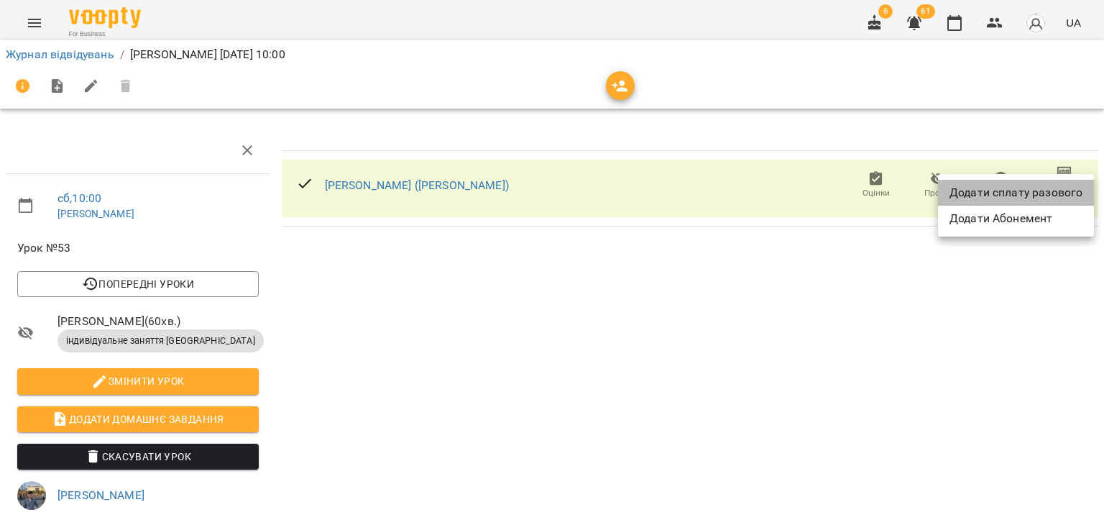
click at [1055, 189] on li "Додати сплату разового" at bounding box center [1016, 193] width 156 height 26
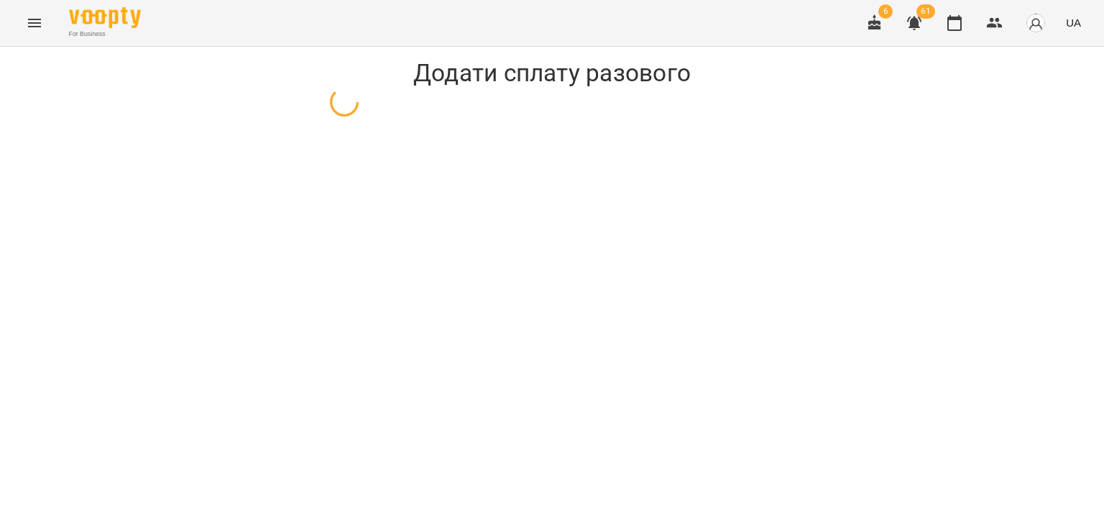
select select "**********"
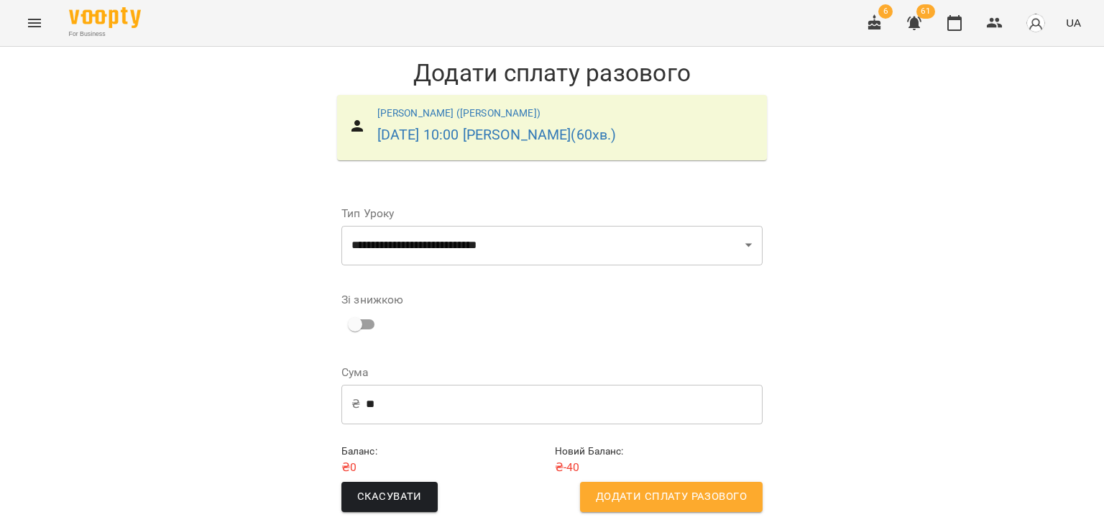
scroll to position [9, 0]
click at [575, 482] on div "Скасувати Додати сплату разового" at bounding box center [551, 497] width 421 height 30
click at [584, 482] on button "Додати сплату разового" at bounding box center [671, 497] width 183 height 30
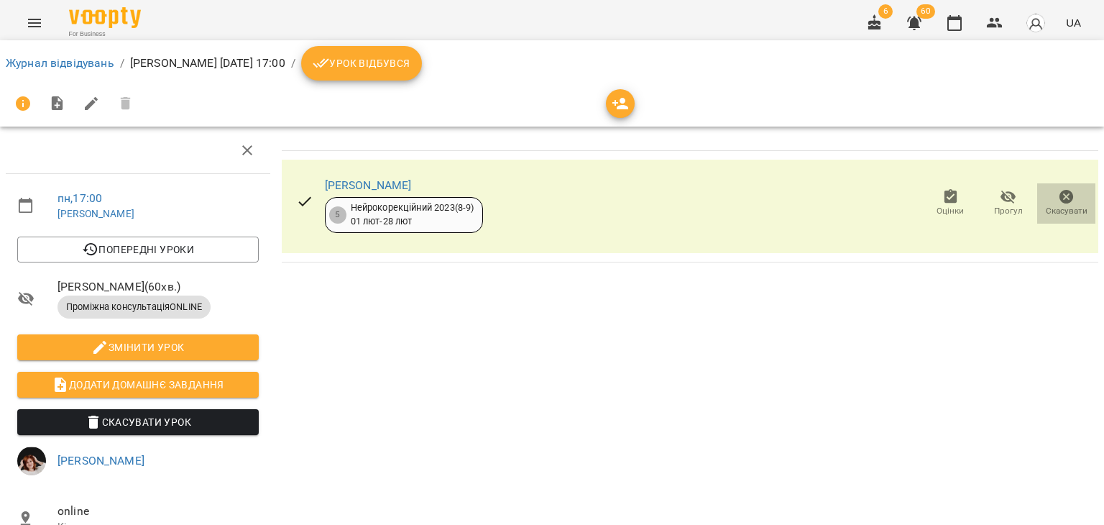
click at [1061, 201] on icon "button" at bounding box center [1066, 196] width 17 height 17
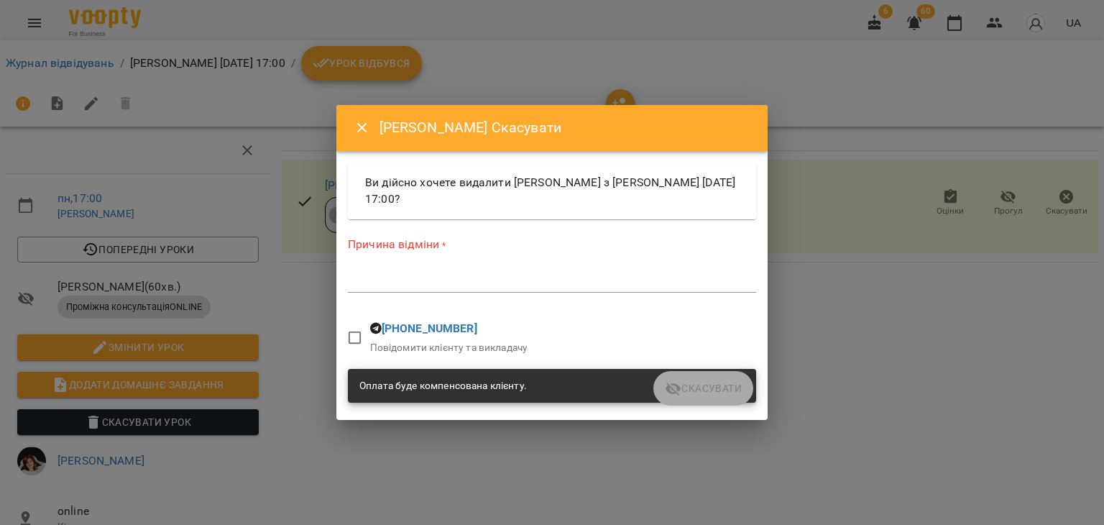
click at [374, 288] on div "*" at bounding box center [552, 281] width 408 height 23
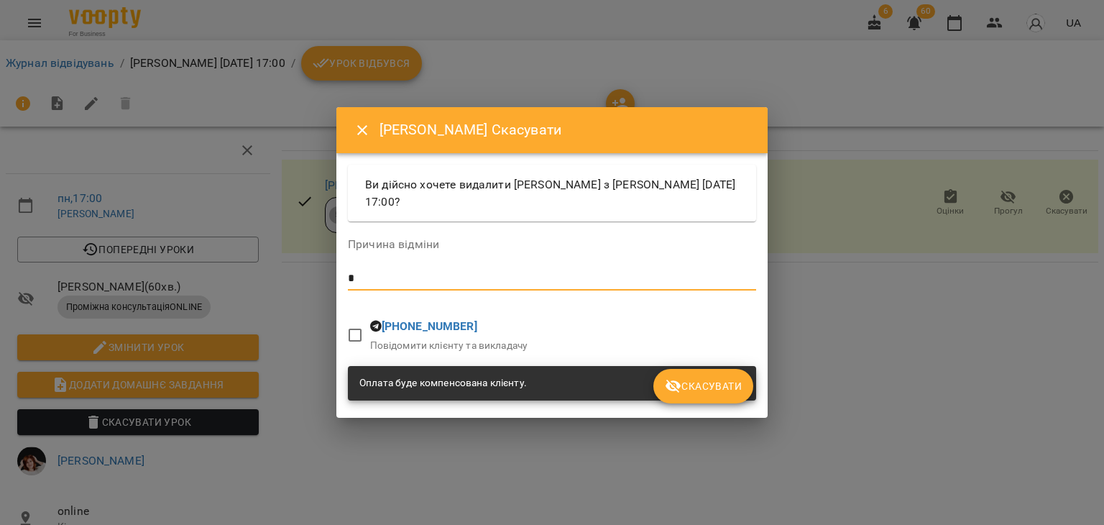
type textarea "*"
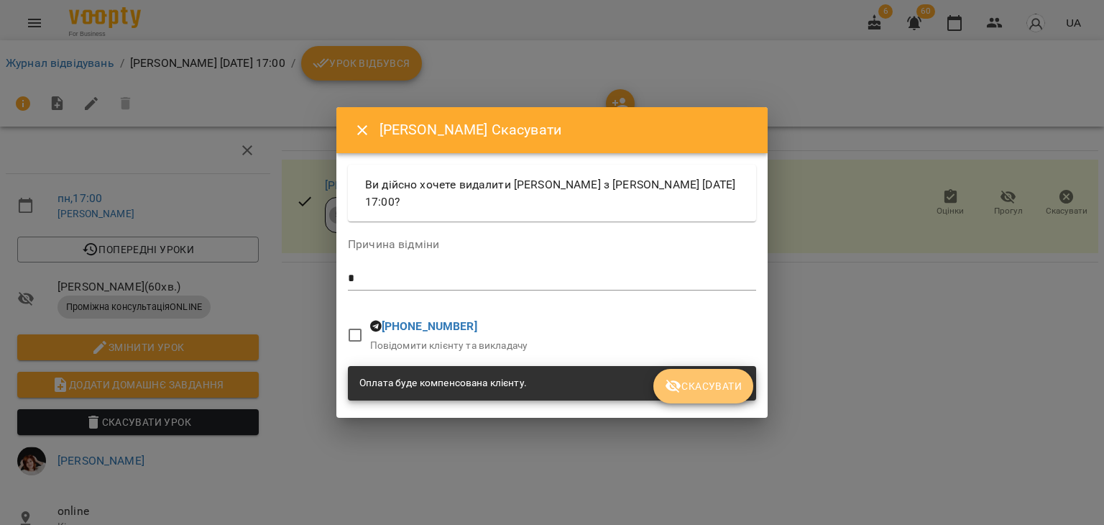
click at [709, 389] on span "Скасувати" at bounding box center [703, 385] width 77 height 17
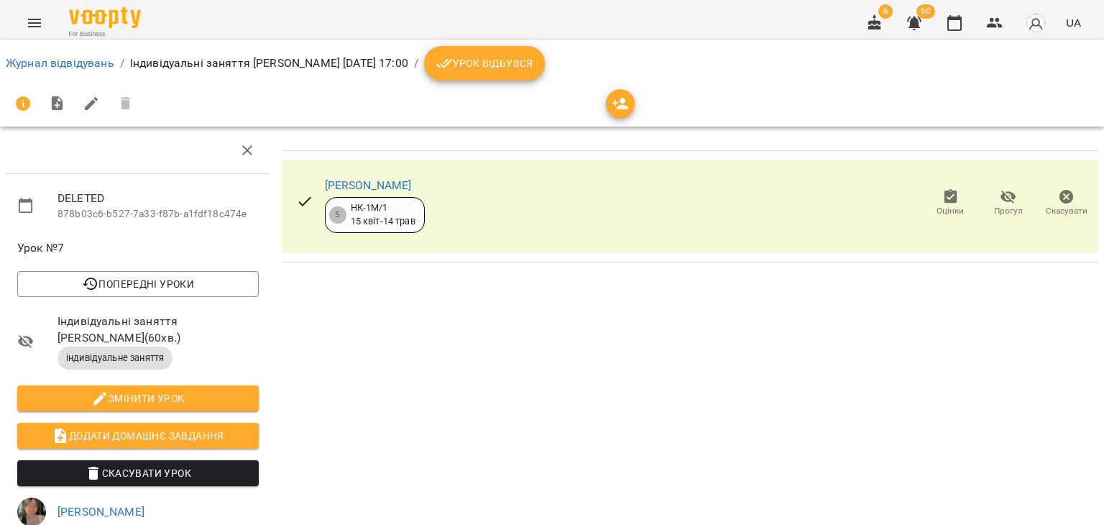
click at [1063, 203] on icon "button" at bounding box center [1066, 196] width 17 height 17
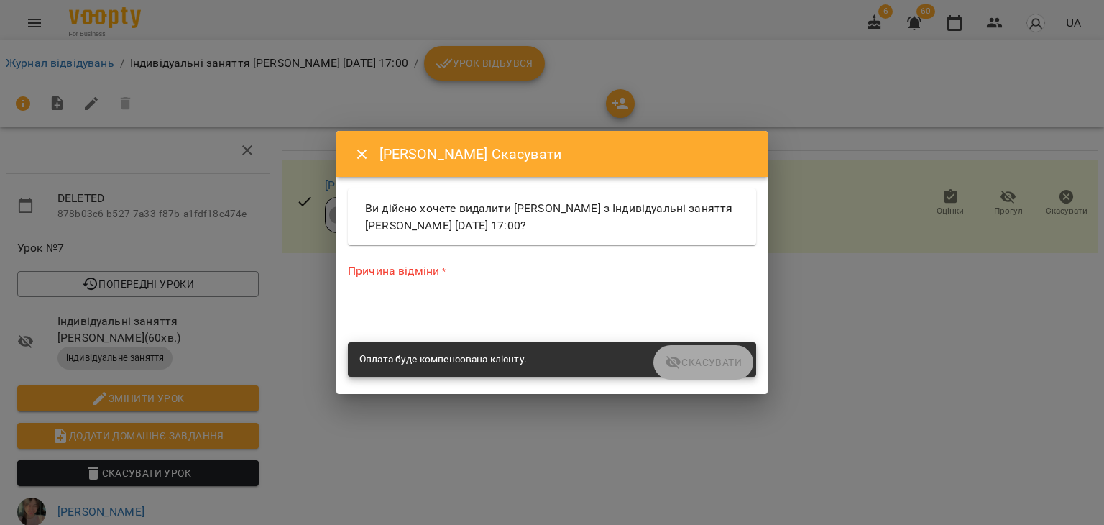
click at [645, 308] on textarea at bounding box center [552, 307] width 408 height 14
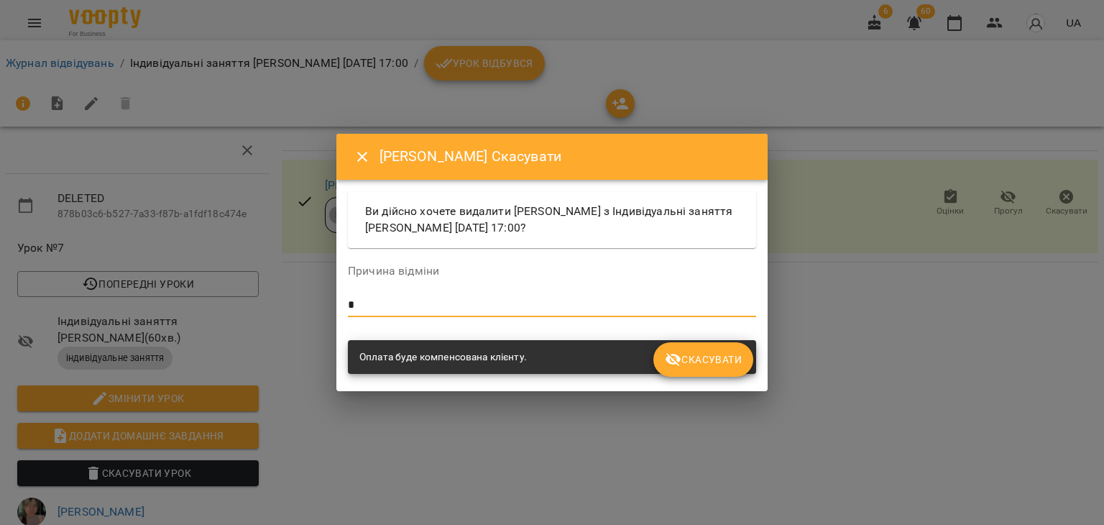
type textarea "*"
click at [702, 361] on span "Скасувати" at bounding box center [703, 359] width 77 height 17
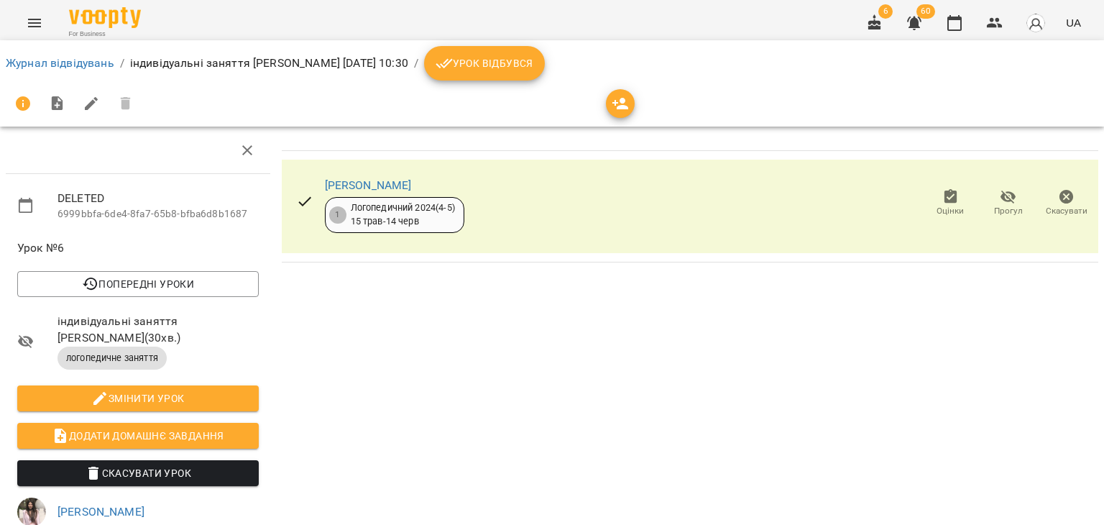
click at [1063, 198] on icon "button" at bounding box center [1066, 196] width 17 height 17
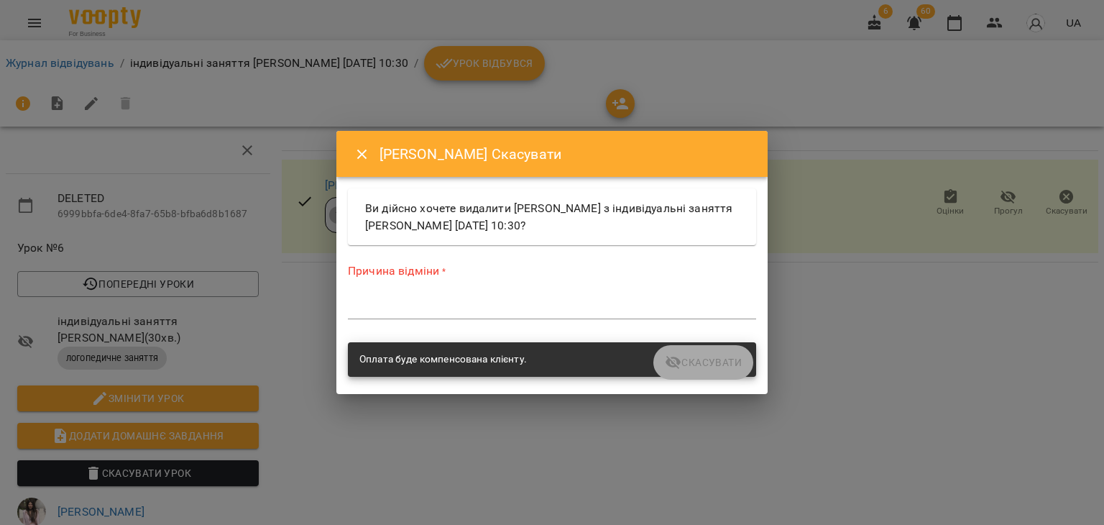
click at [500, 317] on div "*" at bounding box center [552, 307] width 408 height 23
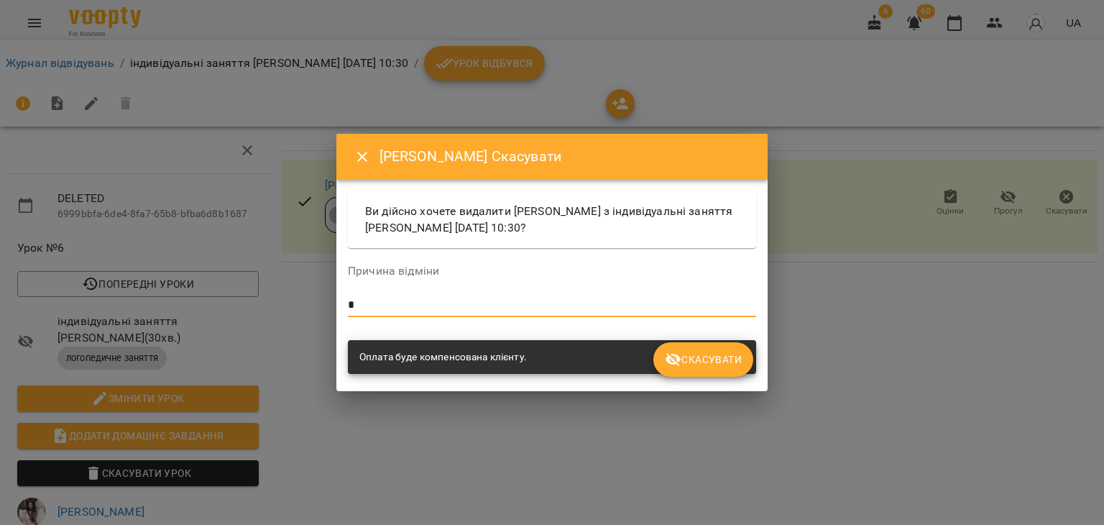
type textarea "*"
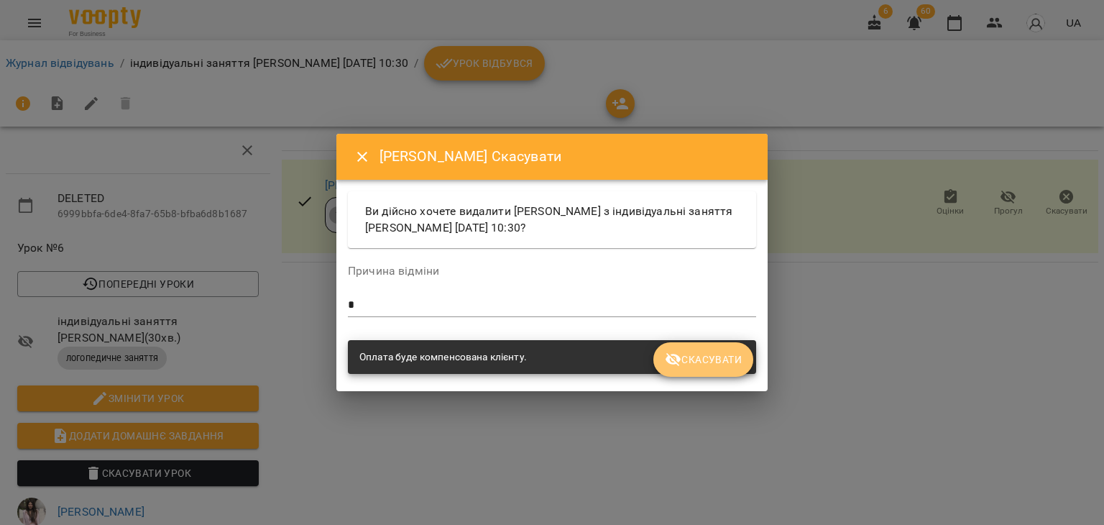
click at [692, 366] on span "Скасувати" at bounding box center [703, 359] width 77 height 17
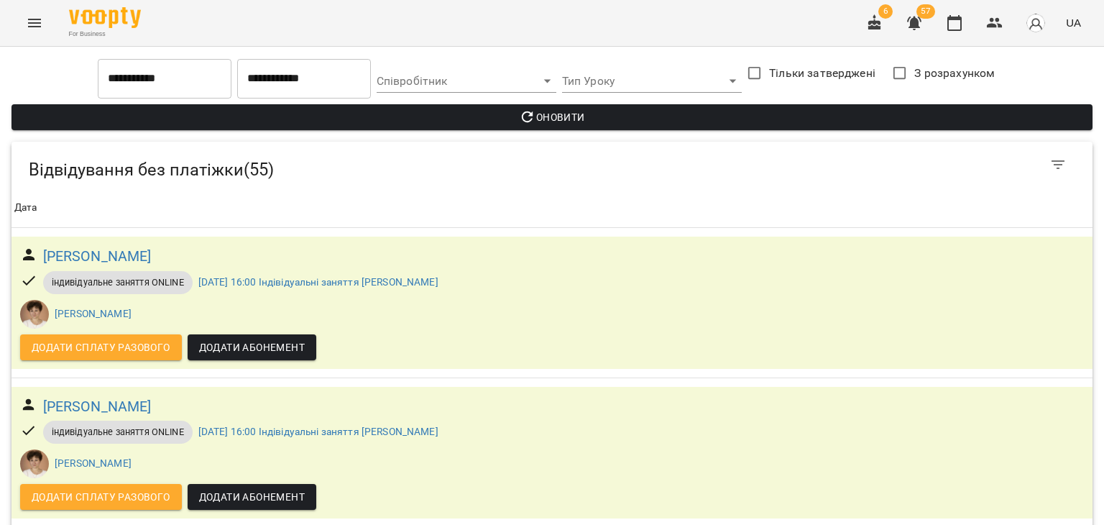
click at [910, 26] on icon "button" at bounding box center [914, 22] width 17 height 17
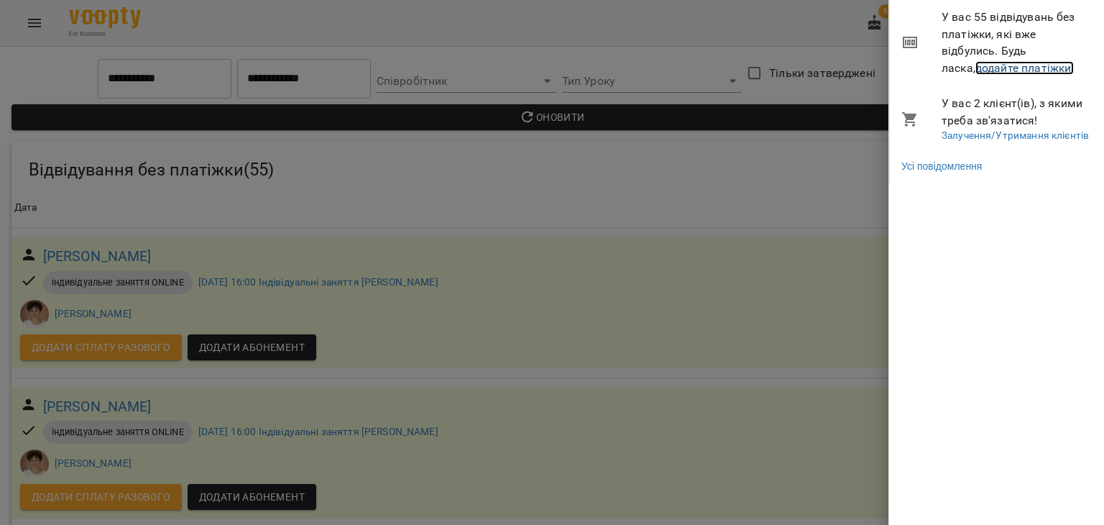
click at [976, 64] on link "додайте платіжки!" at bounding box center [1025, 68] width 99 height 14
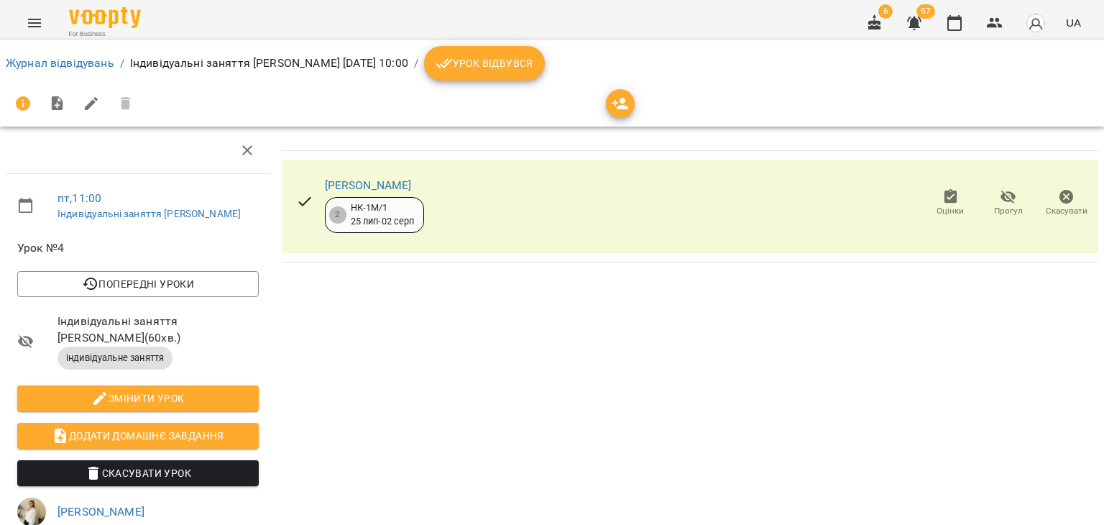
click at [1060, 196] on icon "button" at bounding box center [1067, 197] width 14 height 14
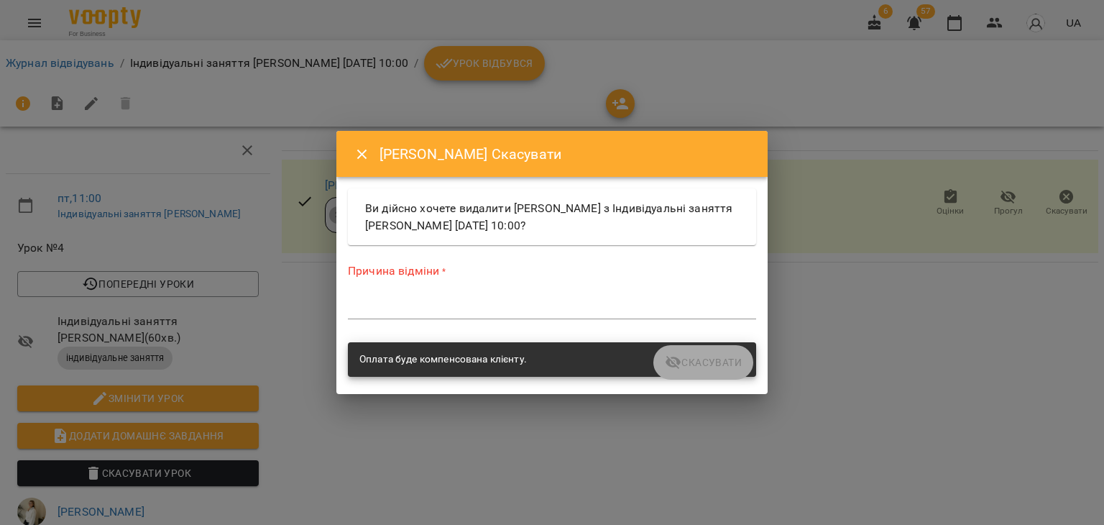
click at [521, 314] on div "*" at bounding box center [552, 307] width 408 height 23
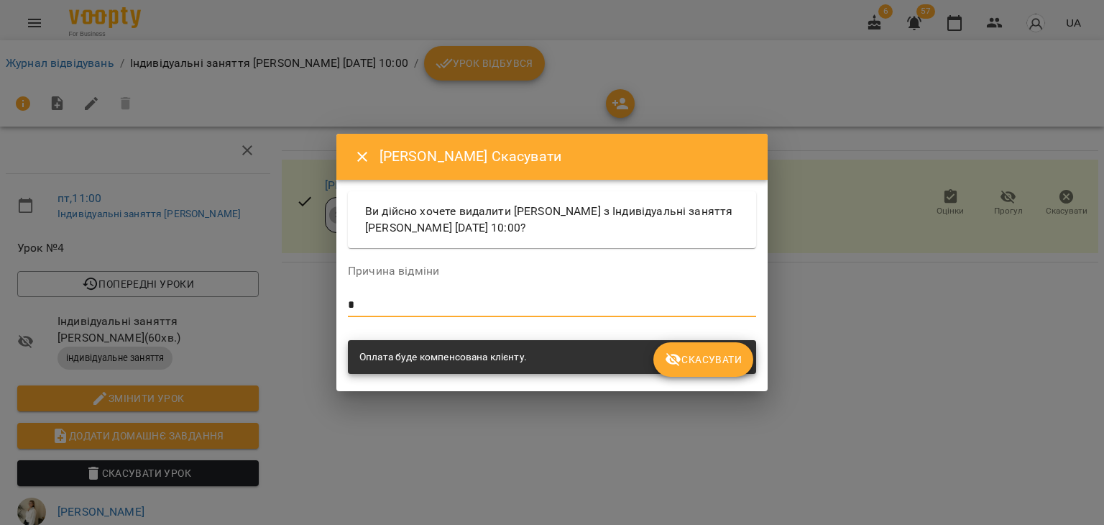
type textarea "*"
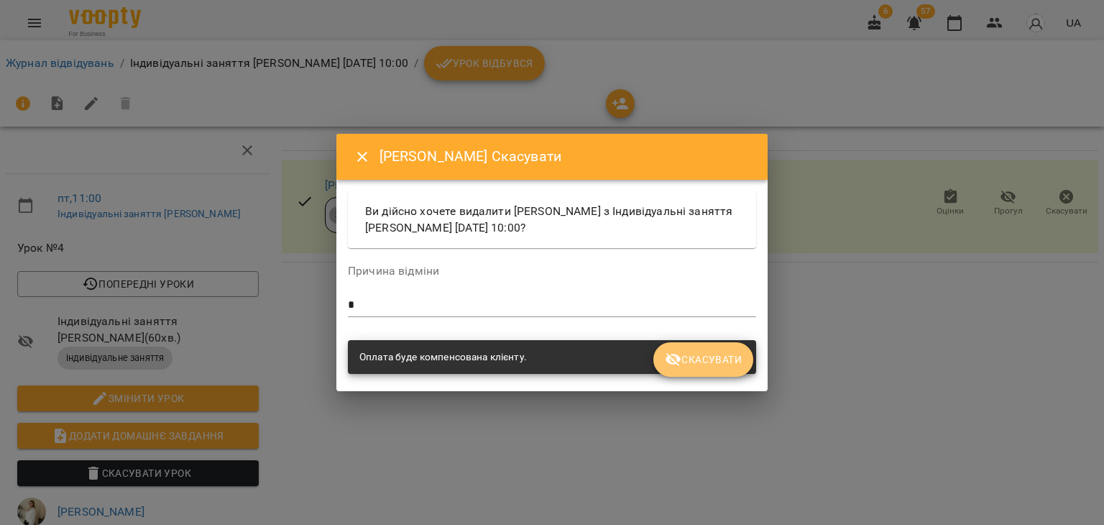
click at [680, 356] on icon "submit" at bounding box center [673, 359] width 17 height 17
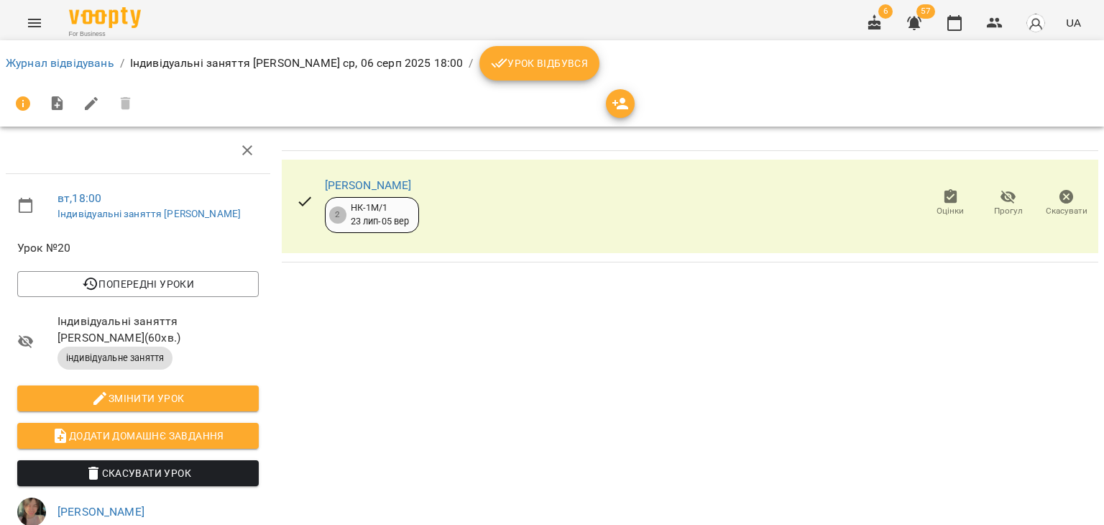
click at [1058, 191] on icon "button" at bounding box center [1066, 196] width 17 height 17
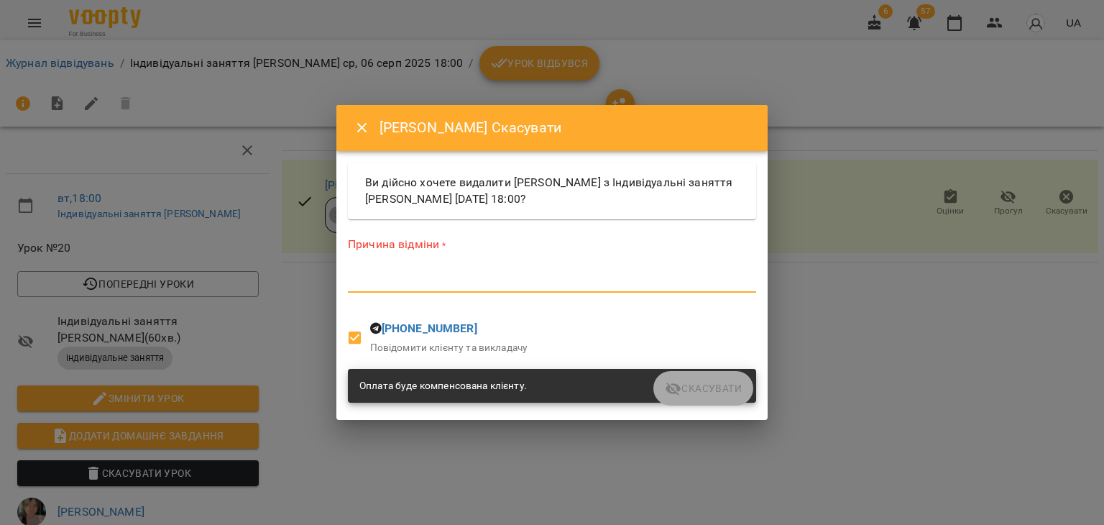
click at [584, 285] on textarea at bounding box center [552, 281] width 408 height 14
click at [502, 291] on div "*" at bounding box center [552, 281] width 408 height 23
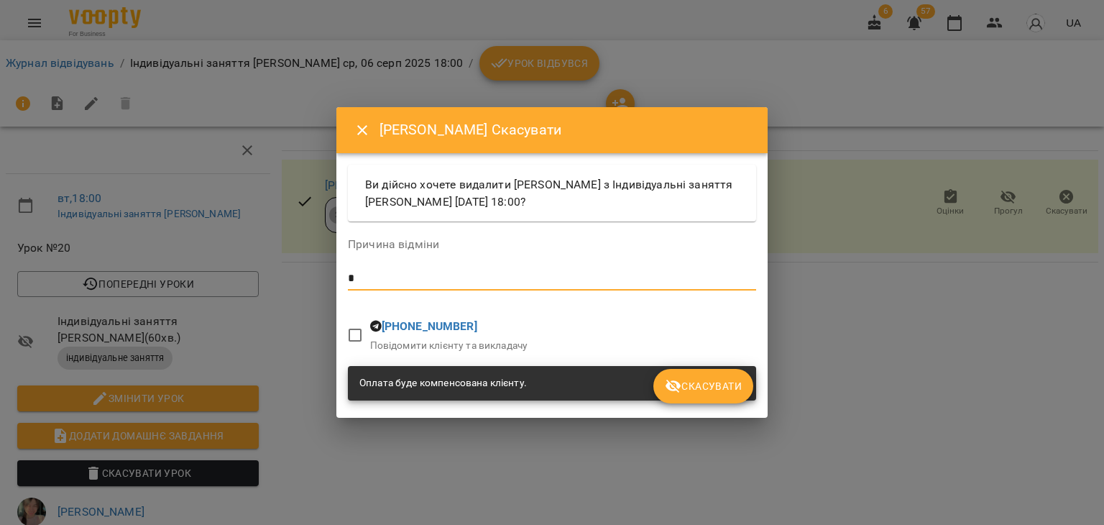
type textarea "*"
click at [668, 385] on icon "submit" at bounding box center [674, 387] width 16 height 14
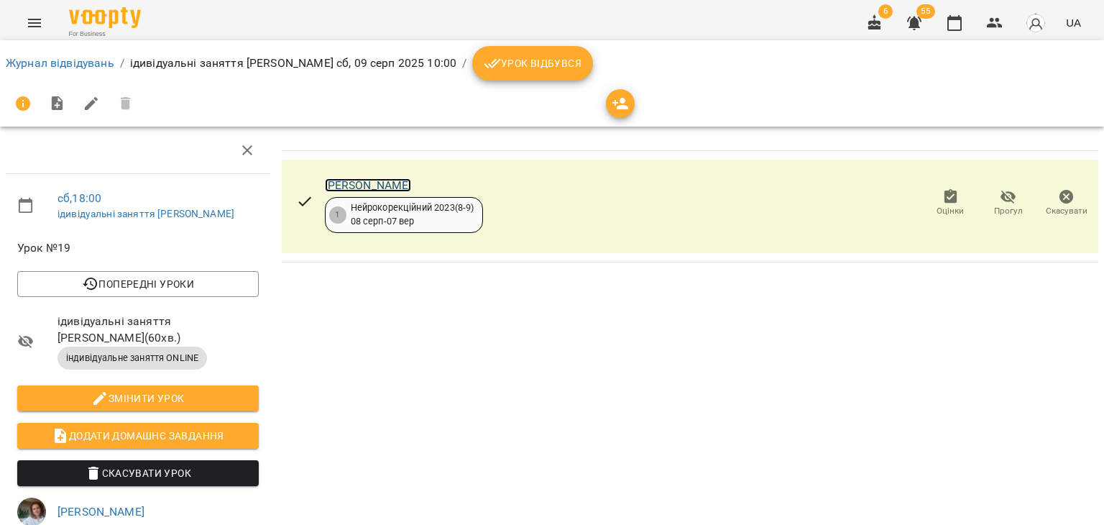
click at [335, 188] on link "[PERSON_NAME]" at bounding box center [368, 185] width 87 height 14
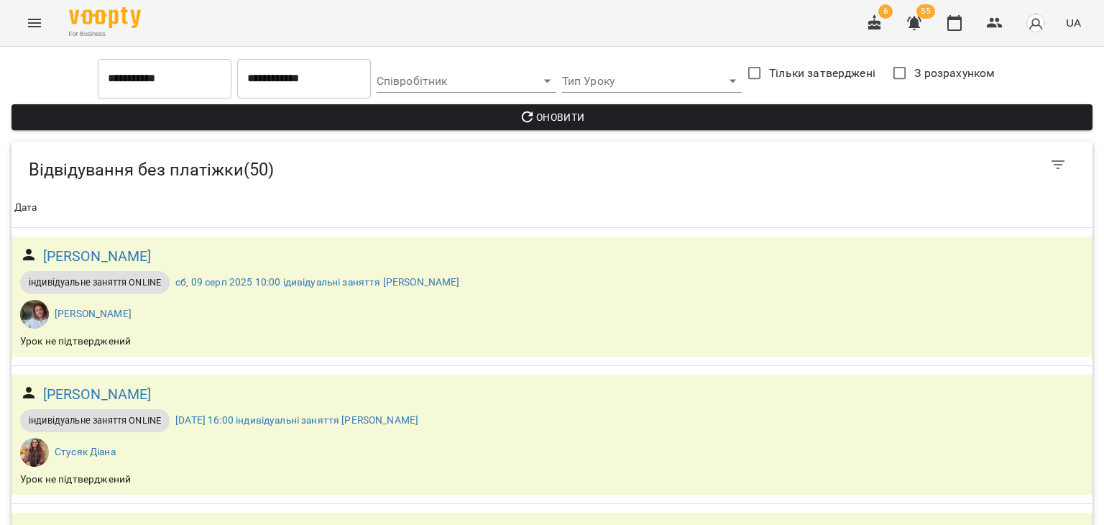
click at [175, 79] on input "**********" at bounding box center [165, 78] width 134 height 40
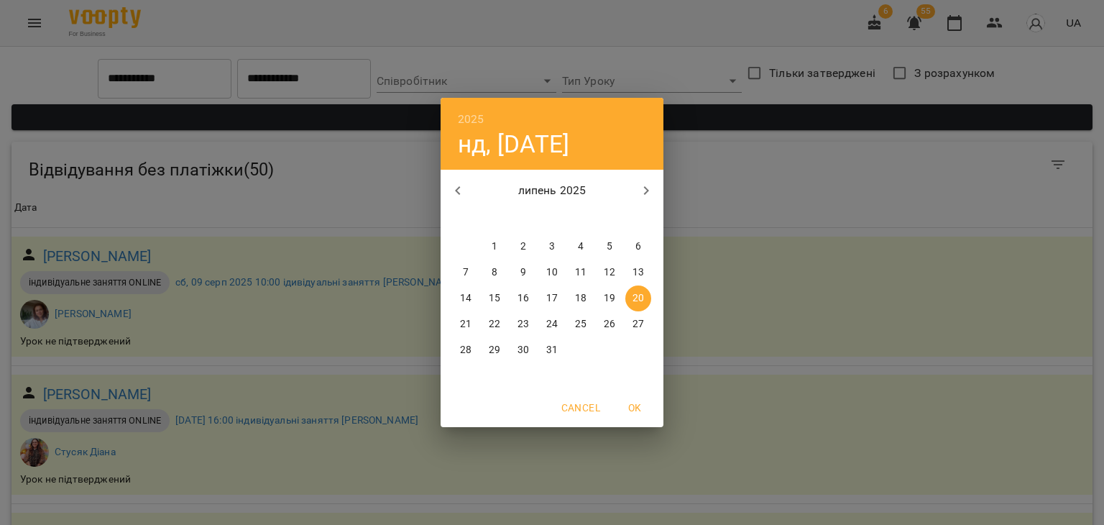
click at [474, 130] on h4 "нд, [DATE]" at bounding box center [513, 143] width 111 height 29
click at [467, 116] on h6 "2025" at bounding box center [471, 119] width 27 height 20
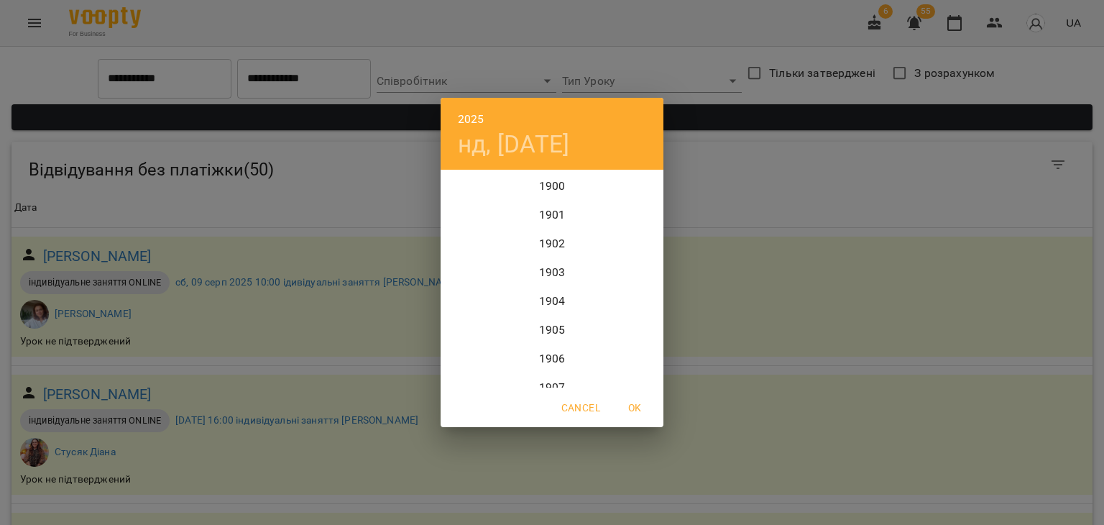
scroll to position [3508, 0]
click at [556, 240] on div "2024" at bounding box center [552, 243] width 223 height 29
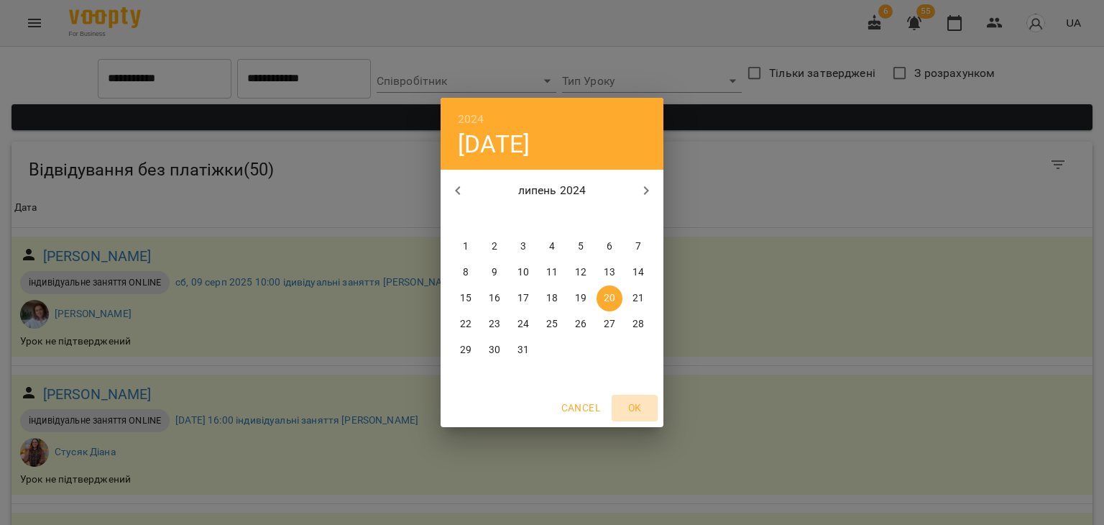
click at [643, 414] on span "OK" at bounding box center [635, 407] width 35 height 17
type input "**********"
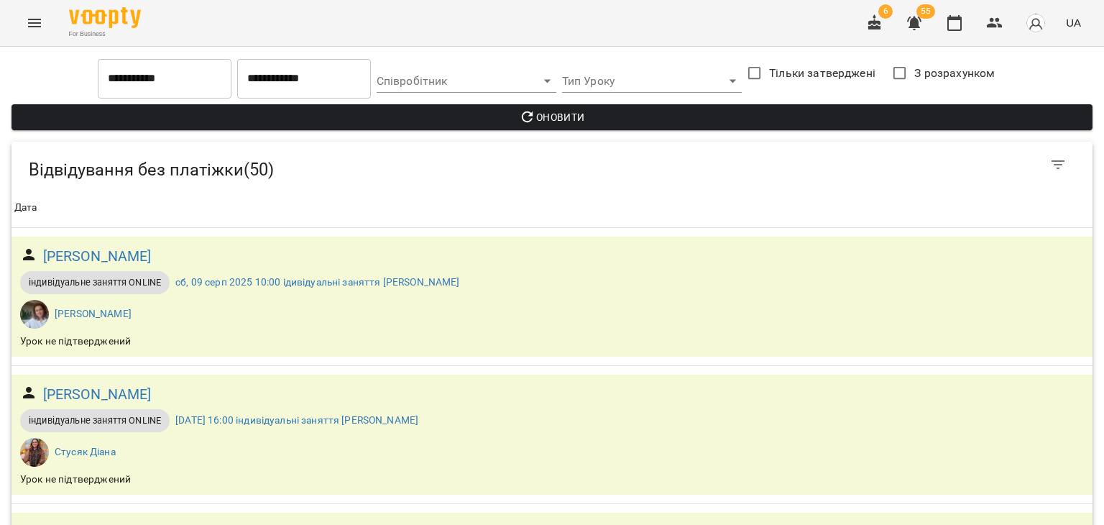
click at [526, 103] on div "Оновити" at bounding box center [552, 117] width 1087 height 32
click at [528, 116] on icon "button" at bounding box center [528, 117] width 12 height 12
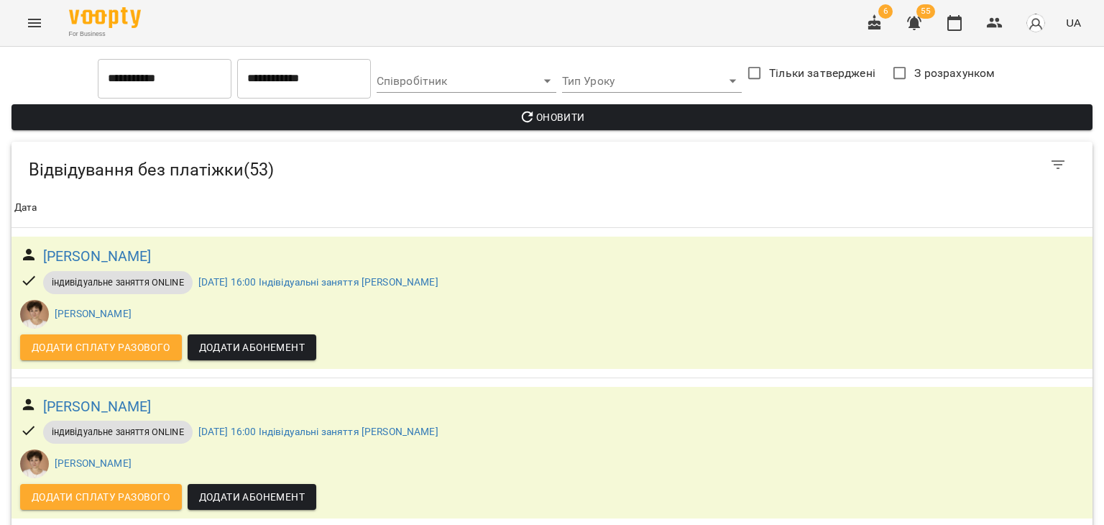
scroll to position [503, 0]
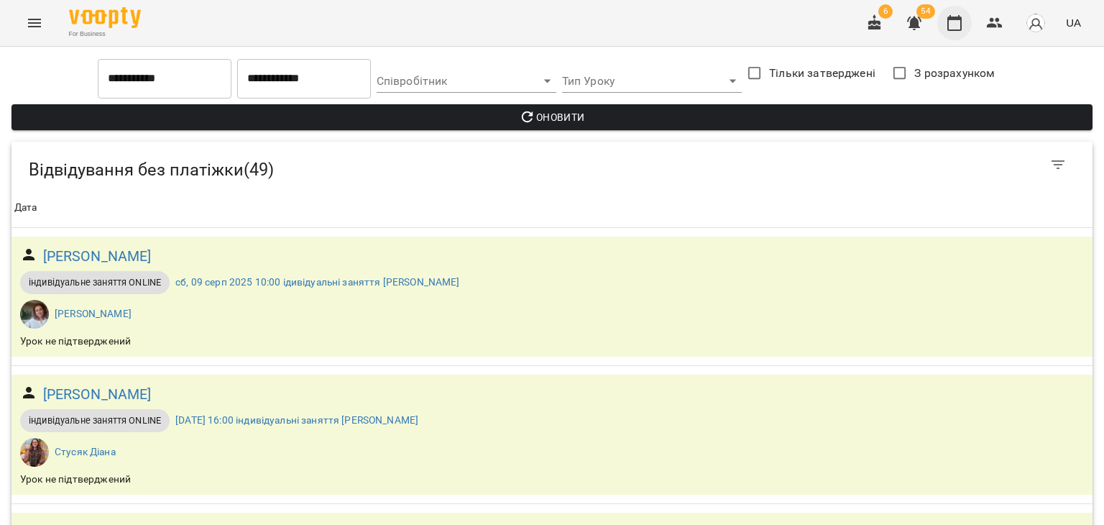
click at [959, 22] on icon "button" at bounding box center [954, 22] width 17 height 17
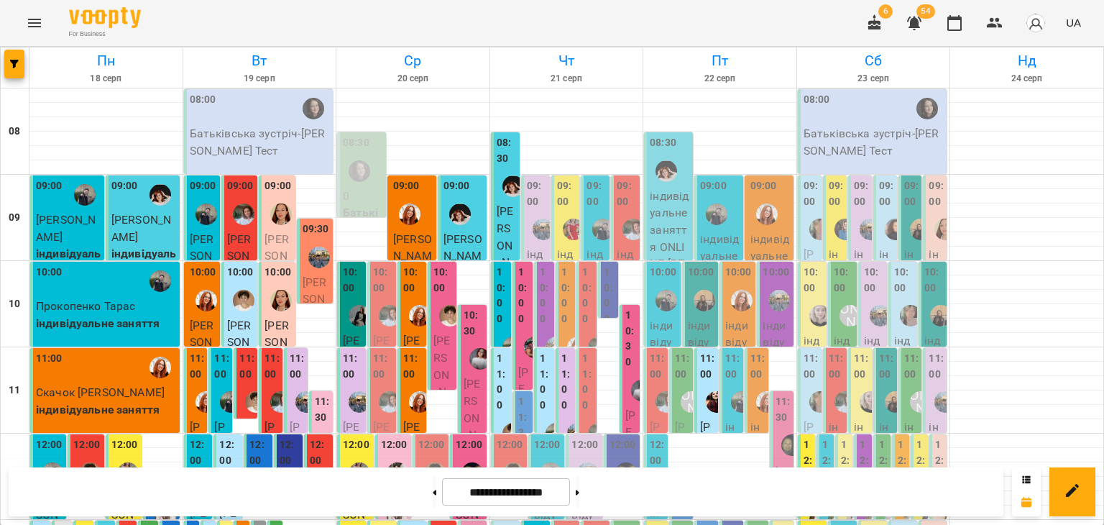
click at [779, 10] on div "For Business 6 54 UA" at bounding box center [552, 23] width 1104 height 46
click at [911, 27] on icon "button" at bounding box center [914, 24] width 14 height 14
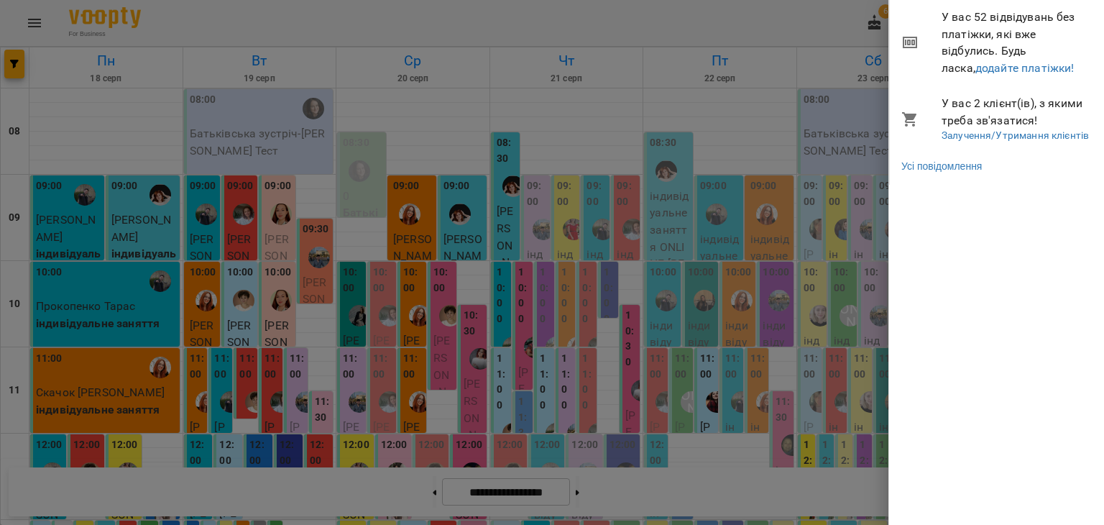
click at [962, 75] on span "У вас 52 відвідувань без платіжки, які вже відбулись. Будь ласка, додайте платі…" at bounding box center [1018, 43] width 152 height 68
click at [976, 65] on link "додайте платіжки!" at bounding box center [1025, 68] width 99 height 14
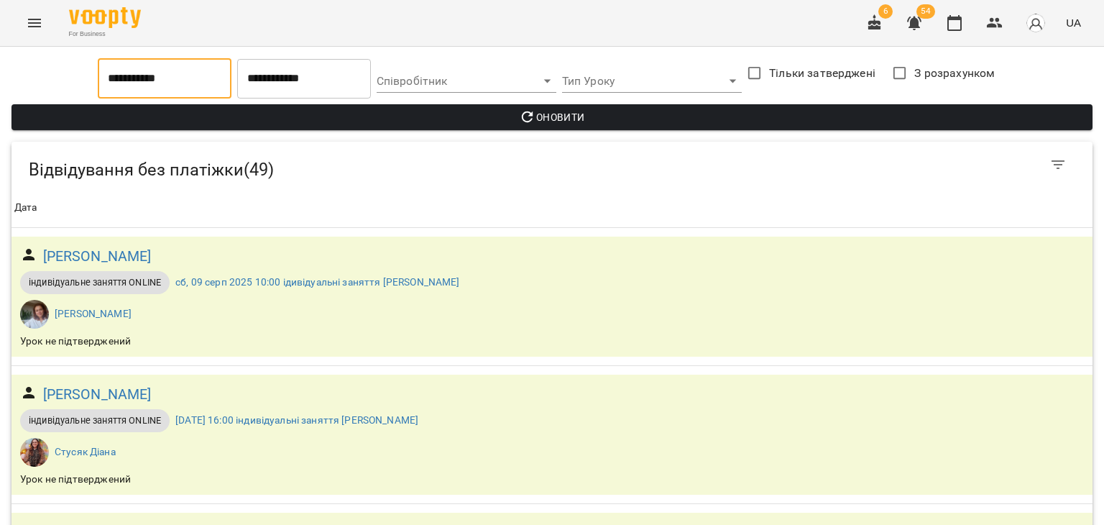
click at [176, 75] on input "**********" at bounding box center [165, 78] width 134 height 40
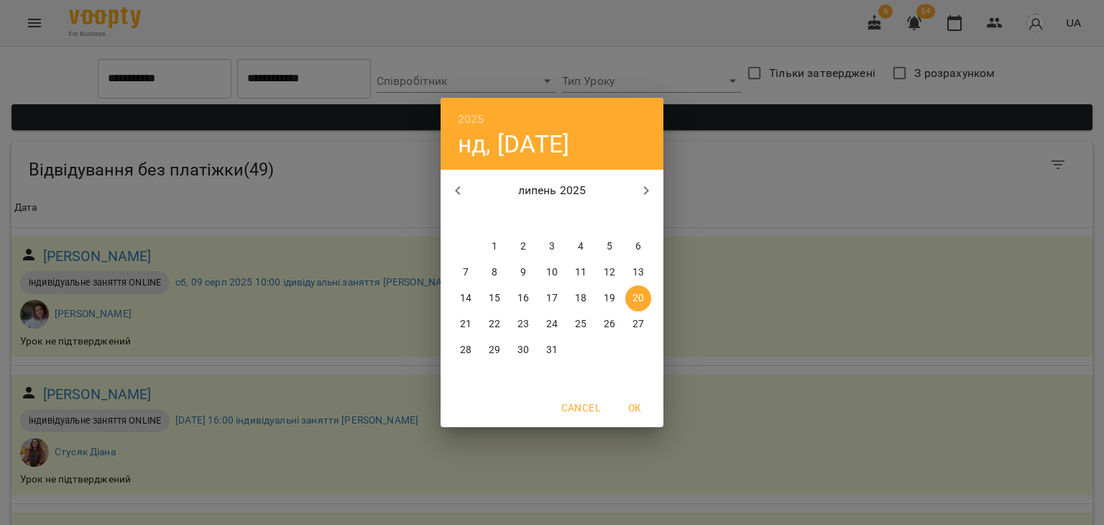
click at [460, 109] on h6 "2025" at bounding box center [471, 119] width 27 height 20
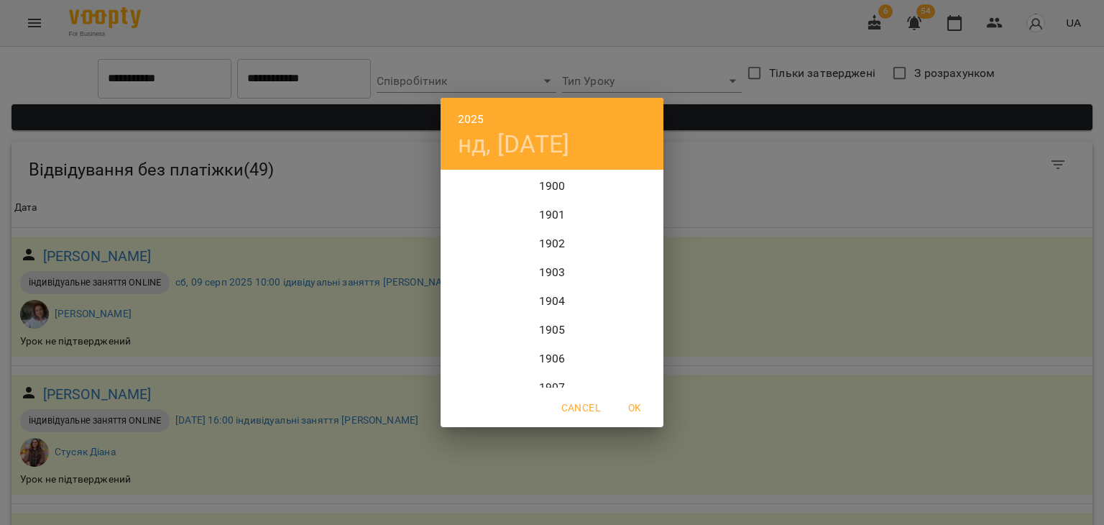
scroll to position [3508, 0]
click at [551, 237] on div "2024" at bounding box center [552, 243] width 223 height 29
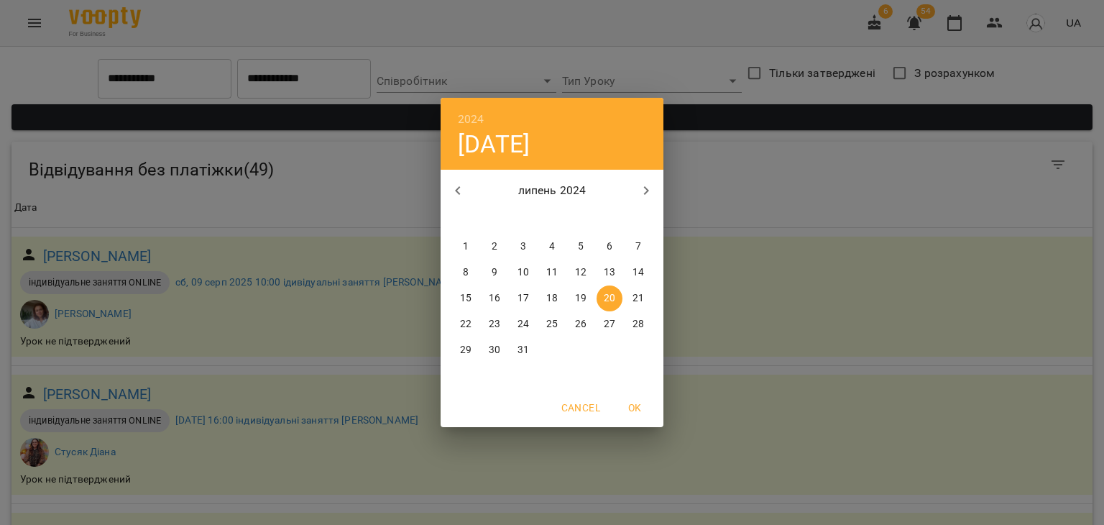
click at [628, 411] on span "OK" at bounding box center [635, 407] width 35 height 17
type input "**********"
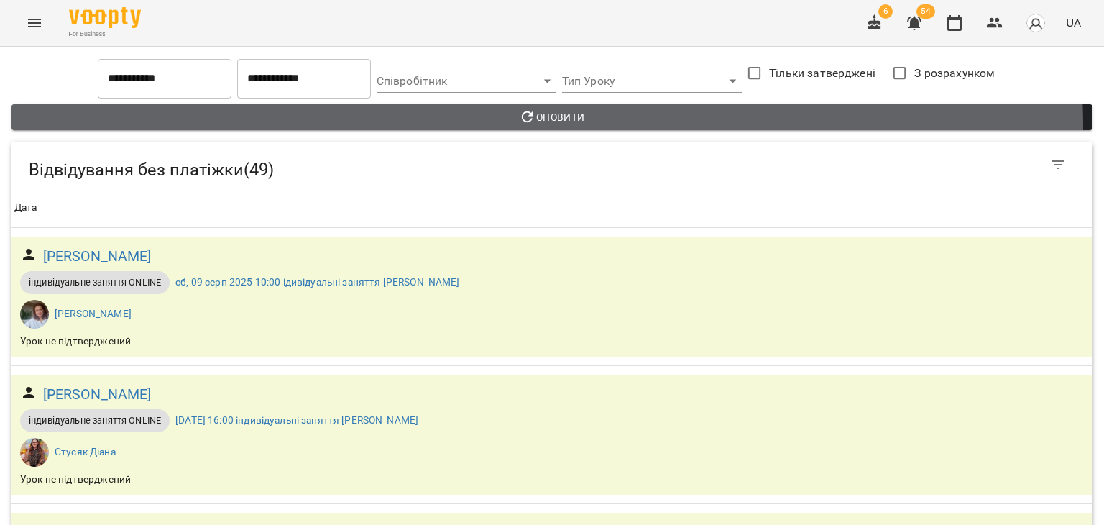
click at [506, 127] on button "Оновити" at bounding box center [552, 117] width 1081 height 26
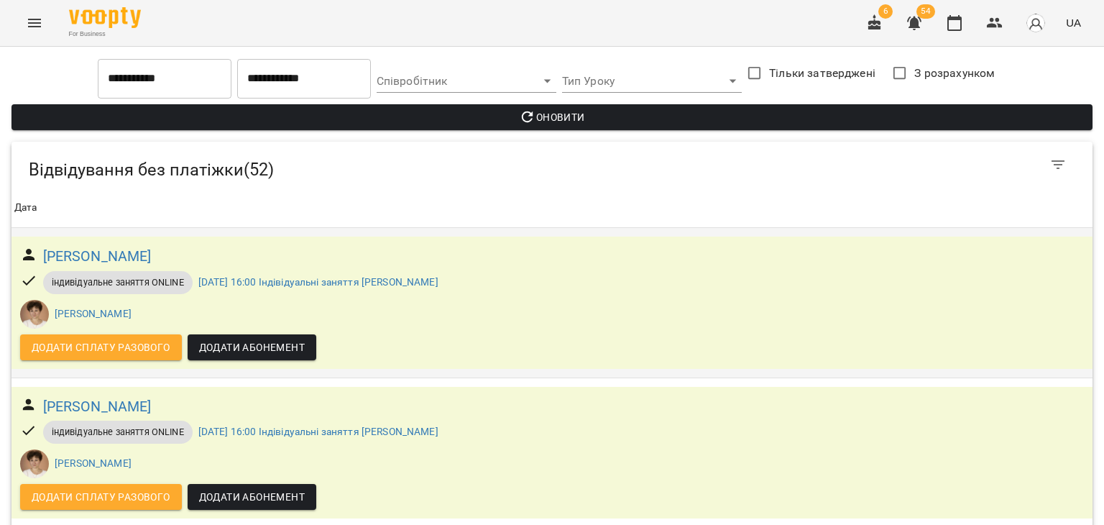
scroll to position [288, 0]
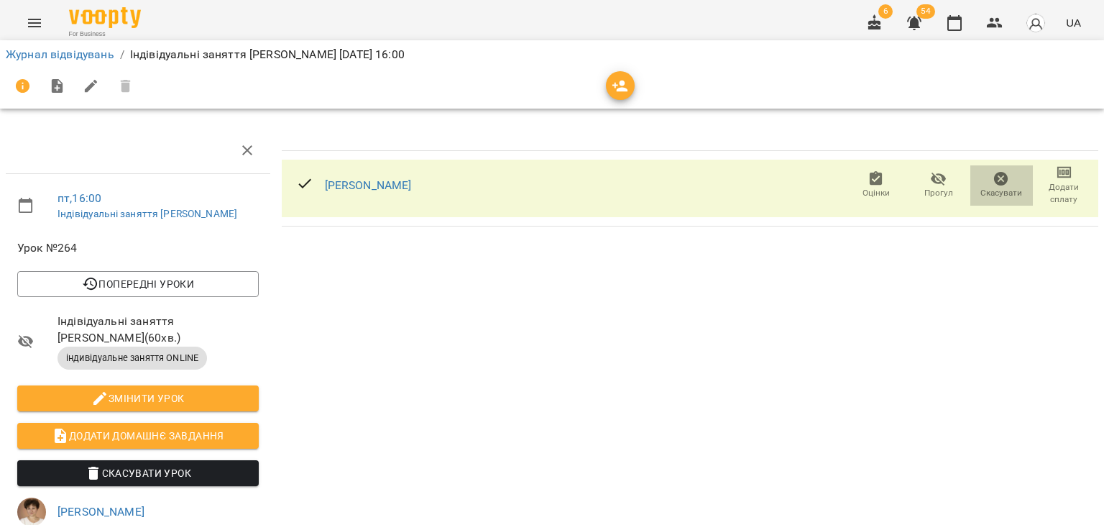
click at [993, 176] on icon "button" at bounding box center [1001, 178] width 17 height 17
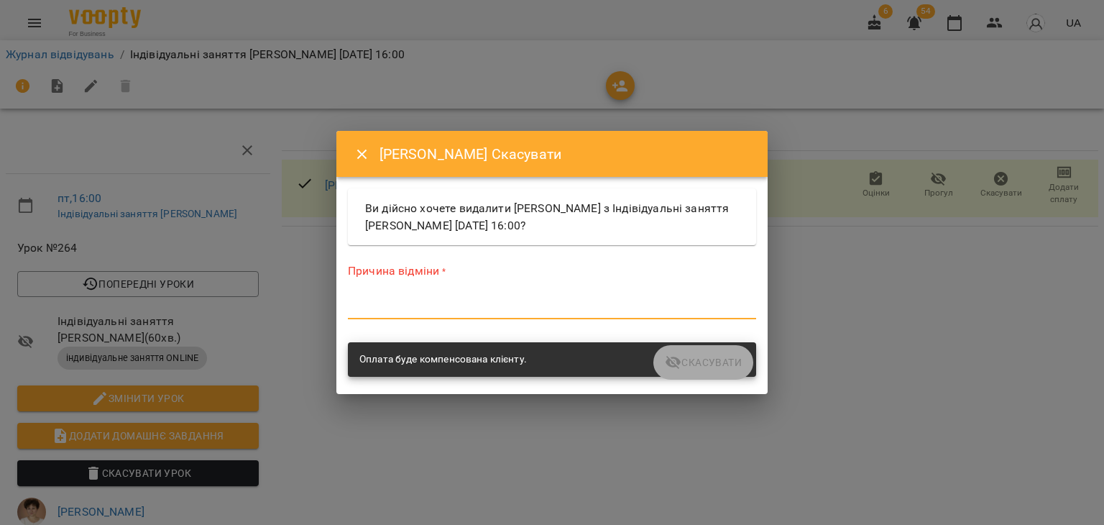
click at [640, 309] on textarea at bounding box center [552, 307] width 408 height 14
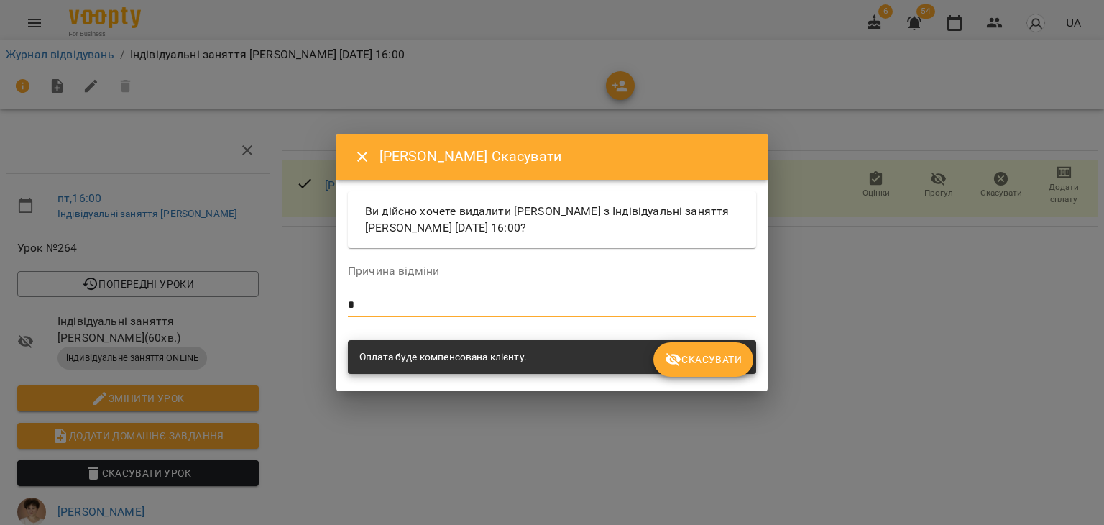
type textarea "*"
click at [709, 373] on button "Скасувати" at bounding box center [703, 359] width 100 height 35
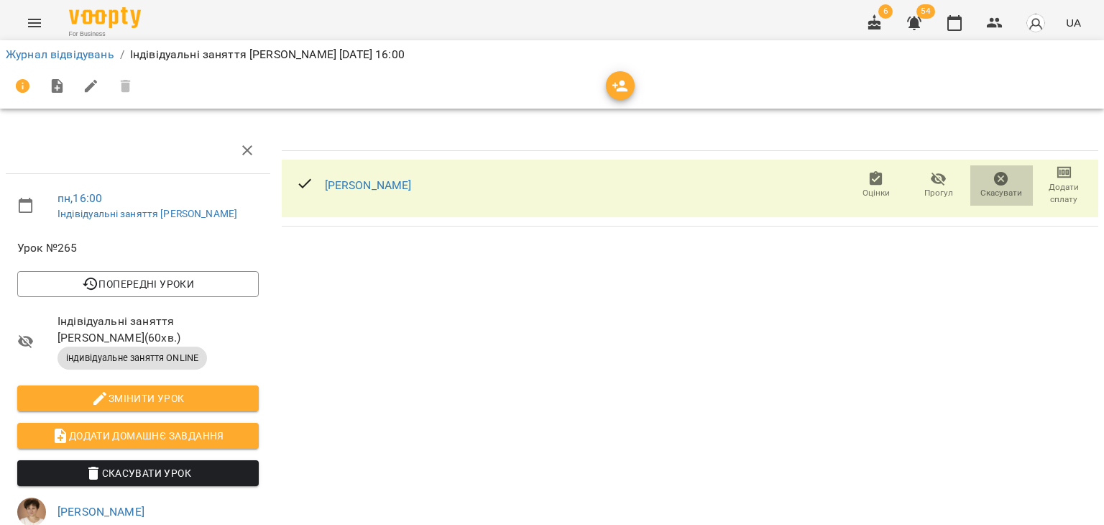
click at [996, 172] on icon "button" at bounding box center [1001, 178] width 17 height 17
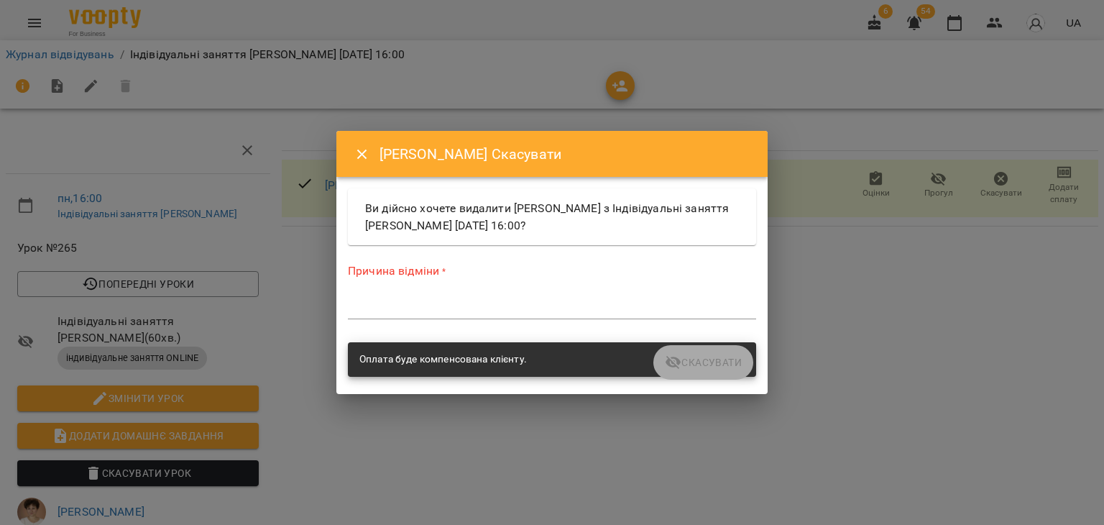
click at [600, 316] on div "*" at bounding box center [552, 307] width 408 height 23
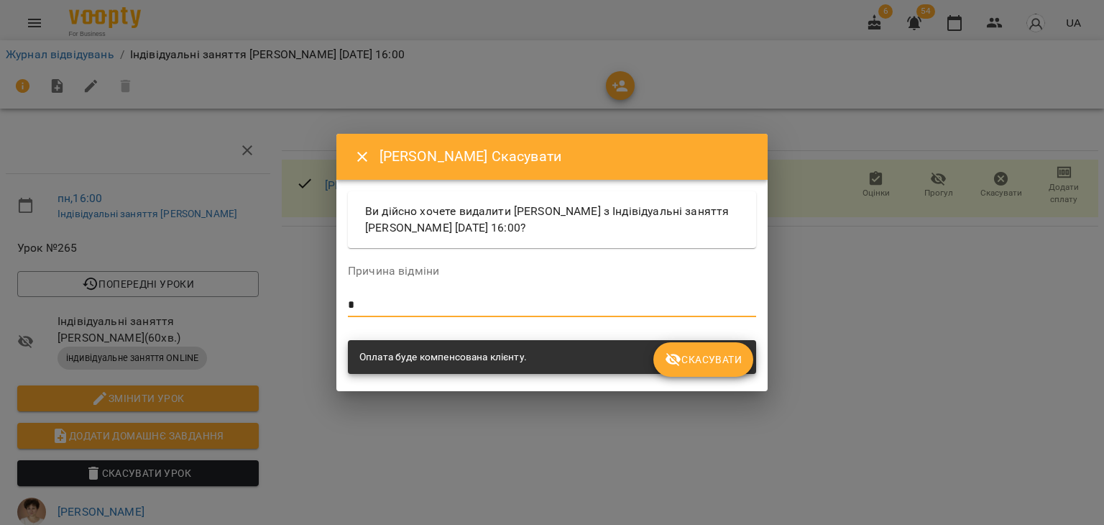
type textarea "*"
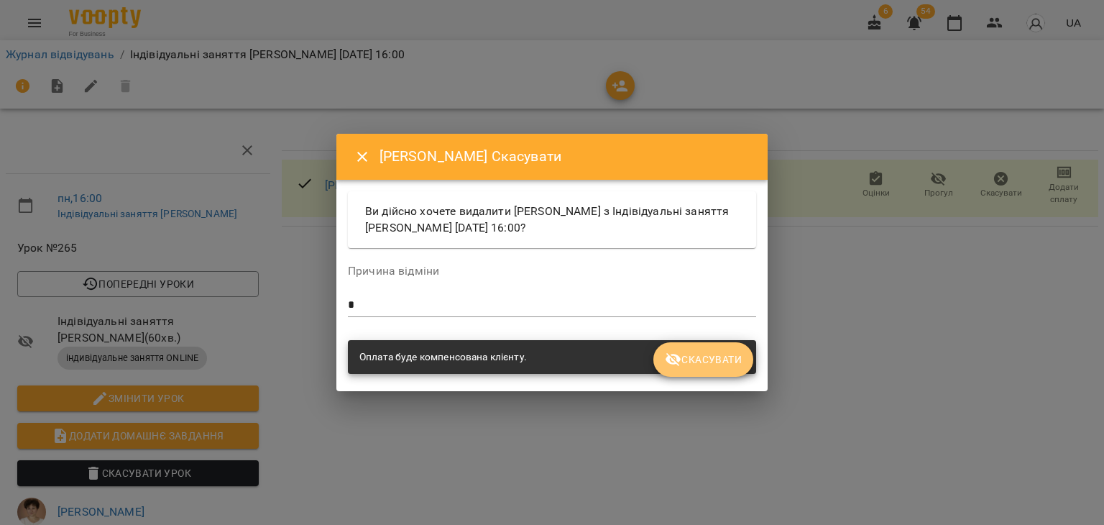
click at [696, 365] on span "Скасувати" at bounding box center [703, 359] width 77 height 17
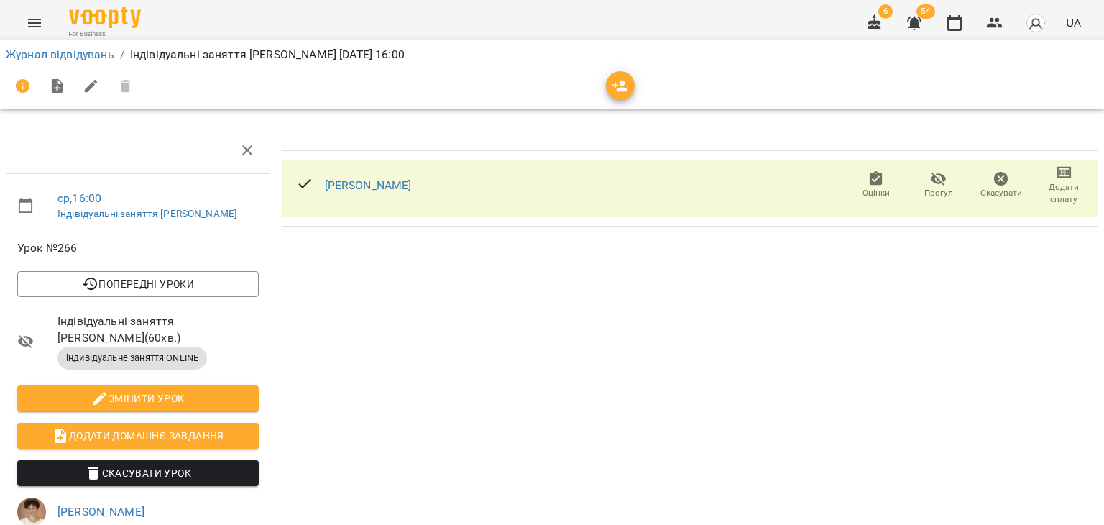
click at [979, 180] on span "Скасувати" at bounding box center [1001, 184] width 45 height 29
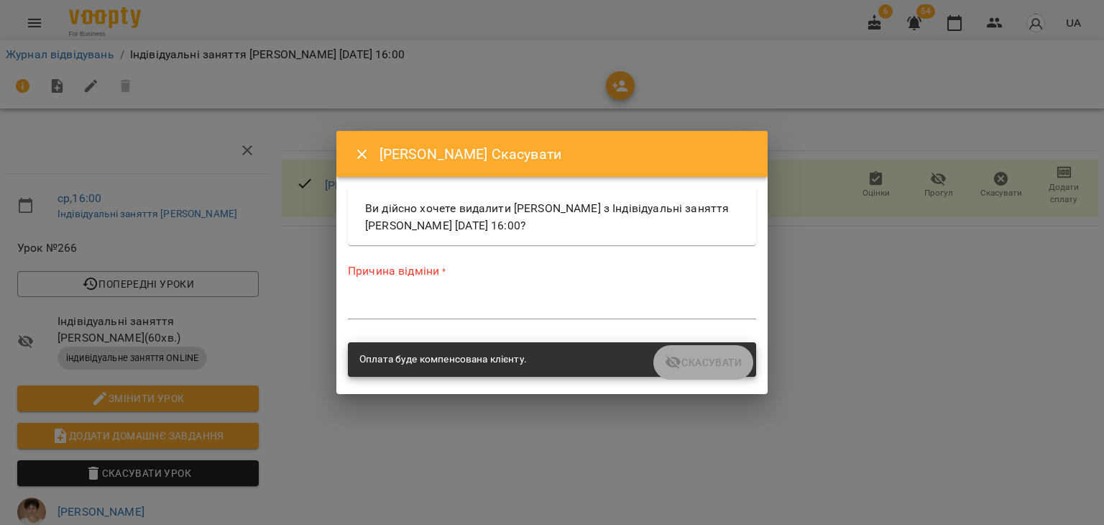
click at [596, 310] on textarea at bounding box center [552, 307] width 408 height 14
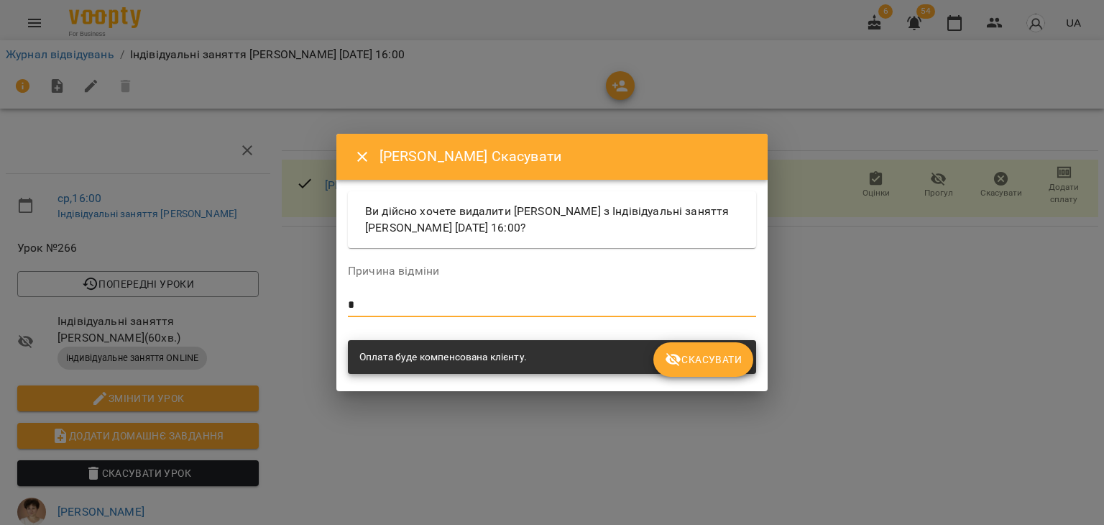
type textarea "*"
click at [693, 340] on div "Оплата буде компенсована клієнту." at bounding box center [552, 357] width 408 height 35
click at [687, 354] on span "Скасувати" at bounding box center [703, 359] width 77 height 17
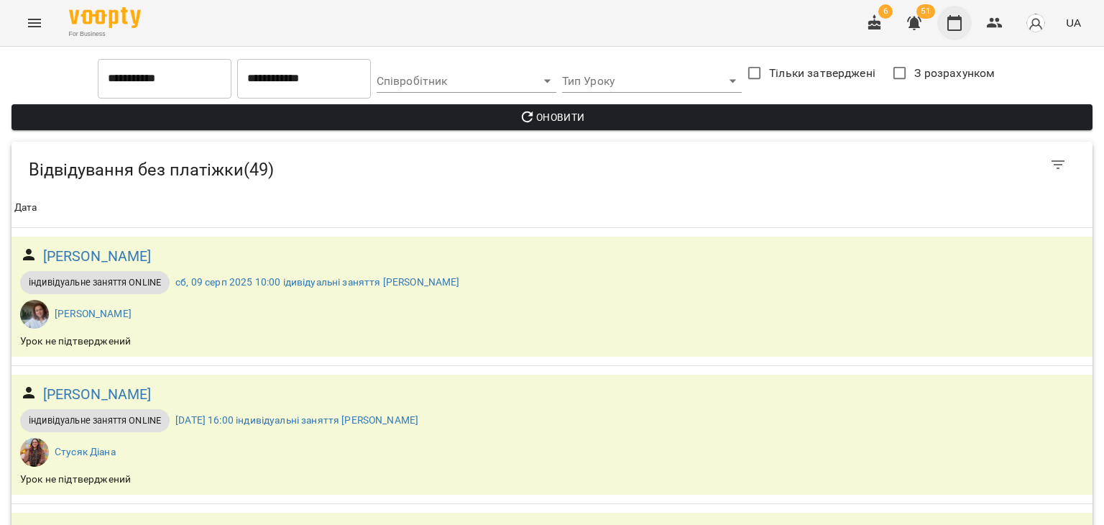
click at [952, 12] on button "button" at bounding box center [954, 23] width 35 height 35
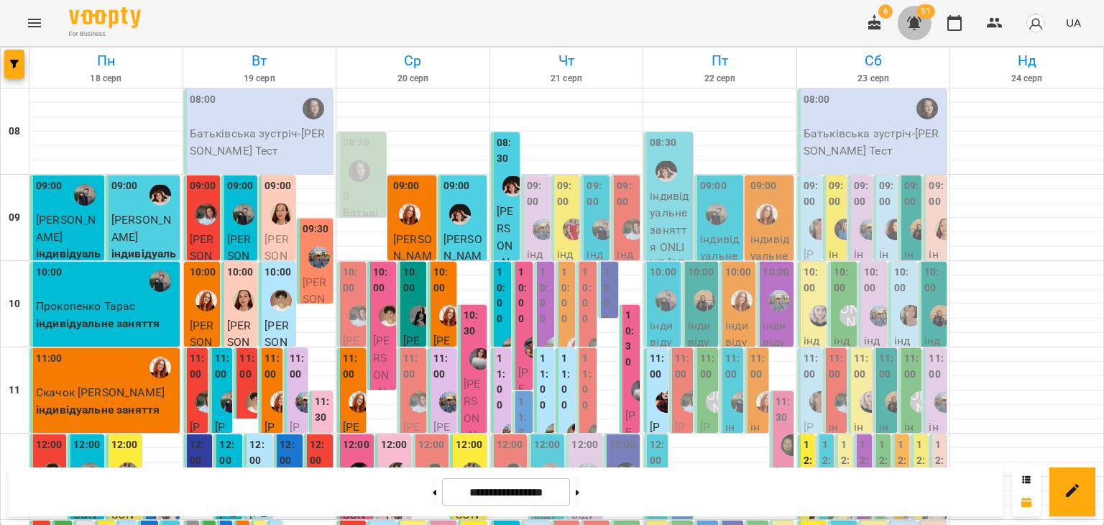
click at [914, 18] on icon "button" at bounding box center [914, 24] width 14 height 14
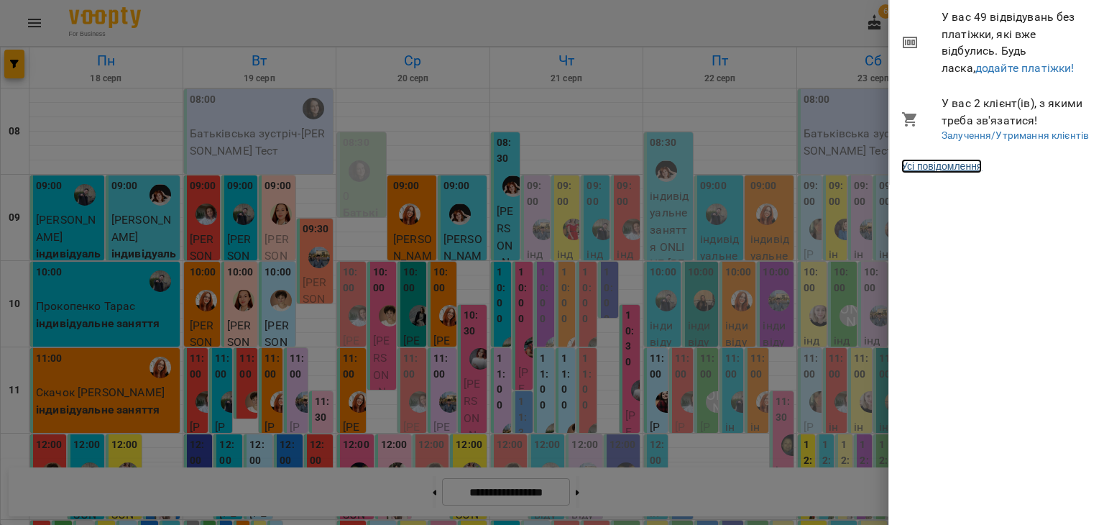
click at [957, 165] on link "Усі повідомлення" at bounding box center [941, 166] width 81 height 14
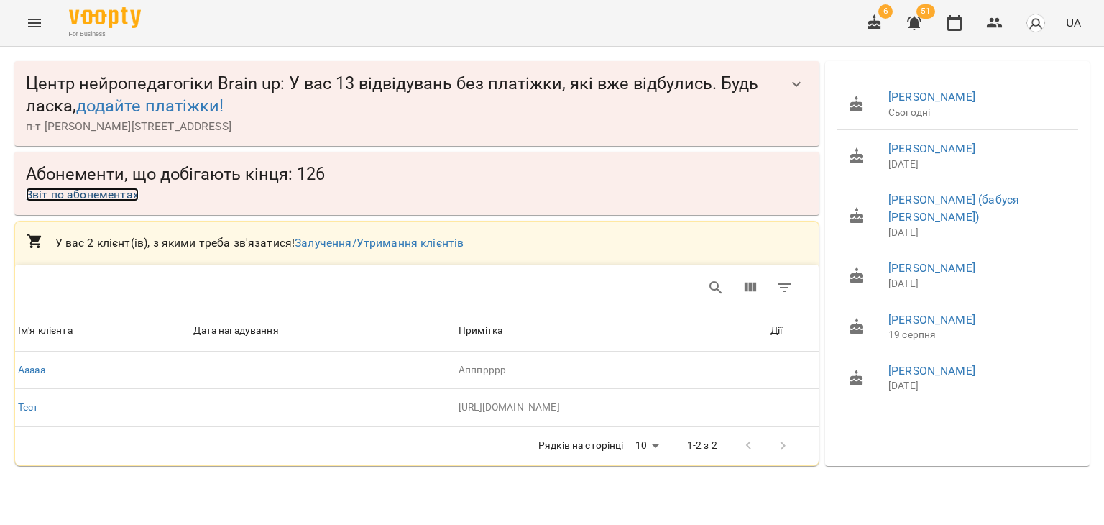
click at [132, 201] on link "Звіт по абонементах" at bounding box center [82, 195] width 113 height 14
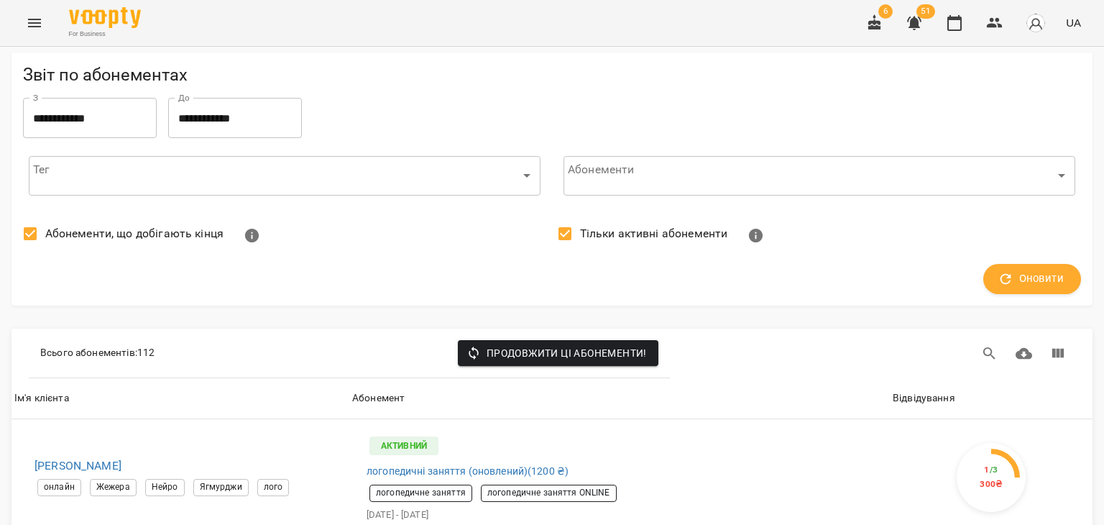
scroll to position [503, 0]
click at [23, 25] on button "Menu" at bounding box center [34, 23] width 35 height 35
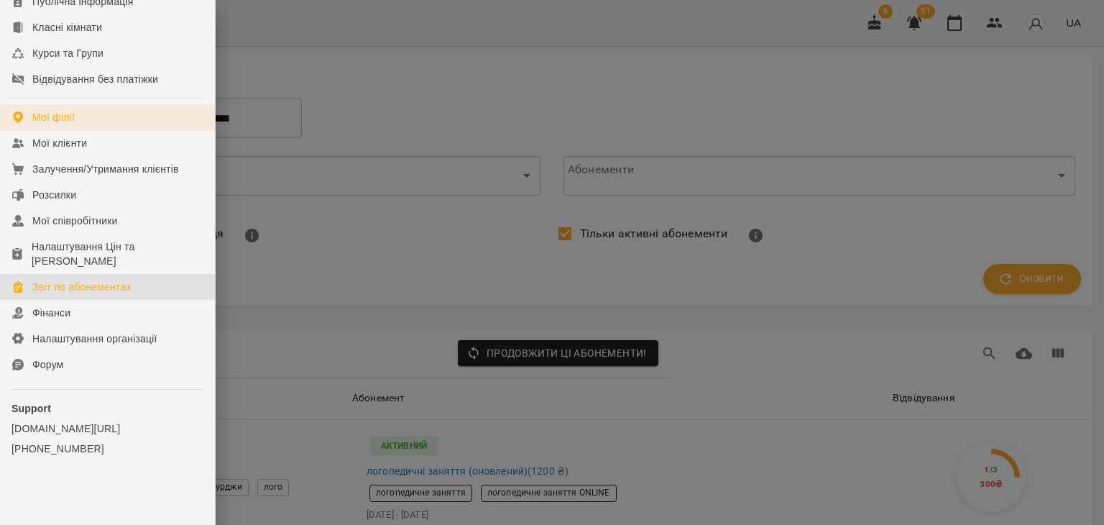
scroll to position [216, 0]
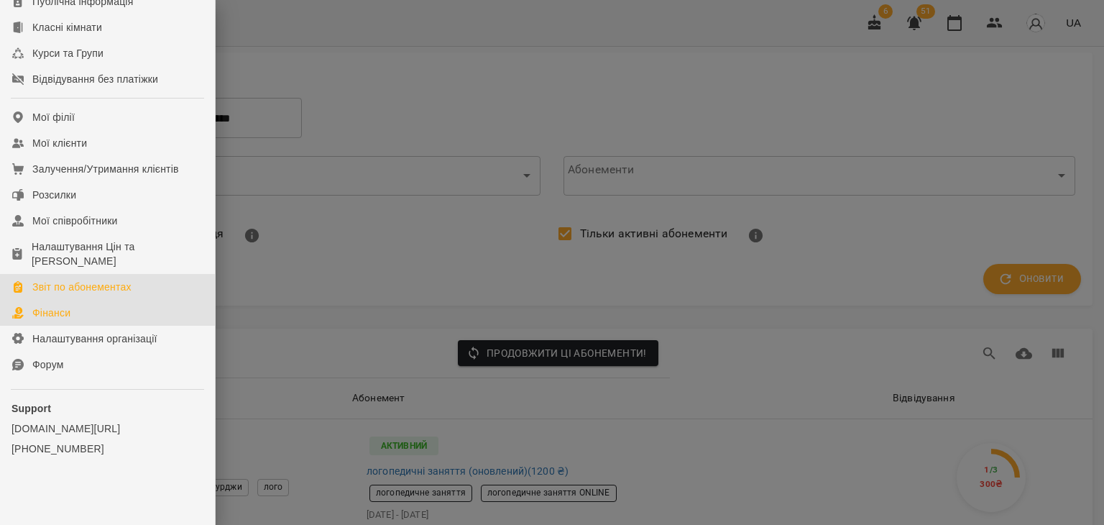
click at [80, 309] on link "Фінанси" at bounding box center [107, 313] width 215 height 26
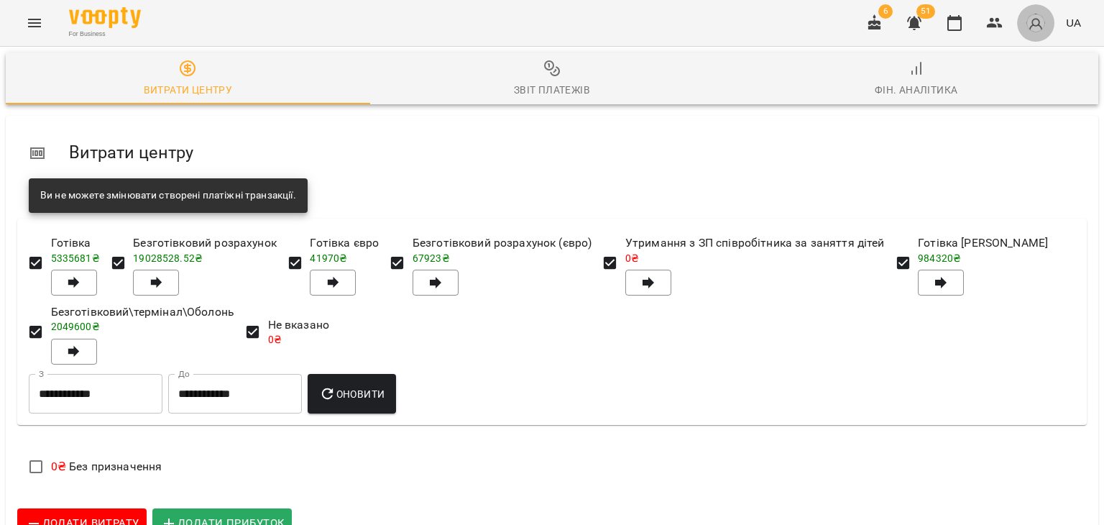
click at [1033, 19] on img "button" at bounding box center [1036, 23] width 20 height 20
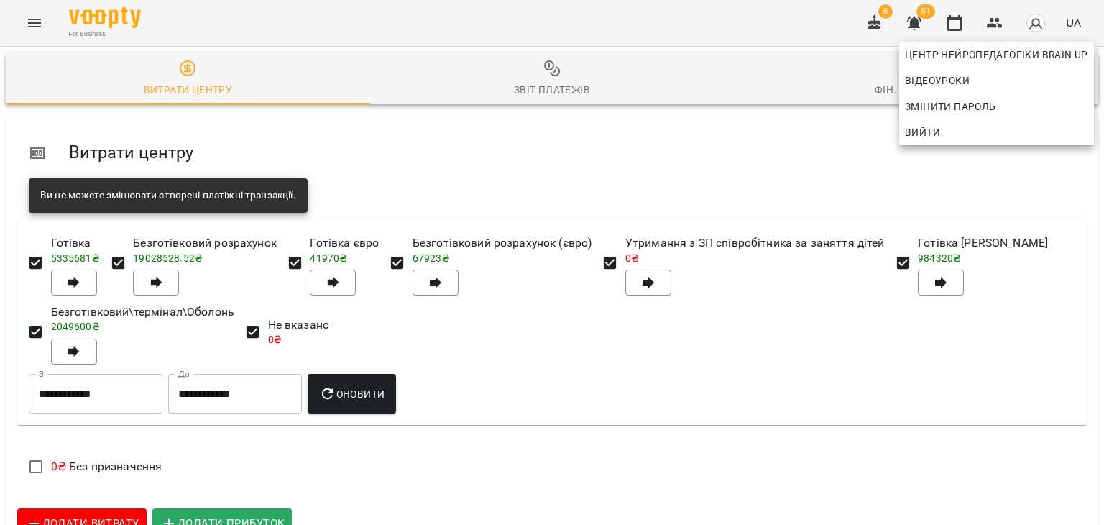
click at [674, 37] on div at bounding box center [552, 262] width 1104 height 525
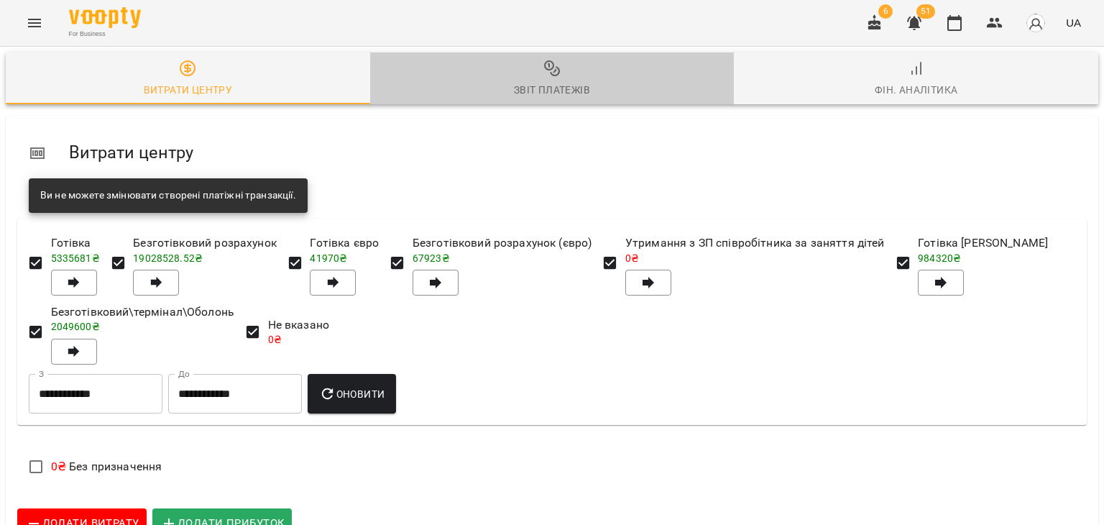
click at [554, 70] on icon "button" at bounding box center [551, 68] width 17 height 17
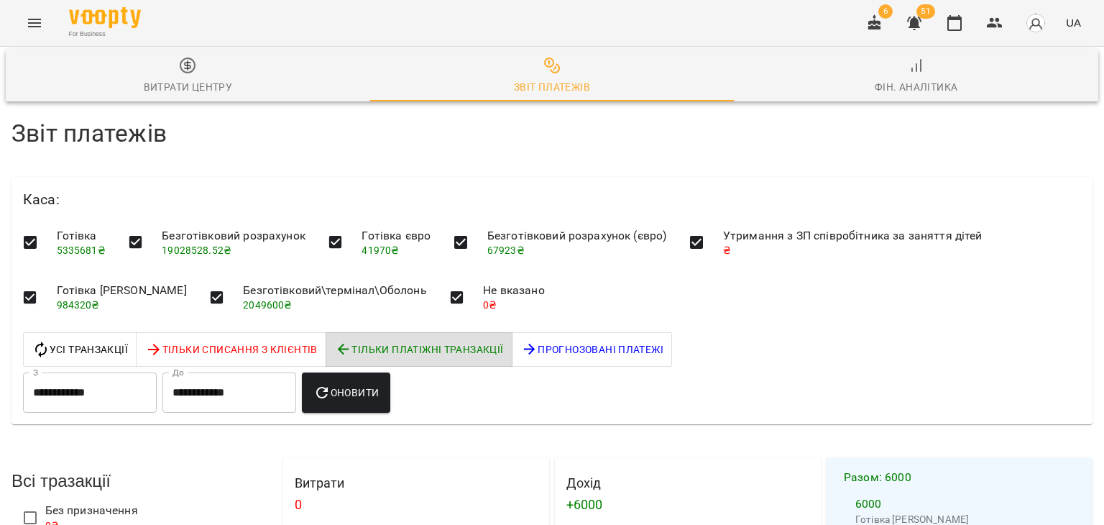
scroll to position [216, 0]
click at [114, 372] on input "**********" at bounding box center [90, 392] width 134 height 40
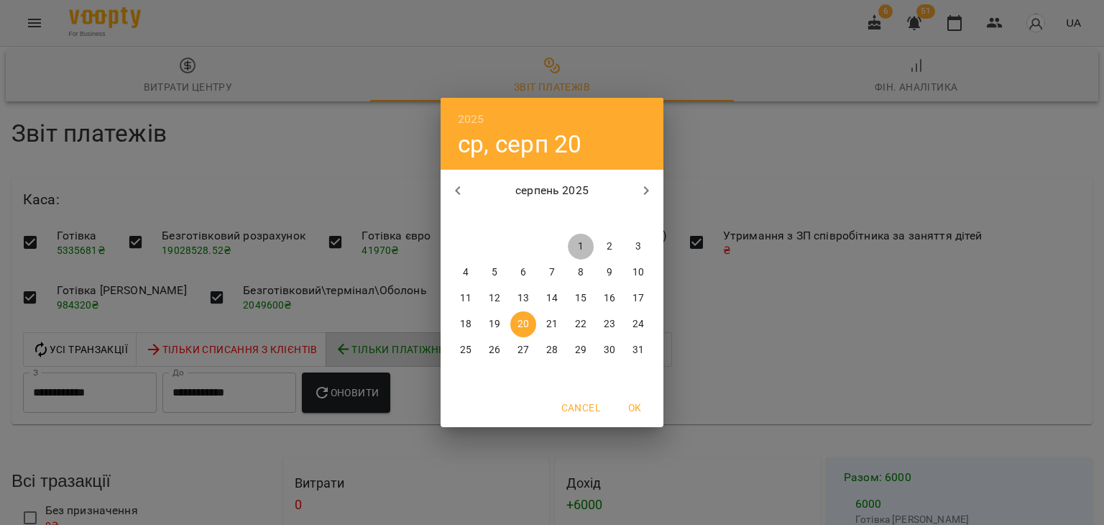
click at [574, 244] on span "1" at bounding box center [581, 246] width 26 height 14
type input "**********"
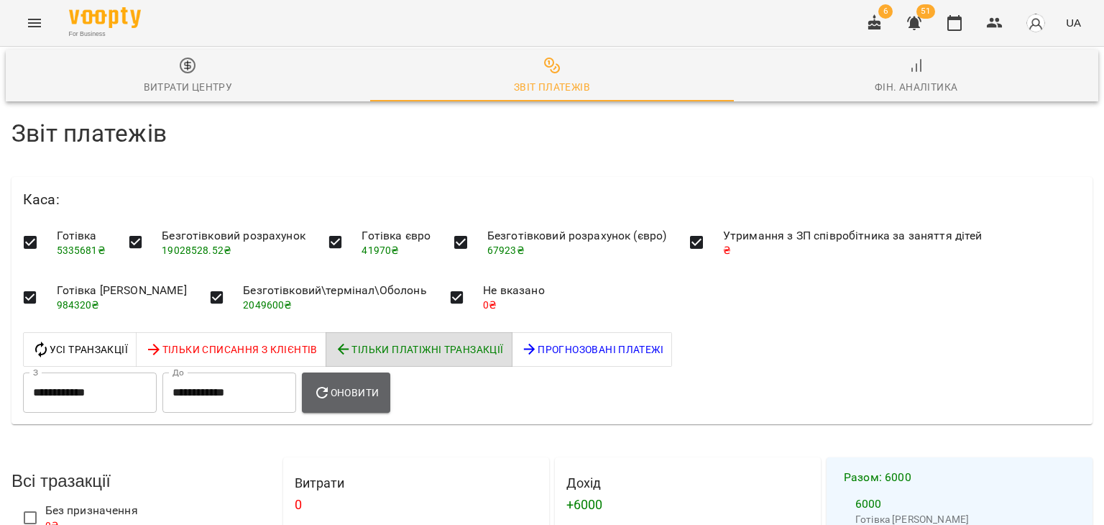
click at [390, 372] on button "Оновити" at bounding box center [346, 392] width 88 height 40
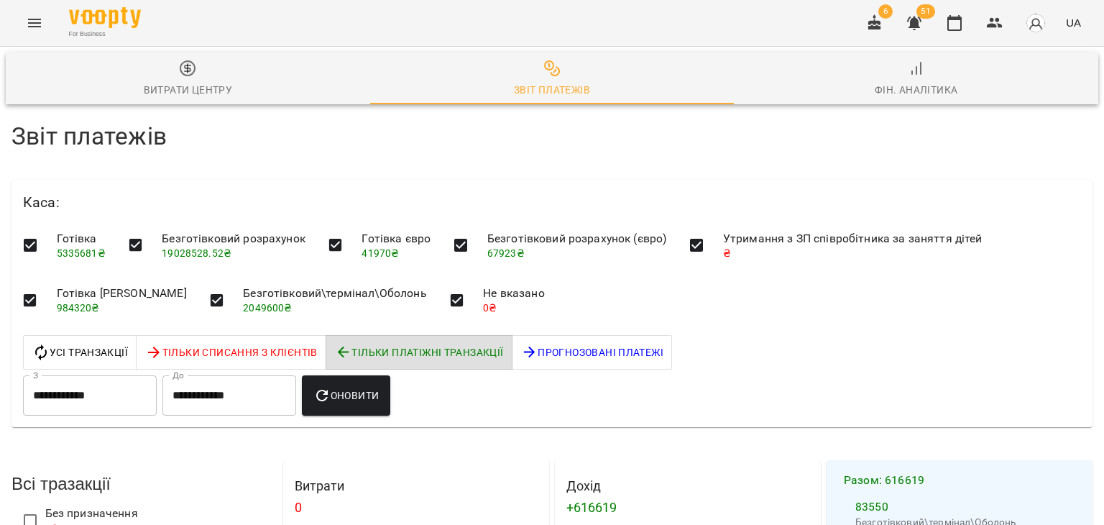
scroll to position [288, 0]
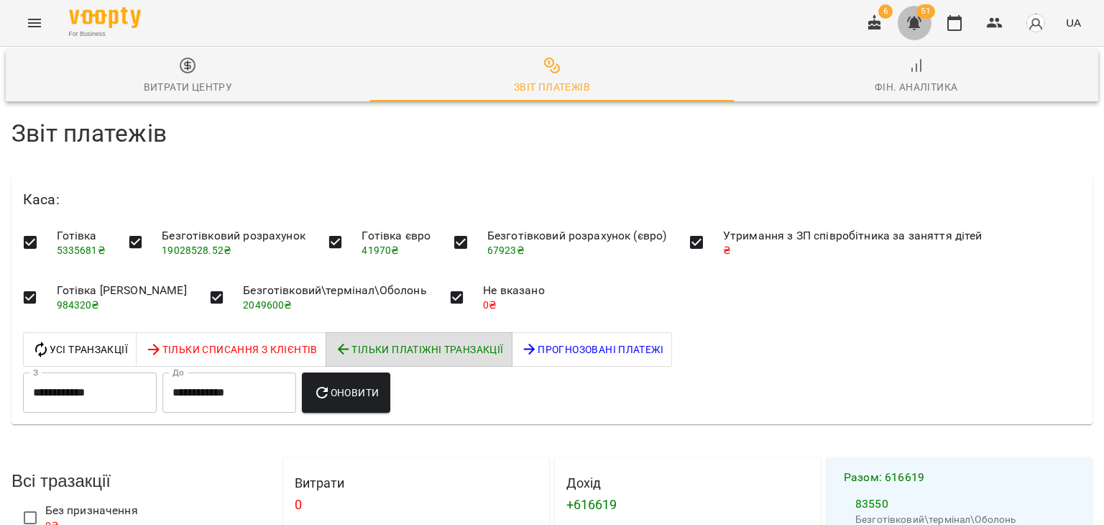
click at [917, 17] on icon "button" at bounding box center [914, 22] width 17 height 17
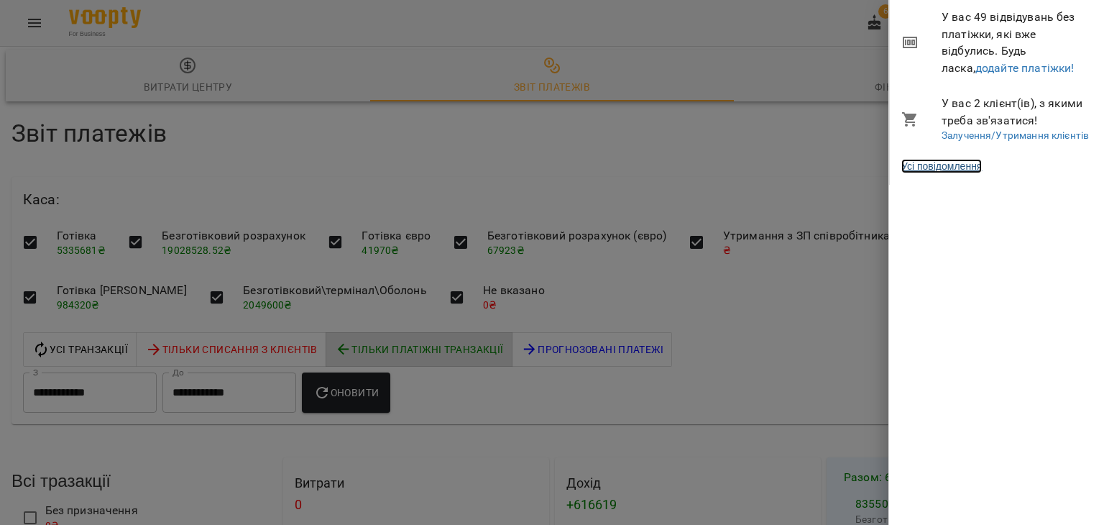
click at [950, 159] on link "Усі повідомлення" at bounding box center [941, 166] width 81 height 14
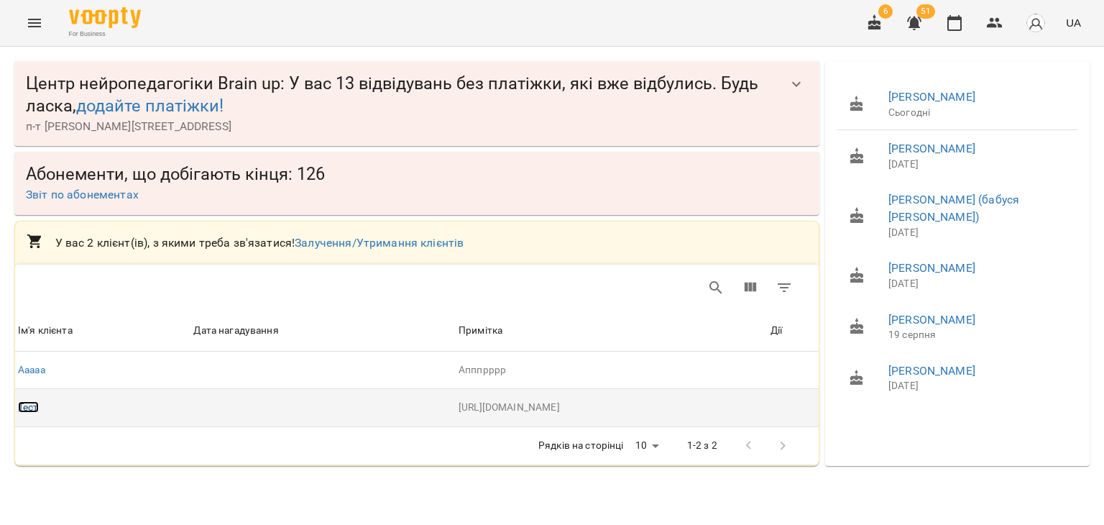
drag, startPoint x: 17, startPoint y: 407, endPoint x: 31, endPoint y: 412, distance: 15.2
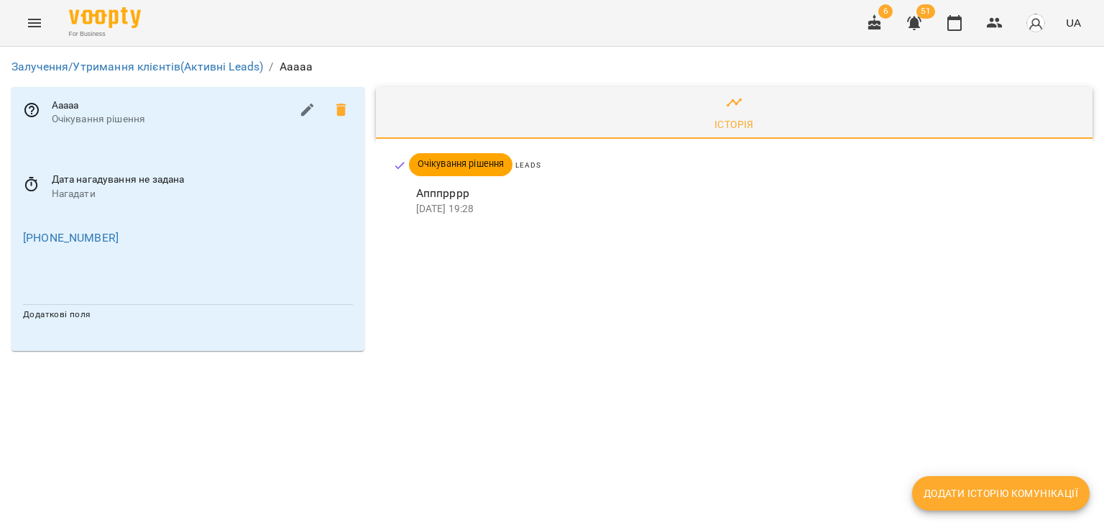
click at [434, 156] on div "Очікування рішення" at bounding box center [461, 164] width 104 height 23
click at [394, 163] on icon at bounding box center [399, 165] width 13 height 13
click at [336, 114] on icon at bounding box center [341, 109] width 17 height 17
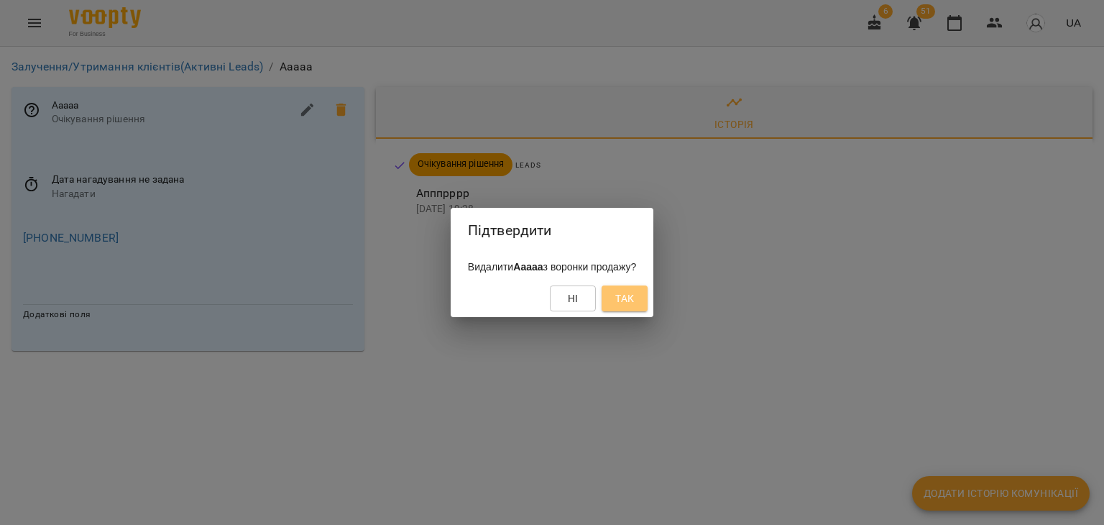
click at [634, 297] on span "Так" at bounding box center [624, 298] width 19 height 17
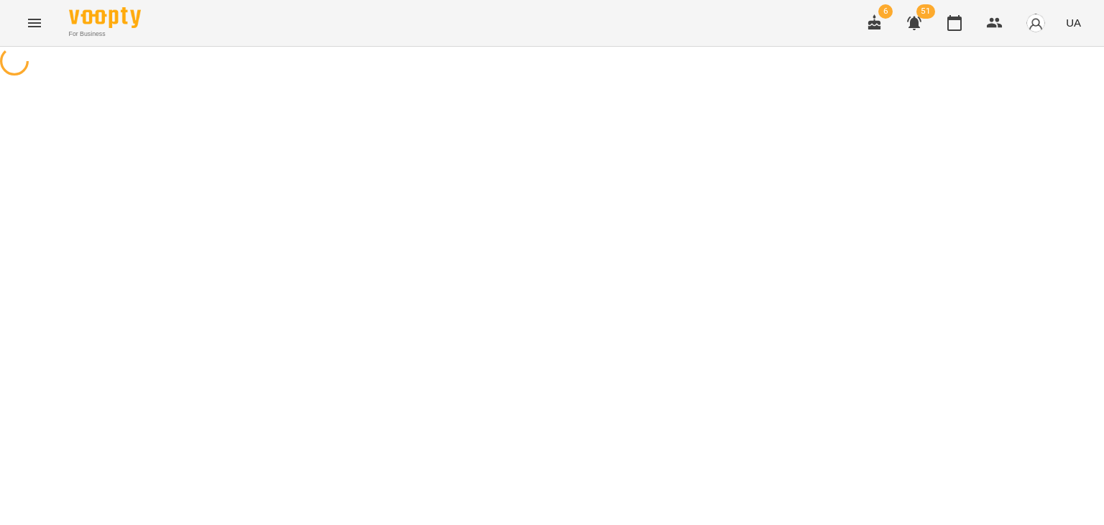
select select "**********"
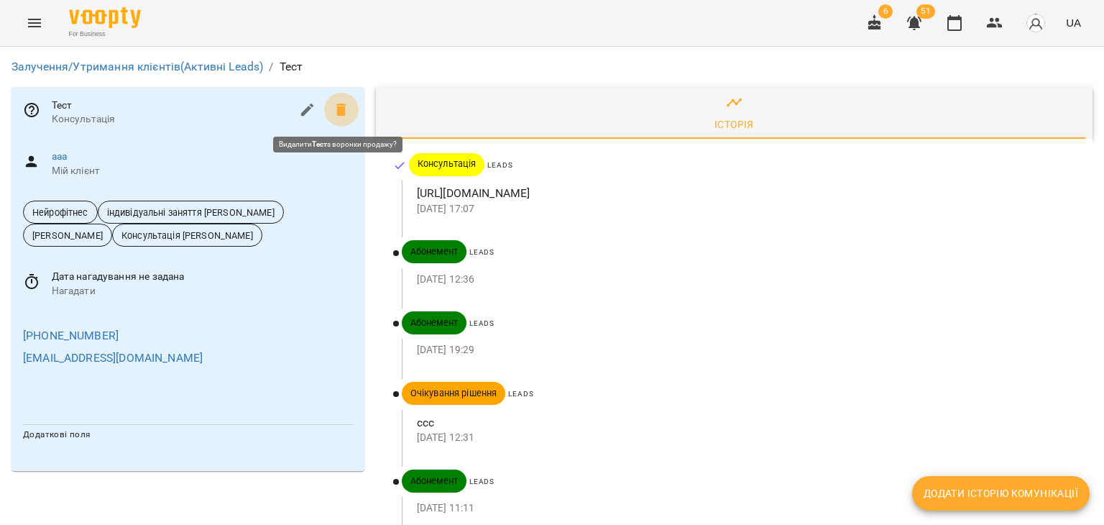
click at [347, 111] on span at bounding box center [341, 110] width 35 height 35
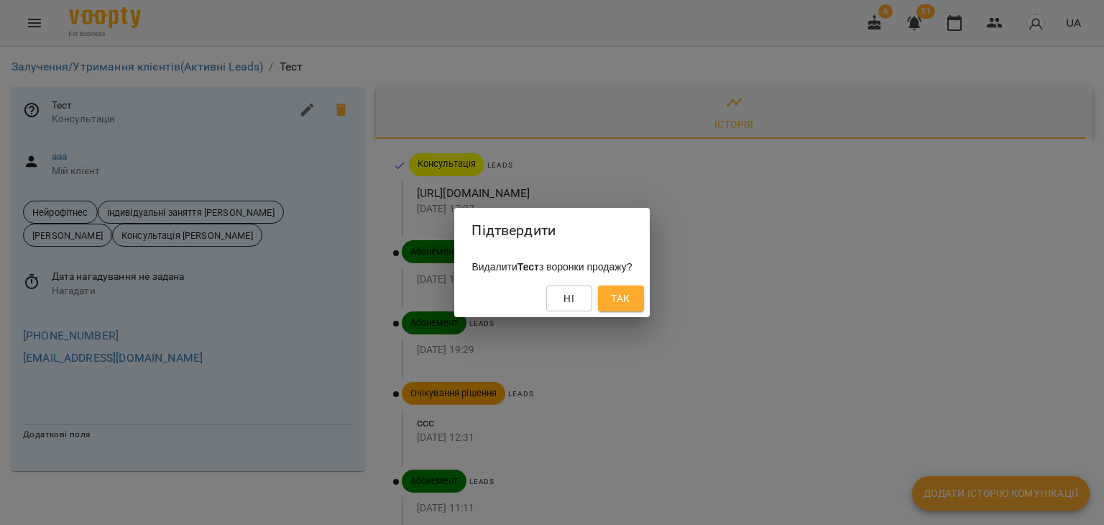
click at [630, 295] on span "Так" at bounding box center [620, 298] width 19 height 17
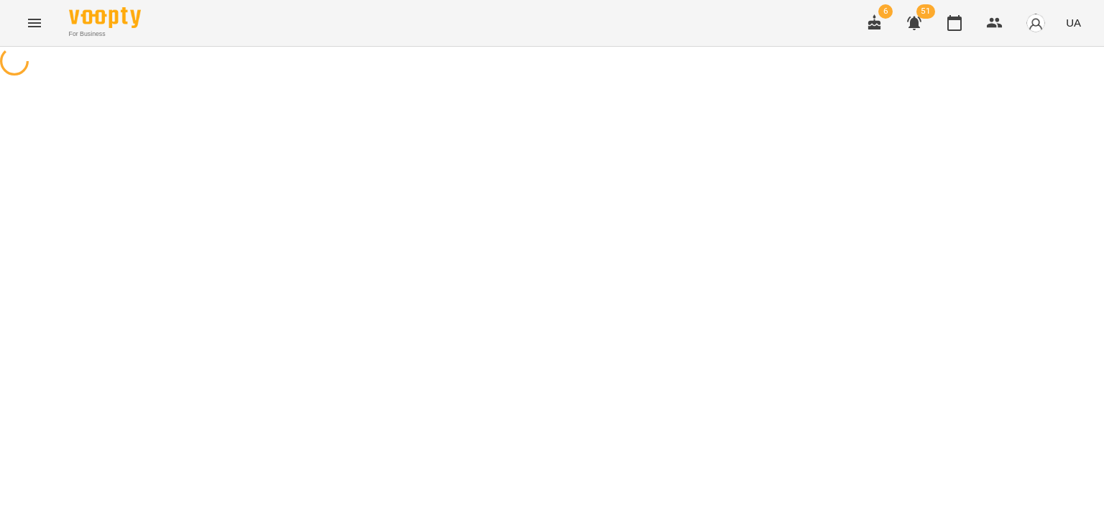
select select "**********"
